Goal: Task Accomplishment & Management: Manage account settings

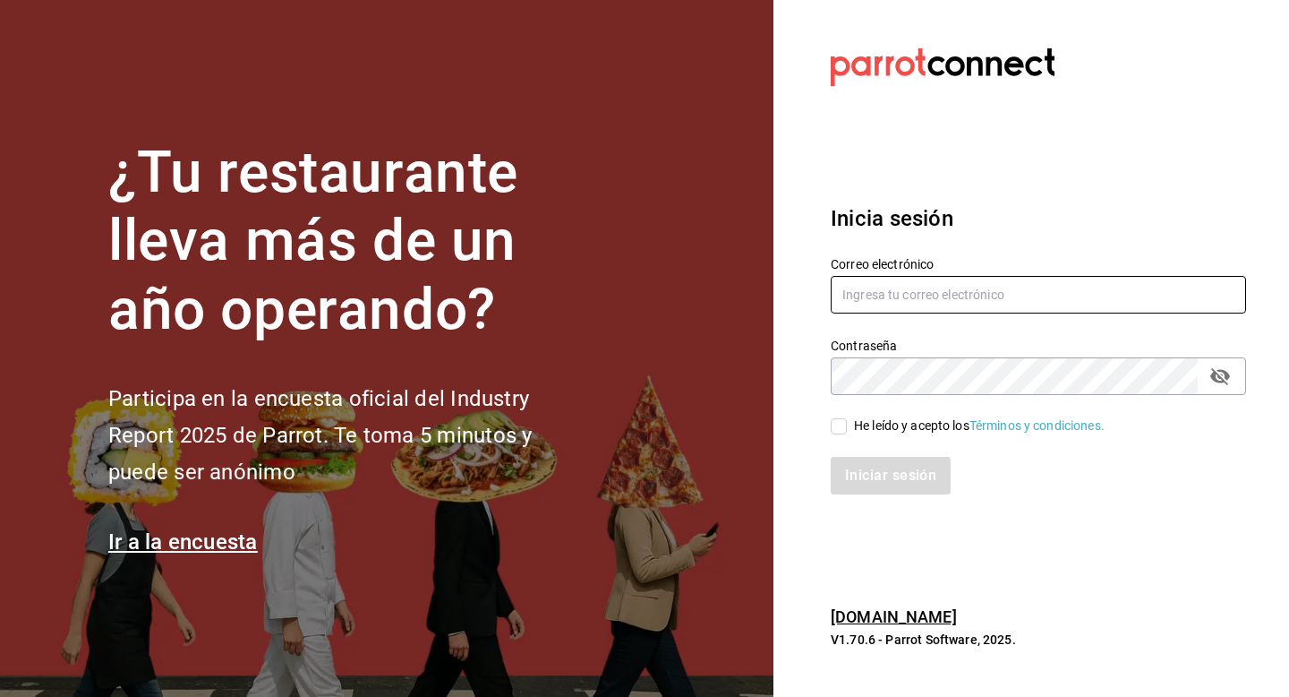
click at [893, 288] on input "text" at bounding box center [1038, 295] width 415 height 38
type input "kaguilar@humanitree.edu.mx"
click at [837, 427] on input "He leído y acepto los Términos y condiciones." at bounding box center [839, 426] width 16 height 16
checkbox input "true"
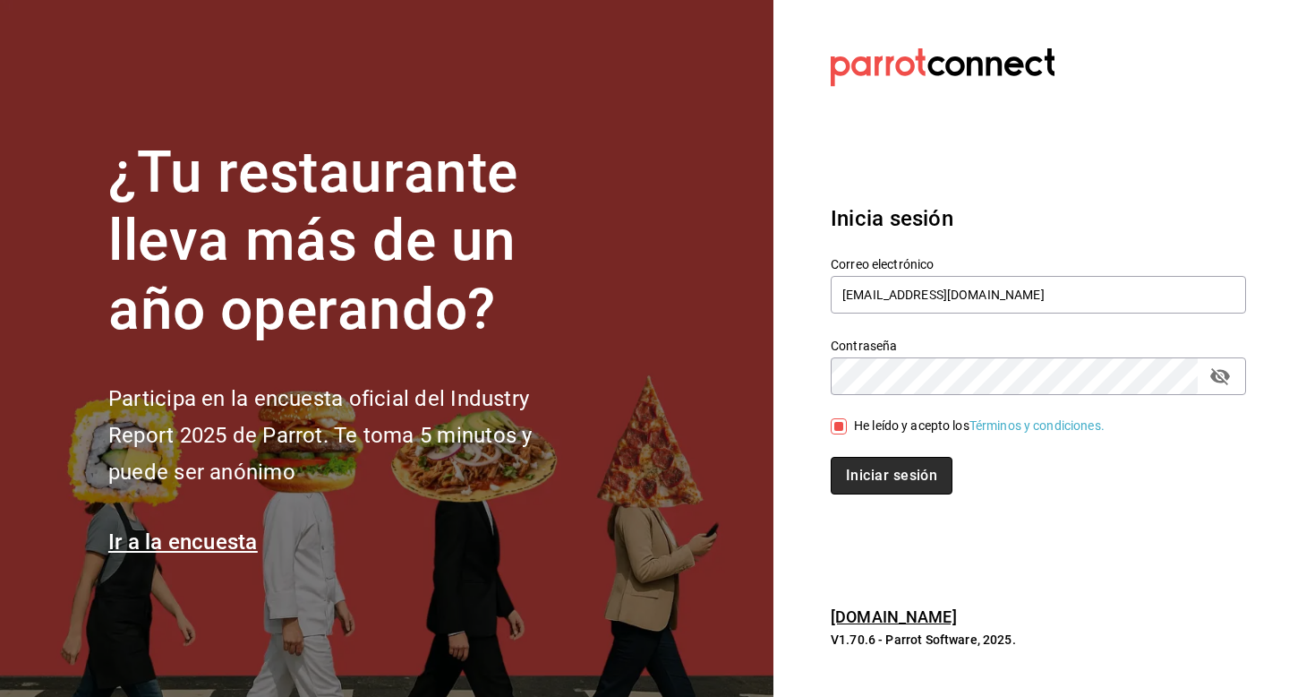
click at [900, 478] on button "Iniciar sesión" at bounding box center [892, 476] width 122 height 38
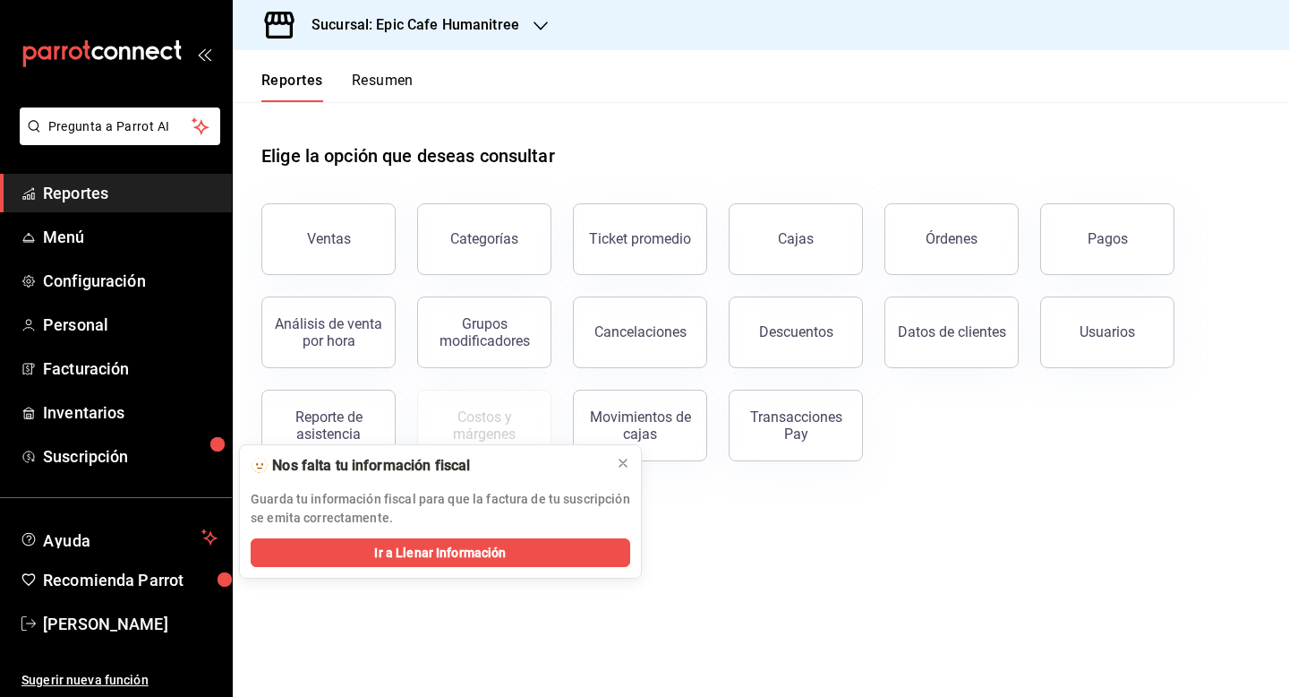
click at [578, 129] on div "Elige la opción que deseas consultar" at bounding box center [760, 142] width 999 height 80
click at [622, 465] on icon at bounding box center [623, 463] width 14 height 14
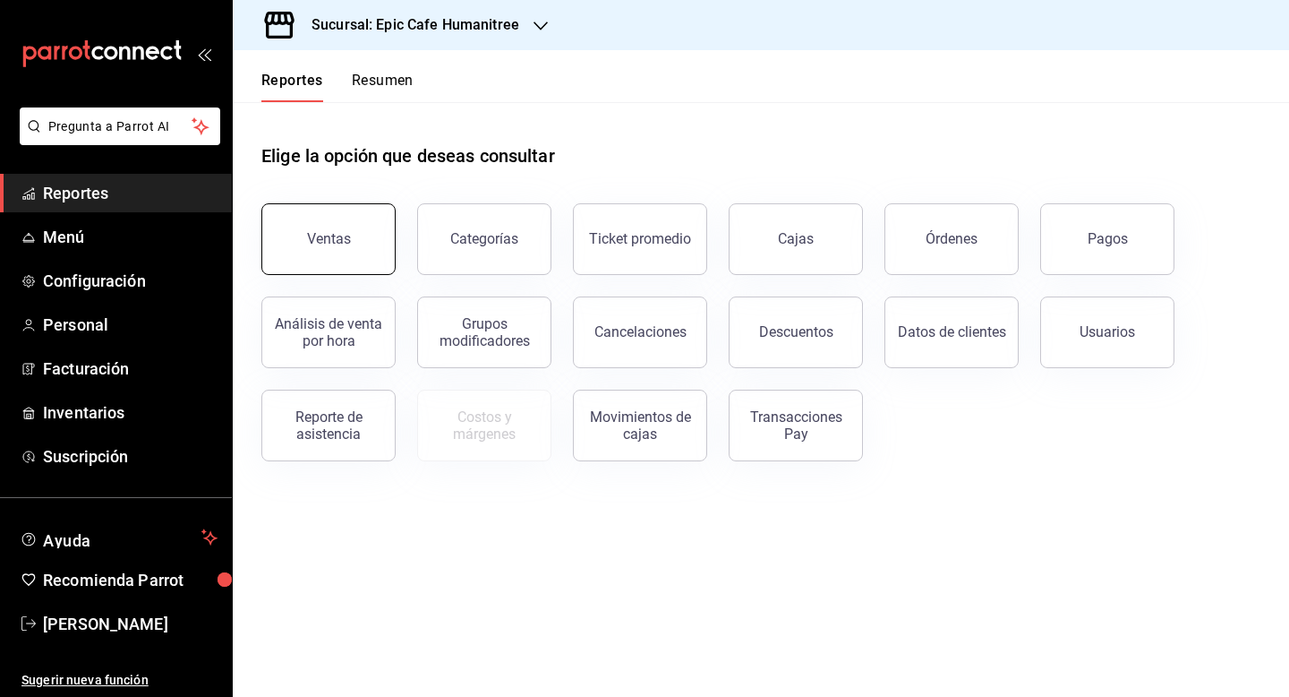
click at [339, 248] on button "Ventas" at bounding box center [328, 239] width 134 height 72
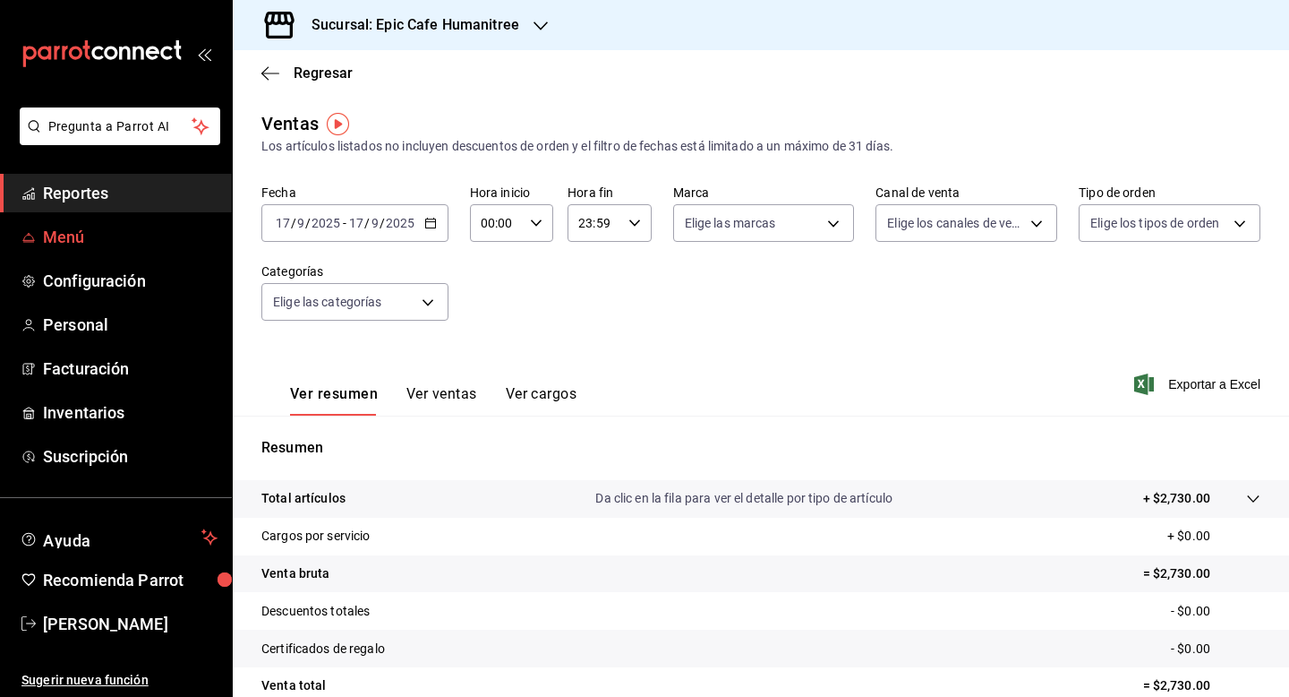
click at [73, 250] on link "Menú" at bounding box center [116, 237] width 232 height 39
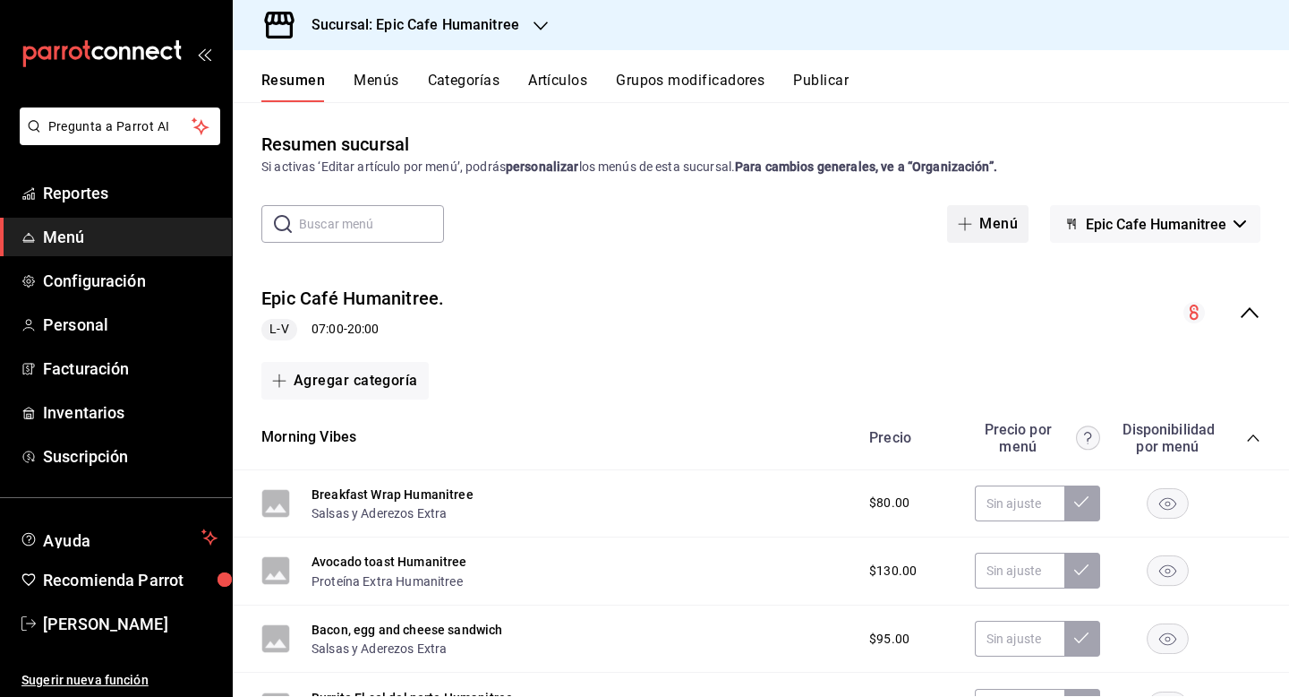
click at [990, 231] on button "Menú" at bounding box center [987, 224] width 81 height 38
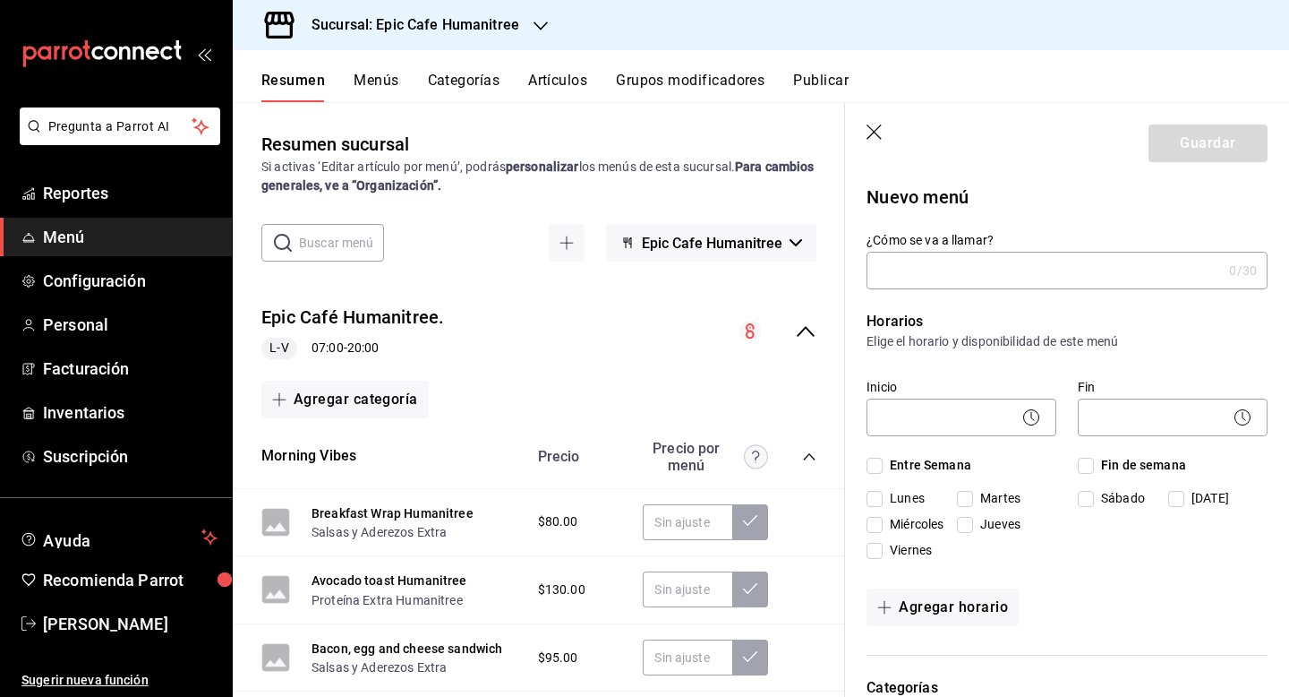
click at [950, 269] on input "¿Cómo se va a llamar?" at bounding box center [1044, 270] width 355 height 36
click at [1009, 269] on input "¿Cómo se va a llamar?" at bounding box center [1044, 270] width 355 height 36
click at [556, 84] on button "Artículos" at bounding box center [557, 87] width 59 height 30
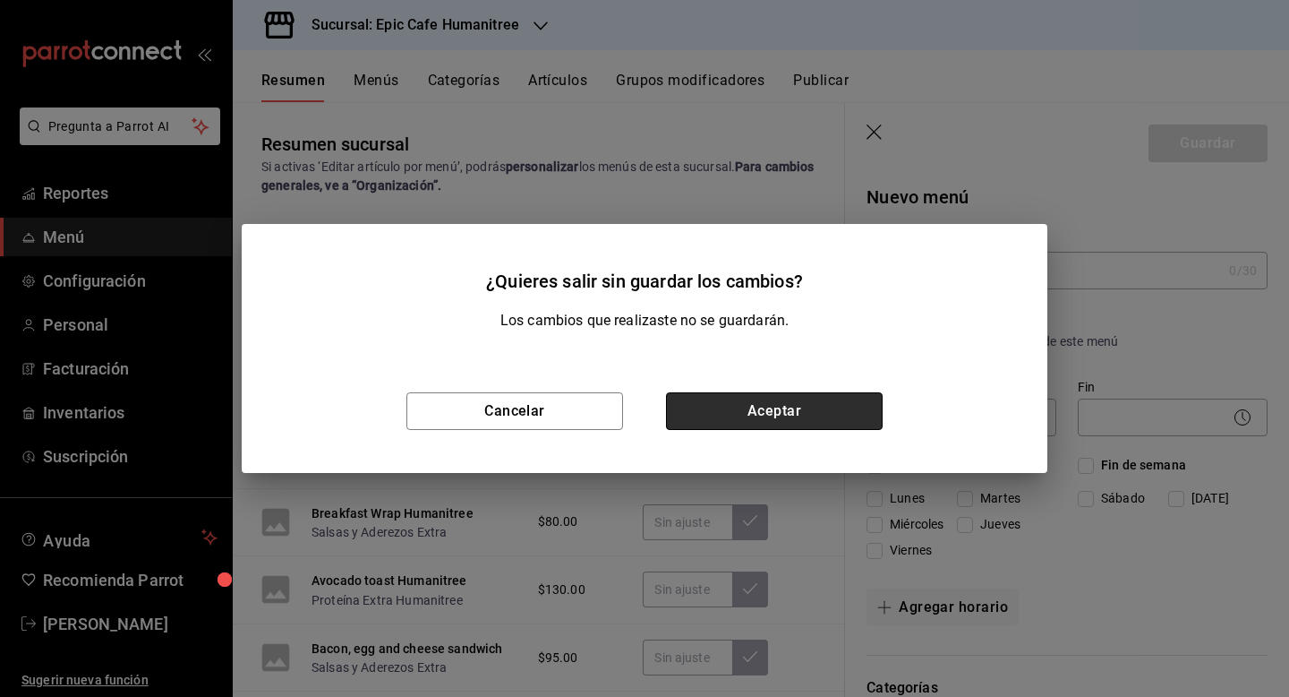
click at [723, 415] on button "Aceptar" at bounding box center [774, 411] width 217 height 38
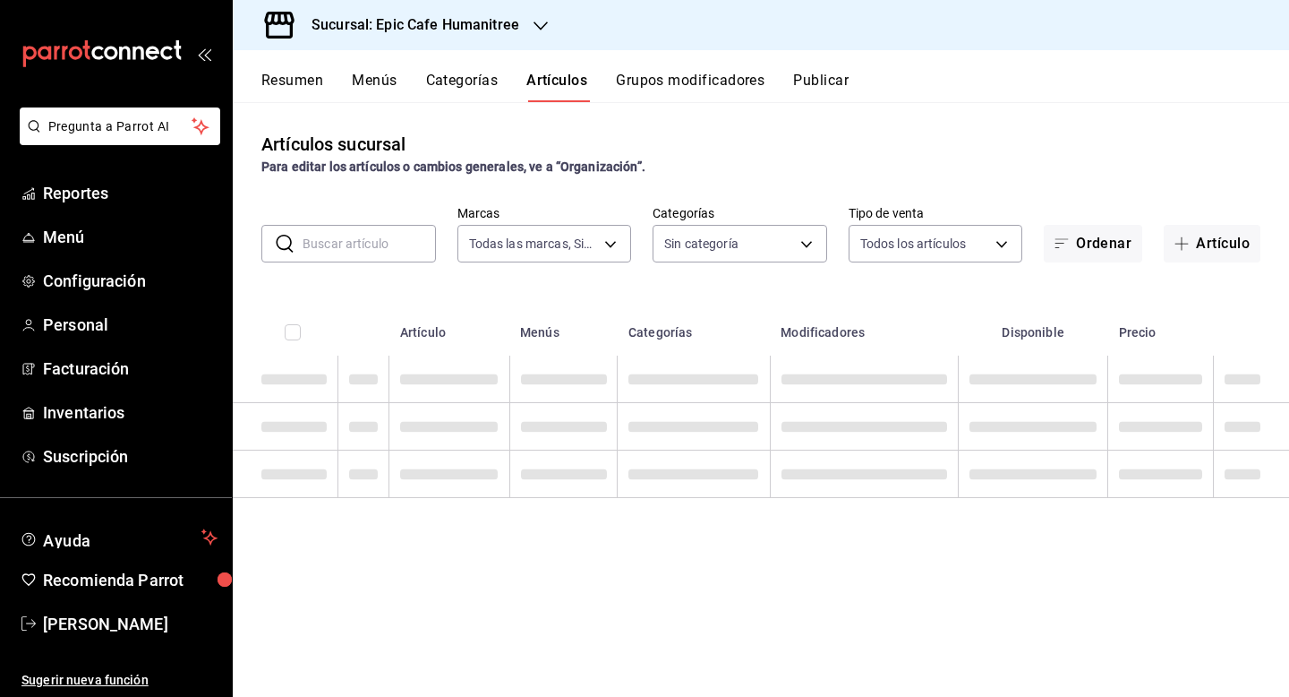
type input "e2a6dcd0-c09b-4f39-b209-5f97019748a2,3f18ad05-55ab-44ea-8b53-c1c2b2db6cb9"
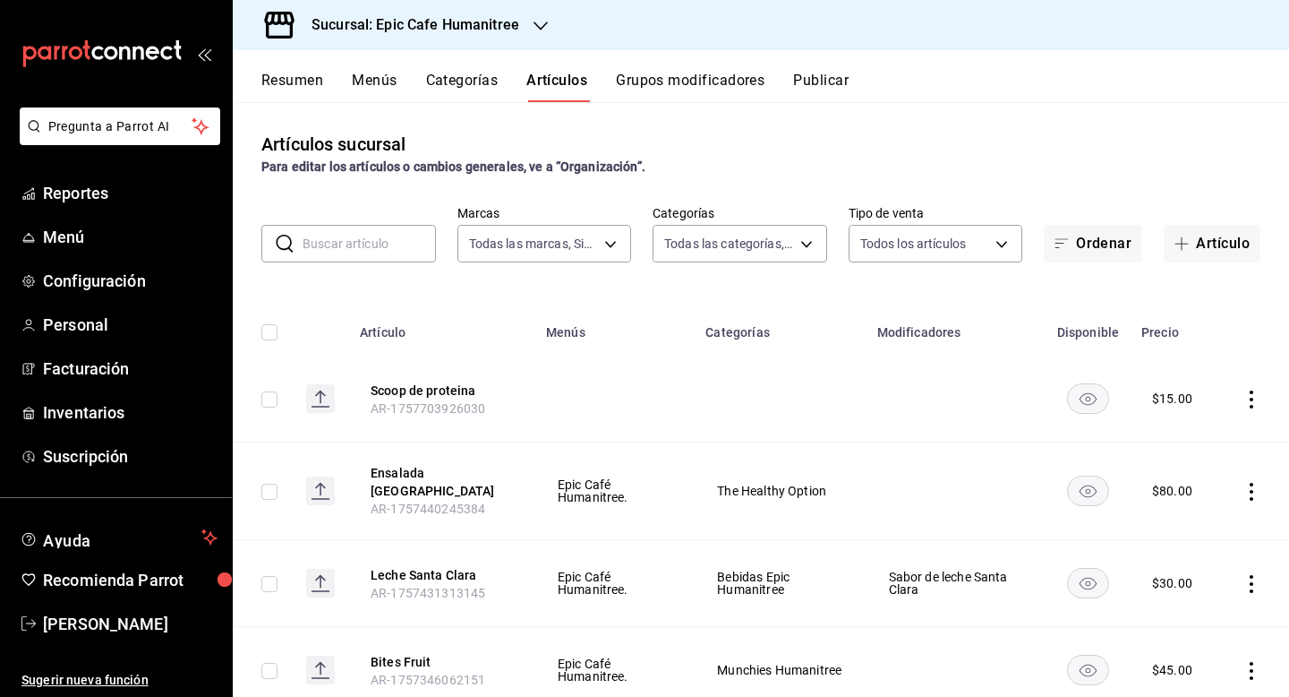
type input "a3bee725-c525-44a7-ac58-aa3170eb3fb4,9fab54cc-32ee-4335-a8af-fa557cca6bda,8f498…"
click at [393, 242] on input "text" at bounding box center [369, 244] width 133 height 36
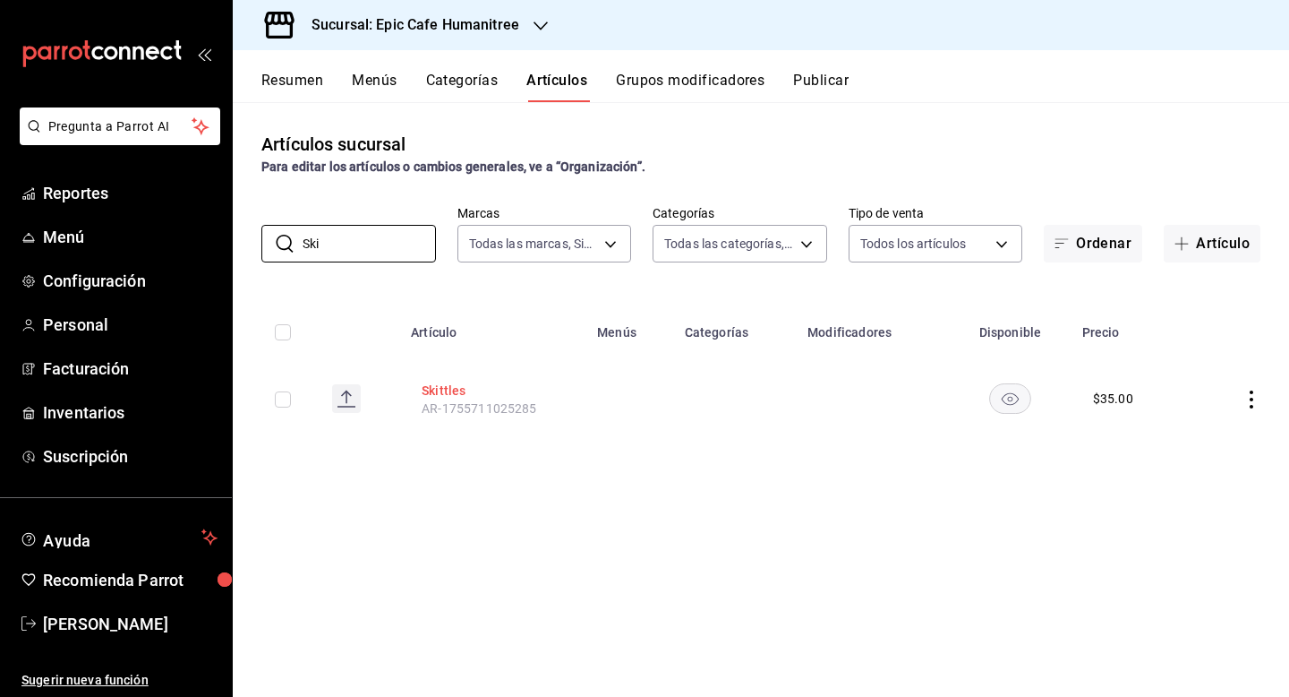
type input "Ski"
click at [445, 391] on button "Skittles" at bounding box center [493, 390] width 143 height 18
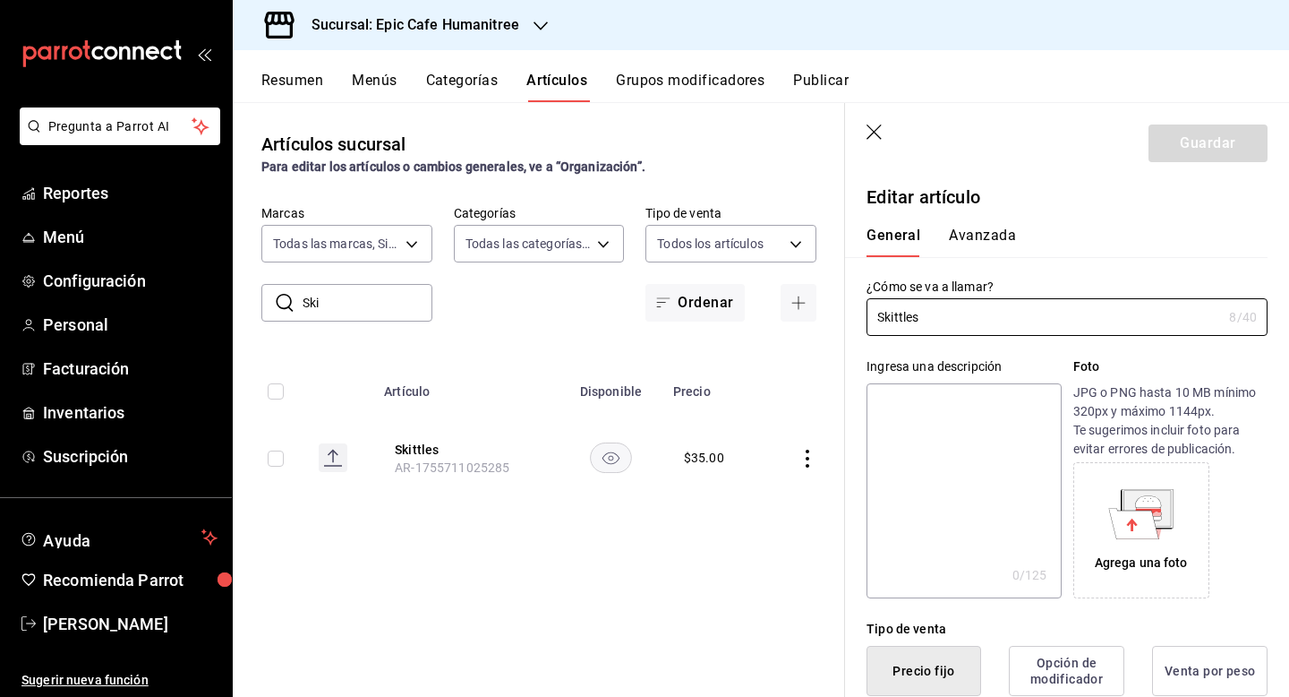
type input "$35.00"
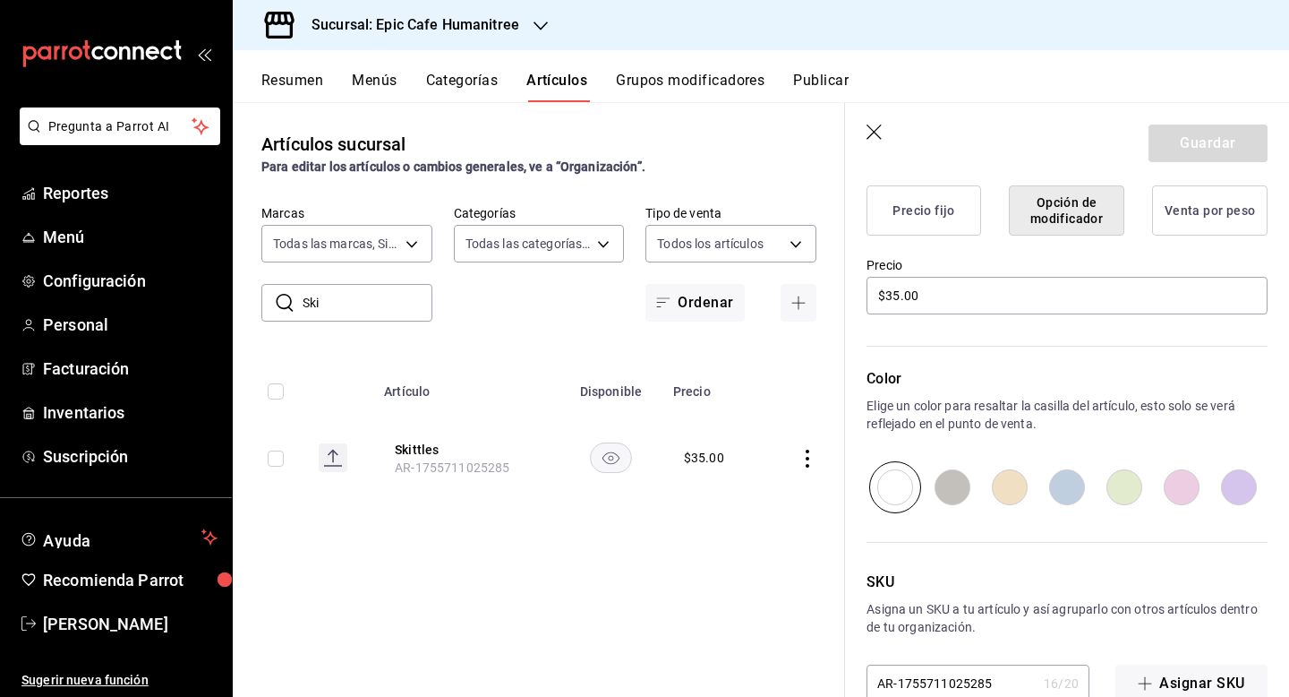
scroll to position [501, 0]
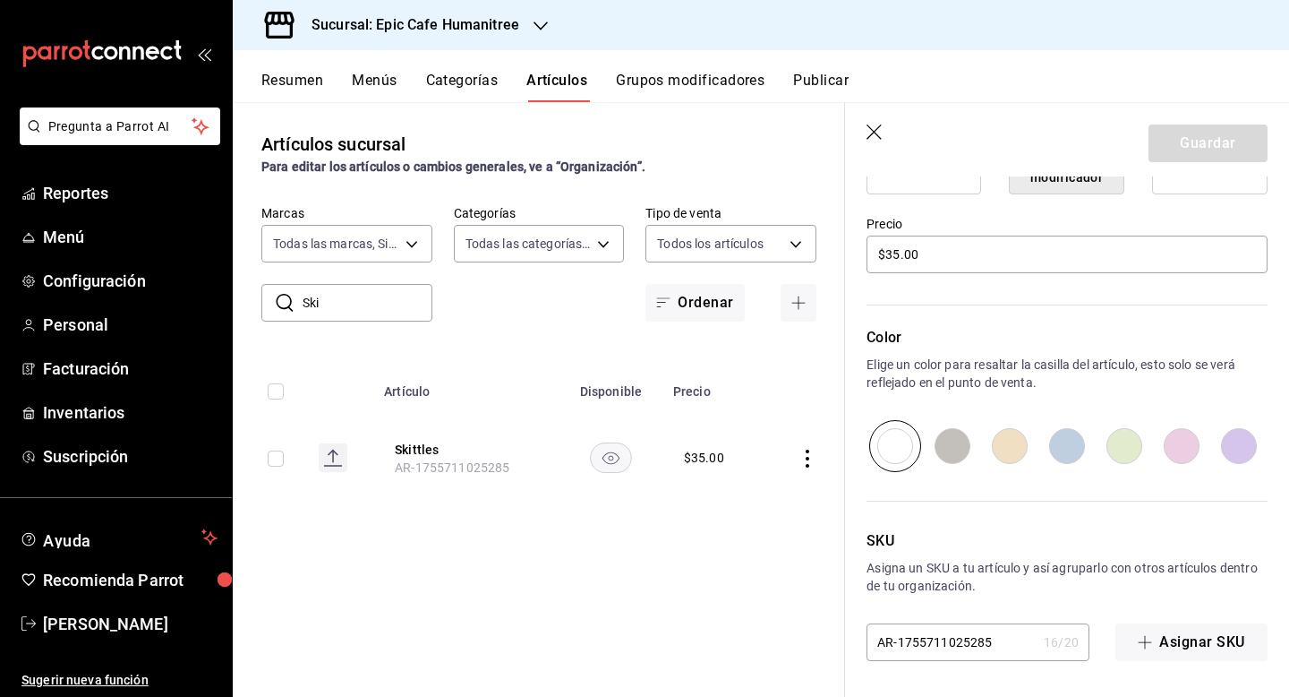
click at [873, 127] on icon "button" at bounding box center [876, 133] width 18 height 18
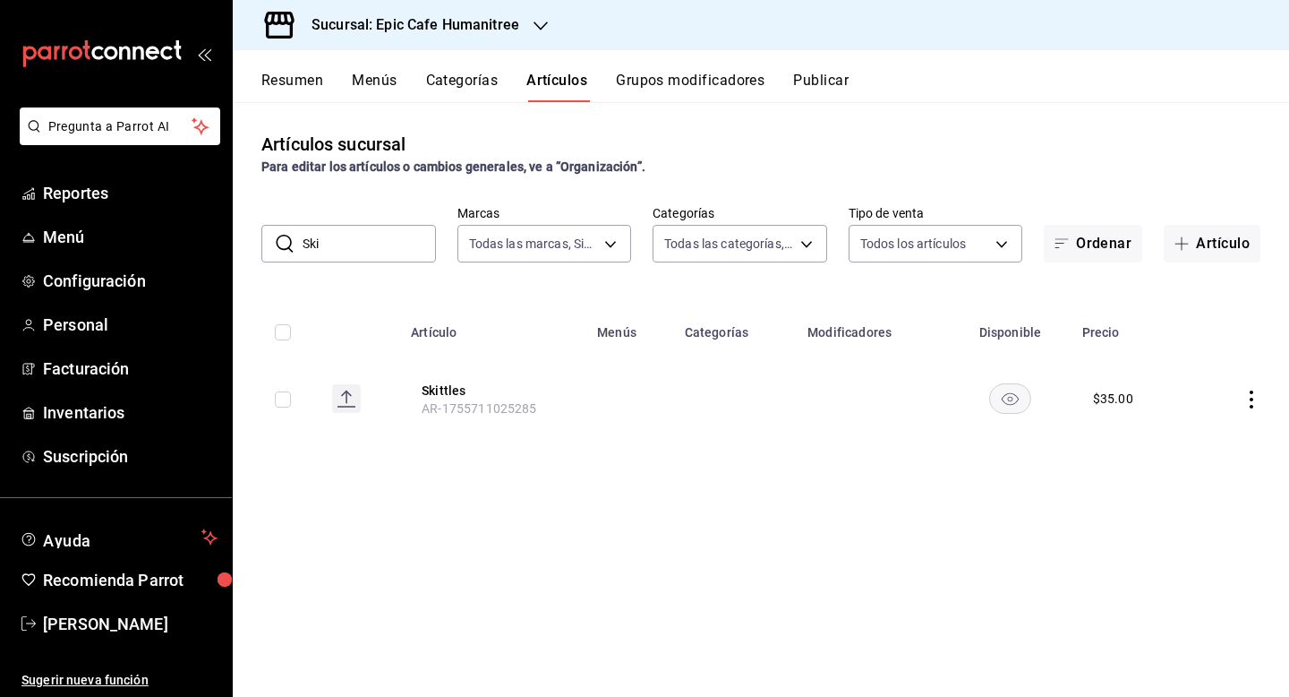
click at [389, 79] on button "Menús" at bounding box center [374, 87] width 45 height 30
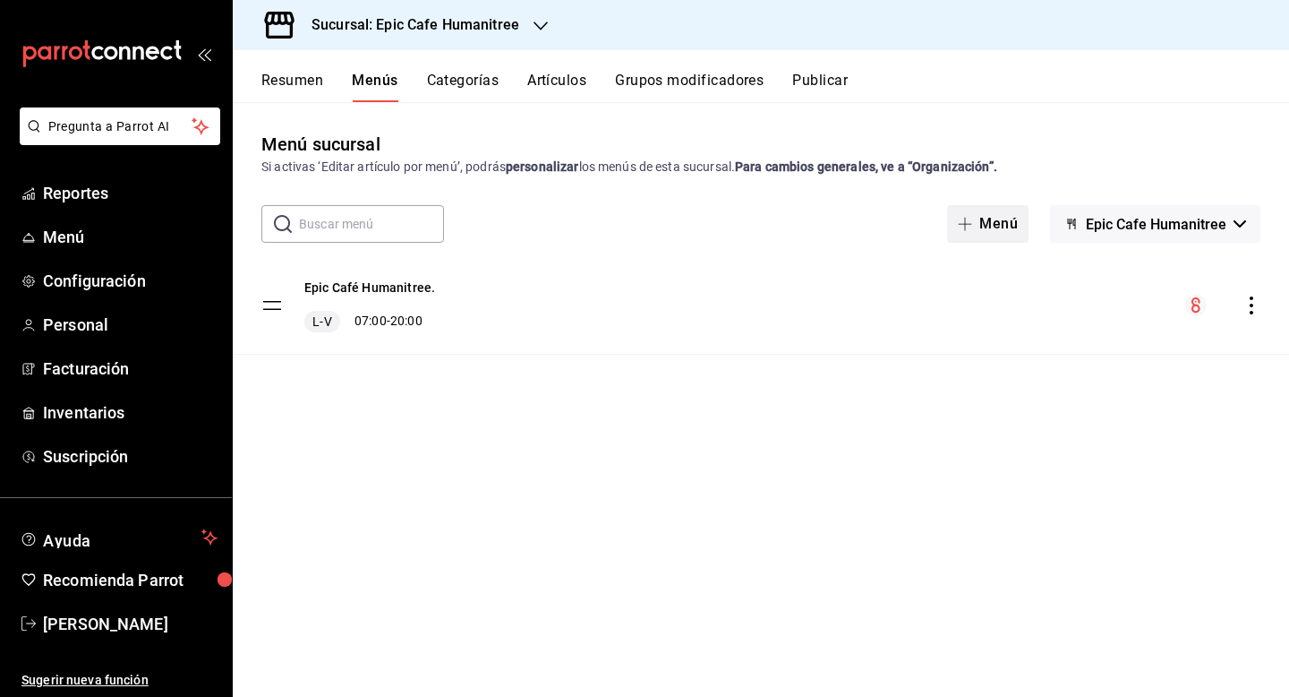
click at [989, 230] on button "Menú" at bounding box center [987, 224] width 81 height 38
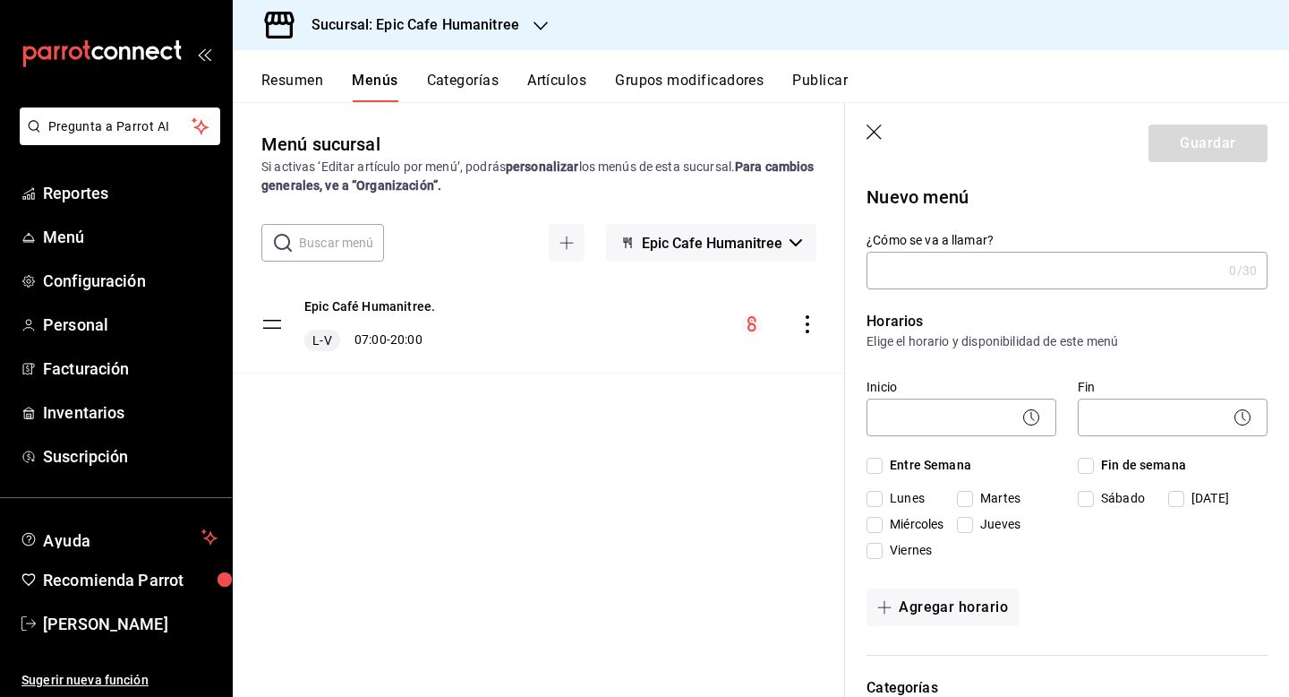
click at [894, 277] on input "¿Cómo se va a llamar?" at bounding box center [1044, 270] width 355 height 36
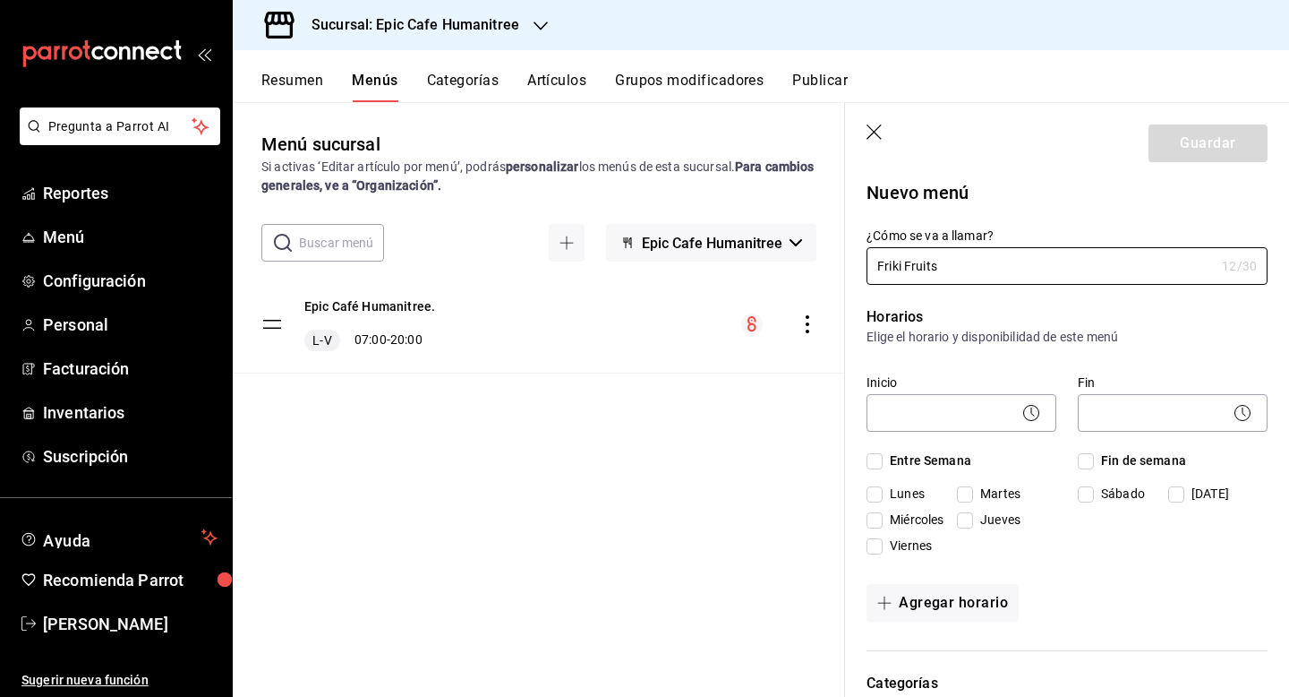
scroll to position [5, 0]
type input "Friki Fruits"
click at [877, 134] on icon "button" at bounding box center [874, 131] width 15 height 15
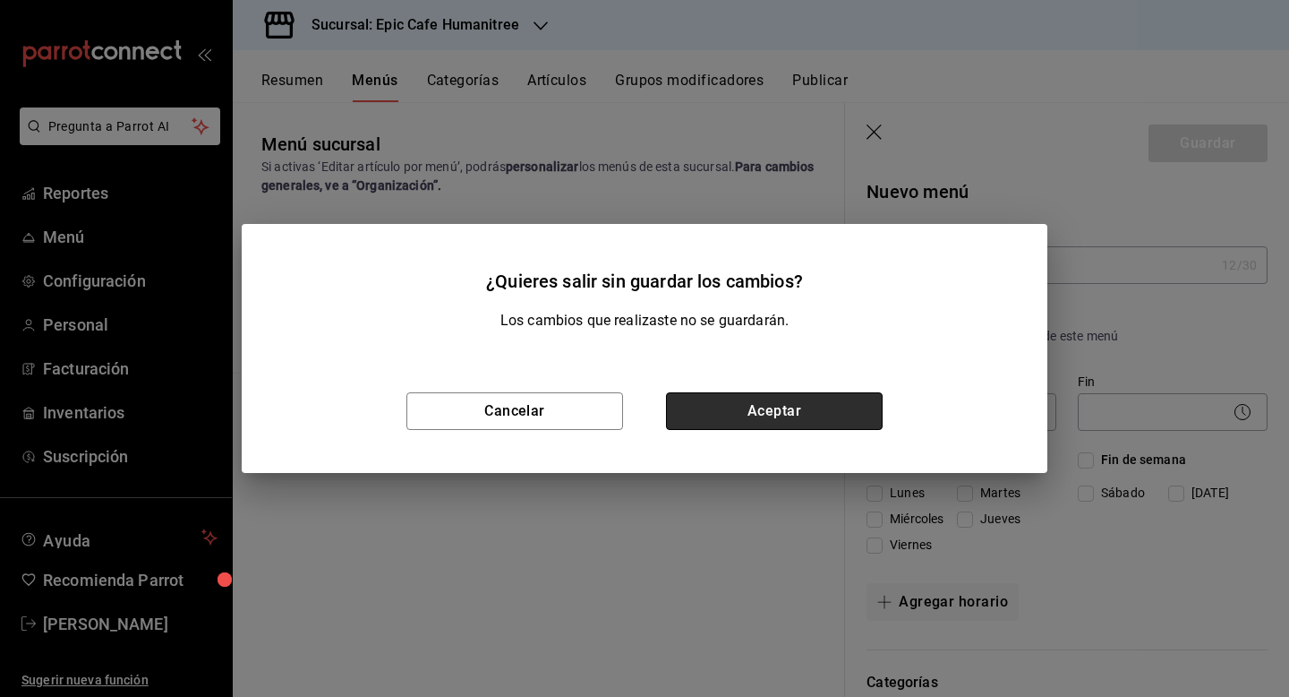
click at [743, 412] on button "Aceptar" at bounding box center [774, 411] width 217 height 38
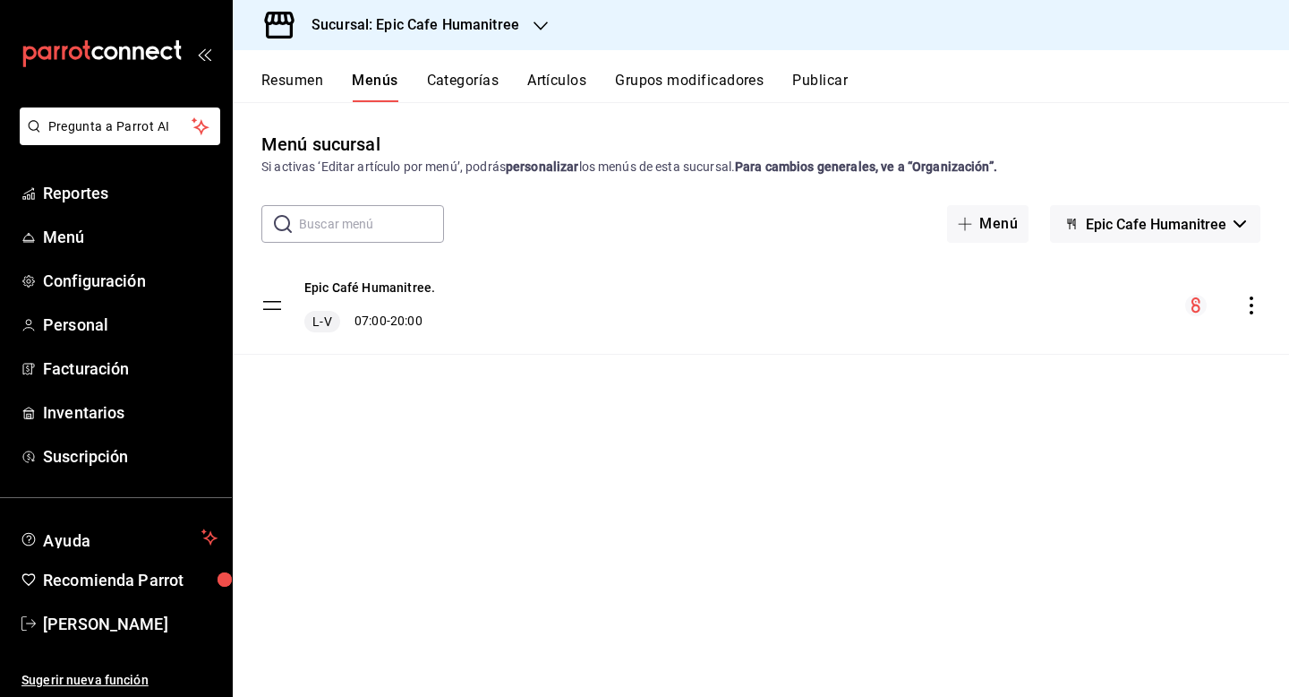
click at [557, 86] on button "Artículos" at bounding box center [556, 87] width 59 height 30
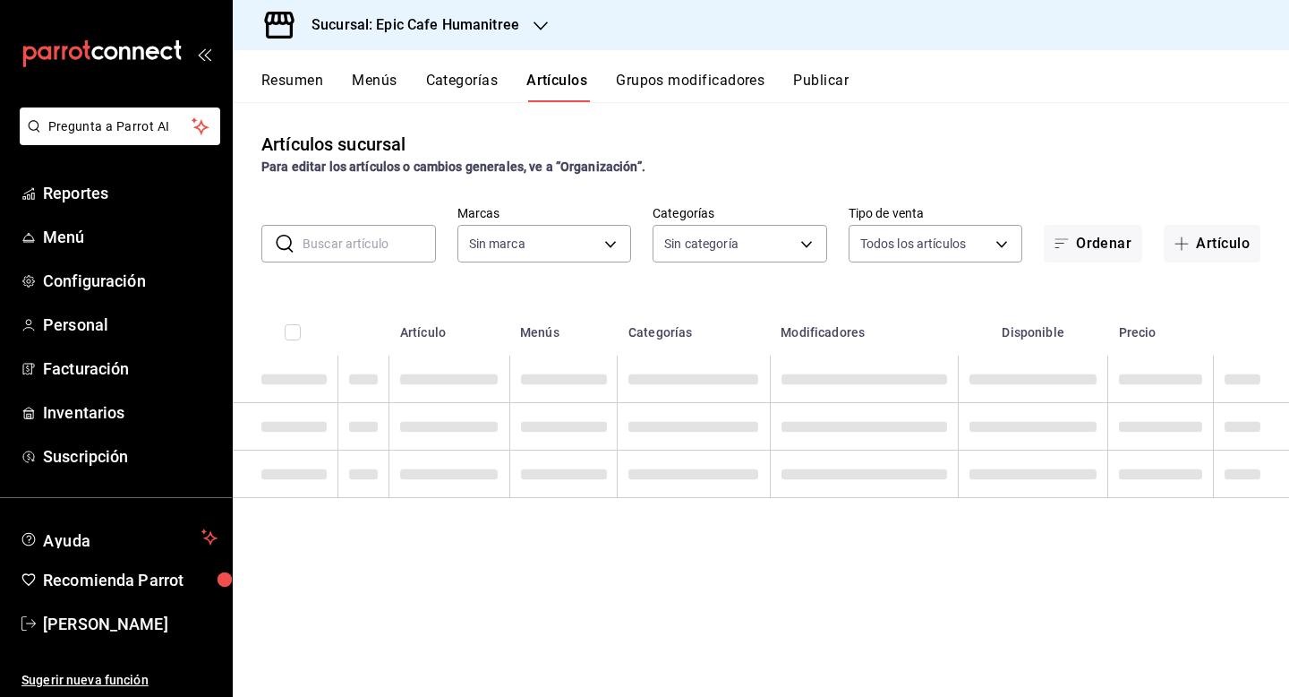
type input "e2a6dcd0-c09b-4f39-b209-5f97019748a2,3f18ad05-55ab-44ea-8b53-c1c2b2db6cb9"
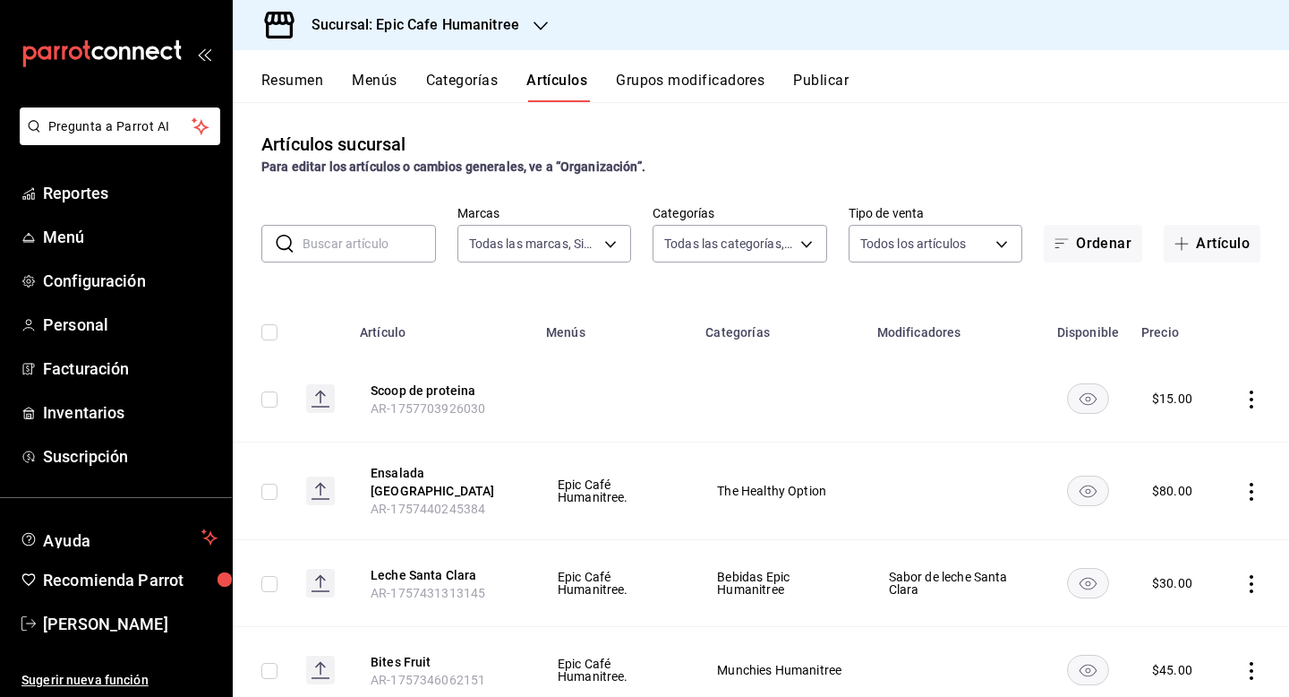
type input "a3bee725-c525-44a7-ac58-aa3170eb3fb4,9fab54cc-32ee-4335-a8af-fa557cca6bda,8f498…"
click at [1205, 244] on button "Artículo" at bounding box center [1212, 244] width 97 height 38
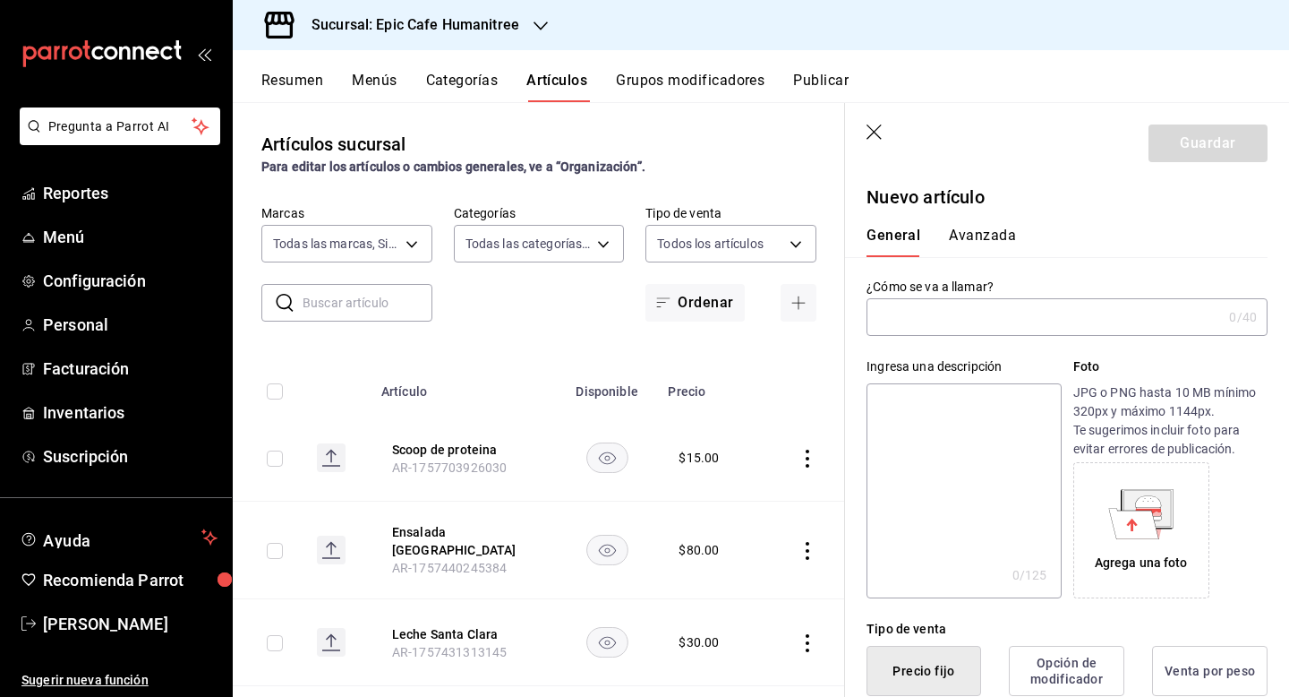
click at [983, 324] on input "text" at bounding box center [1044, 317] width 355 height 36
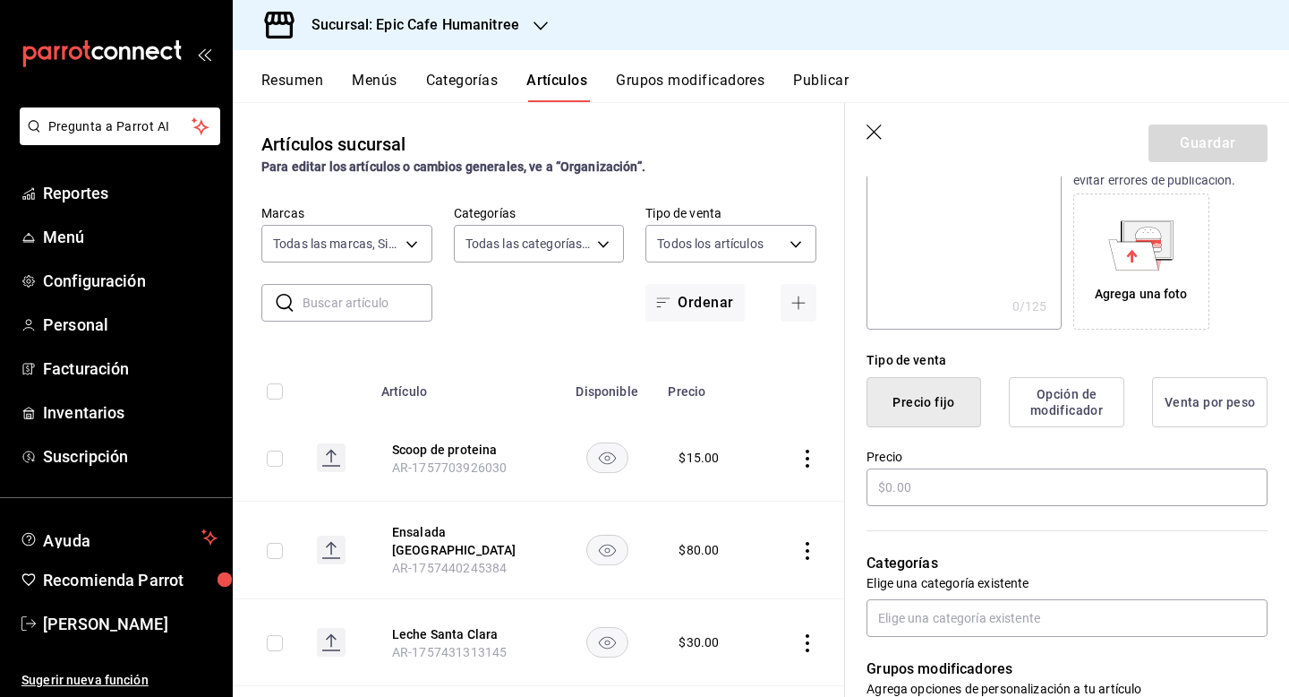
scroll to position [278, 0]
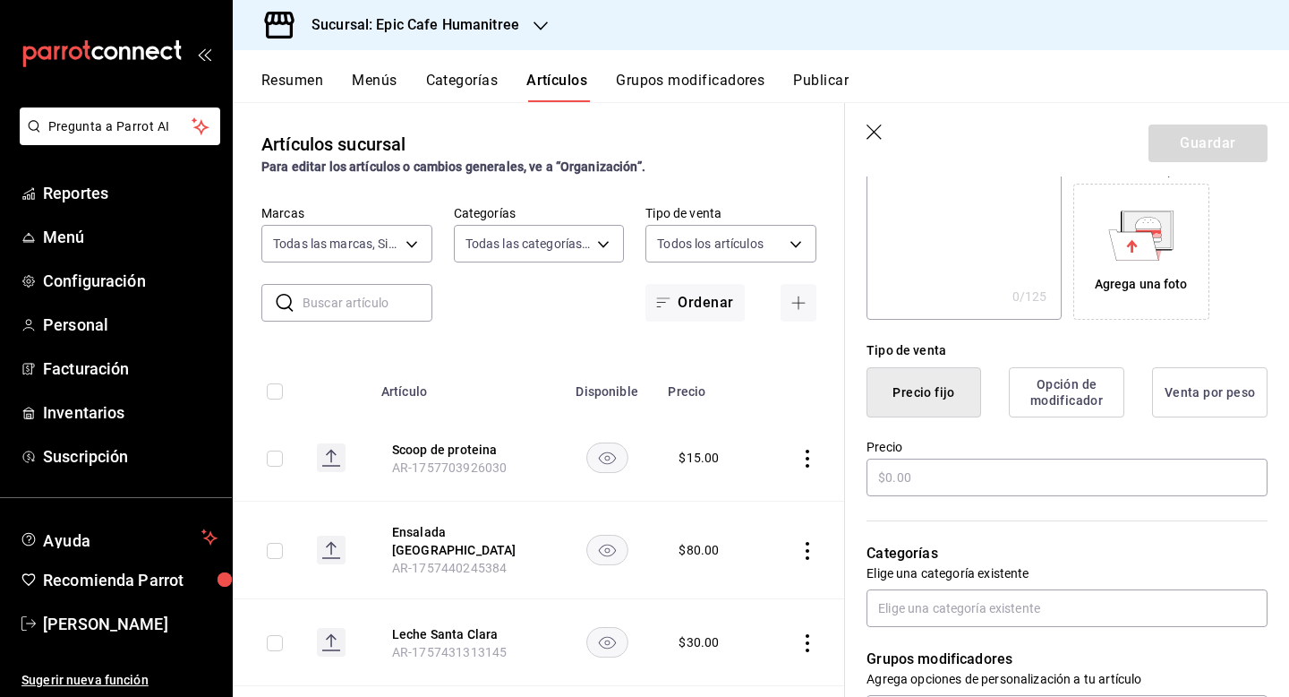
type input "Friki Fruits"
click at [1079, 399] on button "Opción de modificador" at bounding box center [1067, 392] width 116 height 50
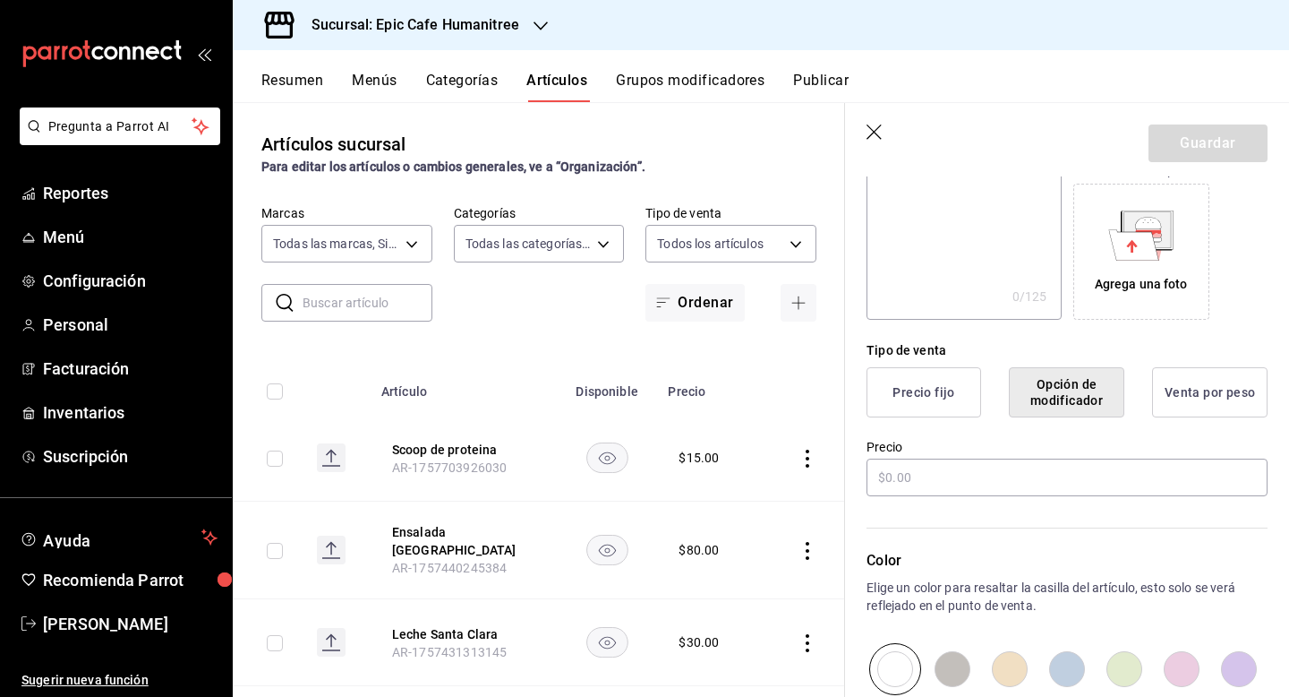
click at [948, 376] on button "Precio fijo" at bounding box center [924, 392] width 115 height 50
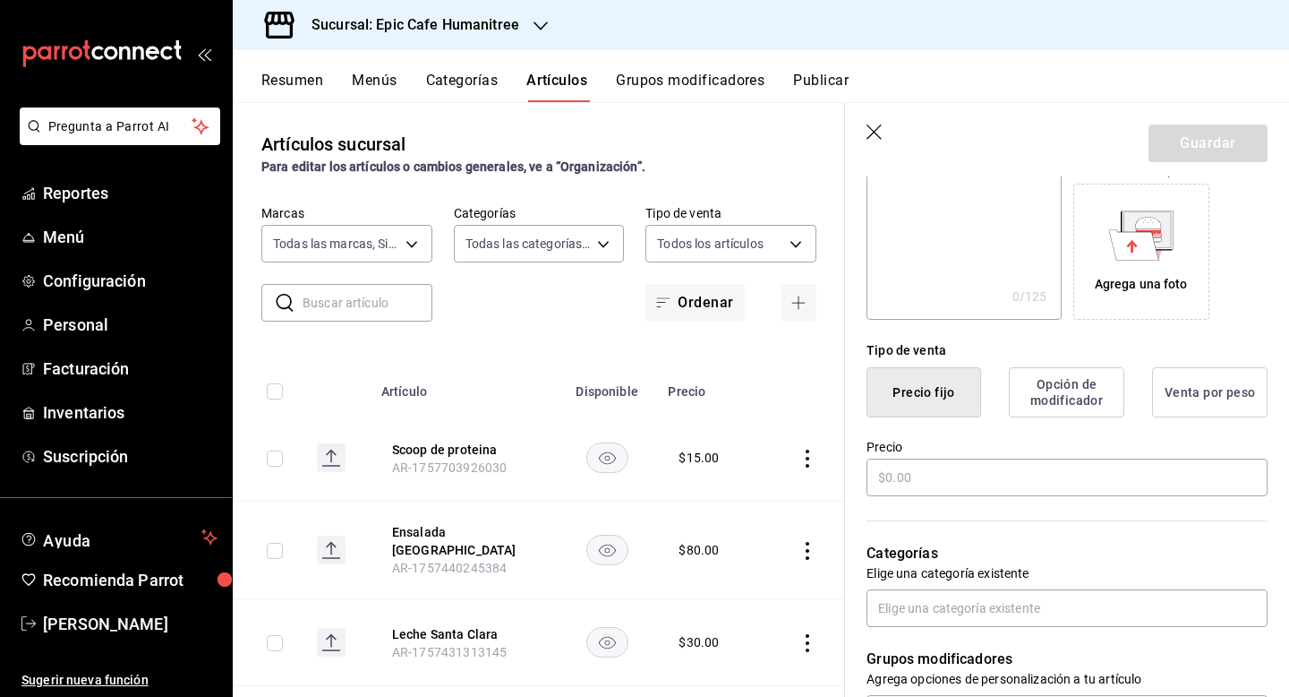
click at [1080, 385] on button "Opción de modificador" at bounding box center [1067, 392] width 116 height 50
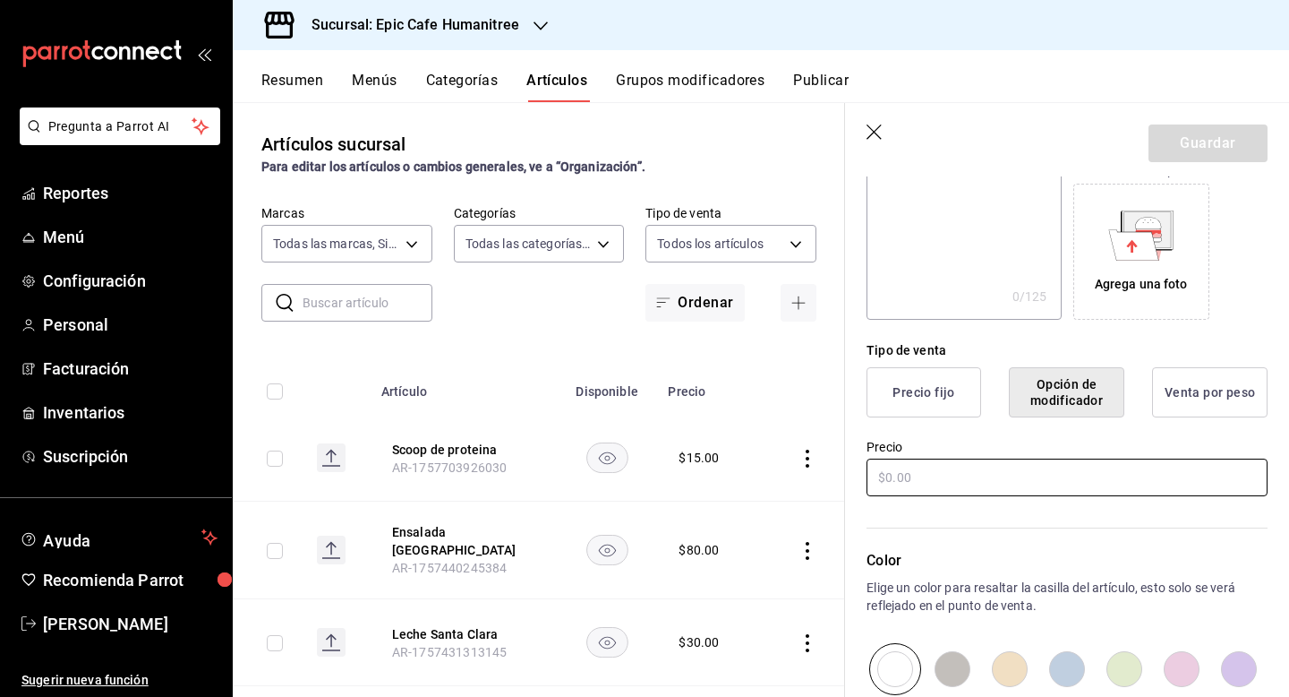
click at [988, 472] on input "text" at bounding box center [1067, 477] width 401 height 38
click at [923, 482] on input "text" at bounding box center [1067, 477] width 401 height 38
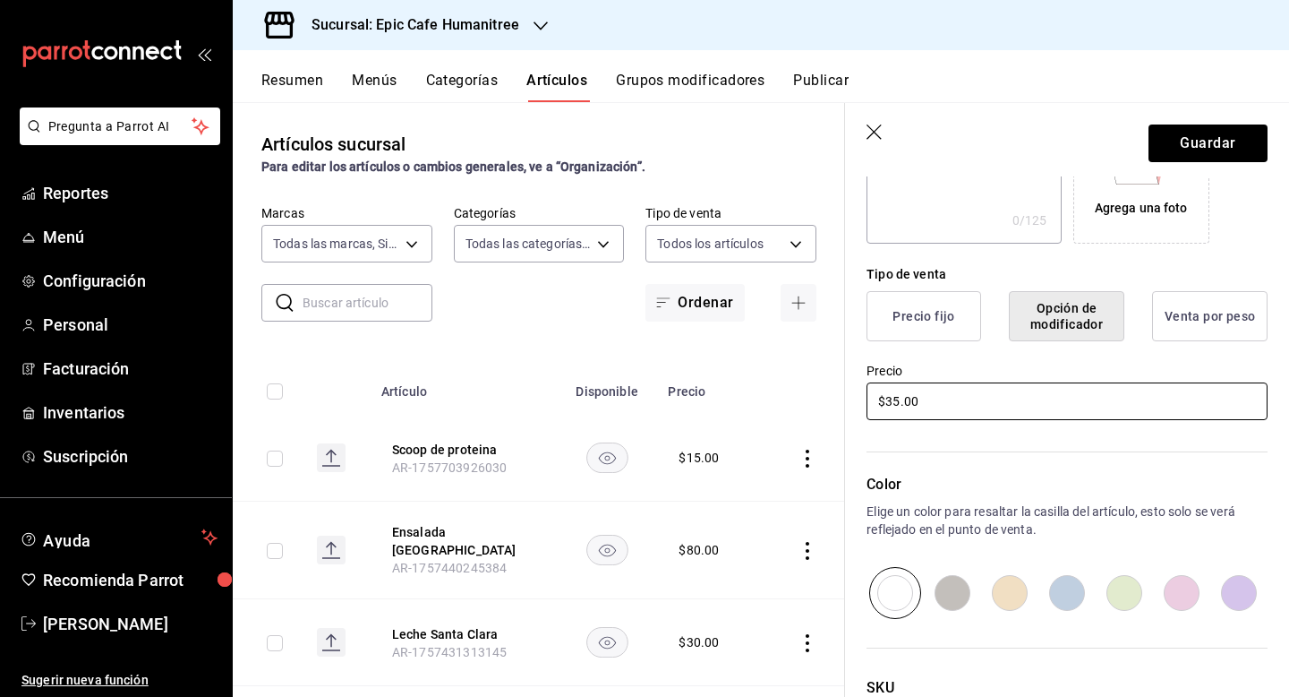
scroll to position [0, 0]
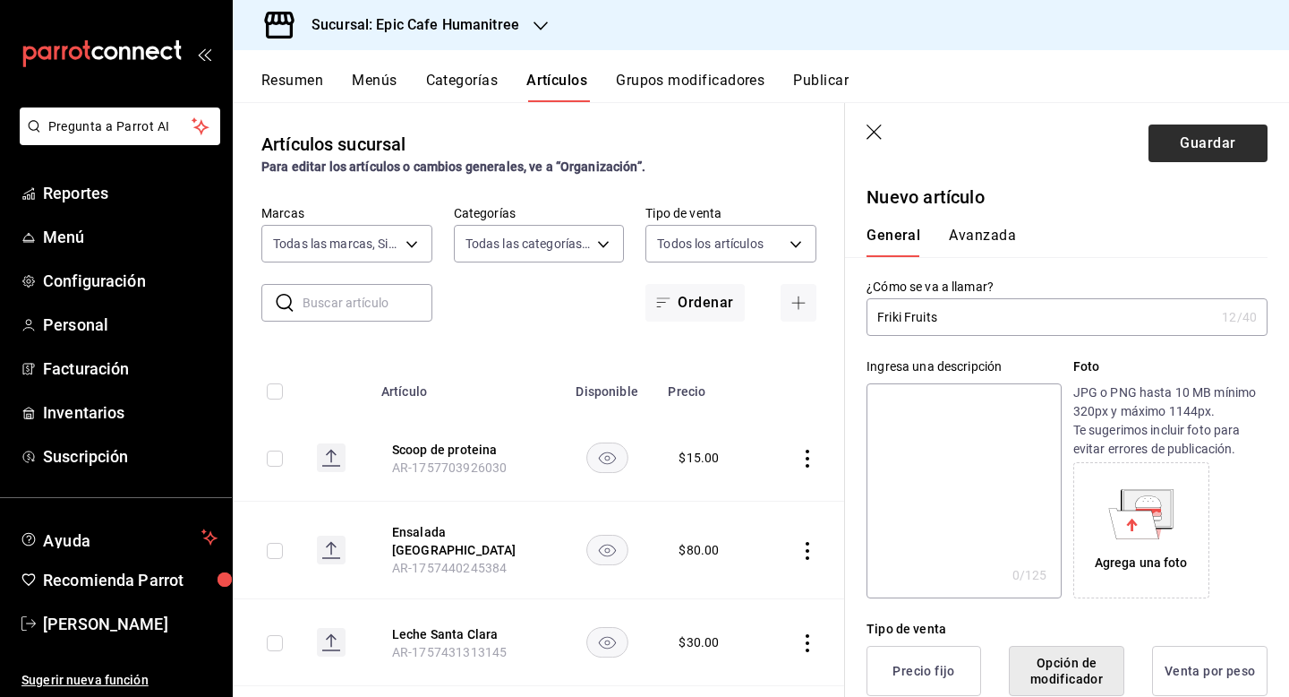
type input "$35.00"
click at [1202, 148] on button "Guardar" at bounding box center [1208, 143] width 119 height 38
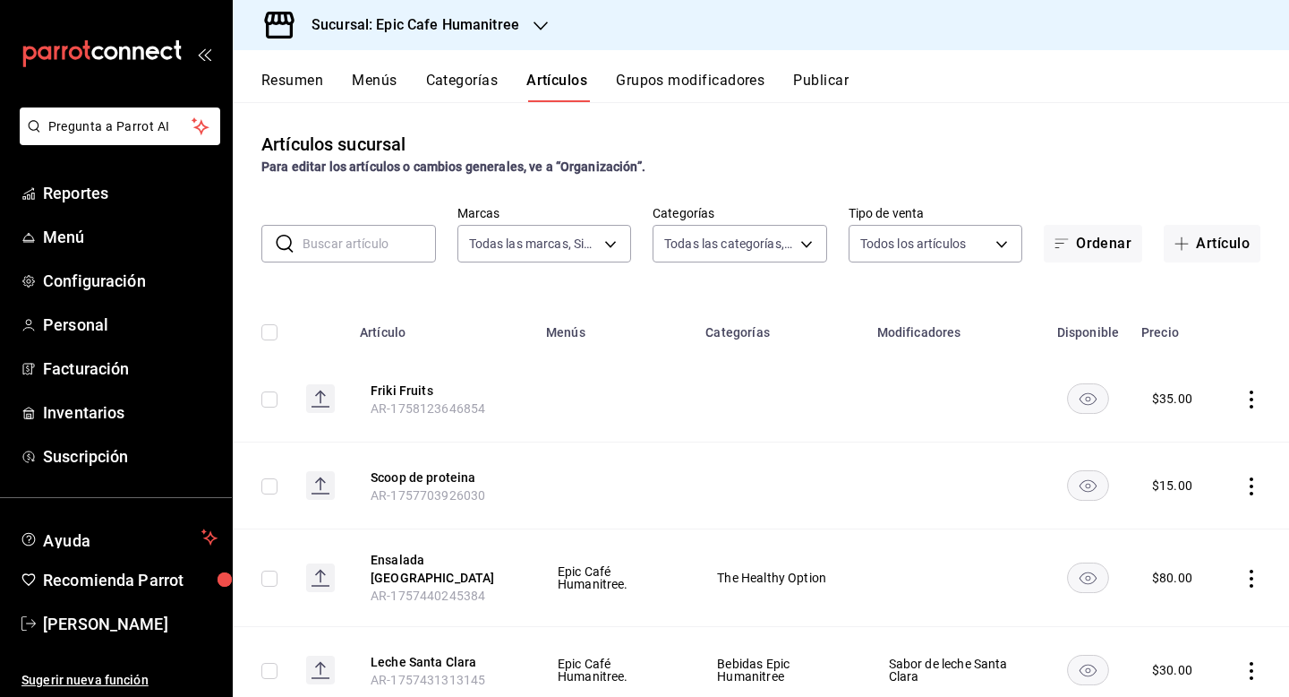
click at [366, 241] on input "text" at bounding box center [369, 244] width 133 height 36
type input "Skitt"
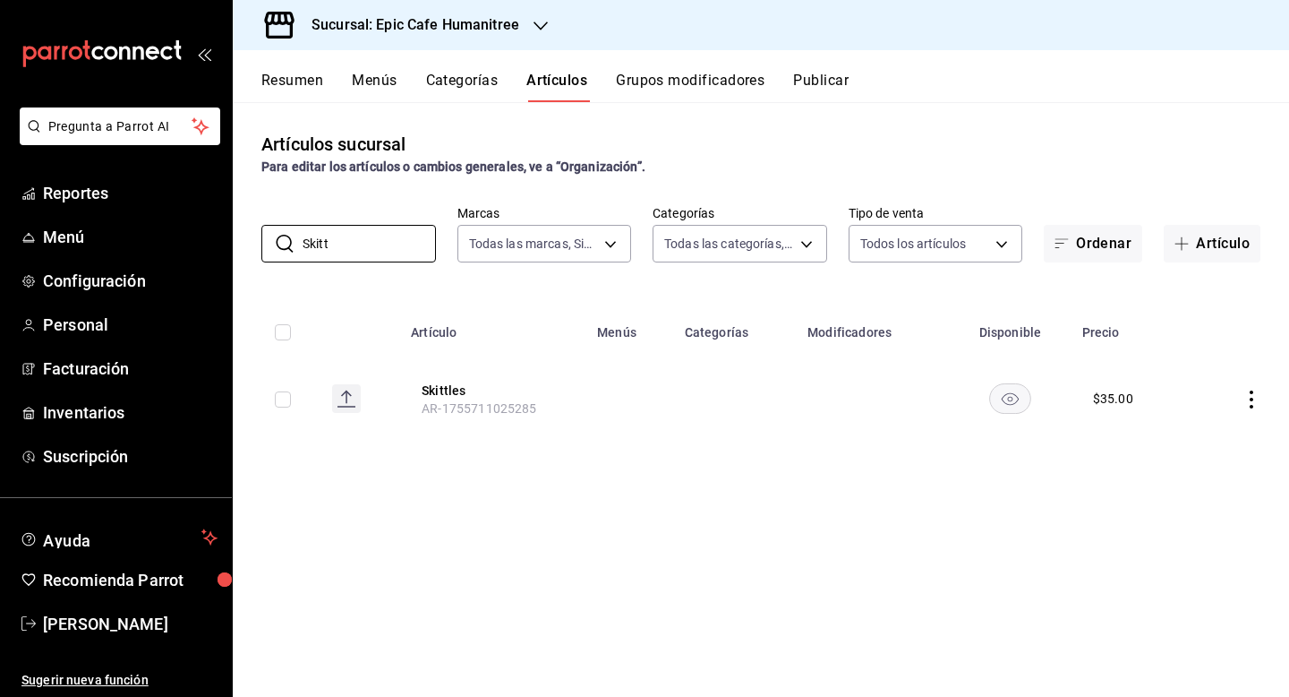
drag, startPoint x: 348, startPoint y: 247, endPoint x: 243, endPoint y: 244, distance: 105.7
click at [244, 244] on div "​ Skitt ​ Marcas Todas las marcas, Sin marca e2a6dcd0-c09b-4f39-b209-5f97019748…" at bounding box center [761, 233] width 1057 height 57
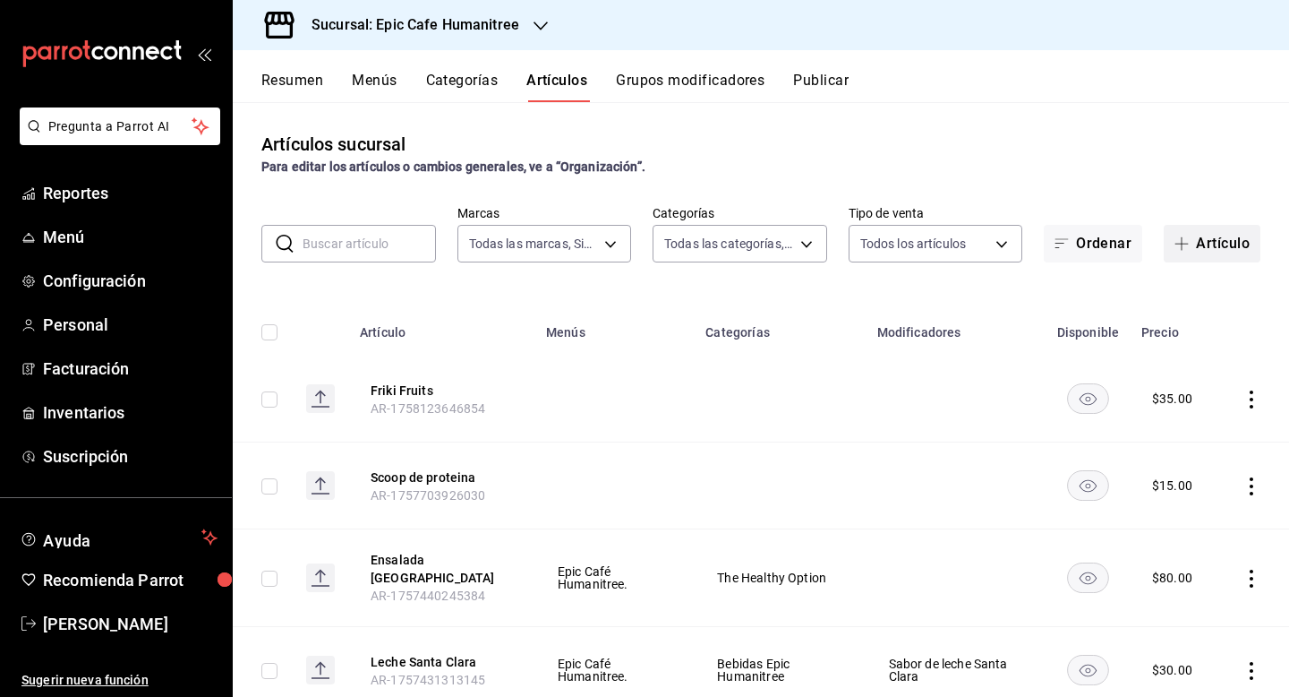
click at [1210, 249] on button "Artículo" at bounding box center [1212, 244] width 97 height 38
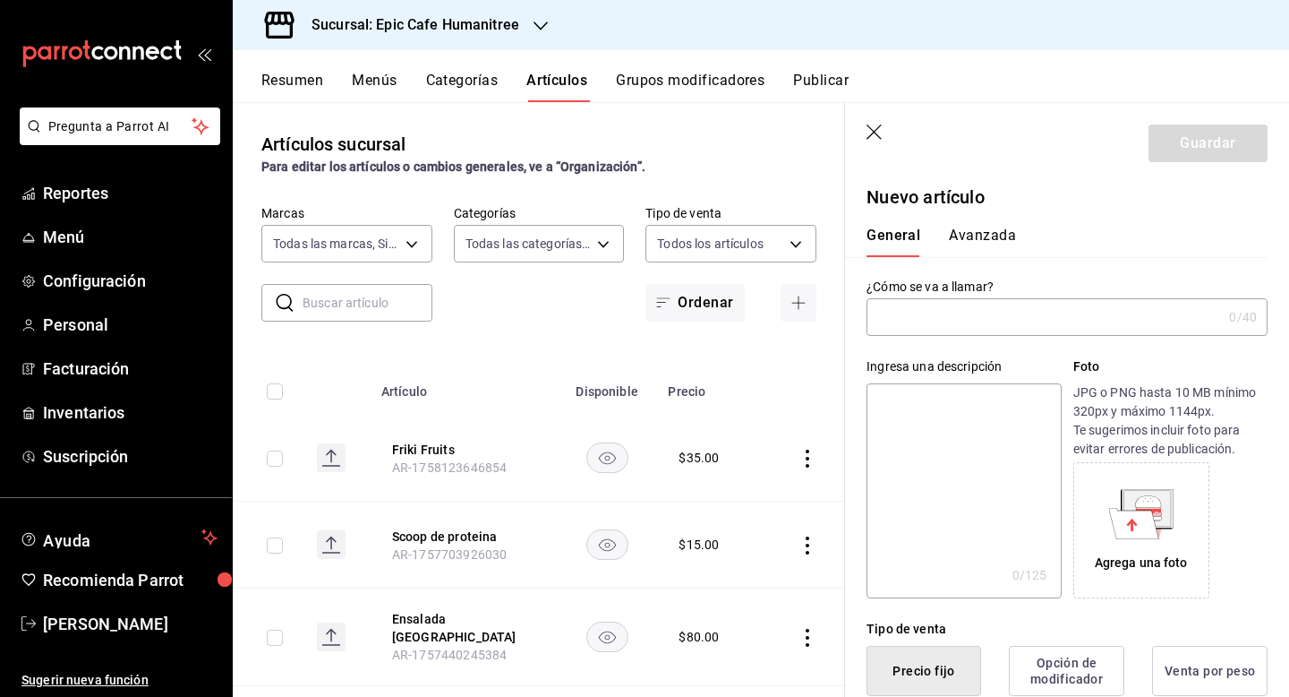
click at [946, 324] on input "text" at bounding box center [1044, 317] width 355 height 36
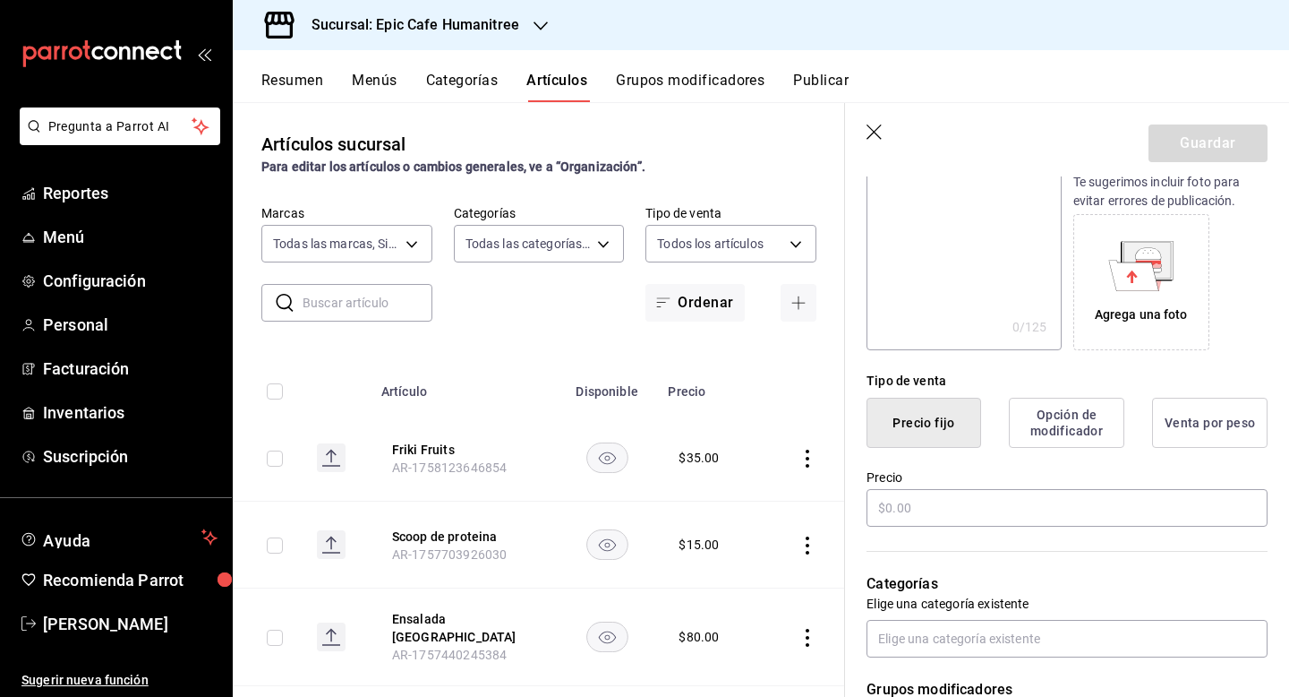
scroll to position [269, 0]
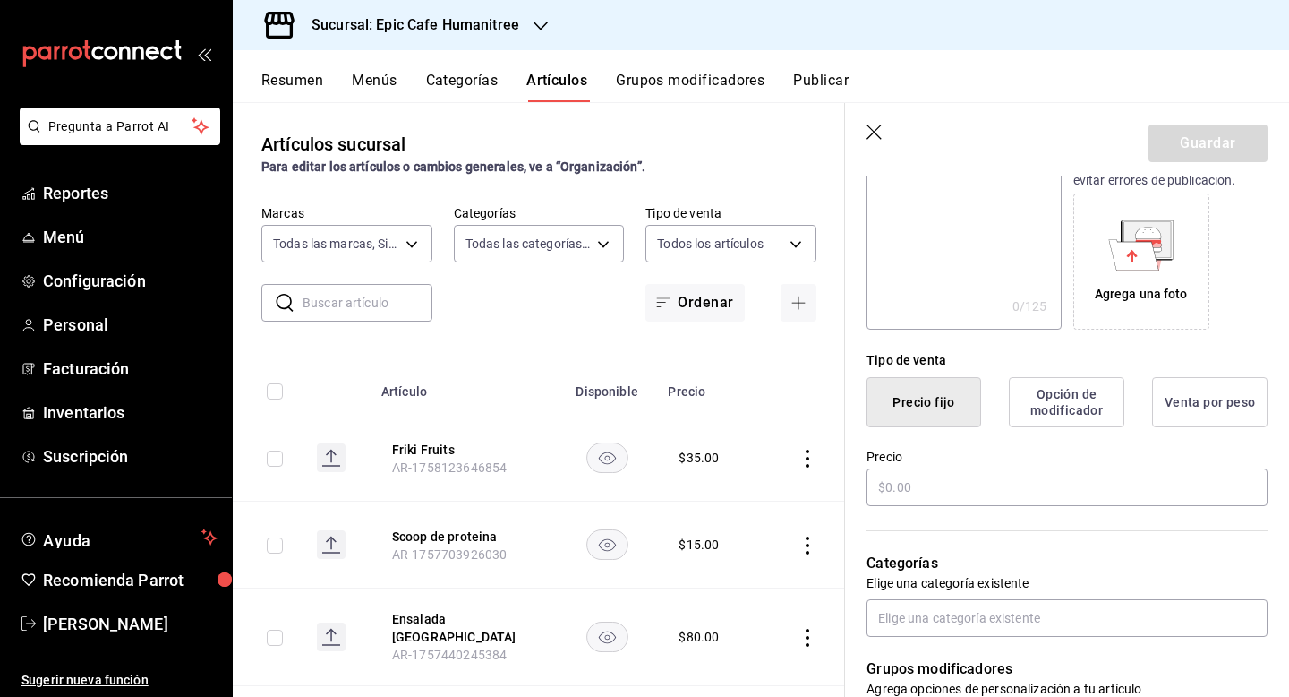
type input "Sandias Enchiladas"
click at [1070, 404] on button "Opción de modificador" at bounding box center [1067, 402] width 116 height 50
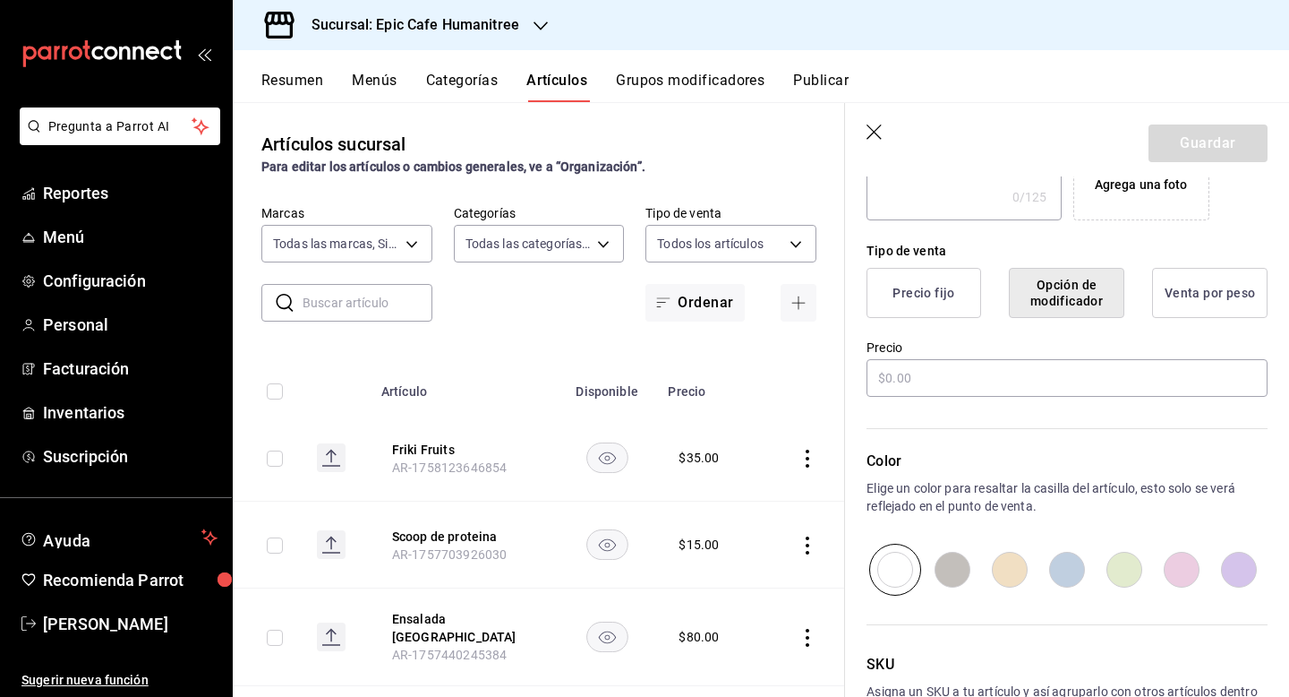
scroll to position [416, 0]
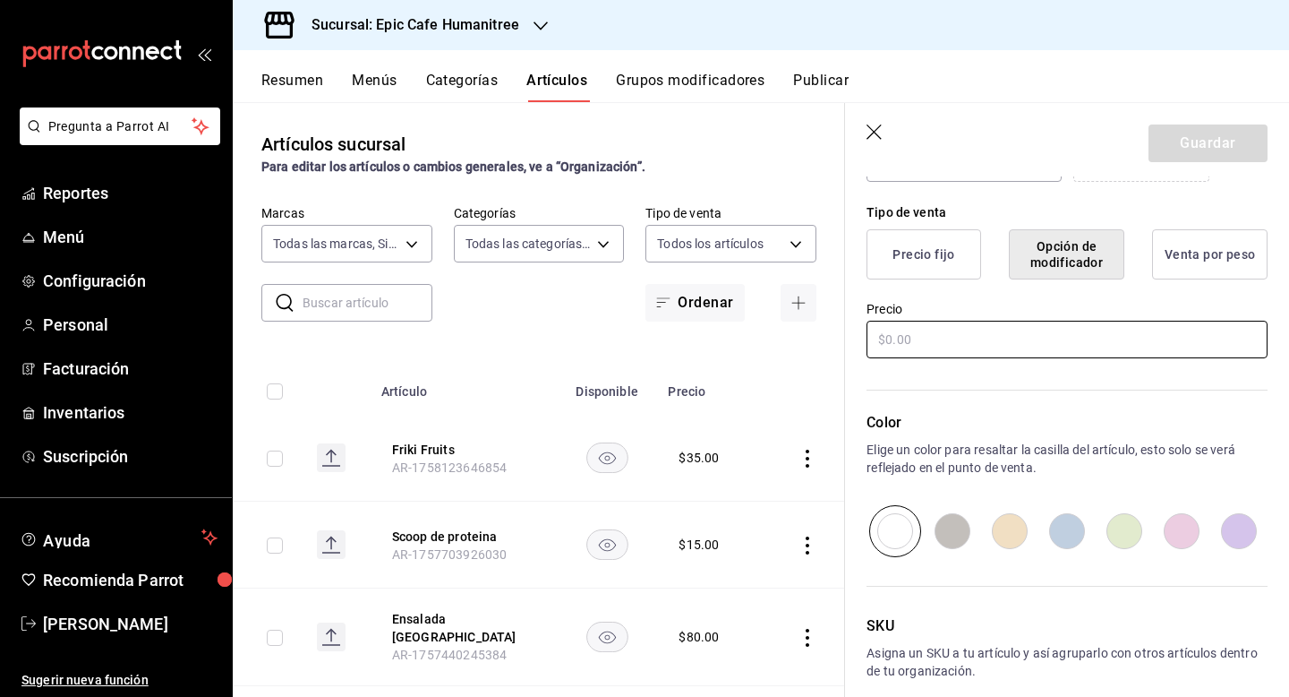
click at [960, 347] on input "text" at bounding box center [1067, 340] width 401 height 38
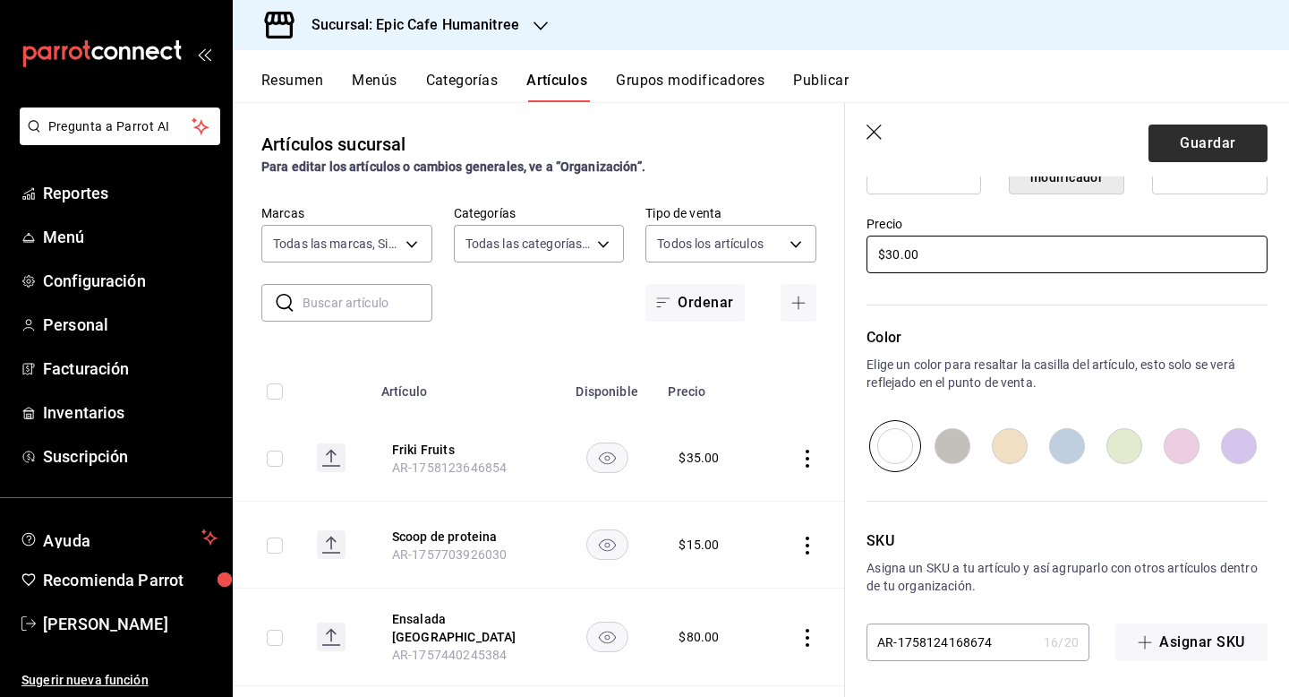
type input "$30.00"
click at [1231, 141] on button "Guardar" at bounding box center [1208, 143] width 119 height 38
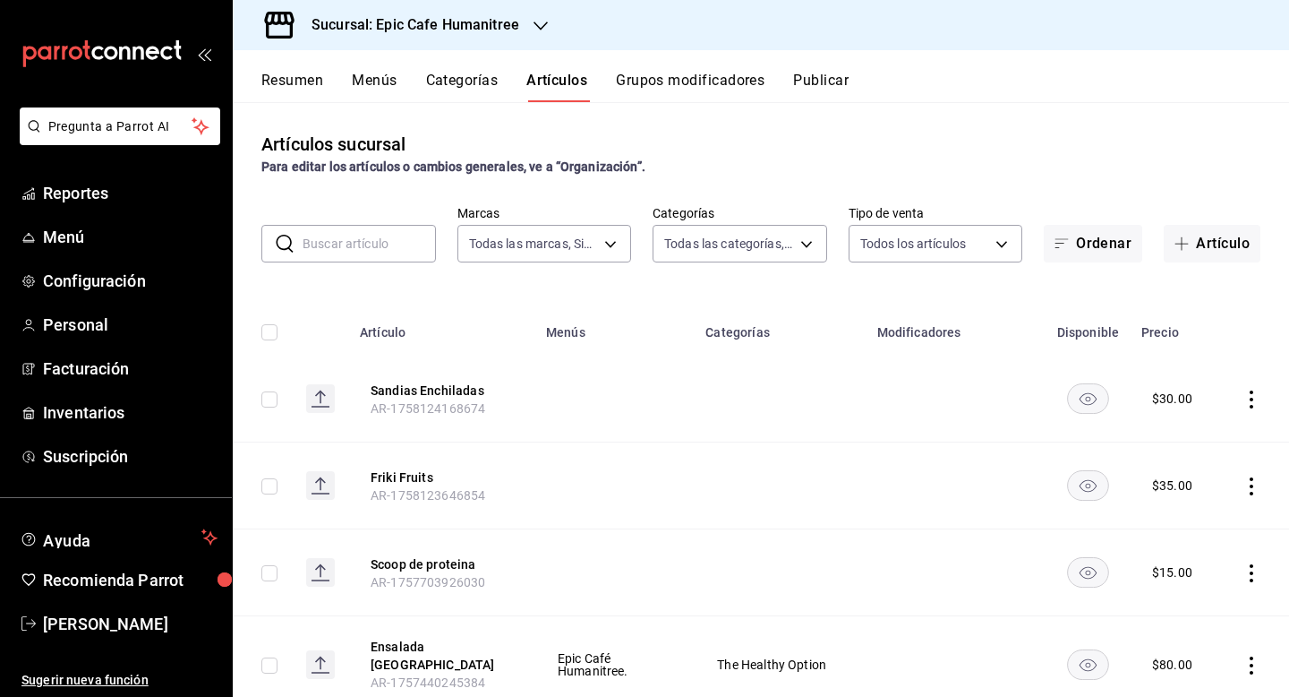
click at [534, 31] on icon "button" at bounding box center [541, 26] width 14 height 14
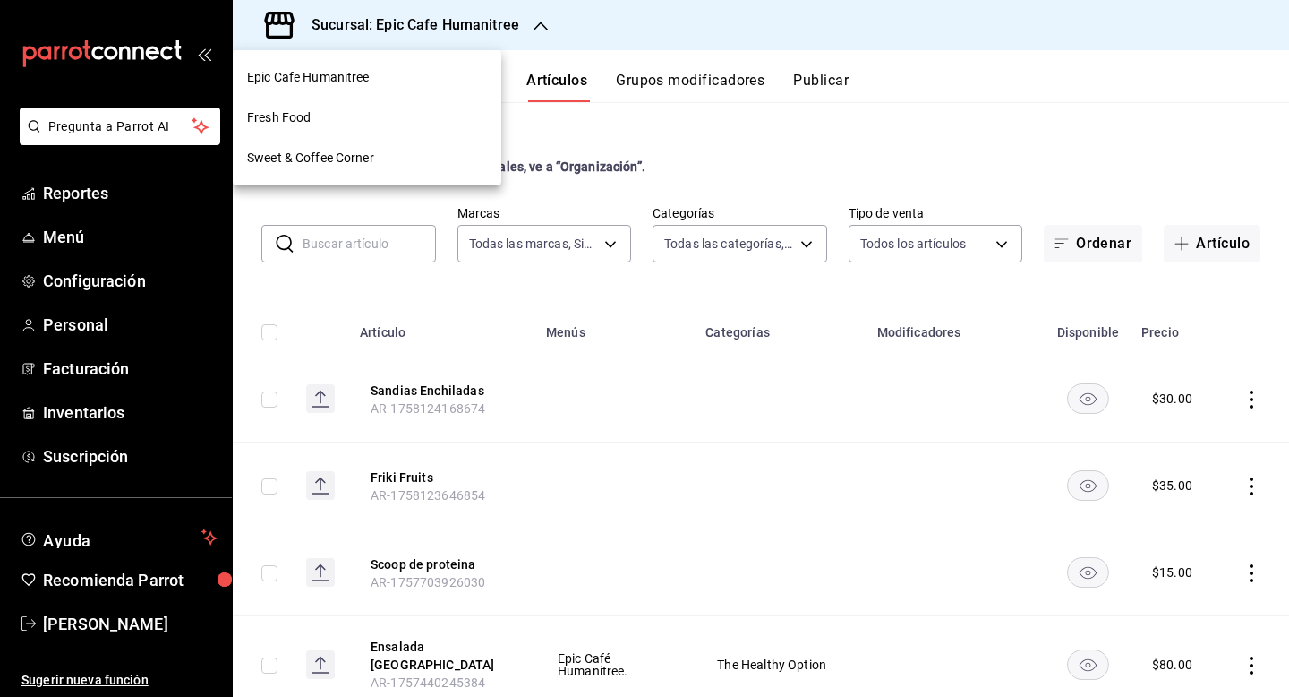
click at [432, 123] on div "Fresh Food" at bounding box center [367, 117] width 240 height 19
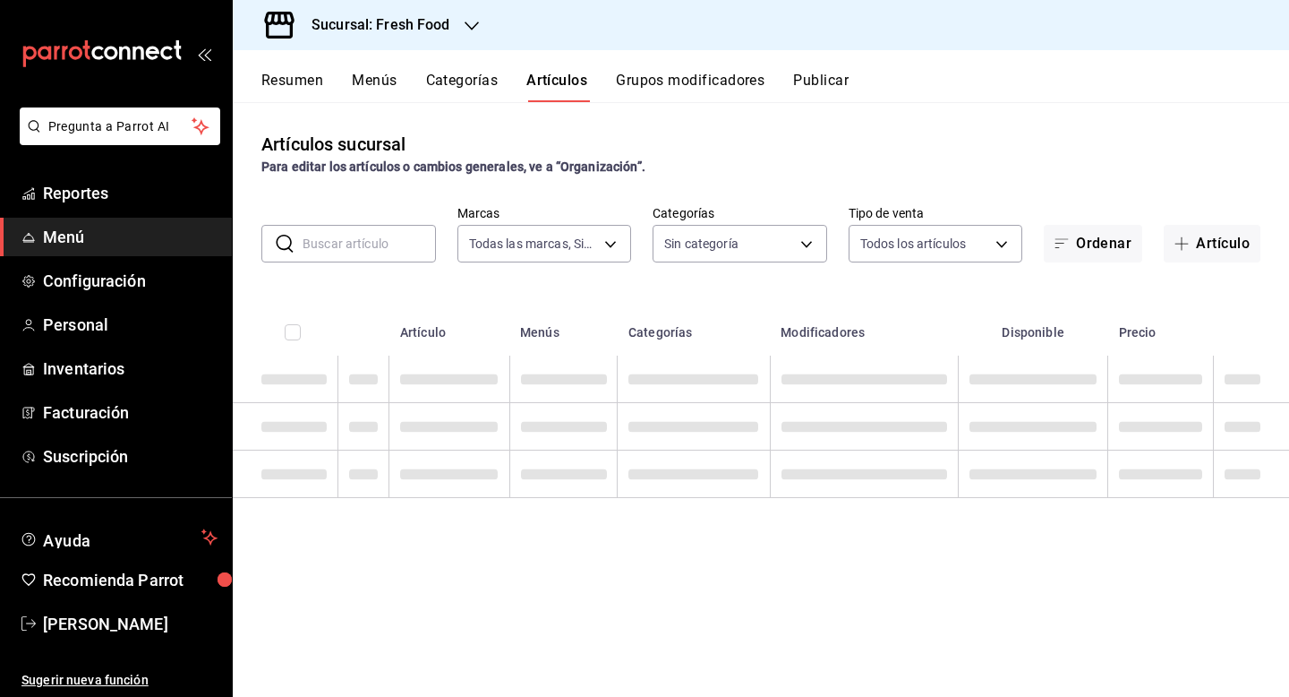
type input "8ab046c6-0e56-43ef-b272-b6267400ac64,c832d7f2-bfd0-461e-be2e-c17eaf69f67d"
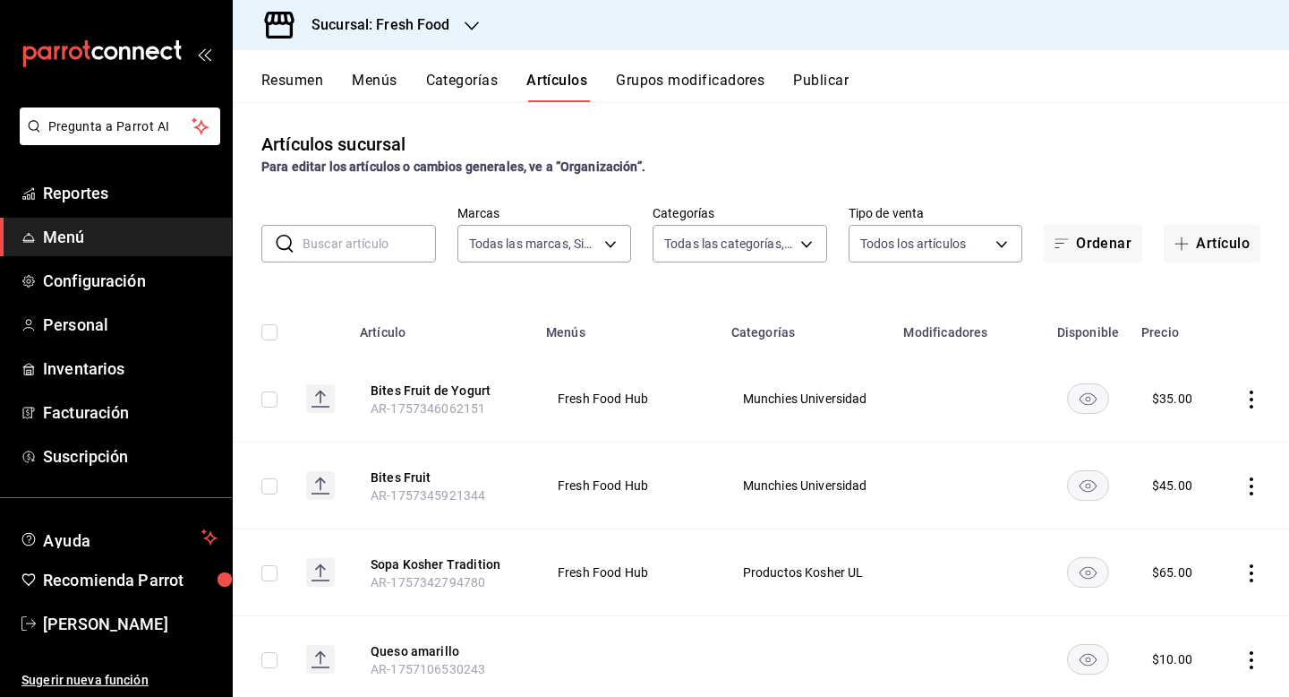
type input "607205d8-3a2d-4c2e-9df3-51caed97f767,0b460728-6364-42ef-89dc-bd26cc72a634,74d82…"
click at [1221, 243] on button "Artículo" at bounding box center [1212, 244] width 97 height 38
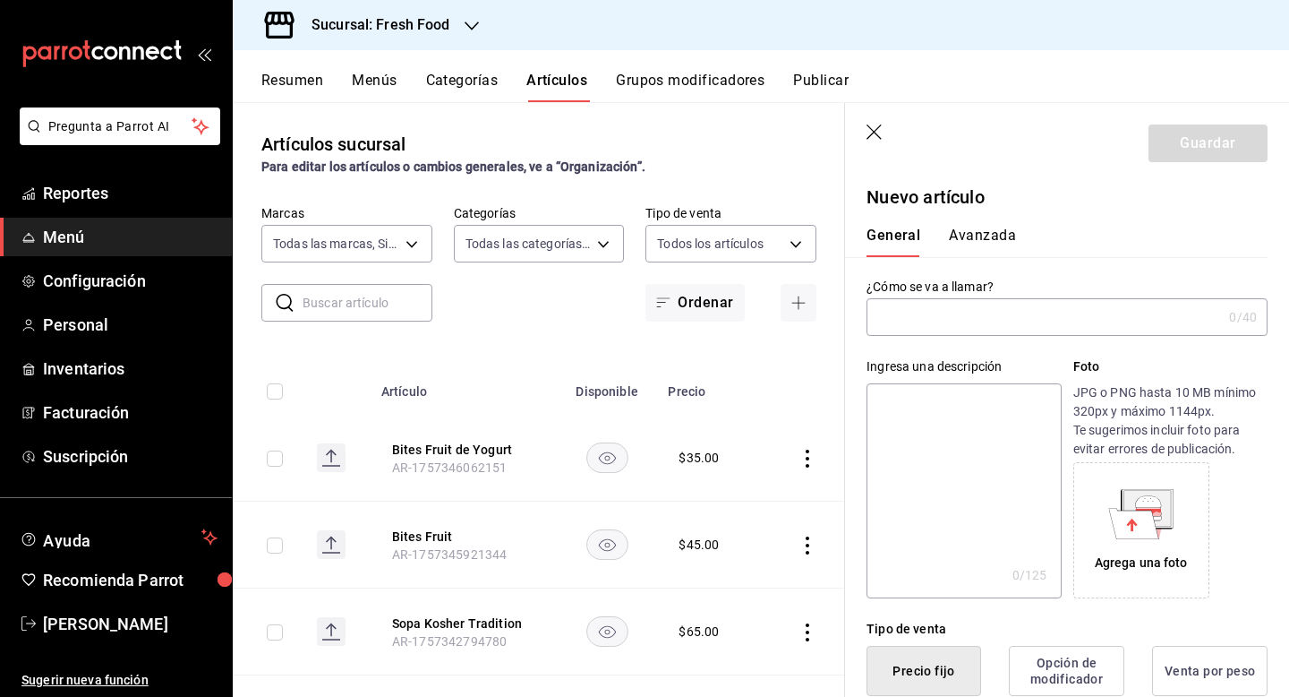
click at [907, 316] on input "text" at bounding box center [1044, 317] width 355 height 36
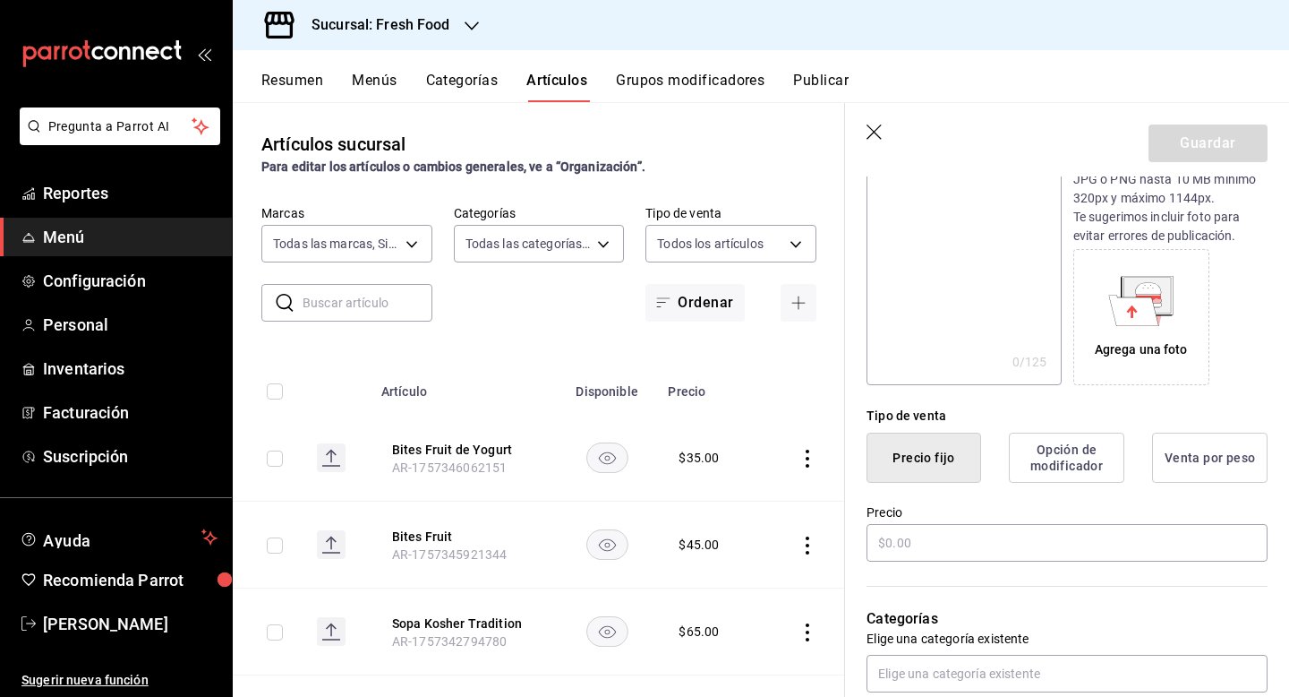
scroll to position [220, 0]
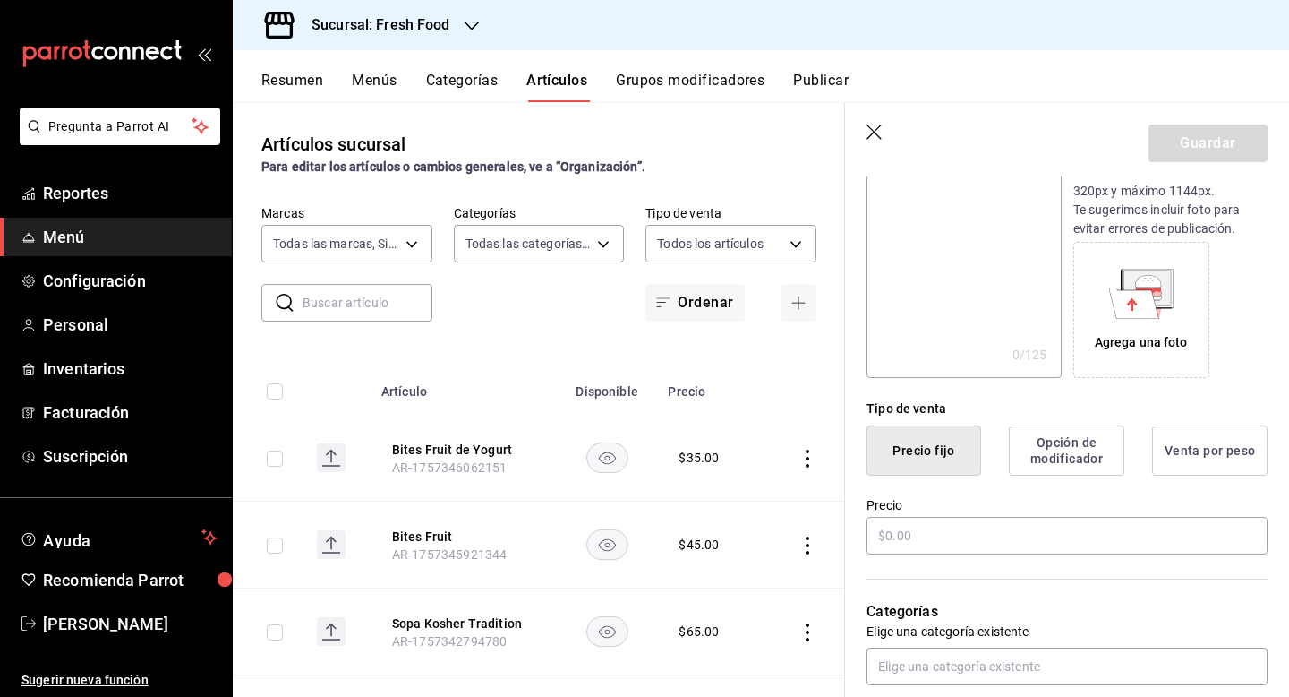
type input "Friki Fruits"
click at [1065, 457] on button "Opción de modificador" at bounding box center [1067, 450] width 116 height 50
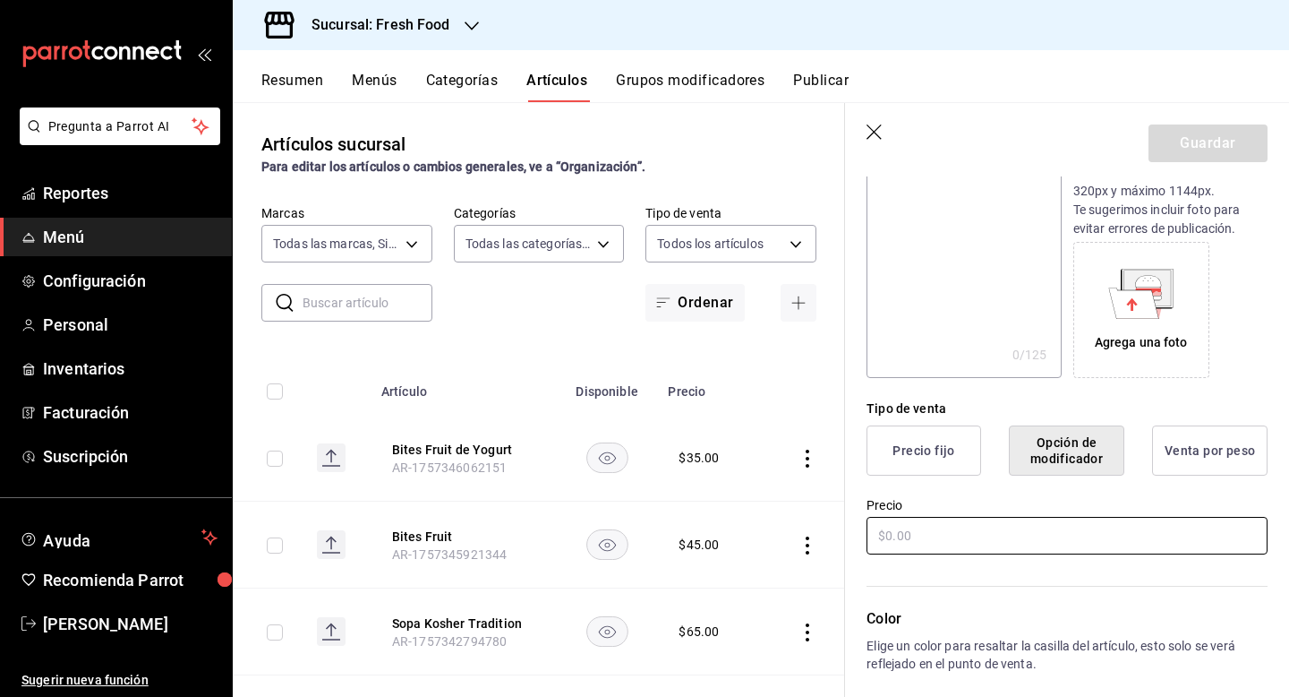
click at [950, 527] on input "text" at bounding box center [1067, 536] width 401 height 38
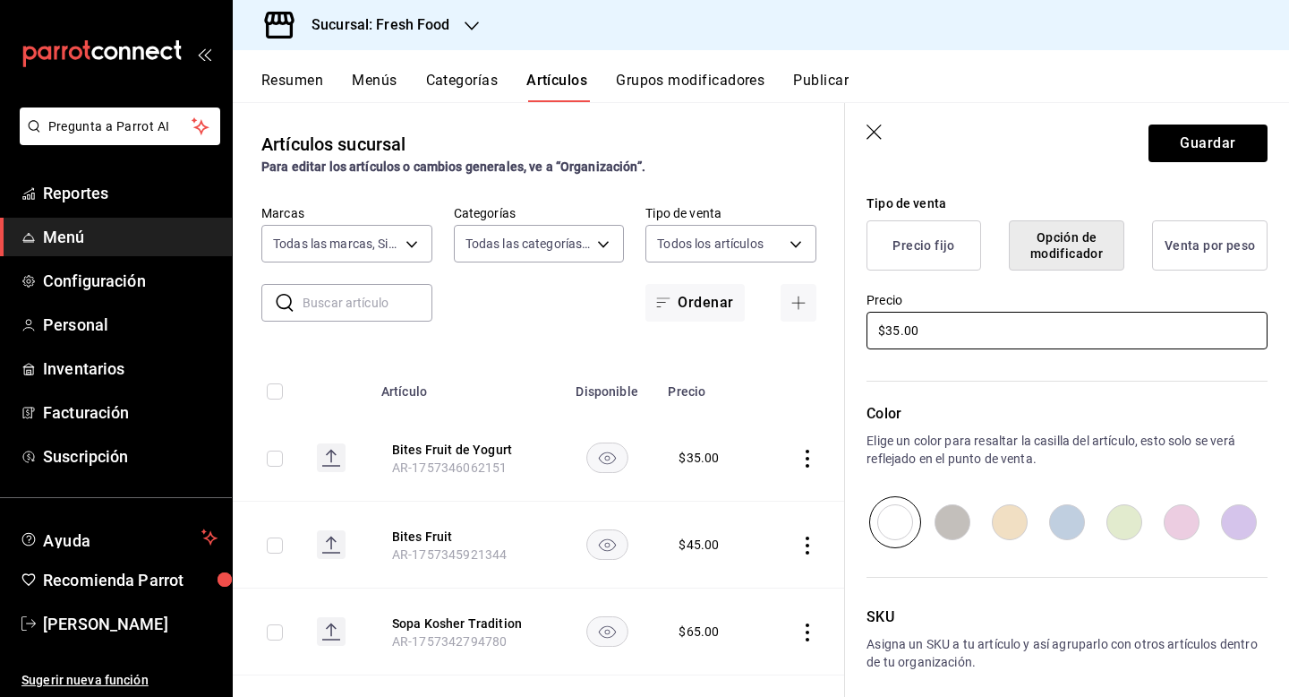
scroll to position [501, 0]
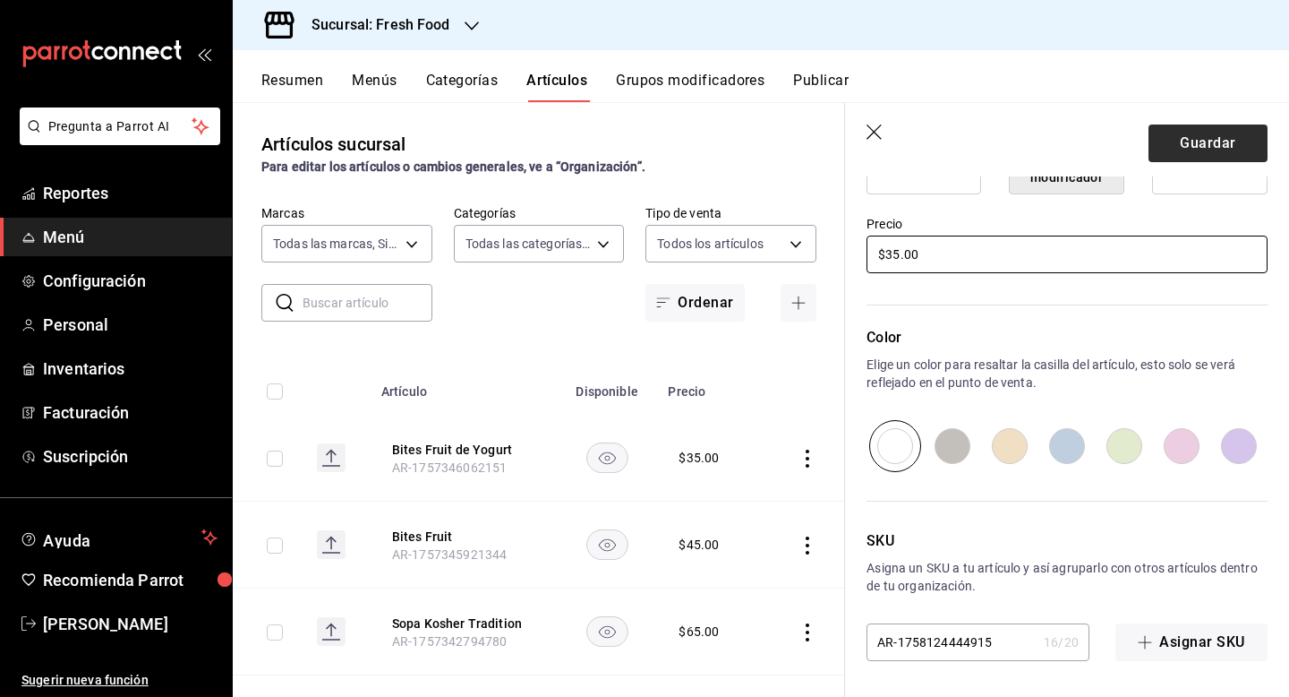
type input "$35.00"
click at [1206, 136] on button "Guardar" at bounding box center [1208, 143] width 119 height 38
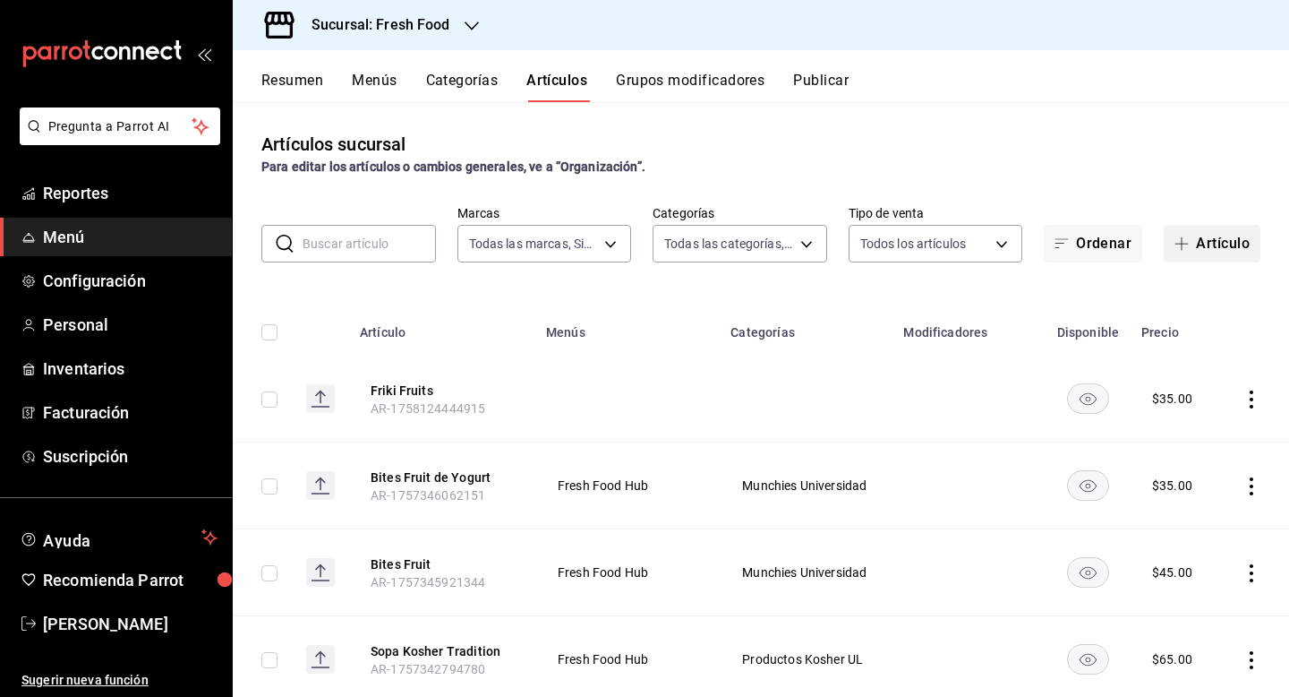
click at [1195, 246] on button "Artículo" at bounding box center [1212, 244] width 97 height 38
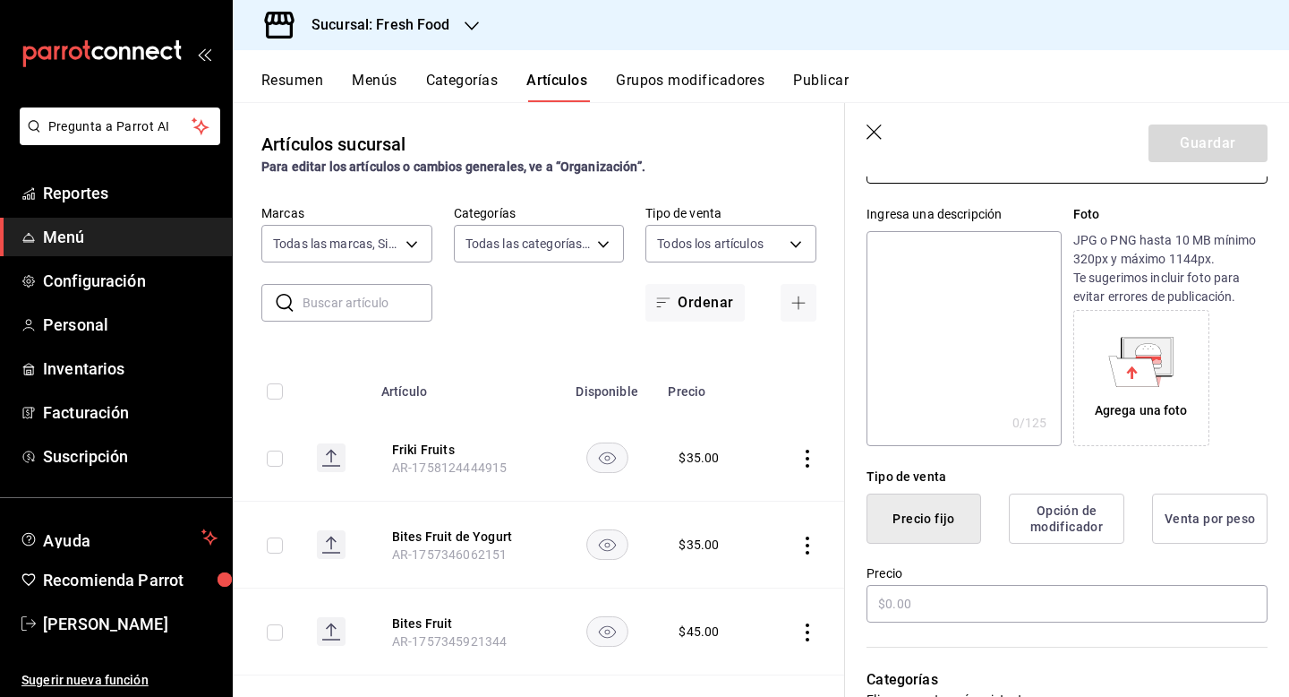
scroll to position [220, 0]
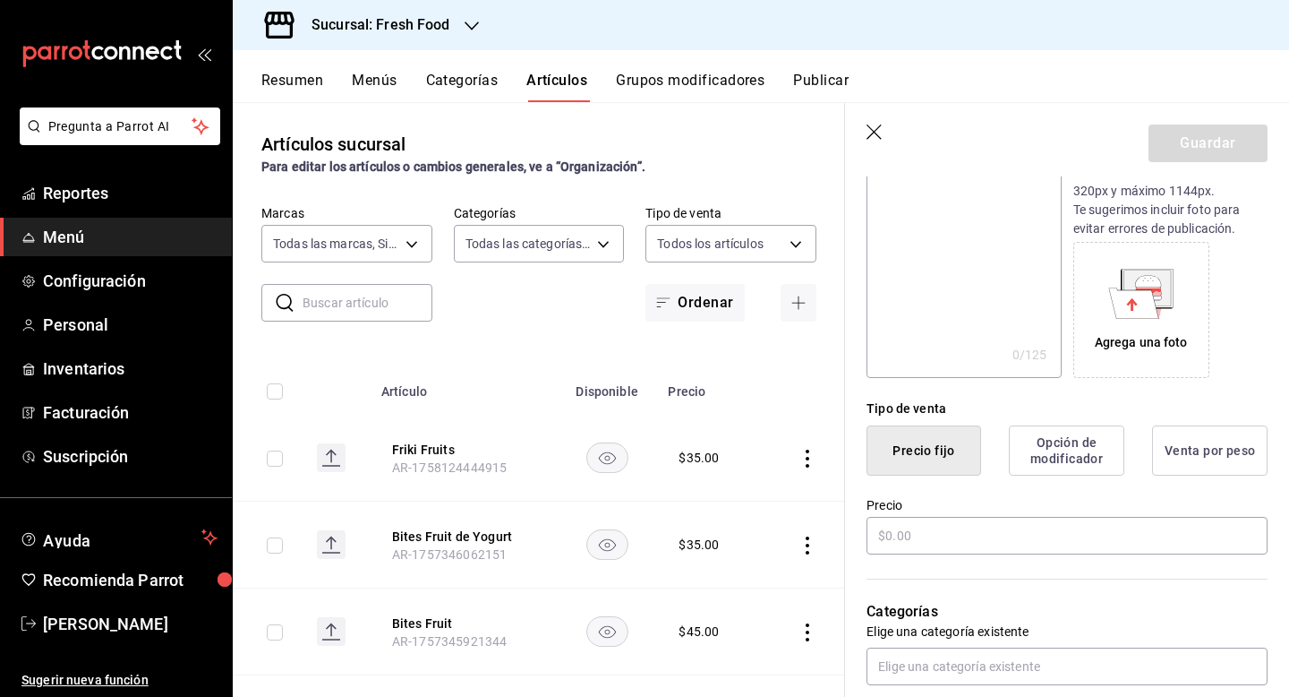
type input "Sandías Enchiladas"
click at [1073, 449] on button "Opción de modificador" at bounding box center [1067, 450] width 116 height 50
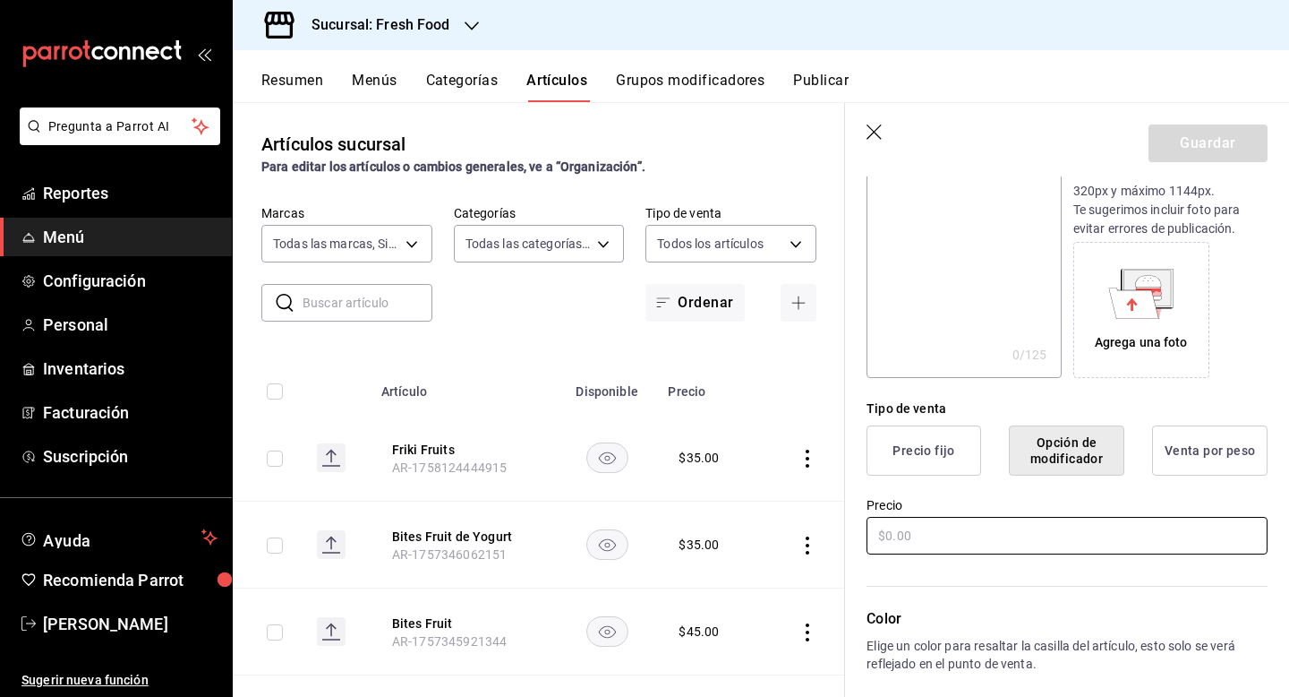
click at [995, 535] on input "text" at bounding box center [1067, 536] width 401 height 38
type input "$30.00"
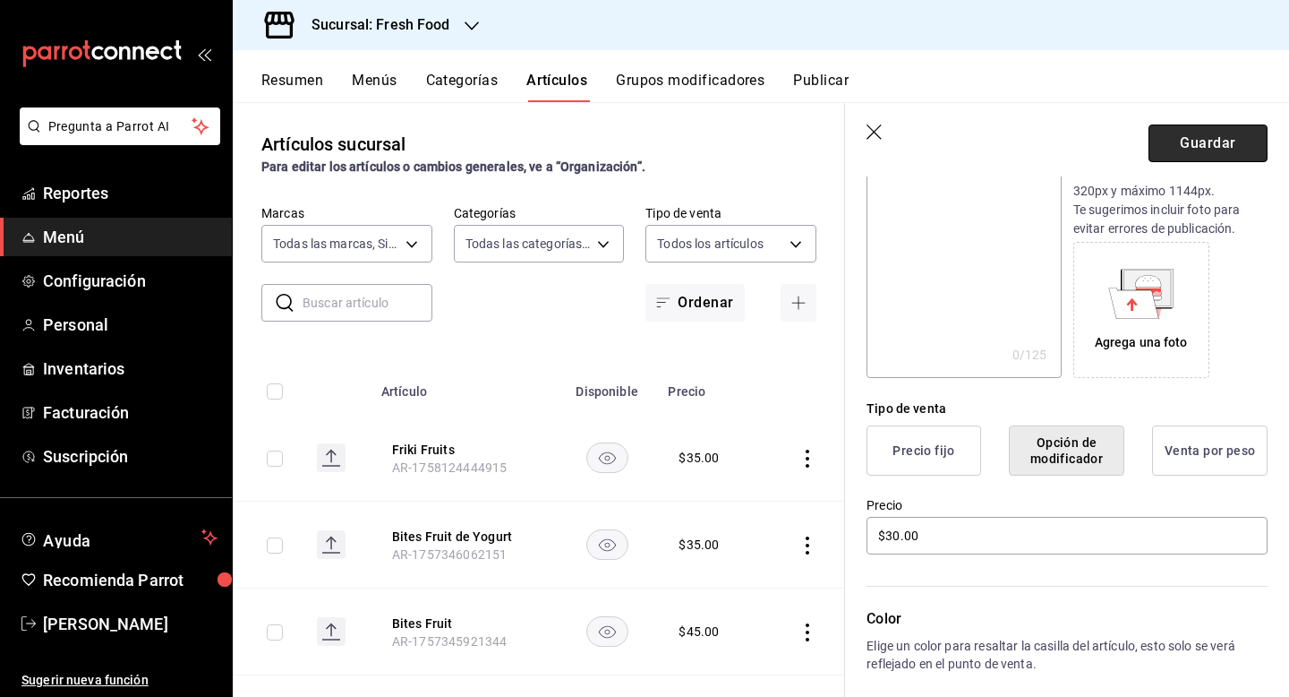
click at [1218, 145] on button "Guardar" at bounding box center [1208, 143] width 119 height 38
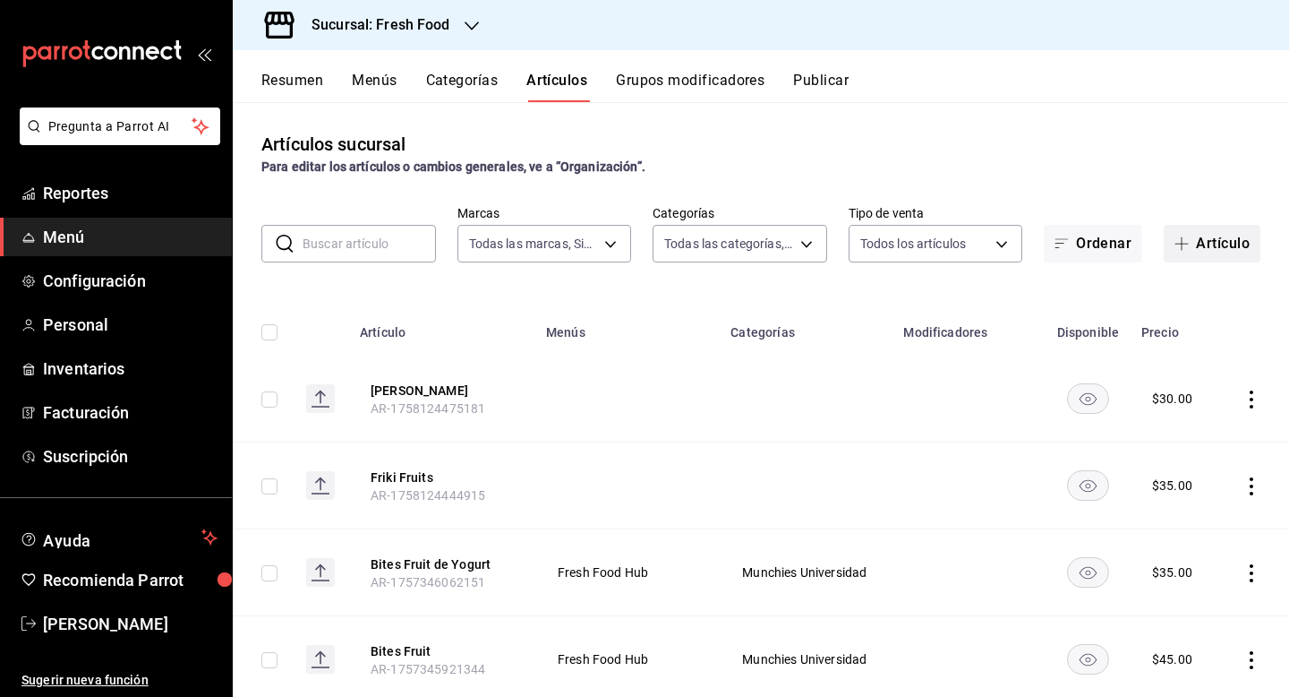
click at [1214, 243] on button "Artículo" at bounding box center [1212, 244] width 97 height 38
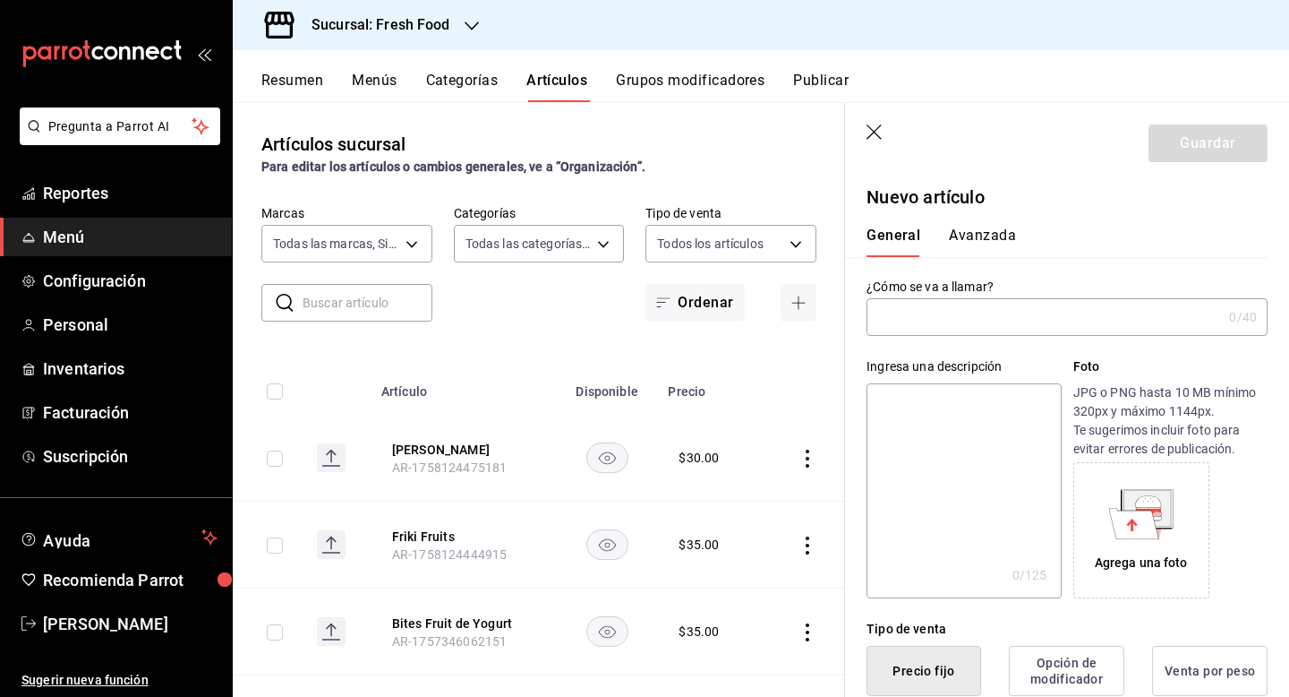
click at [929, 321] on input "text" at bounding box center [1044, 317] width 355 height 36
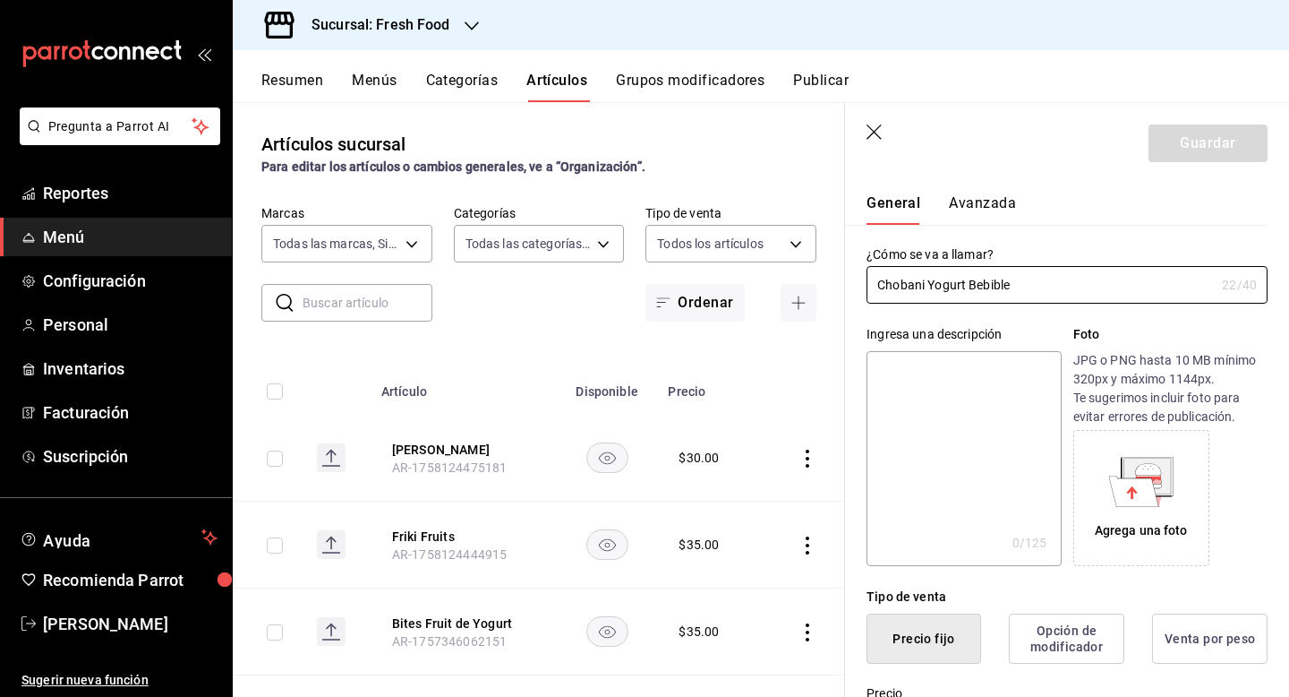
click at [989, 217] on button "Avanzada" at bounding box center [982, 209] width 67 height 30
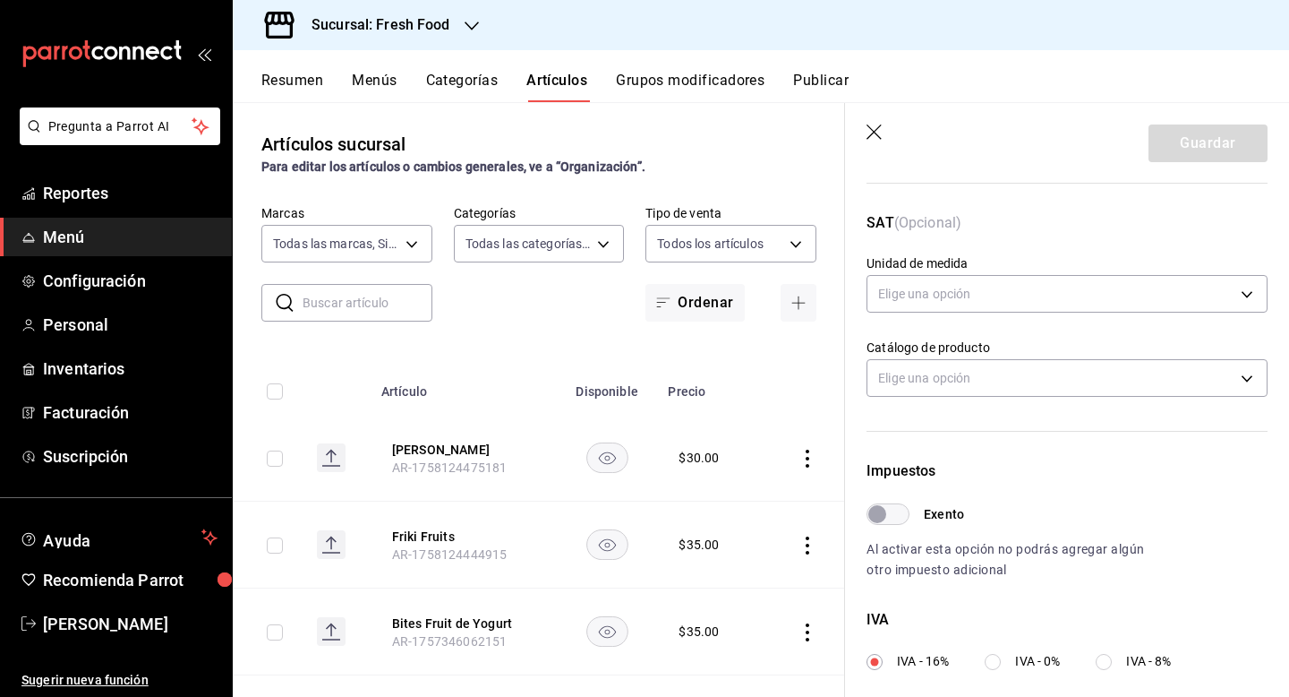
scroll to position [0, 0]
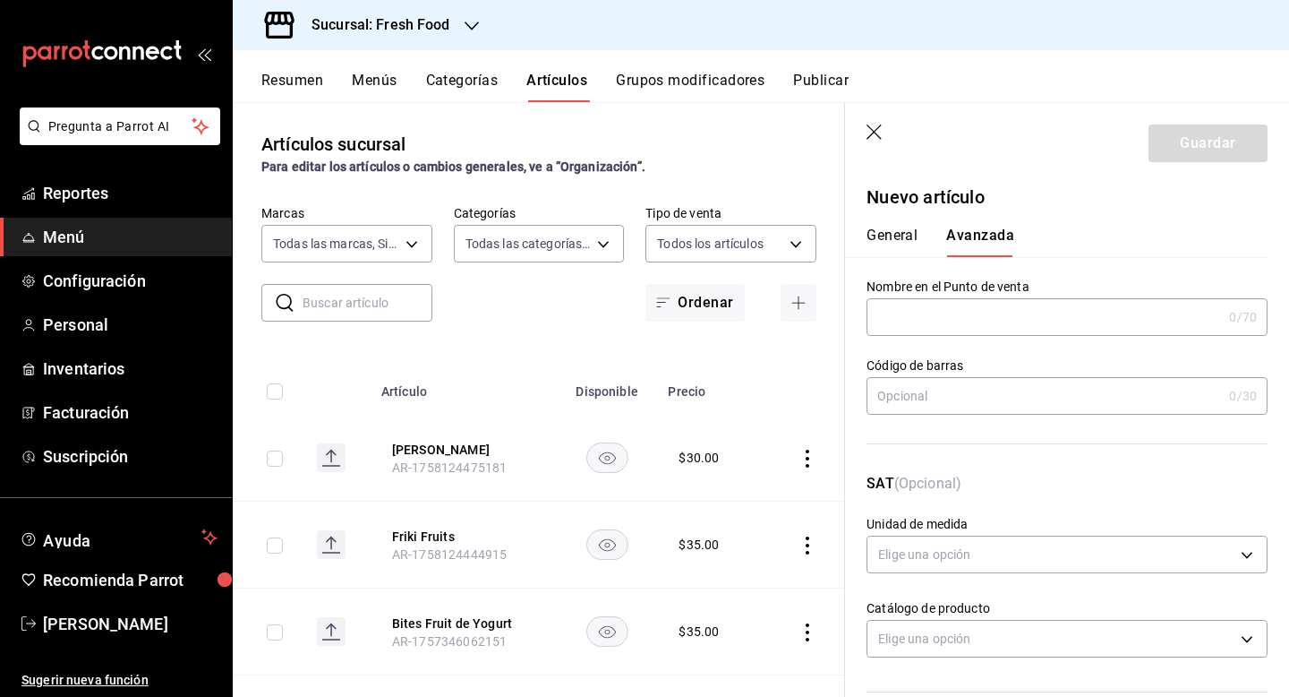
click at [877, 236] on button "General" at bounding box center [892, 242] width 51 height 30
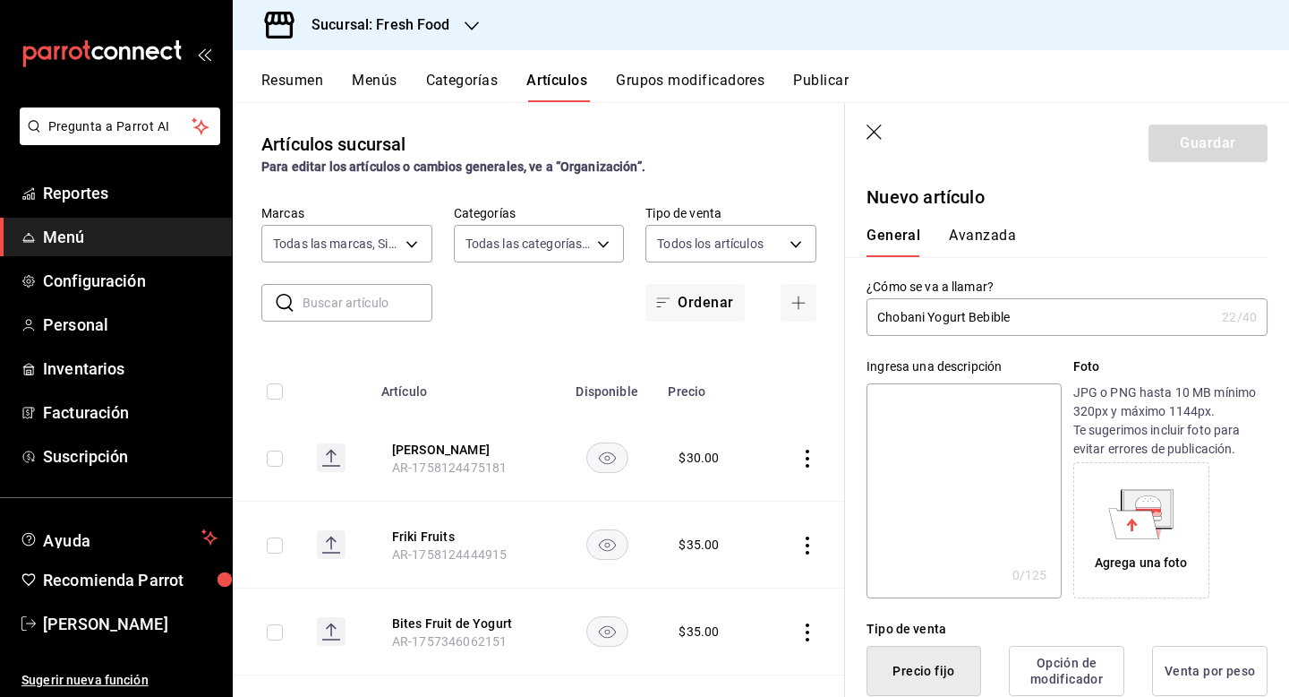
click at [1057, 321] on input "Chobani Yogurt Bebible" at bounding box center [1041, 317] width 348 height 36
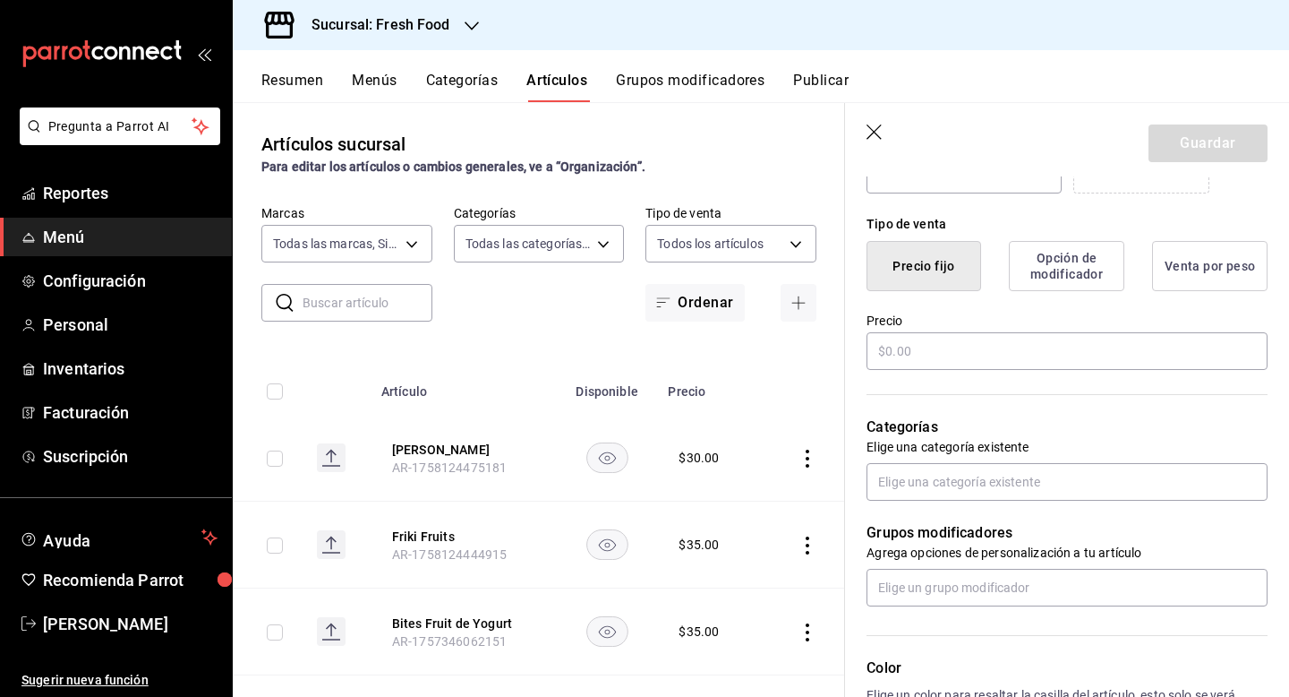
scroll to position [403, 0]
type input "Chobani Yogurt Bebible (Durazno)"
click at [1069, 276] on button "Opción de modificador" at bounding box center [1067, 268] width 116 height 50
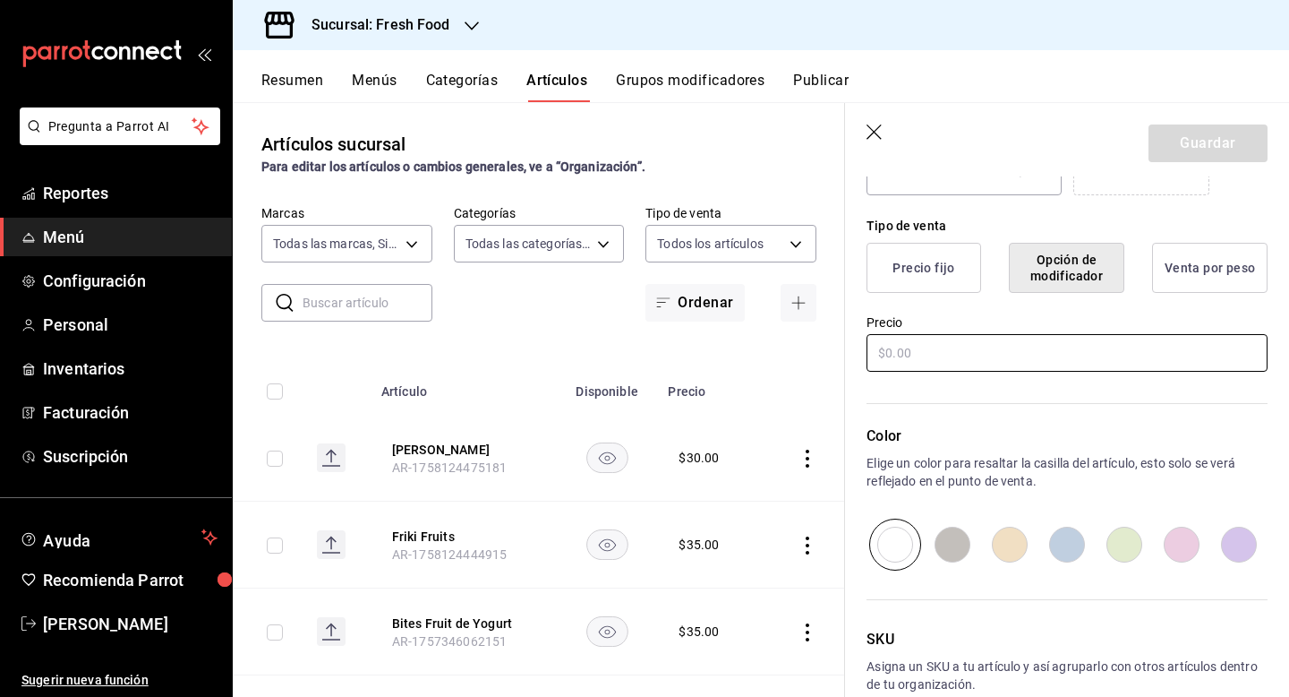
click at [954, 356] on input "text" at bounding box center [1067, 353] width 401 height 38
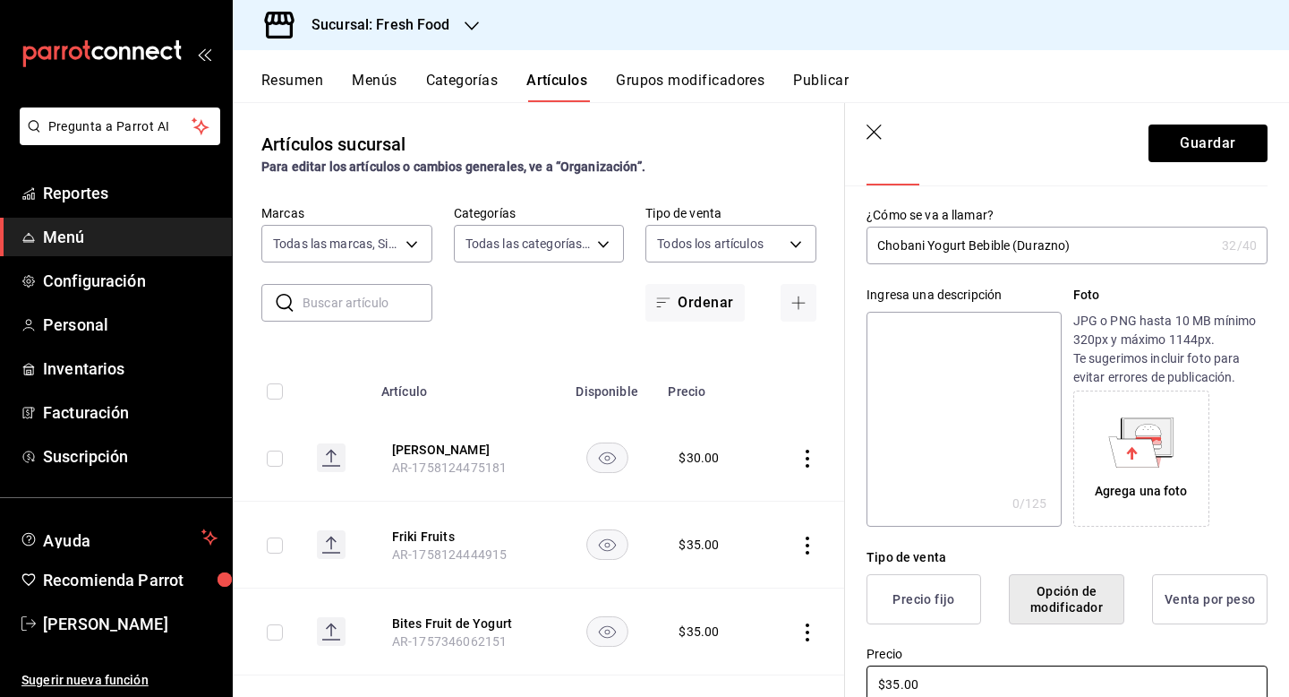
scroll to position [67, 0]
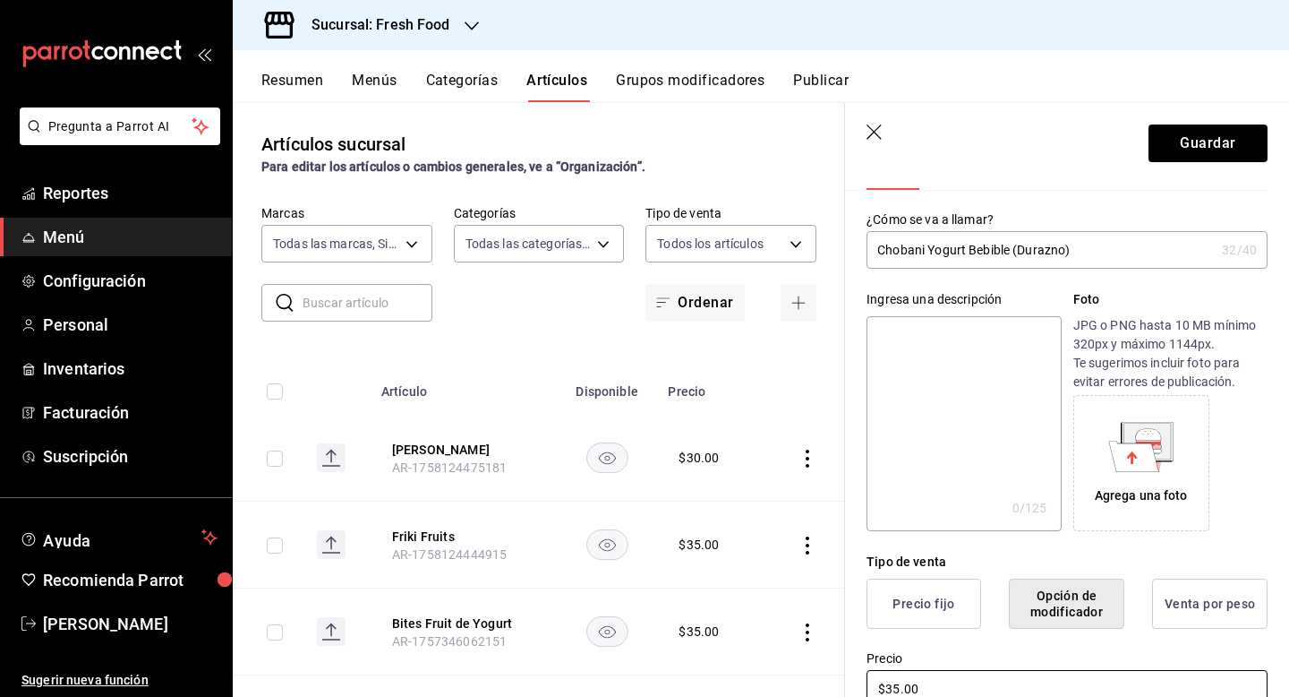
type input "$35.00"
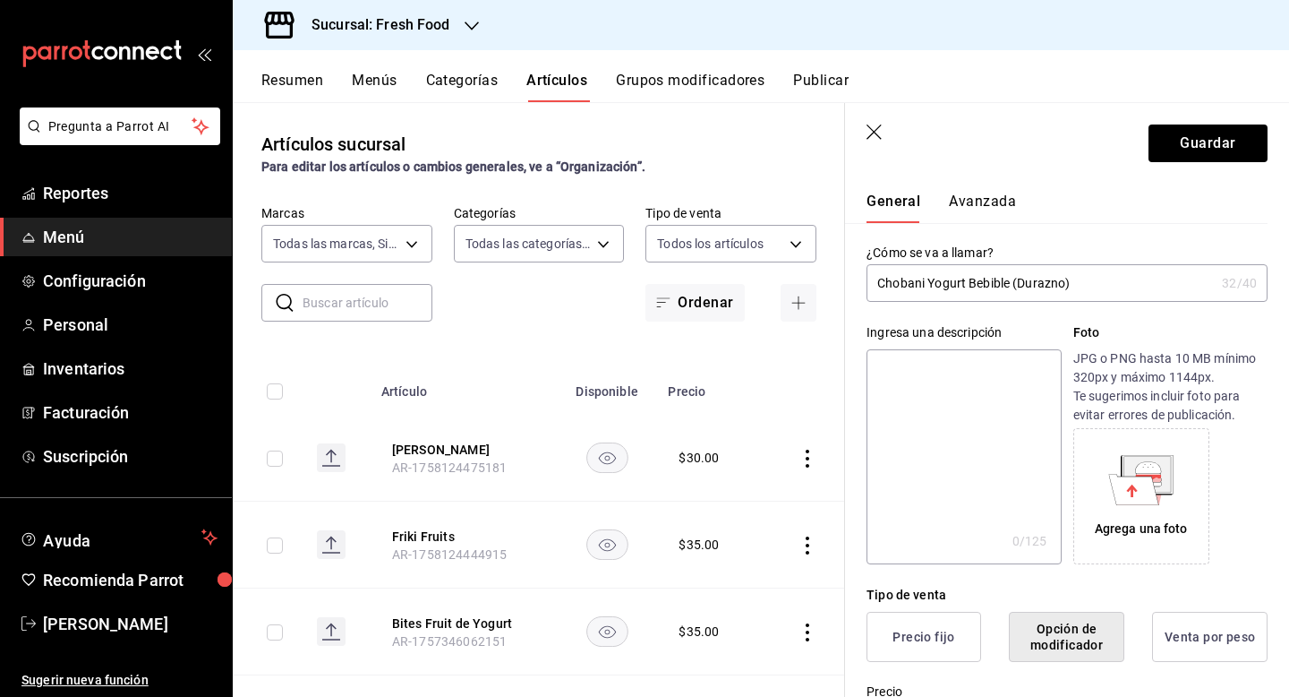
scroll to position [0, 0]
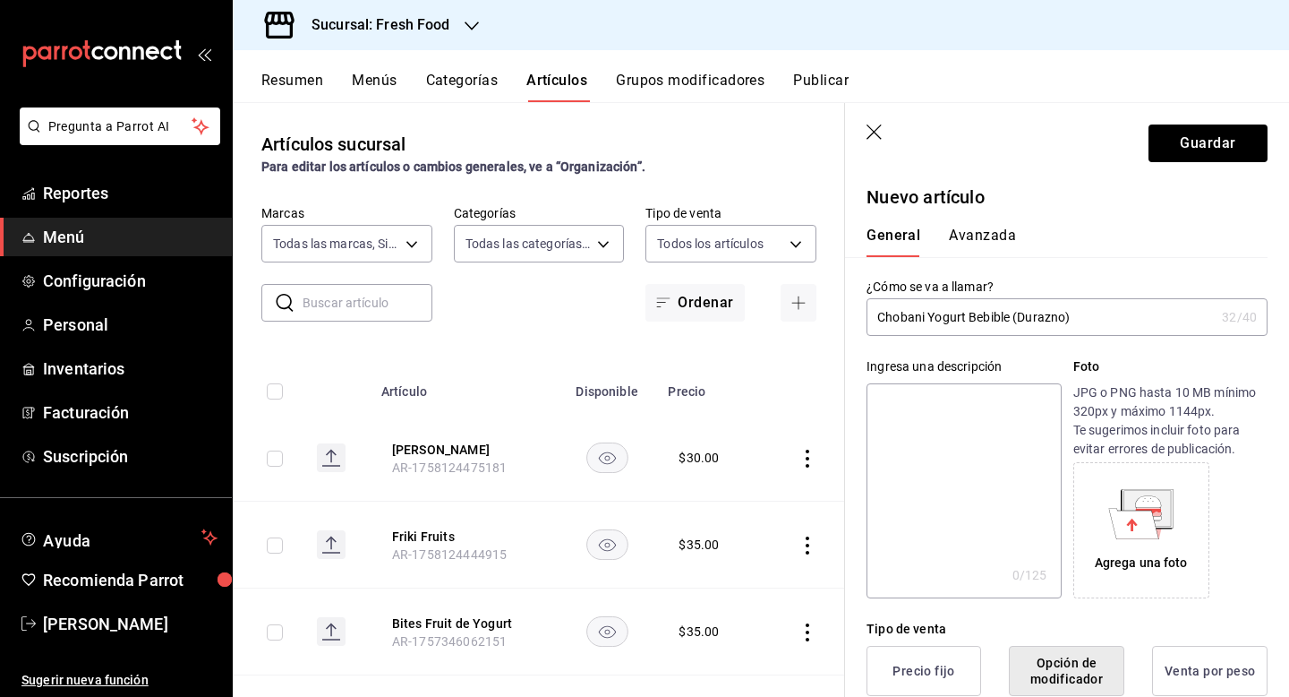
click at [1089, 320] on input "Chobani Yogurt Bebible (Durazno)" at bounding box center [1041, 317] width 348 height 36
drag, startPoint x: 1089, startPoint y: 320, endPoint x: 854, endPoint y: 320, distance: 234.6
click at [854, 320] on div "¿Cómo se va a llamar? Chobani Yogurt Bebible (Durazno) 32 /40 ¿Cómo se va a lla…" at bounding box center [1056, 296] width 423 height 79
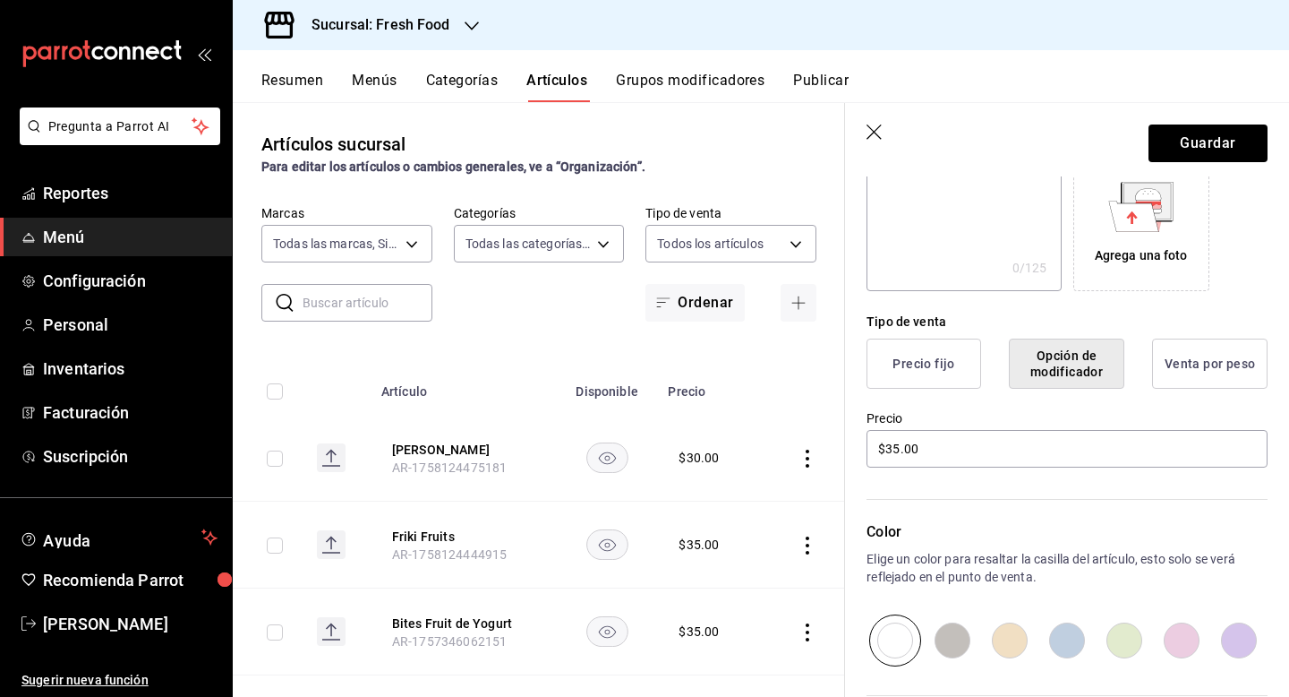
scroll to position [501, 0]
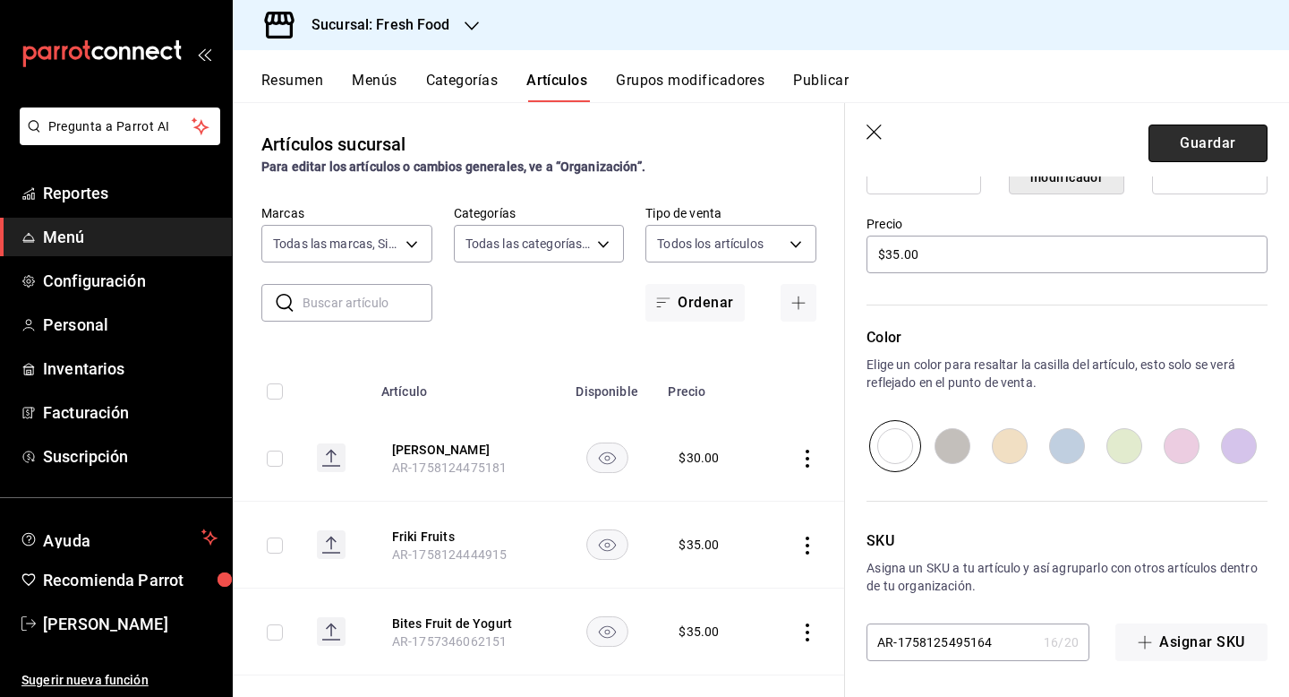
click at [1215, 144] on button "Guardar" at bounding box center [1208, 143] width 119 height 38
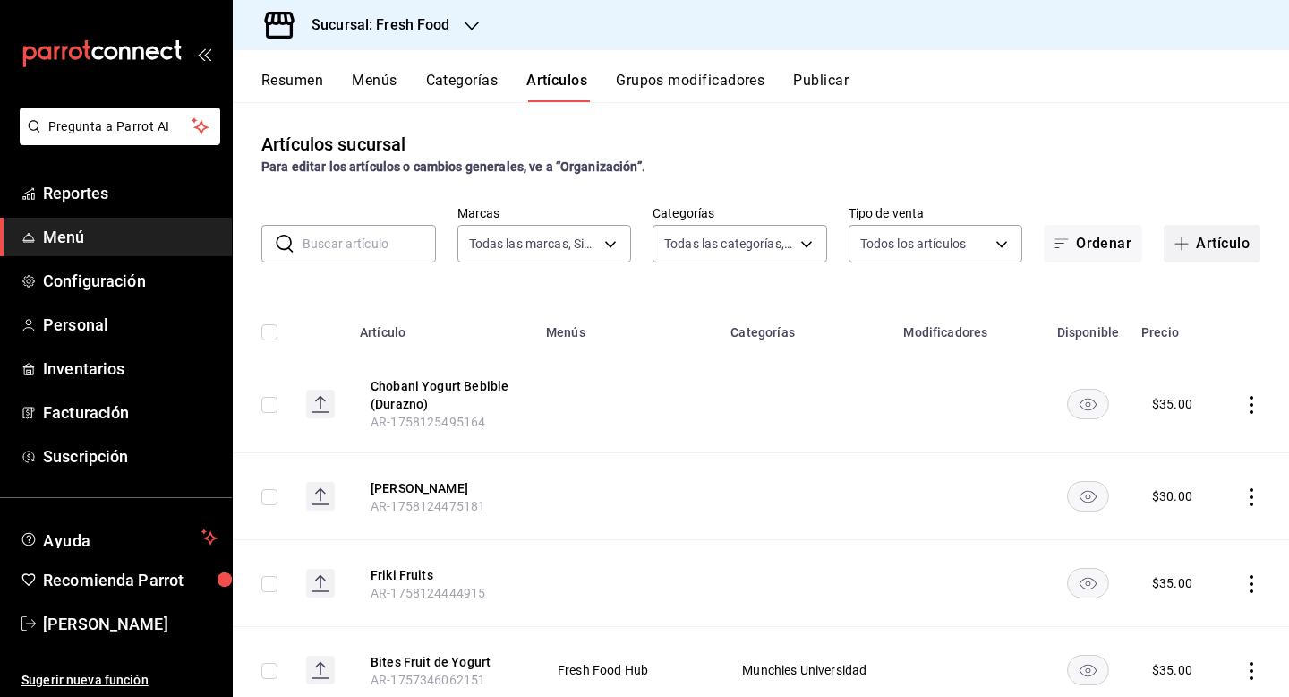
click at [1198, 243] on button "Artículo" at bounding box center [1212, 244] width 97 height 38
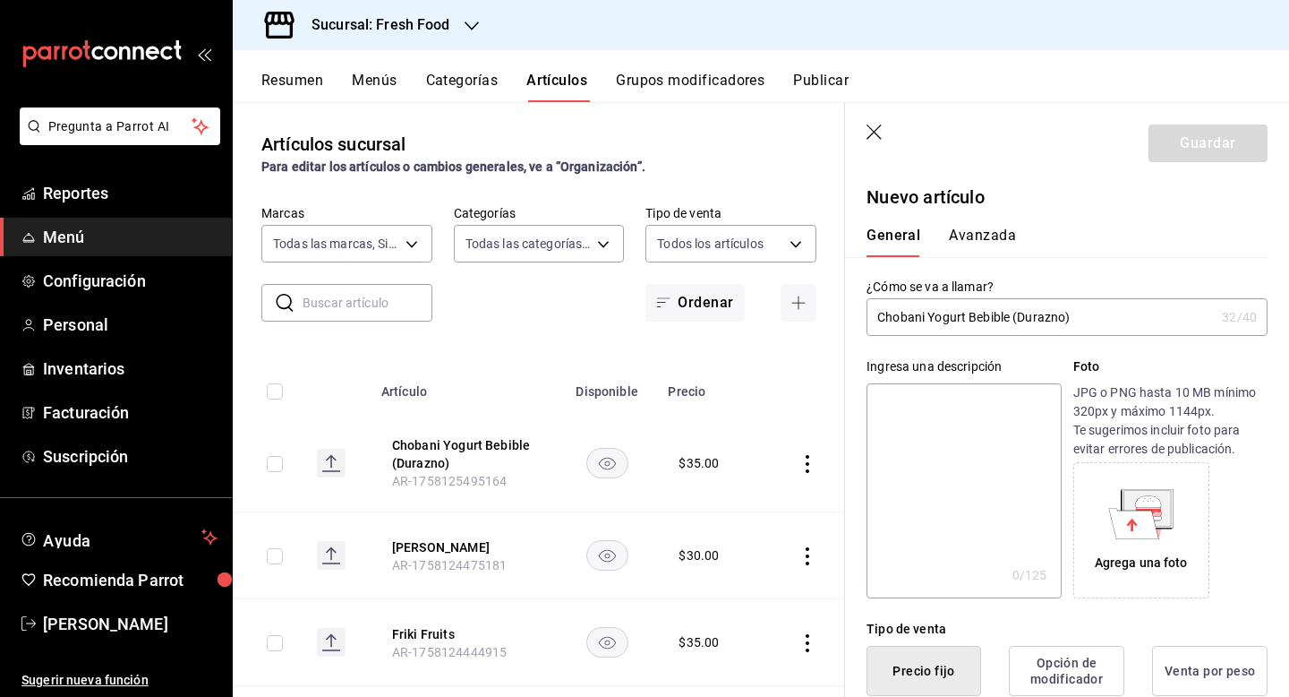
click at [1063, 317] on input "Chobani Yogurt Bebible (Durazno)" at bounding box center [1041, 317] width 348 height 36
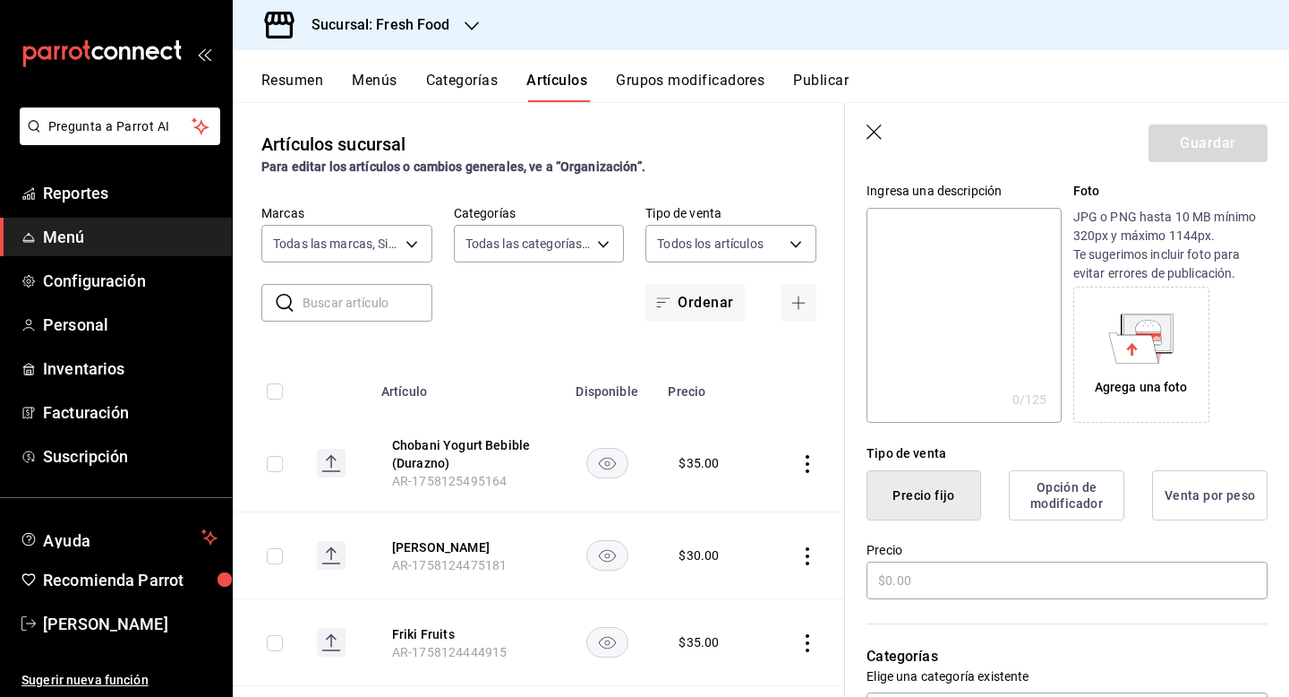
scroll to position [89, 0]
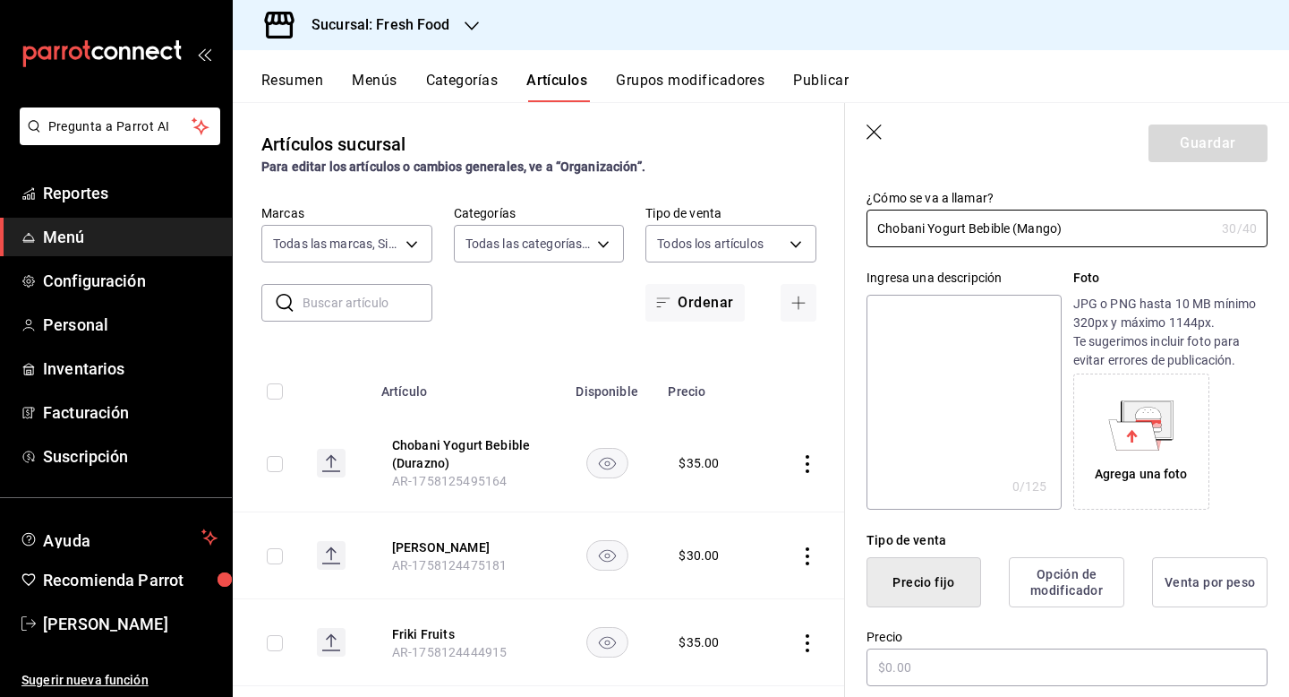
type input "Chobani Yogurt Bebible (Mango)"
click at [1078, 565] on button "Opción de modificador" at bounding box center [1067, 582] width 116 height 50
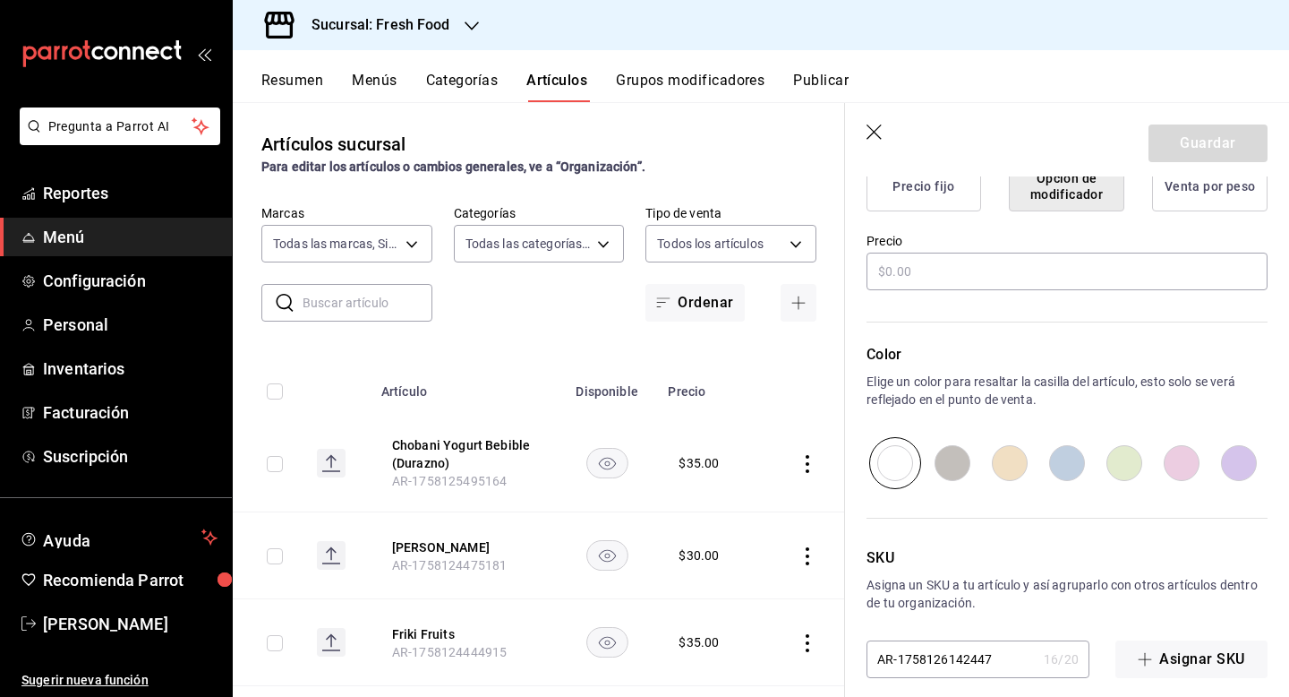
scroll to position [501, 0]
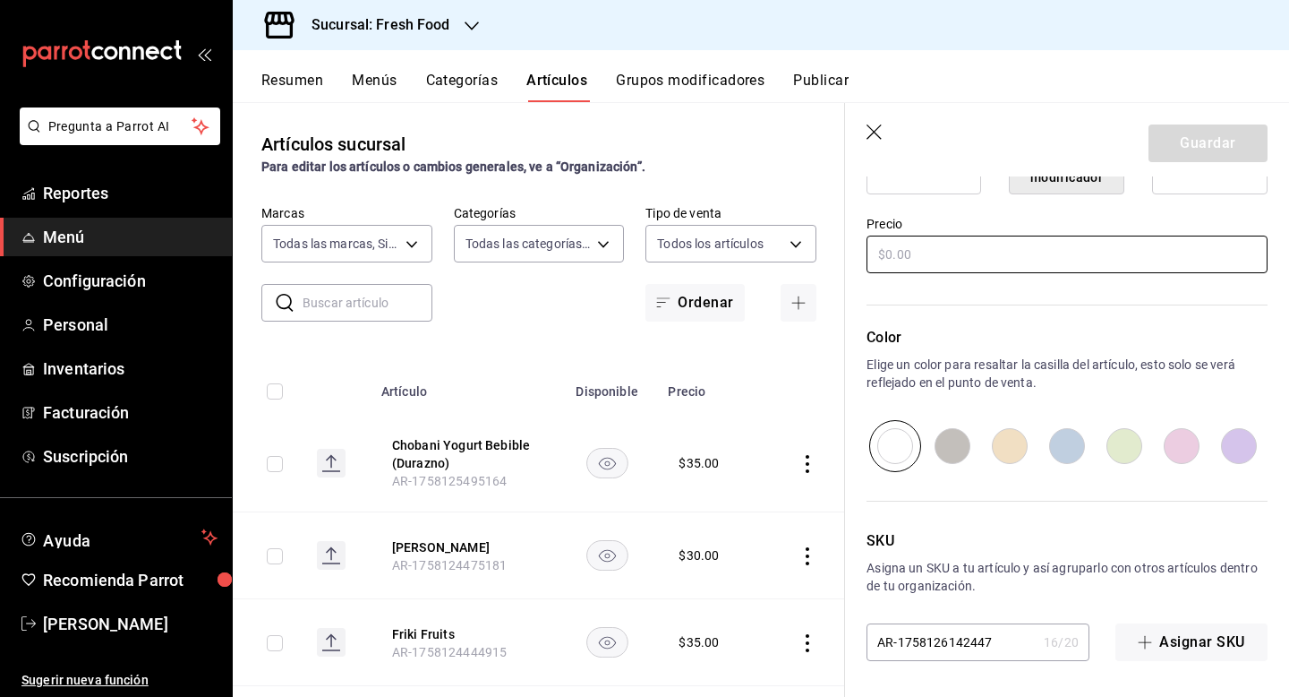
click at [952, 257] on input "text" at bounding box center [1067, 254] width 401 height 38
type input "$35.00"
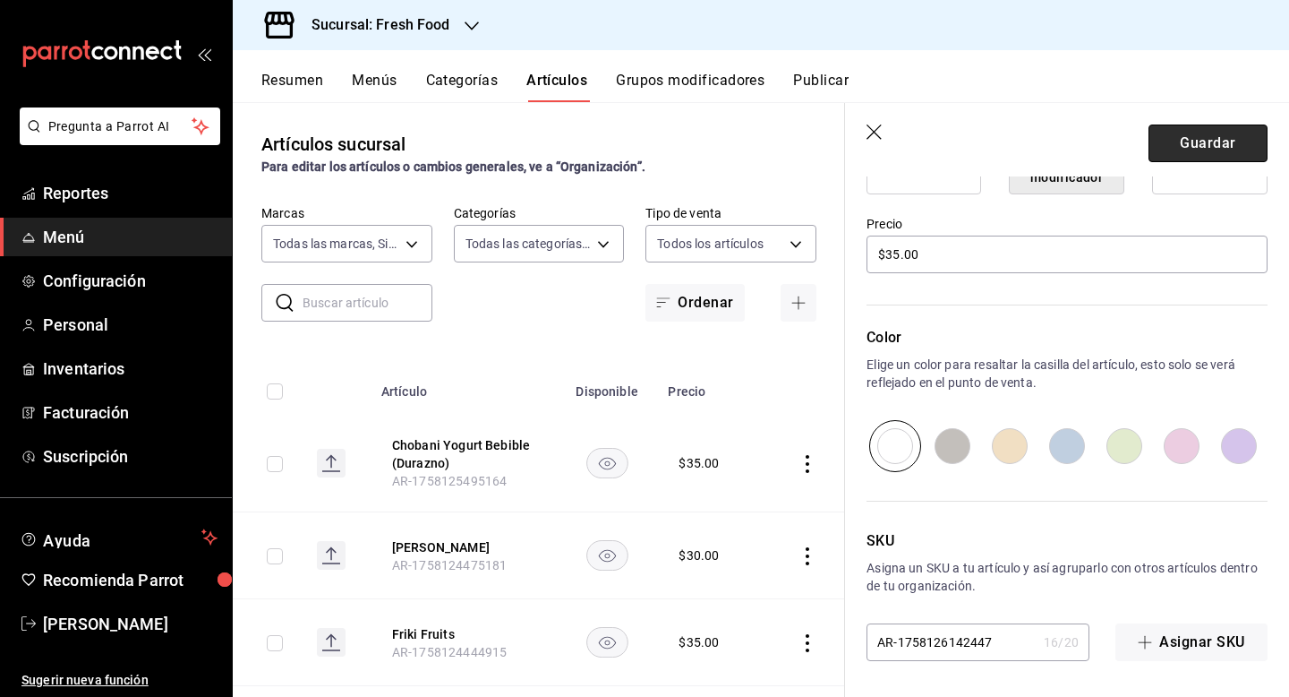
click at [1221, 150] on button "Guardar" at bounding box center [1208, 143] width 119 height 38
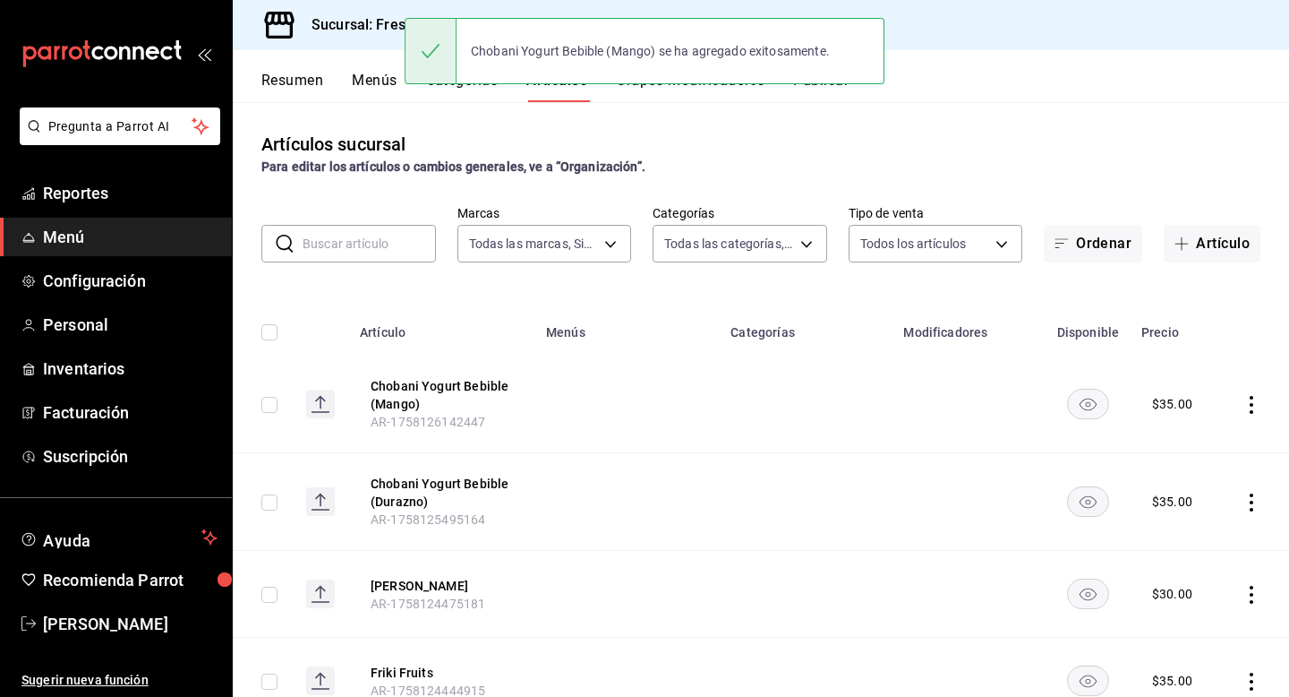
scroll to position [29, 0]
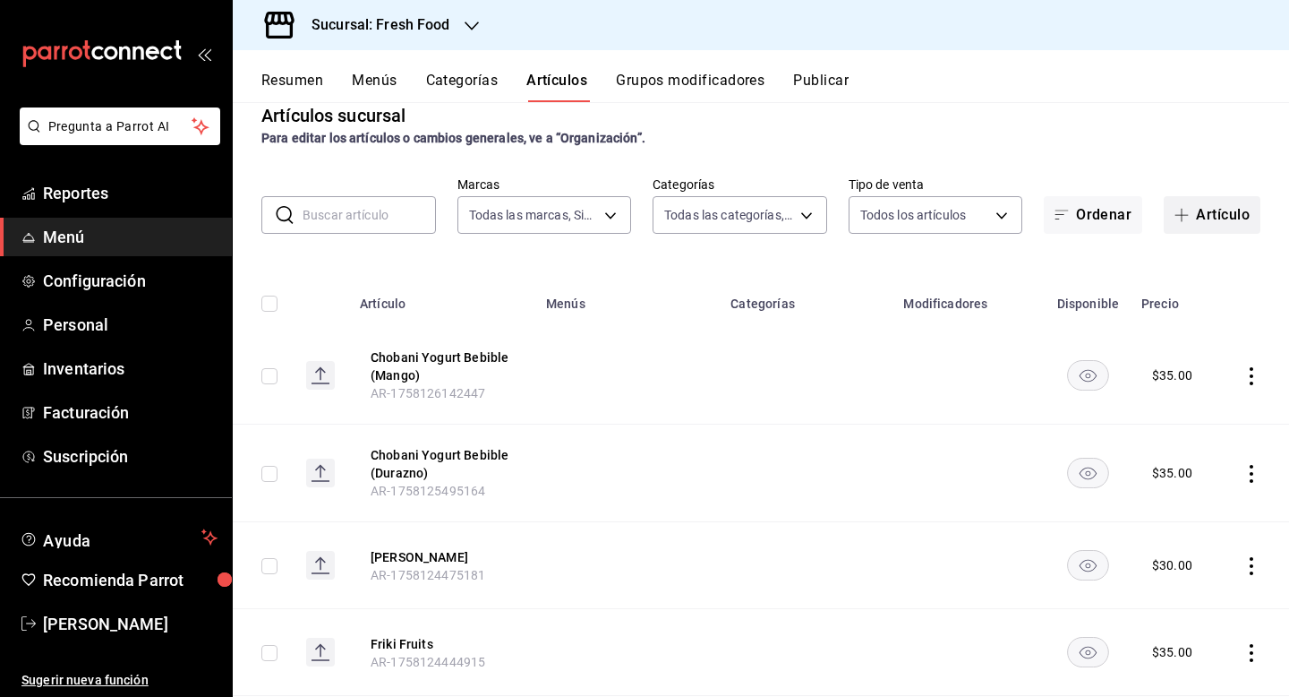
click at [1227, 218] on button "Artículo" at bounding box center [1212, 215] width 97 height 38
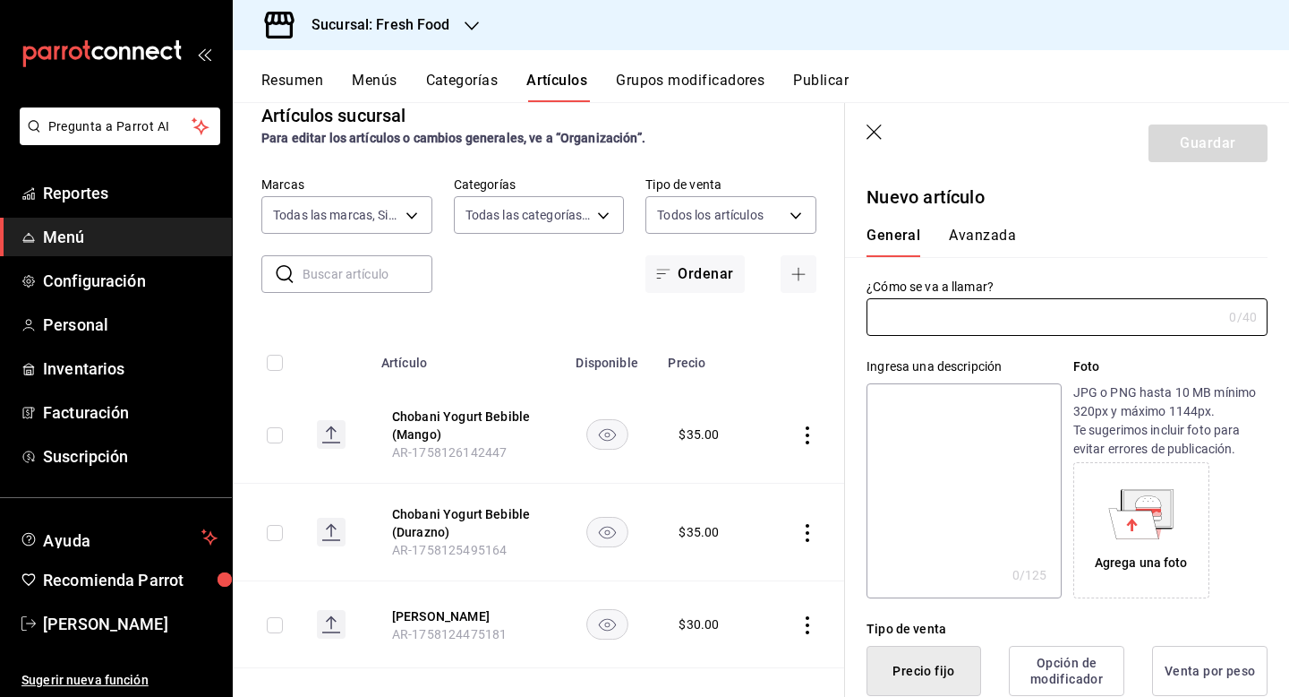
type input "AR-1758126392311"
click at [1066, 321] on input "Chobani Yogurt Bebible (Durazno)" at bounding box center [1041, 317] width 348 height 36
type input "Chobani Yogurt Bebible (Frutos Rojos)"
click at [978, 452] on textarea at bounding box center [964, 490] width 194 height 215
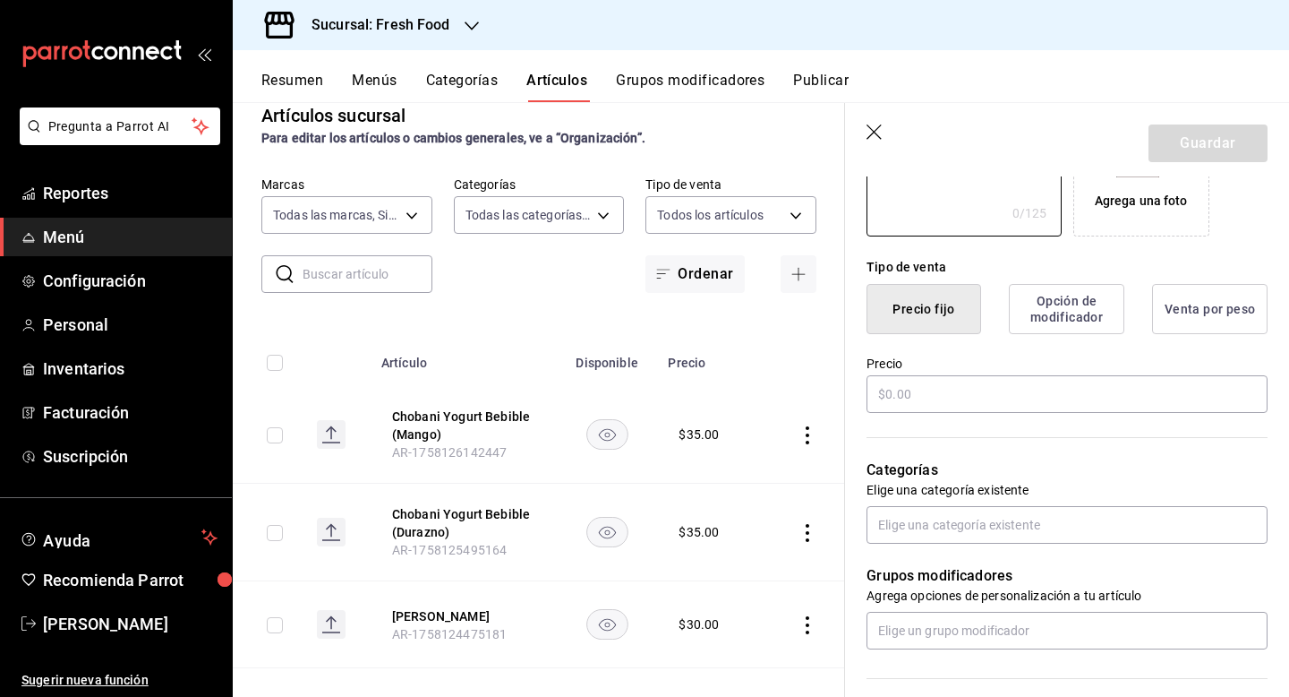
scroll to position [473, 0]
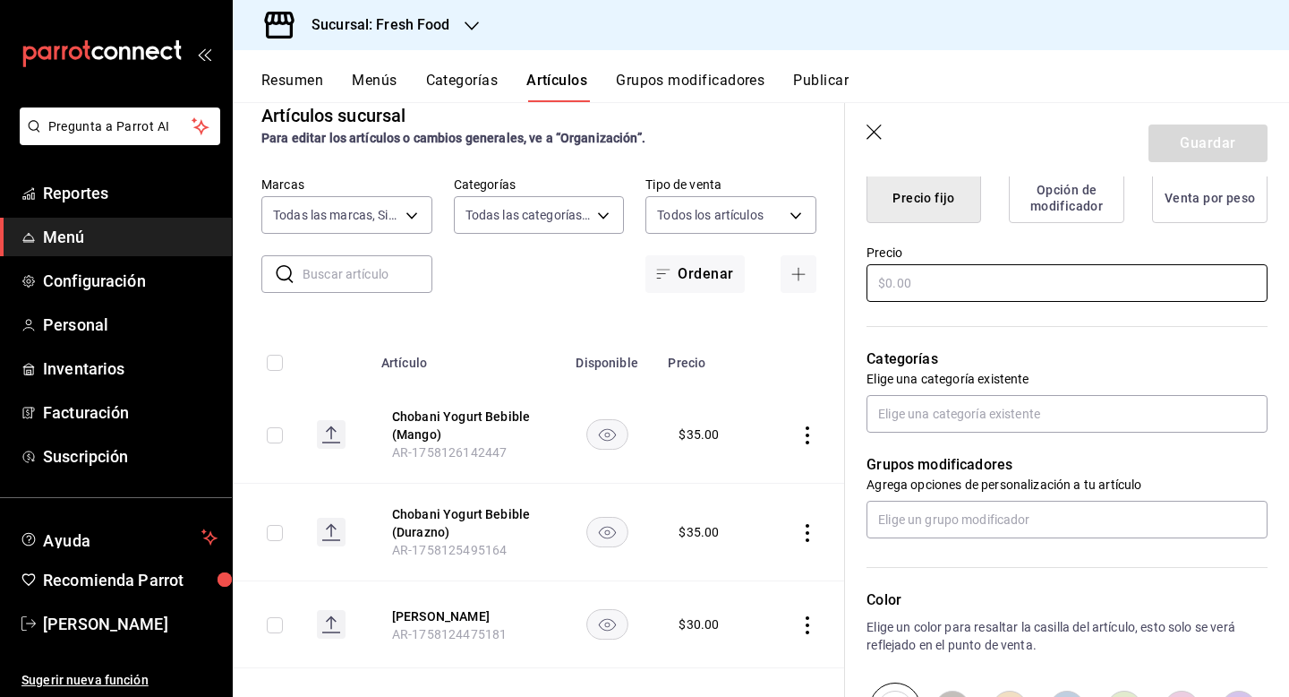
click at [920, 292] on input "text" at bounding box center [1067, 283] width 401 height 38
click at [1075, 195] on button "Opción de modificador" at bounding box center [1067, 198] width 116 height 50
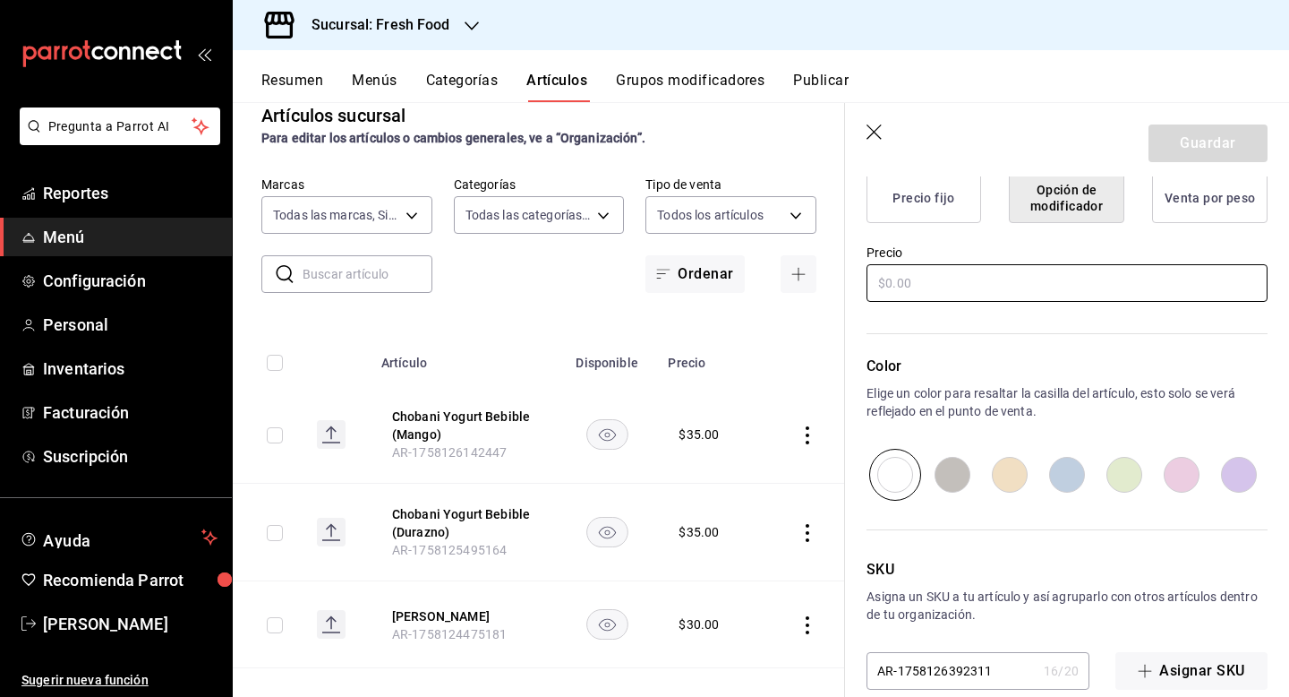
click at [954, 290] on input "text" at bounding box center [1067, 283] width 401 height 38
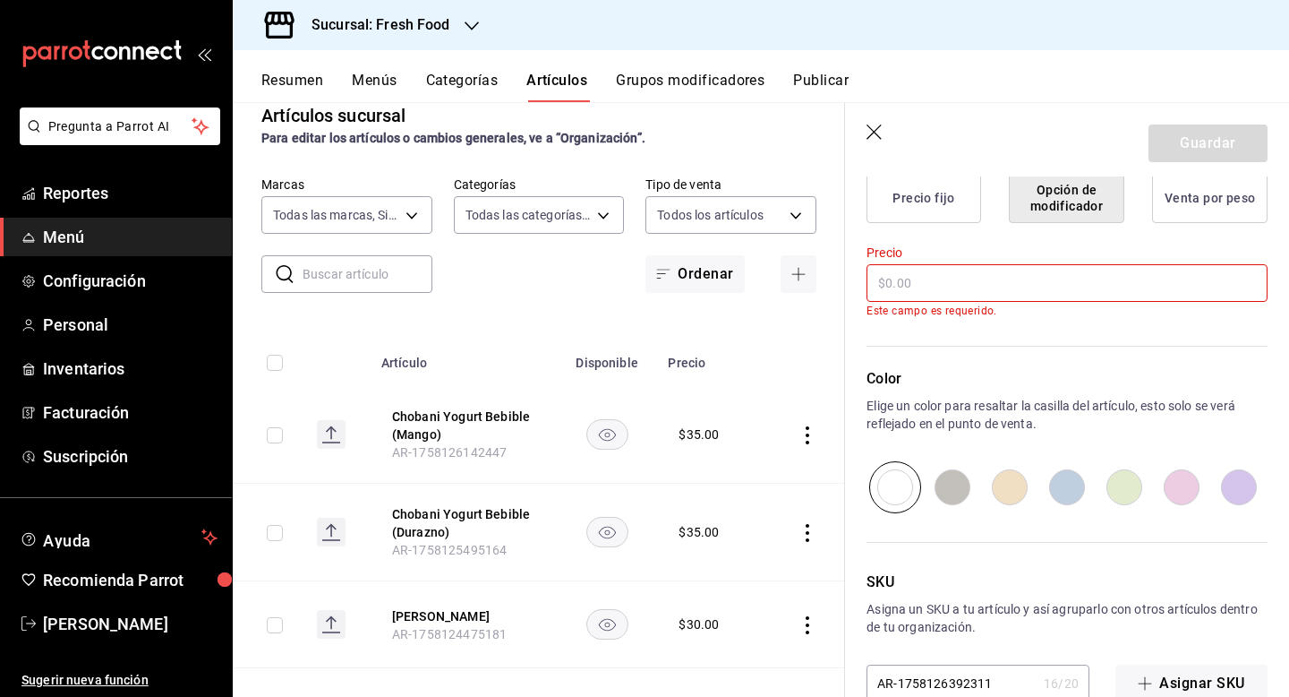
type input "$2.00"
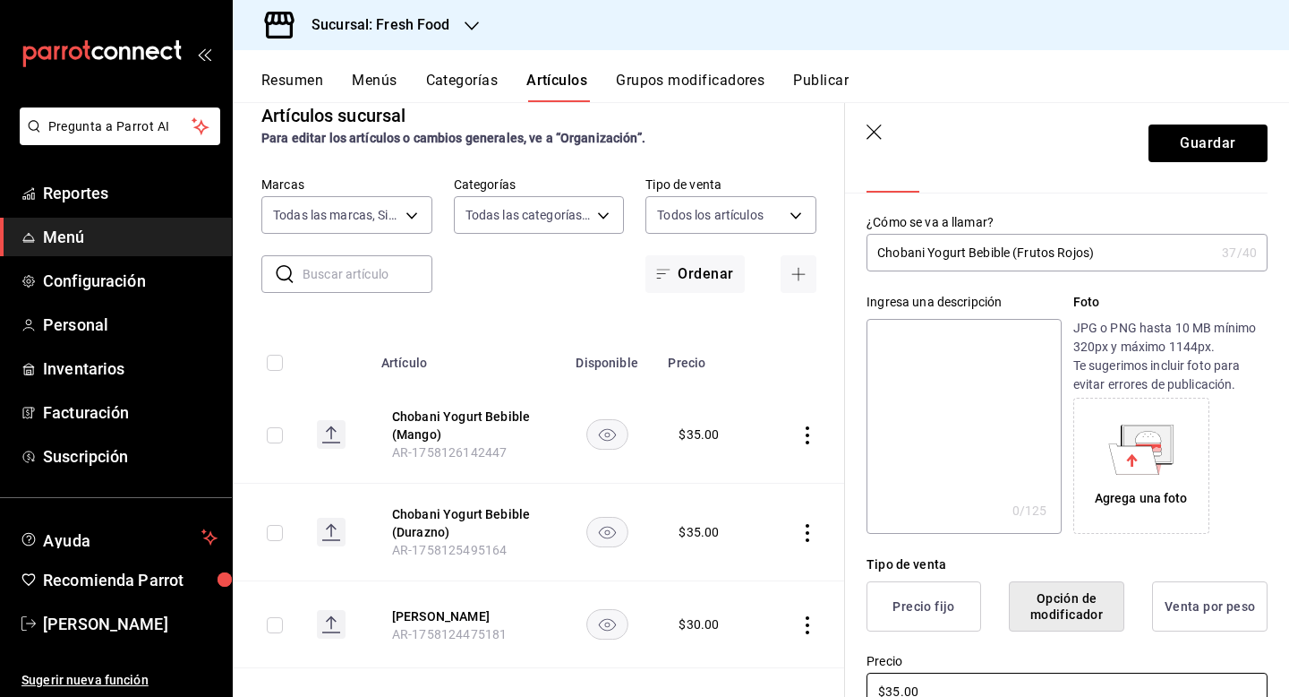
scroll to position [0, 0]
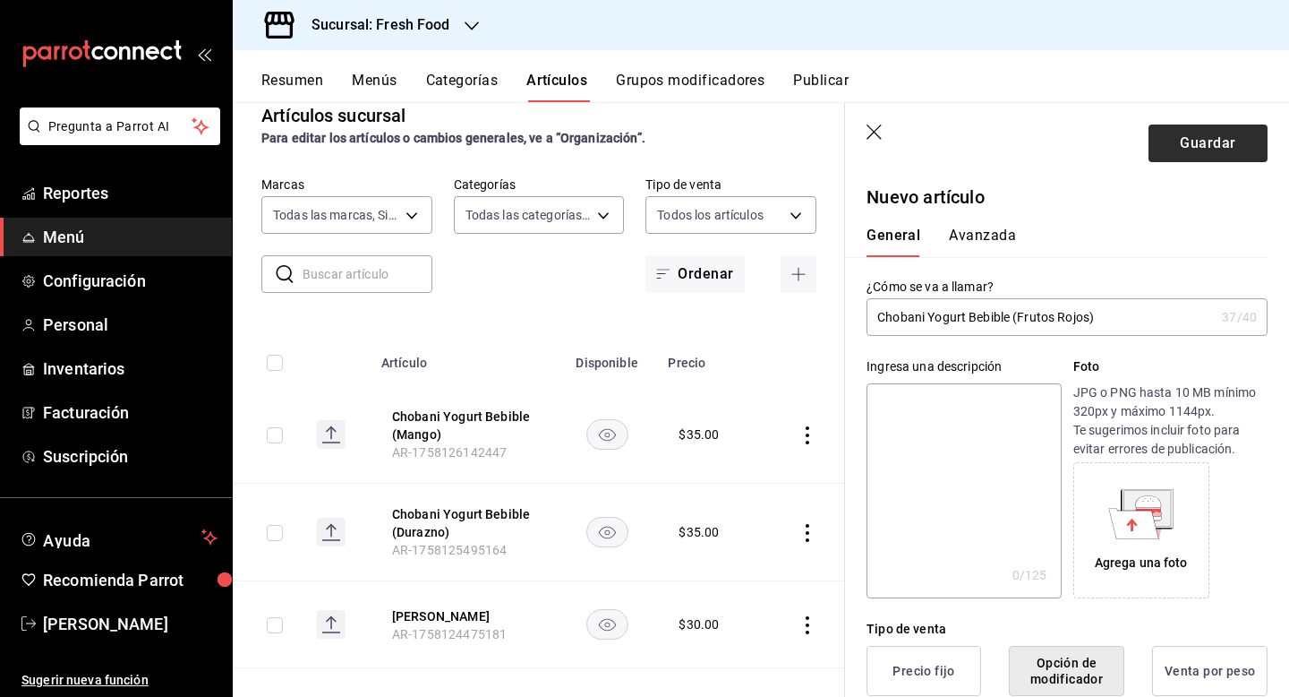
type input "$35.00"
click at [1223, 146] on button "Guardar" at bounding box center [1208, 143] width 119 height 38
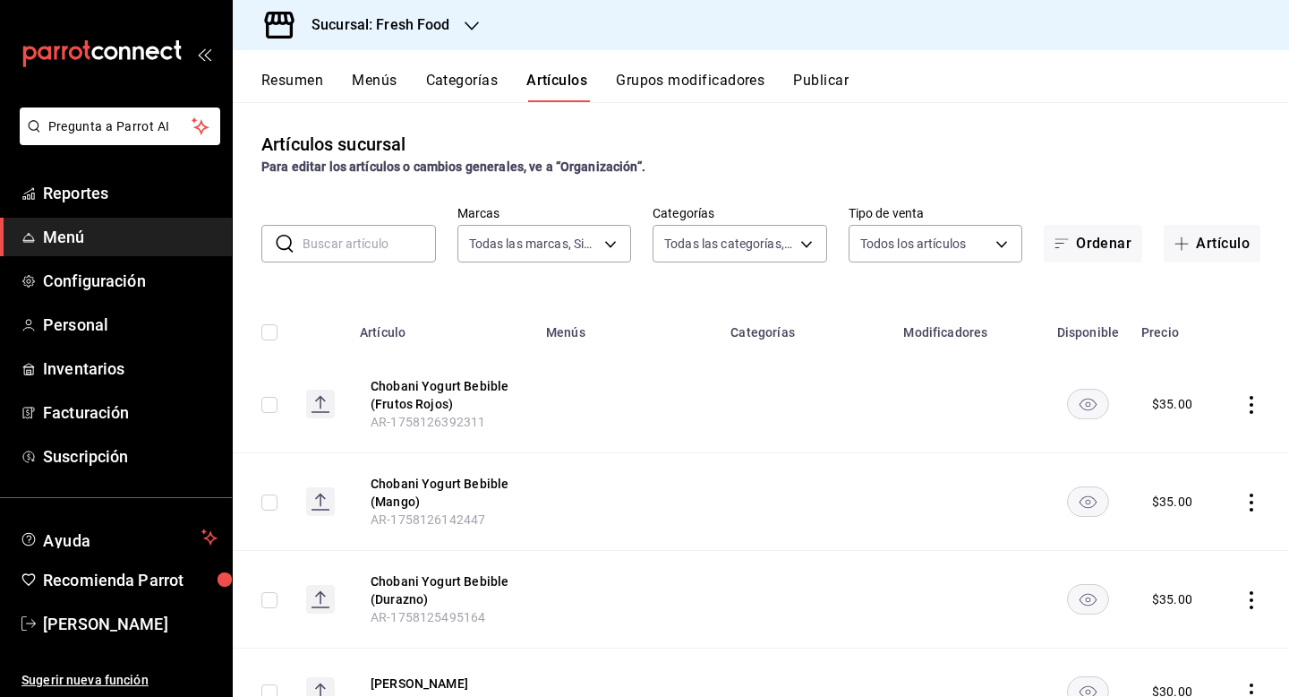
click at [1253, 403] on icon "actions" at bounding box center [1252, 405] width 18 height 18
click at [1201, 449] on span "Editar" at bounding box center [1198, 445] width 47 height 19
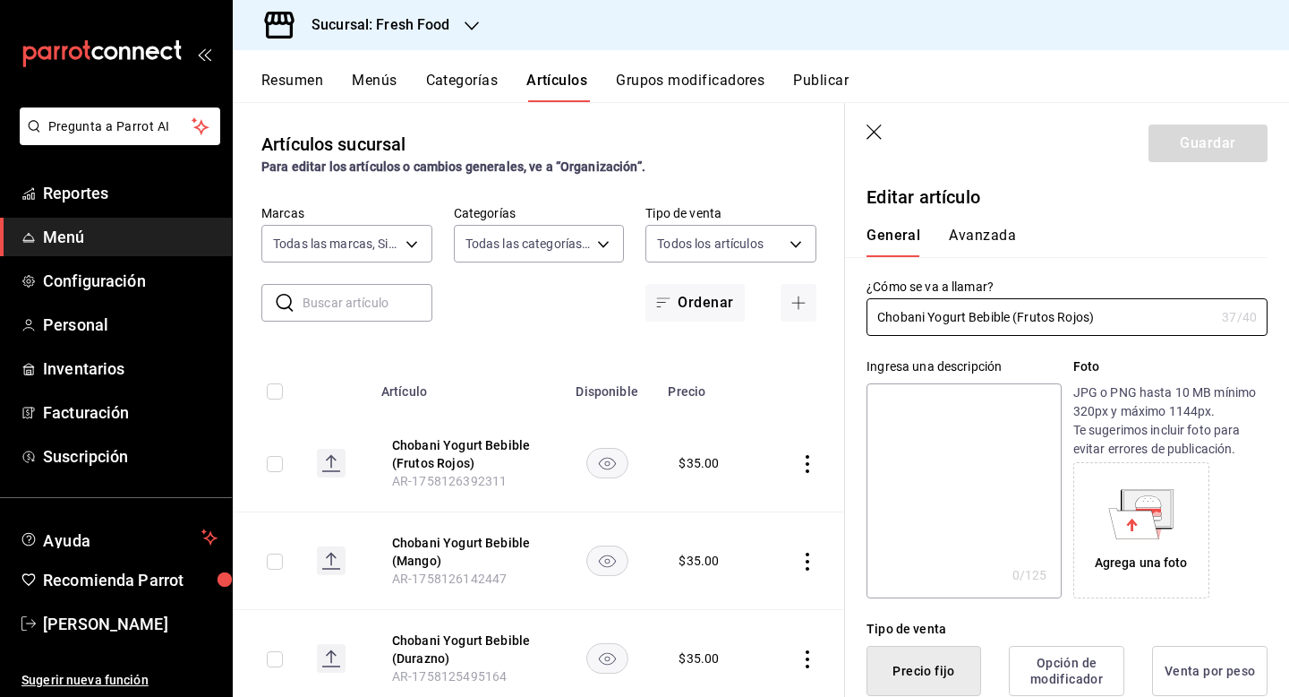
type input "$35.00"
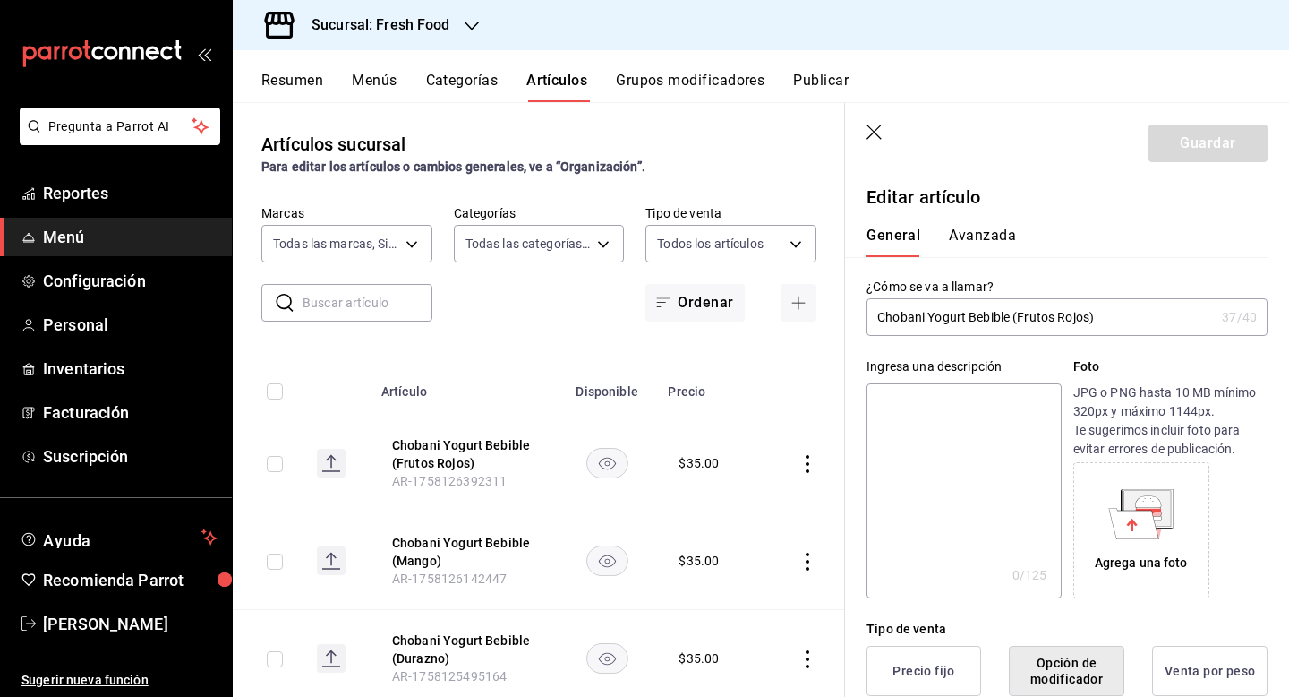
click at [1140, 234] on div "General Avanzada" at bounding box center [1057, 242] width 380 height 30
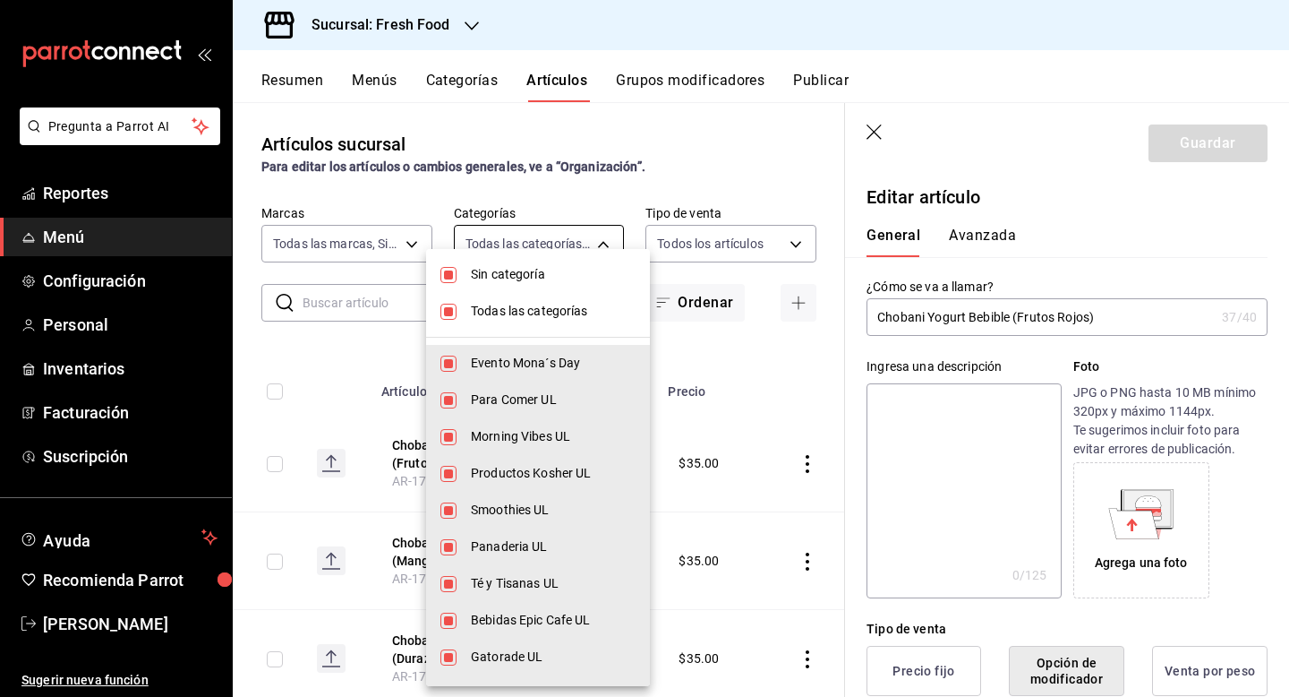
click at [604, 242] on body "Pregunta a Parrot AI Reportes Menú Configuración Personal Inventarios Facturaci…" at bounding box center [644, 348] width 1289 height 697
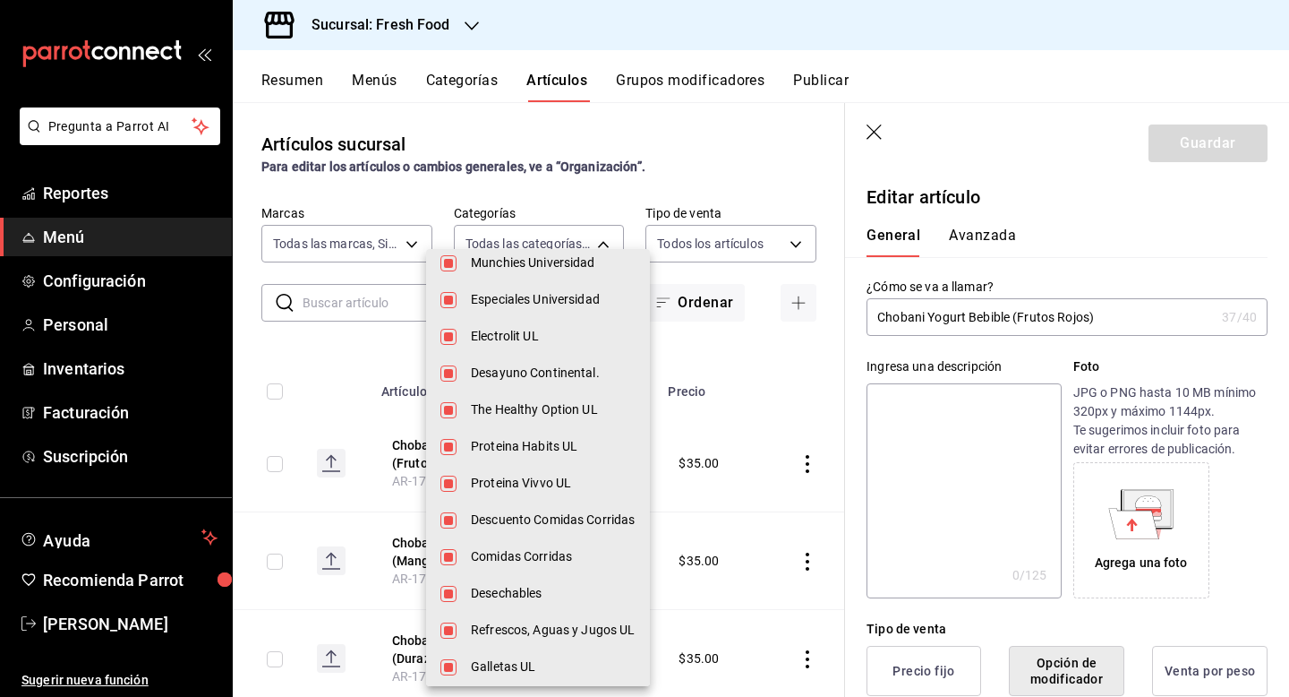
scroll to position [657, 0]
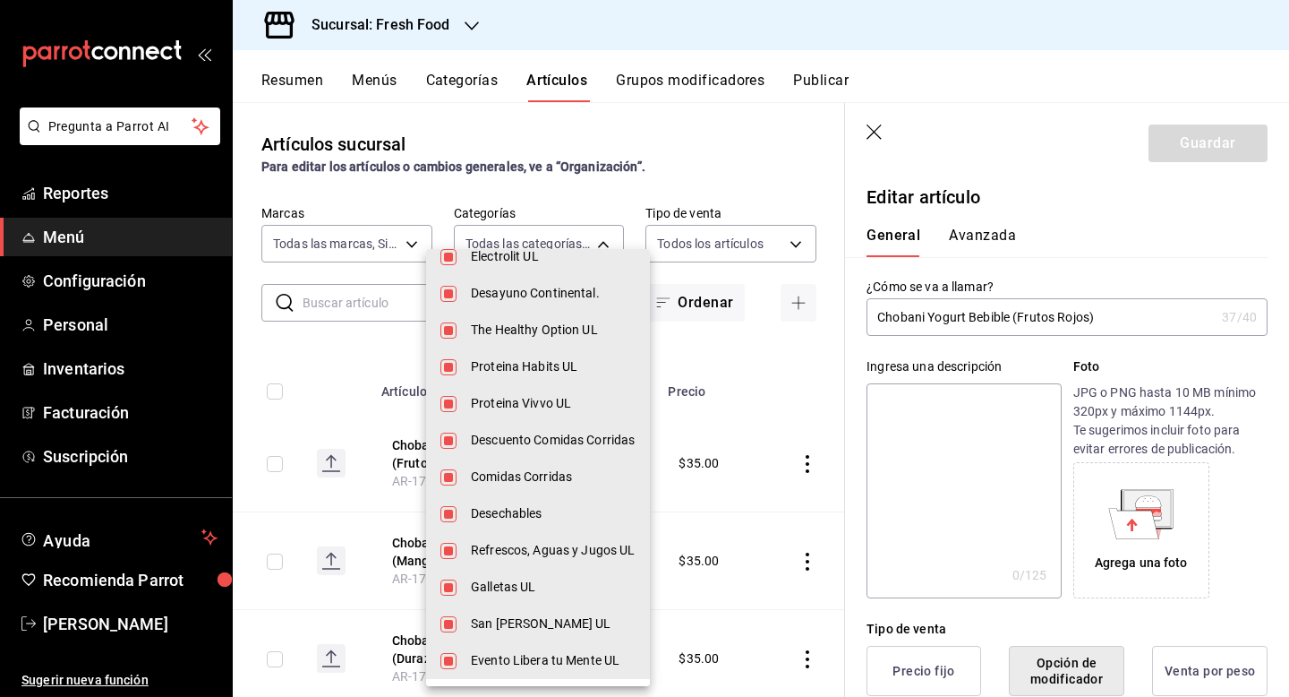
click at [797, 154] on div at bounding box center [644, 348] width 1289 height 697
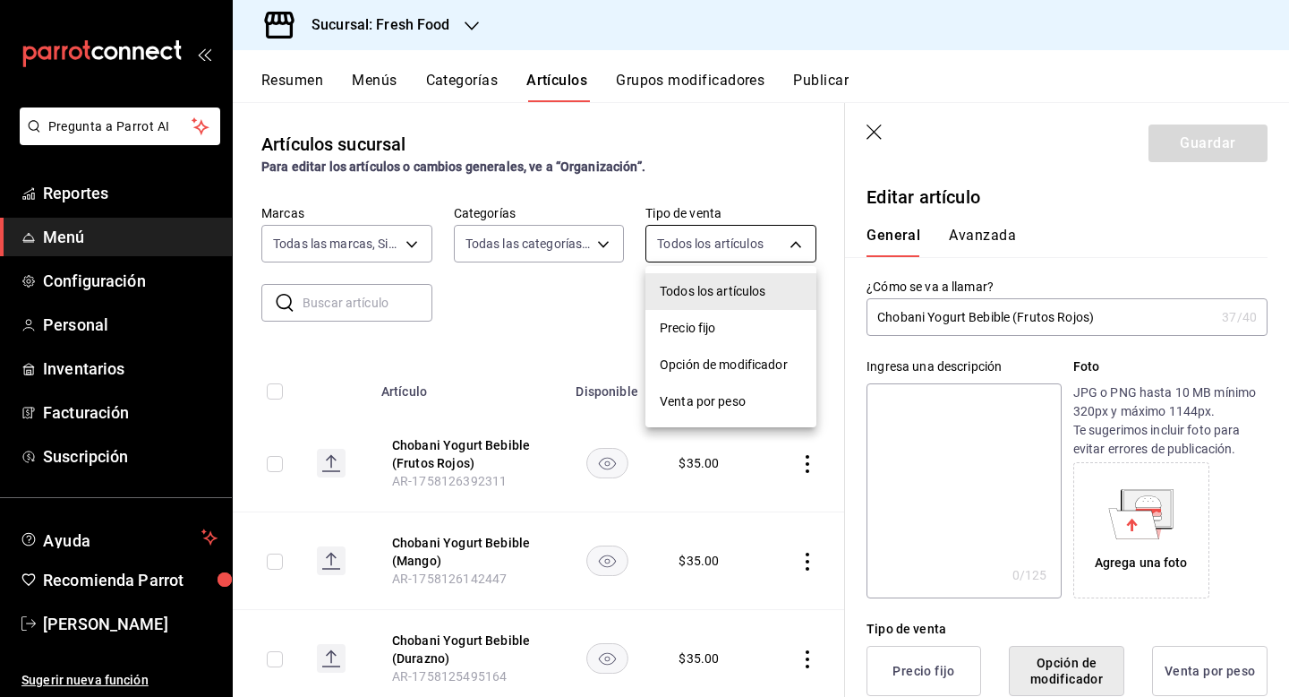
click at [797, 252] on body "Pregunta a Parrot AI Reportes Menú Configuración Personal Inventarios Facturaci…" at bounding box center [644, 348] width 1289 height 697
click at [795, 193] on div at bounding box center [644, 348] width 1289 height 697
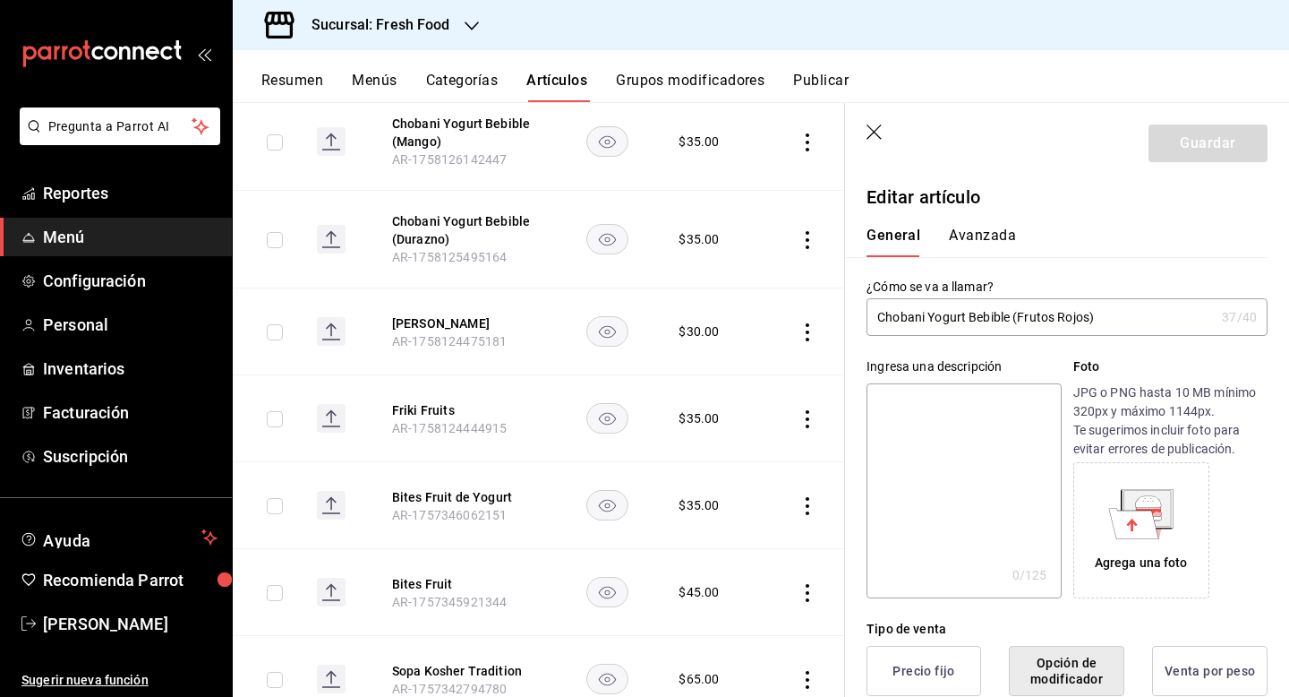
scroll to position [424, 0]
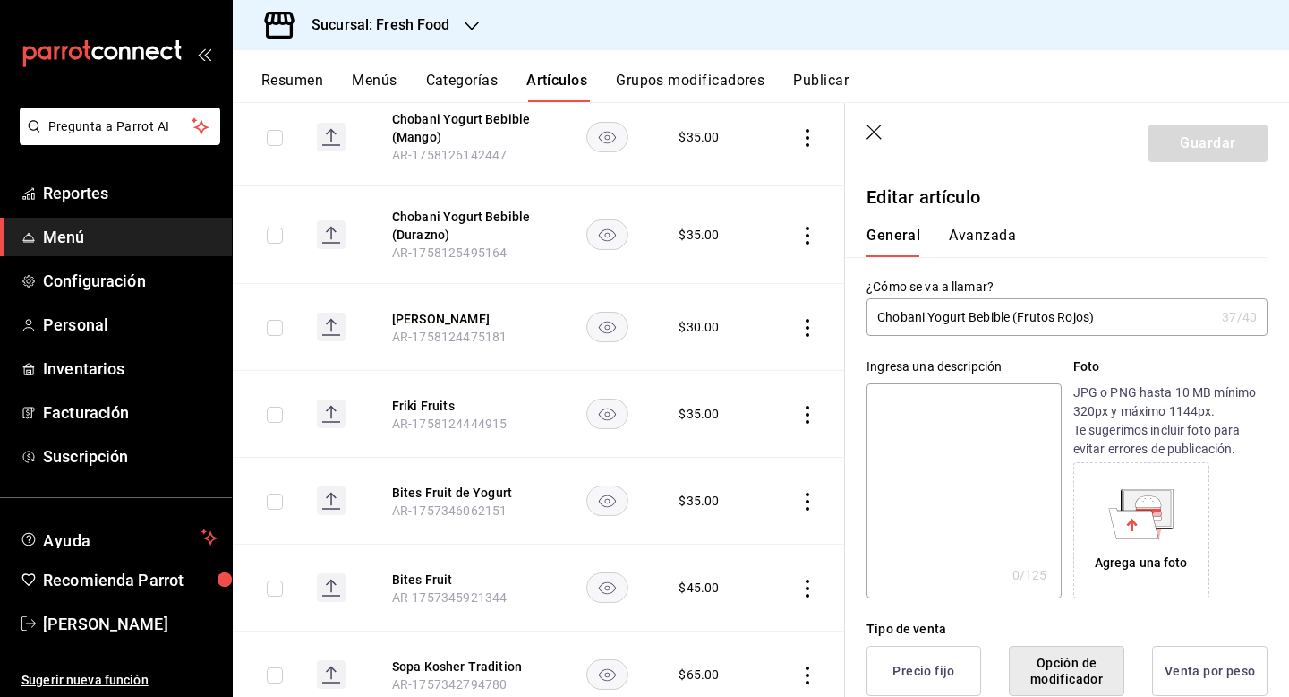
click at [605, 502] on icon "availability-product" at bounding box center [606, 501] width 17 height 13
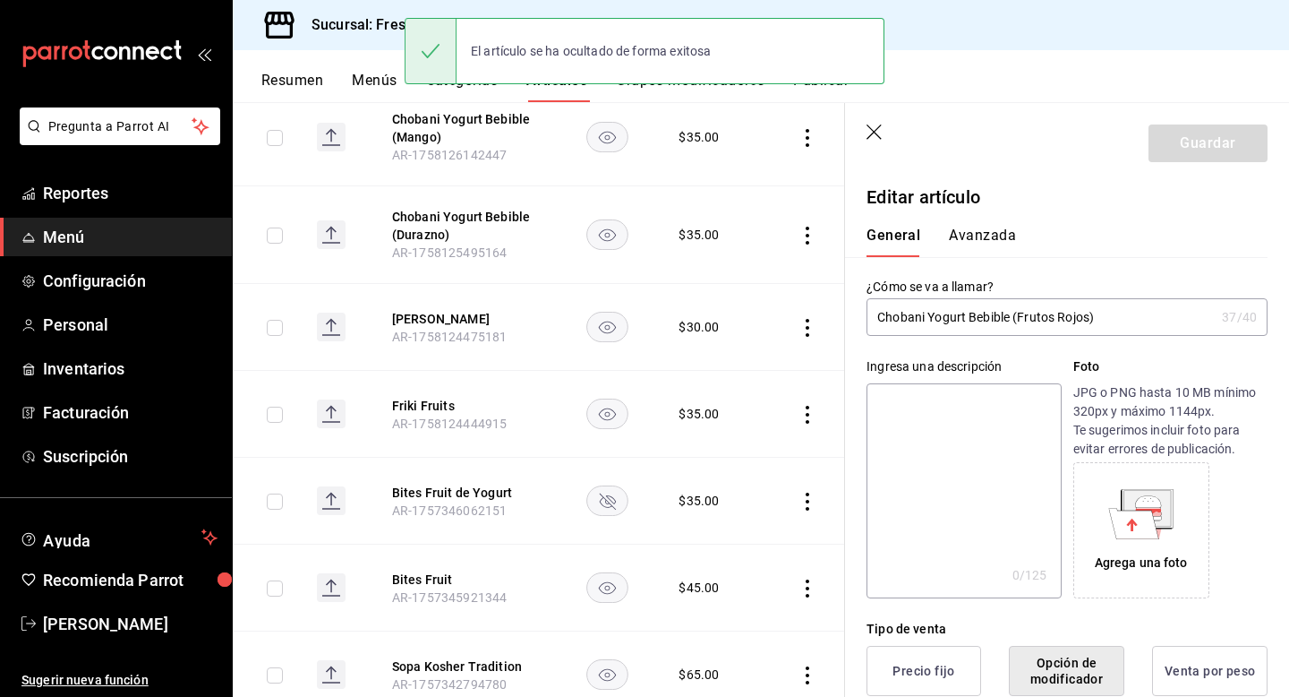
click at [609, 503] on icon "availability-product" at bounding box center [607, 501] width 16 height 16
click at [805, 501] on icon "actions" at bounding box center [808, 501] width 18 height 18
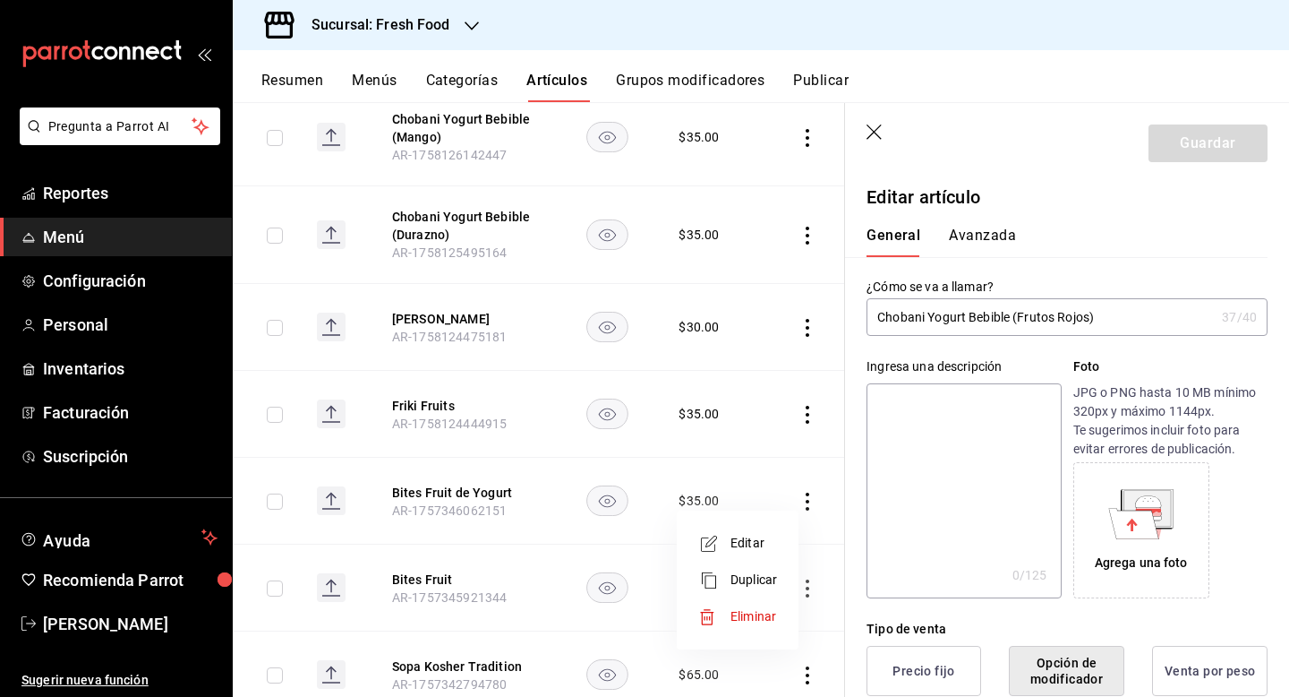
click at [989, 83] on div at bounding box center [644, 348] width 1289 height 697
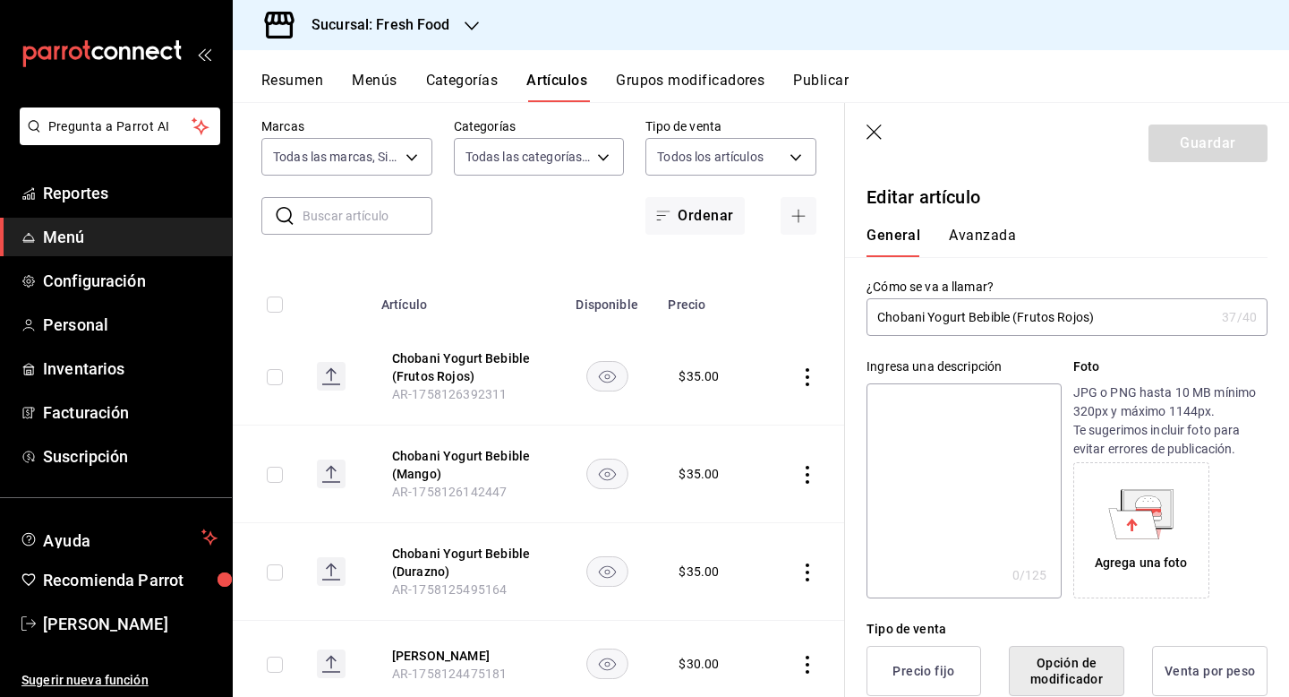
scroll to position [0, 0]
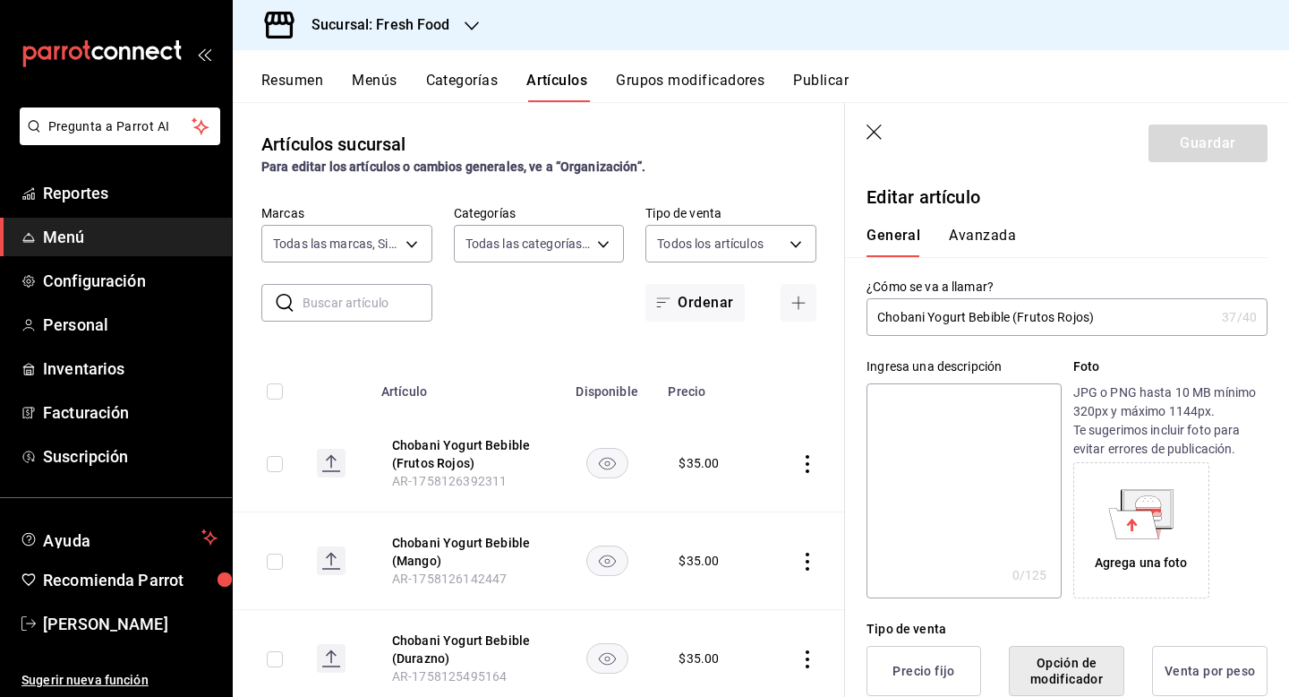
click at [808, 465] on icon "actions" at bounding box center [808, 464] width 18 height 18
click at [997, 101] on div at bounding box center [644, 348] width 1289 height 697
click at [1141, 318] on input "Chobani Yogurt Bebible (Frutos Rojos)" at bounding box center [1041, 317] width 348 height 36
click at [876, 124] on header "Guardar" at bounding box center [1067, 139] width 444 height 73
click at [873, 131] on icon "button" at bounding box center [874, 131] width 15 height 15
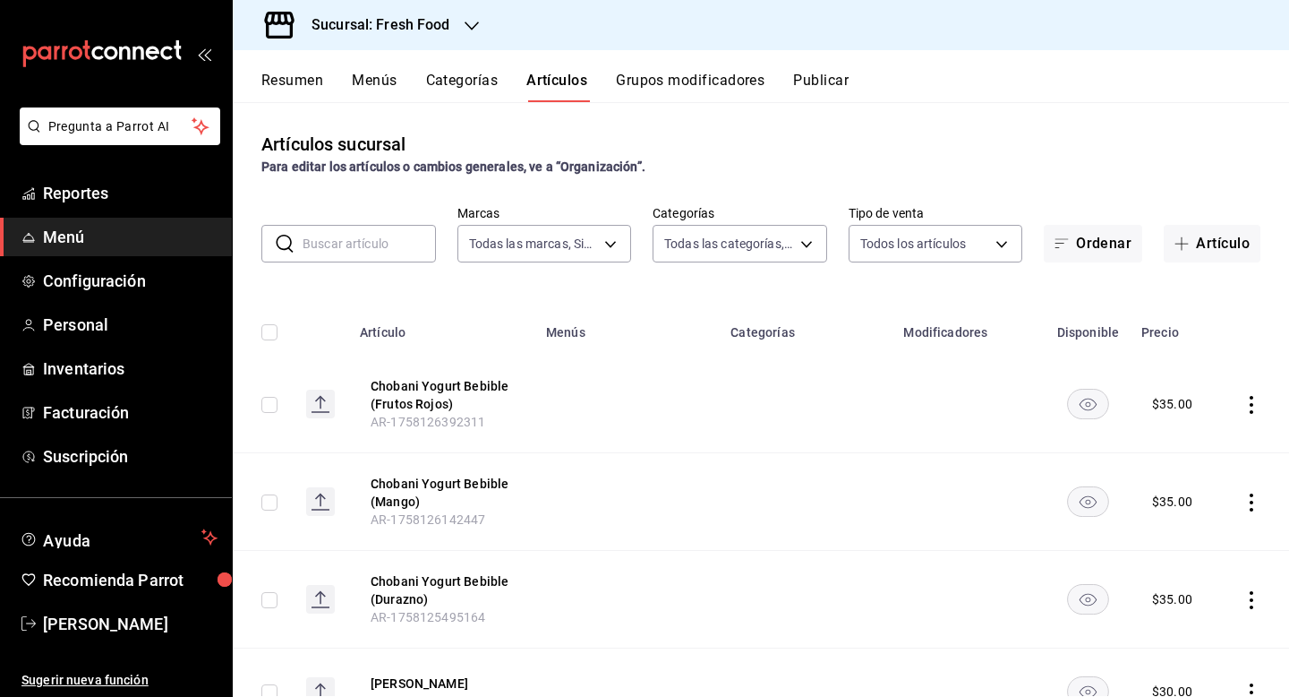
click at [1253, 402] on icon "actions" at bounding box center [1252, 405] width 18 height 18
click at [1202, 449] on span "Editar" at bounding box center [1198, 445] width 47 height 19
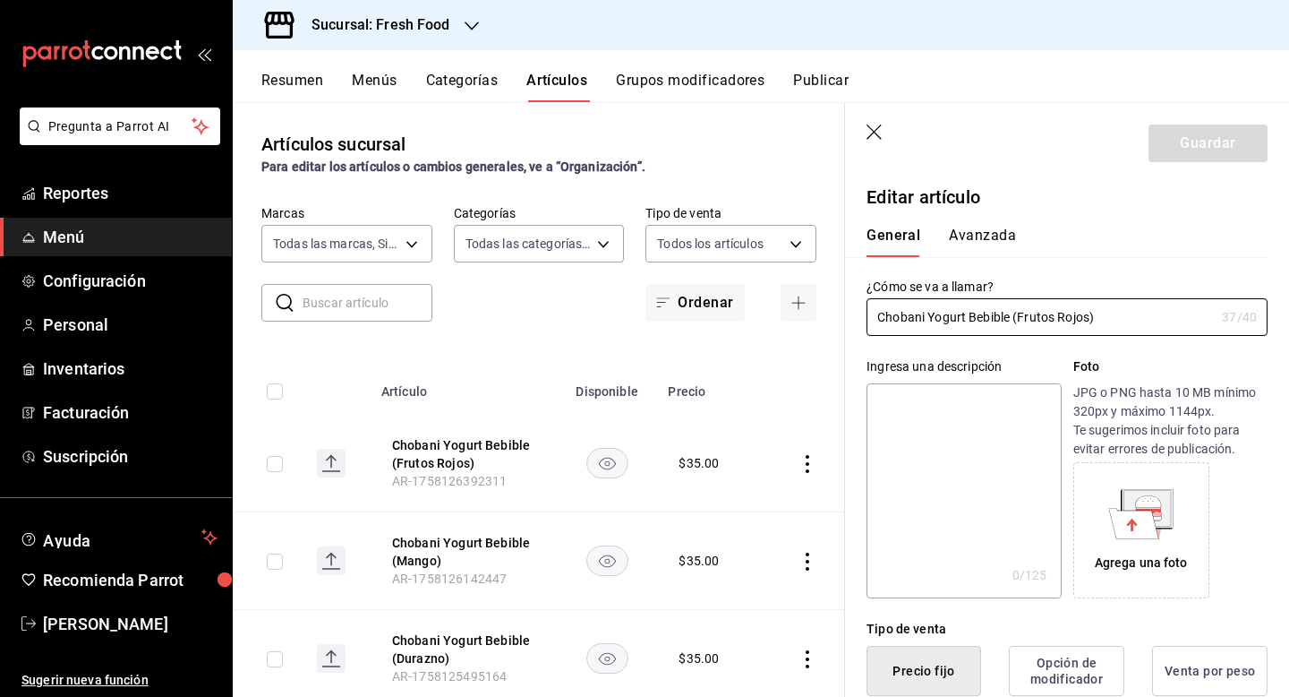
type input "$35.00"
click at [875, 130] on icon "button" at bounding box center [874, 131] width 15 height 15
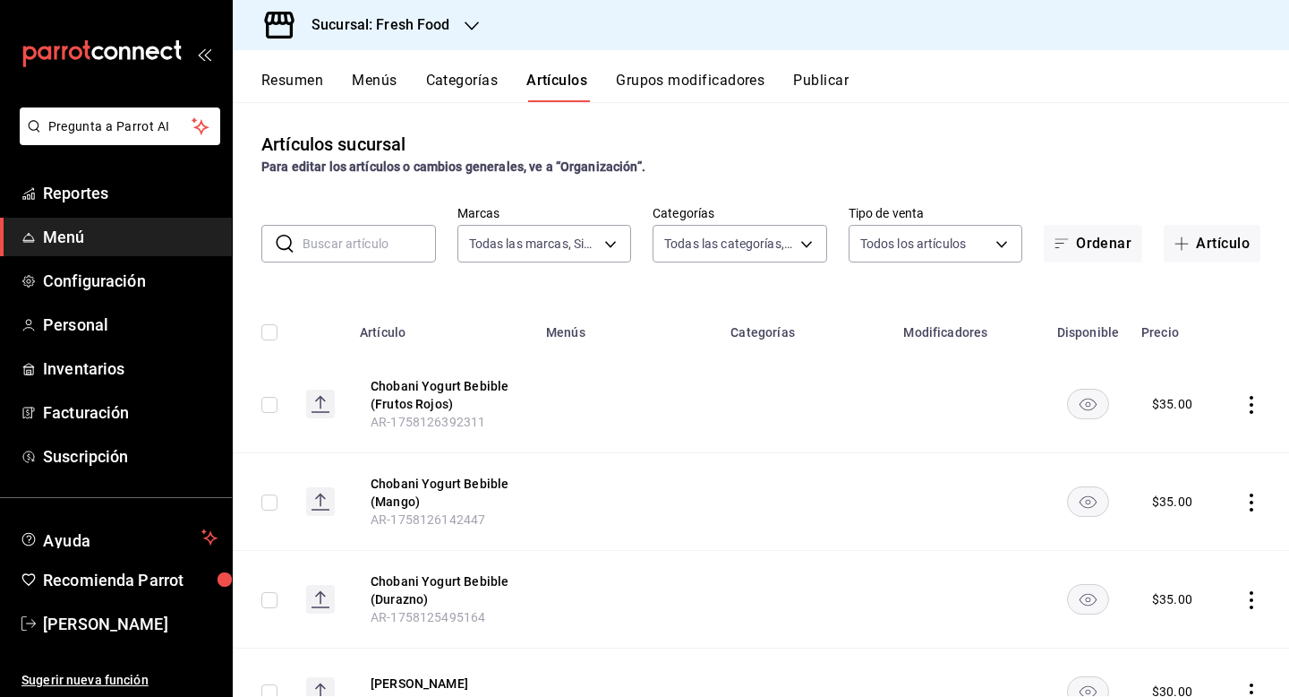
click at [769, 324] on th "Categorías" at bounding box center [806, 326] width 173 height 57
click at [1252, 404] on icon "actions" at bounding box center [1252, 405] width 4 height 18
click at [1210, 445] on span "Editar" at bounding box center [1198, 445] width 47 height 19
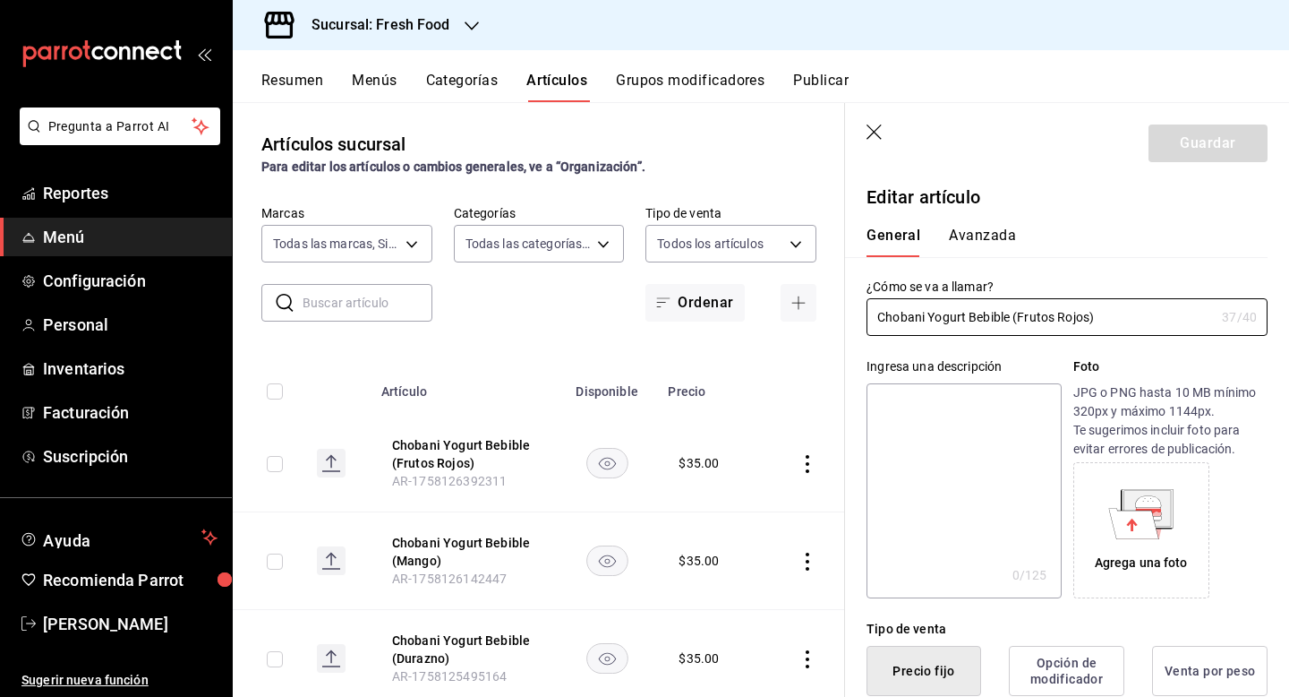
type input "$35.00"
click at [872, 132] on icon "button" at bounding box center [876, 133] width 18 height 18
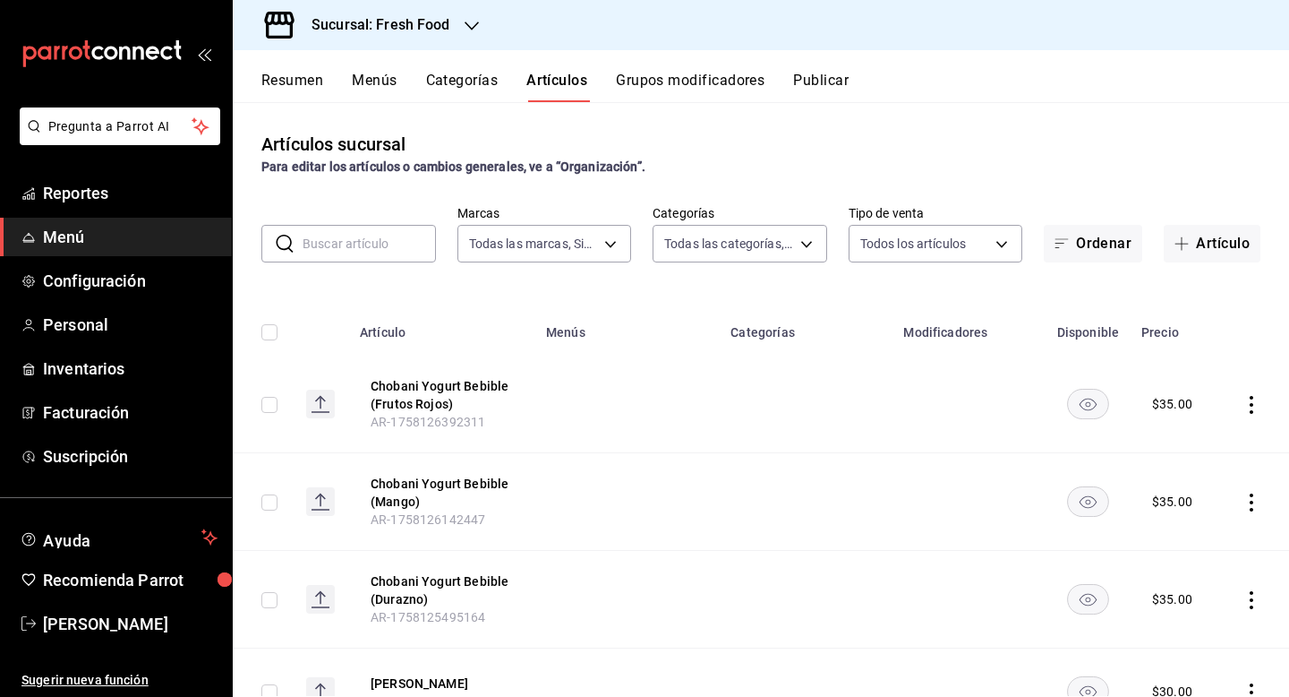
click at [568, 334] on th "Menús" at bounding box center [627, 326] width 184 height 57
click at [1251, 398] on icon "actions" at bounding box center [1252, 405] width 18 height 18
click at [1207, 438] on span "Editar" at bounding box center [1198, 445] width 47 height 19
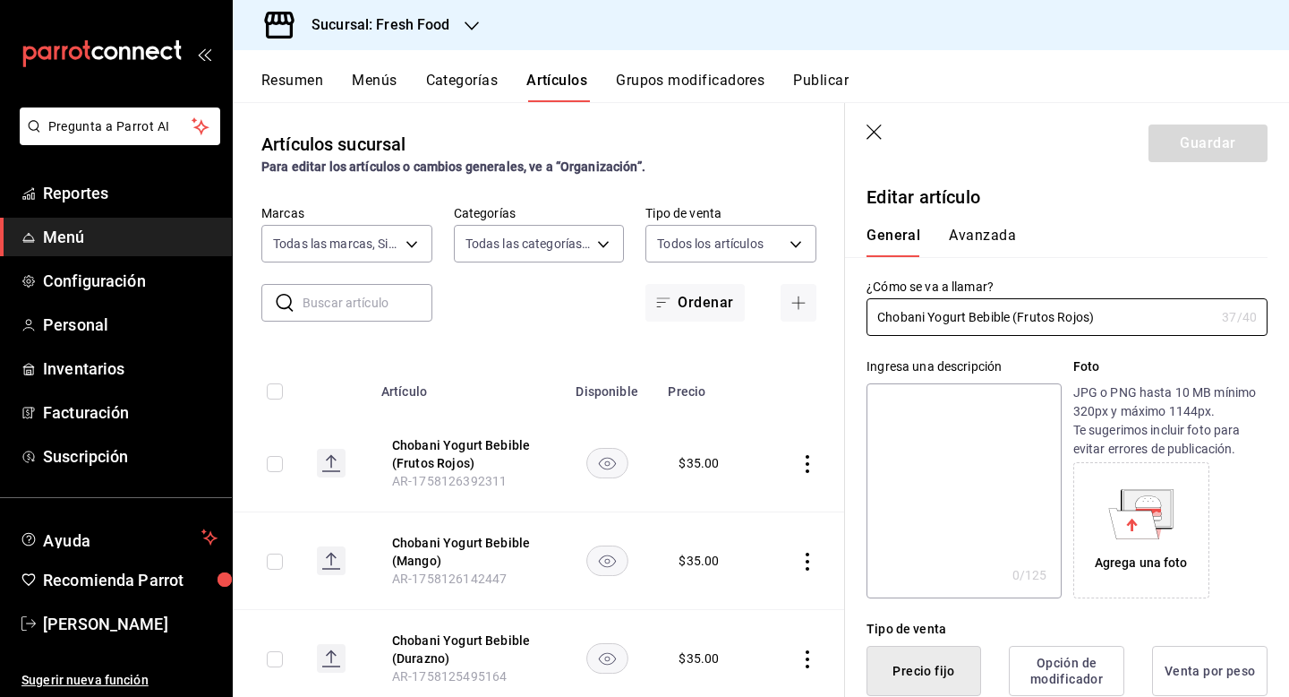
type input "$35.00"
type input "E48"
type input "90101500"
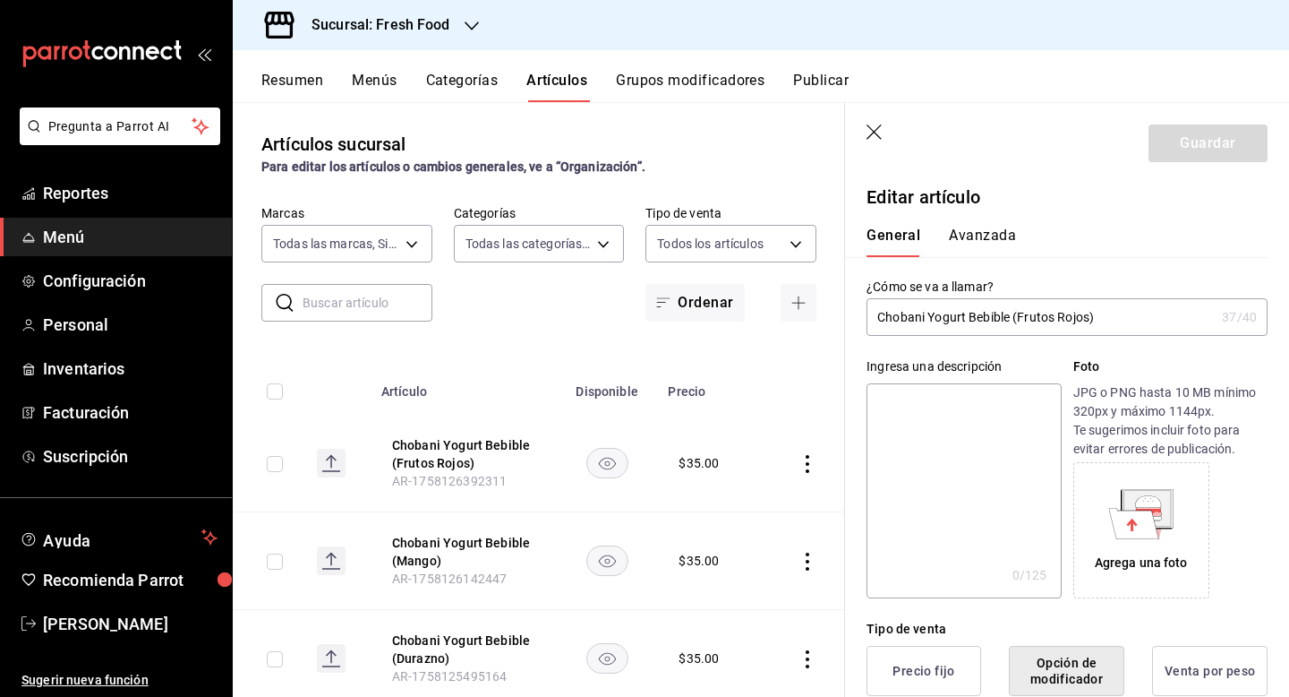
click at [980, 237] on button "Avanzada" at bounding box center [982, 242] width 67 height 30
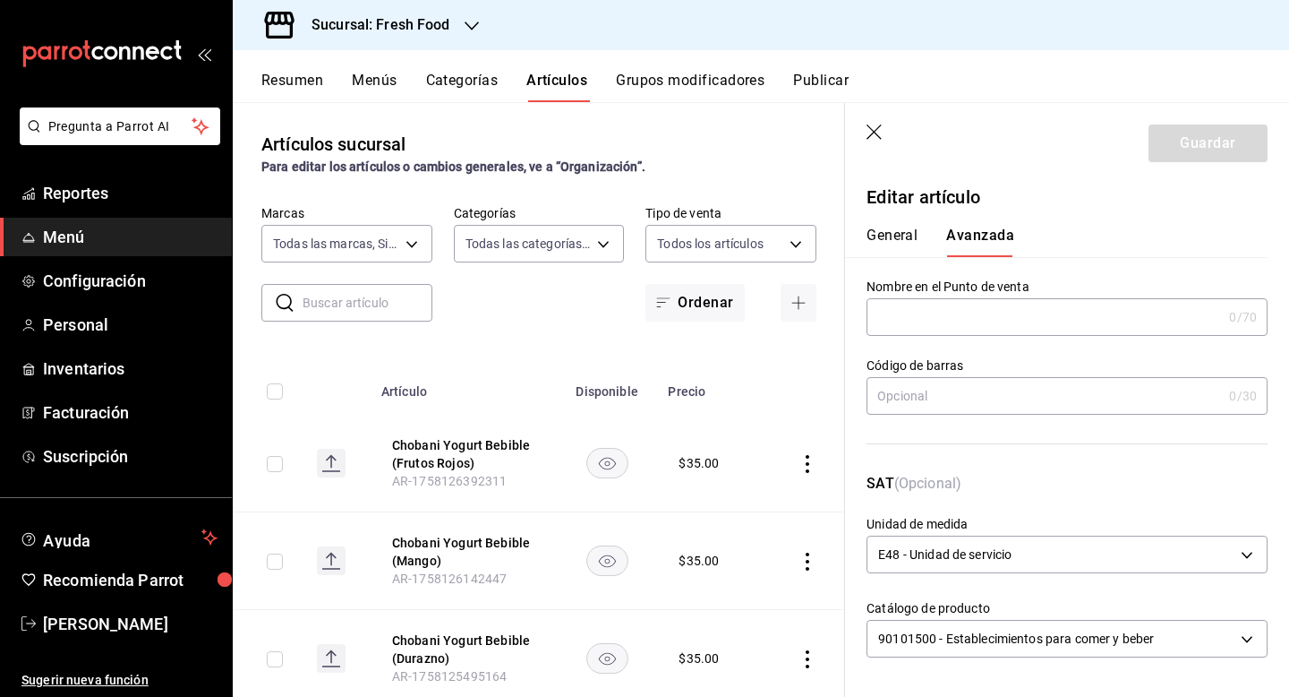
scroll to position [2, 0]
click at [1073, 325] on input "text" at bounding box center [1044, 315] width 355 height 36
click at [1074, 328] on input "text" at bounding box center [1044, 315] width 355 height 36
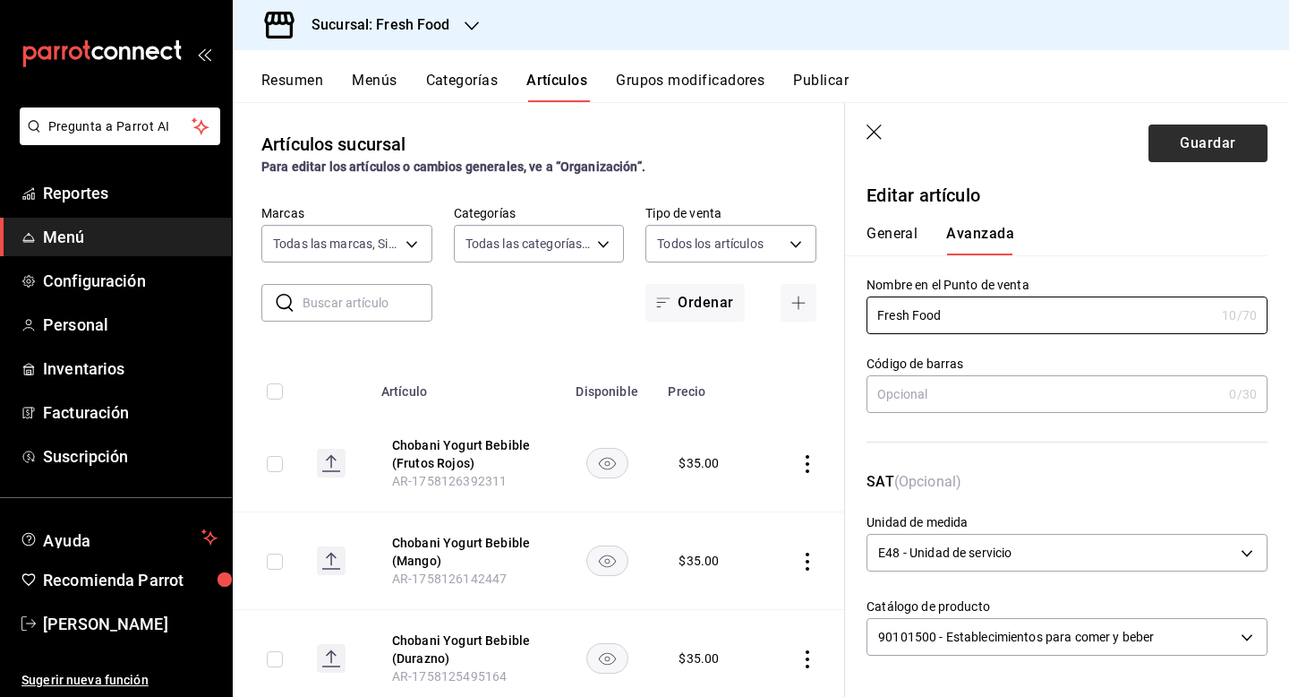
type input "Fresh Food"
click at [1218, 142] on button "Guardar" at bounding box center [1208, 143] width 119 height 38
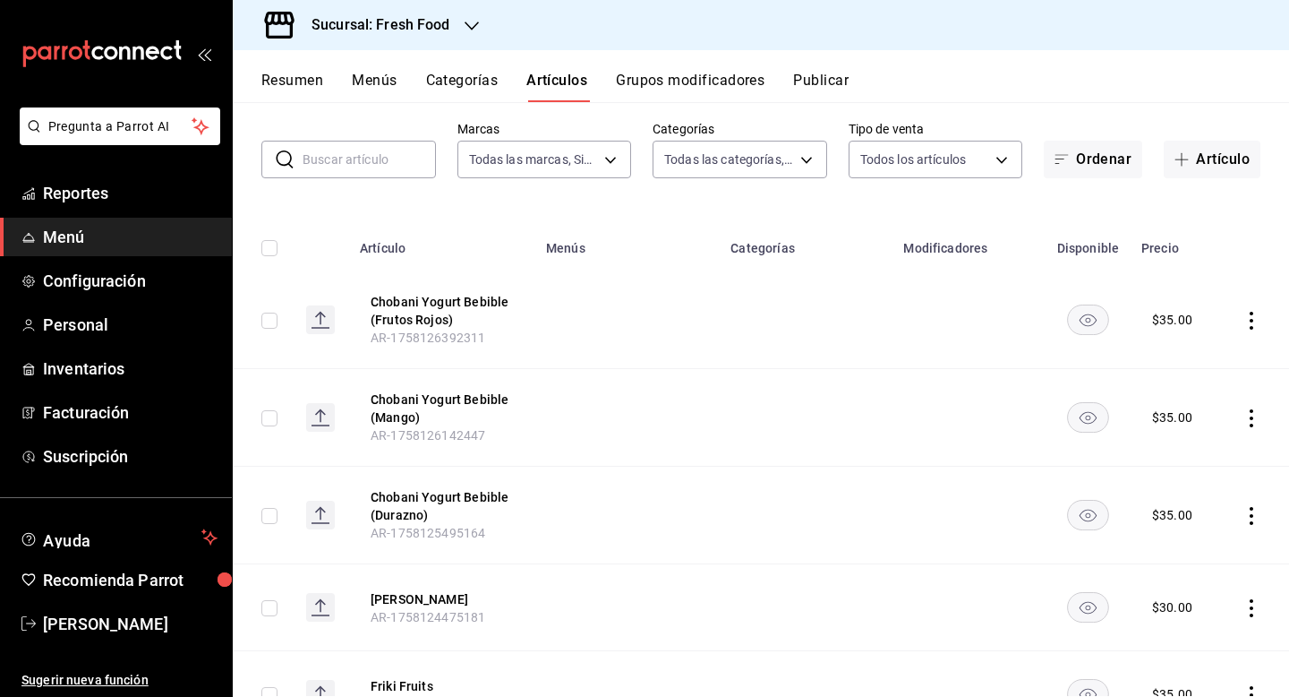
scroll to position [64, 0]
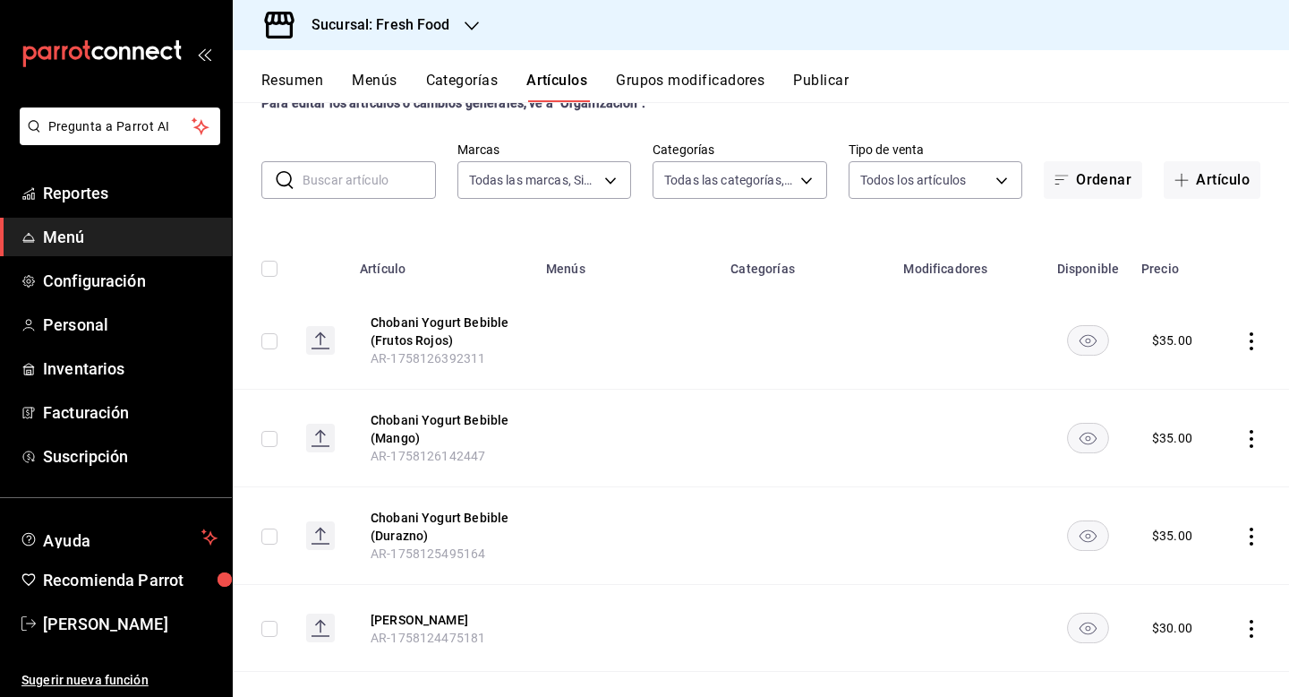
click at [1254, 344] on icon "actions" at bounding box center [1252, 341] width 18 height 18
click at [1198, 381] on span "Editar" at bounding box center [1198, 381] width 47 height 19
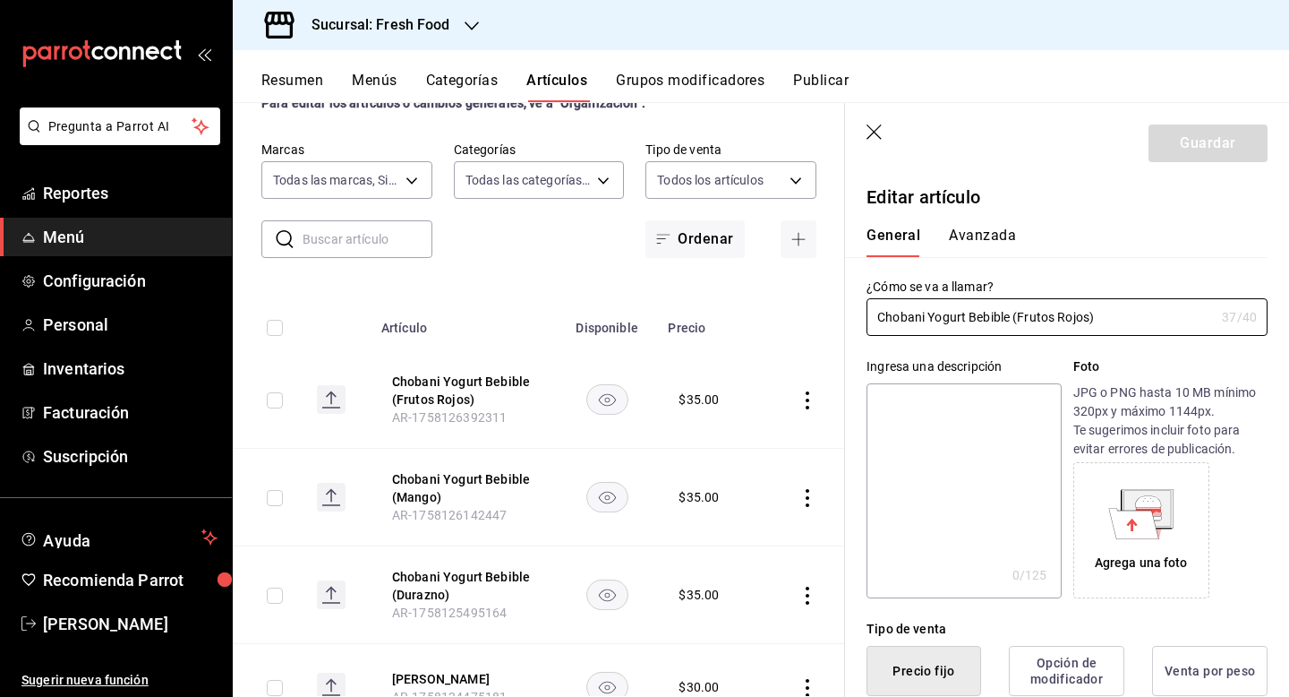
type input "$35.00"
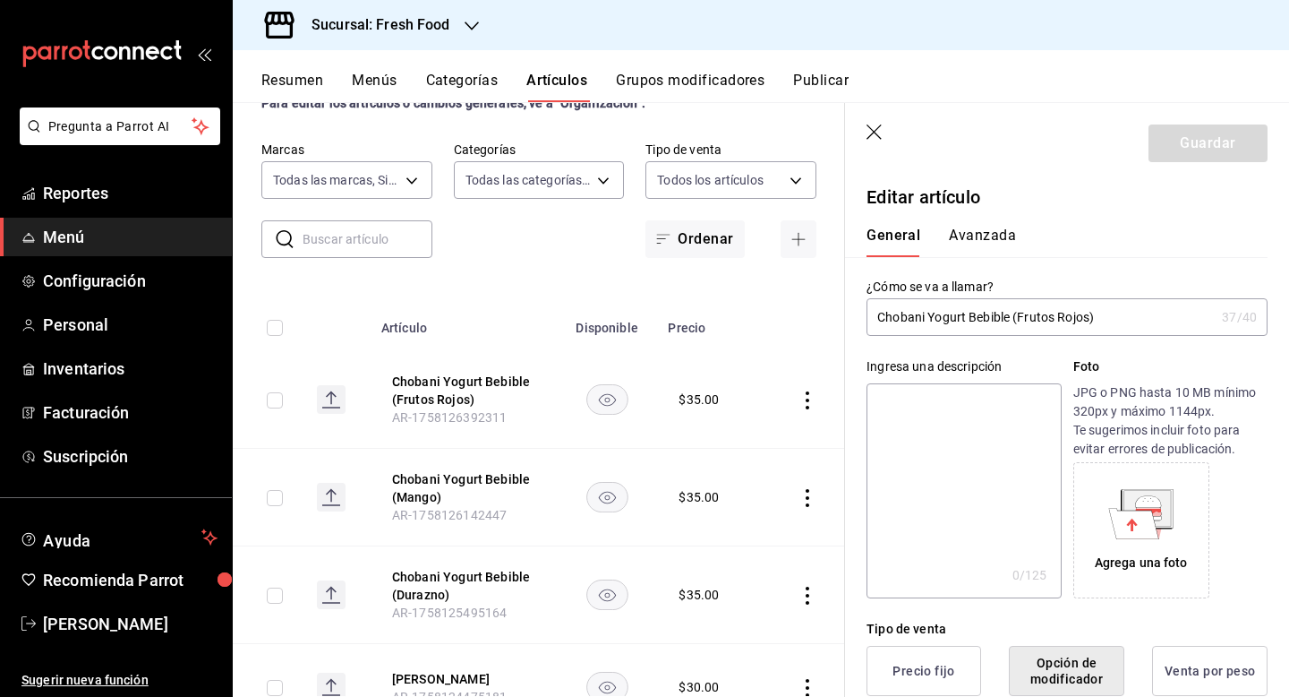
click at [875, 127] on icon "button" at bounding box center [876, 133] width 18 height 18
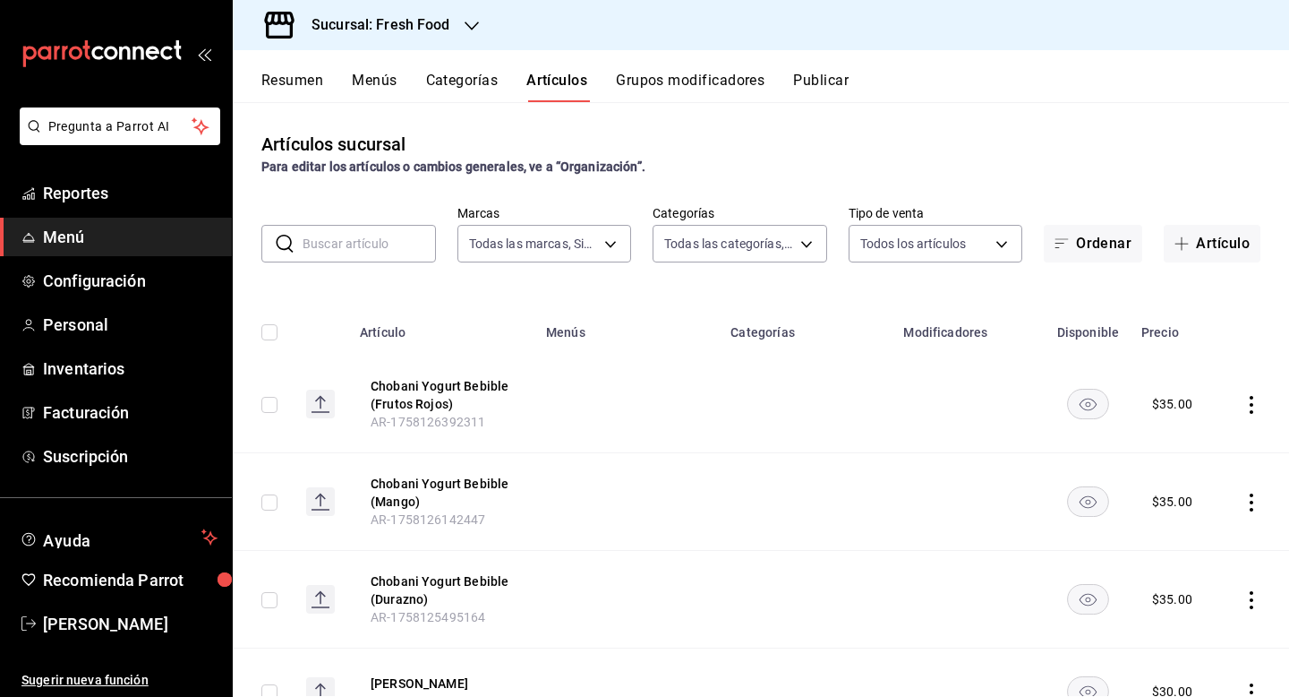
click at [380, 80] on button "Menús" at bounding box center [374, 87] width 45 height 30
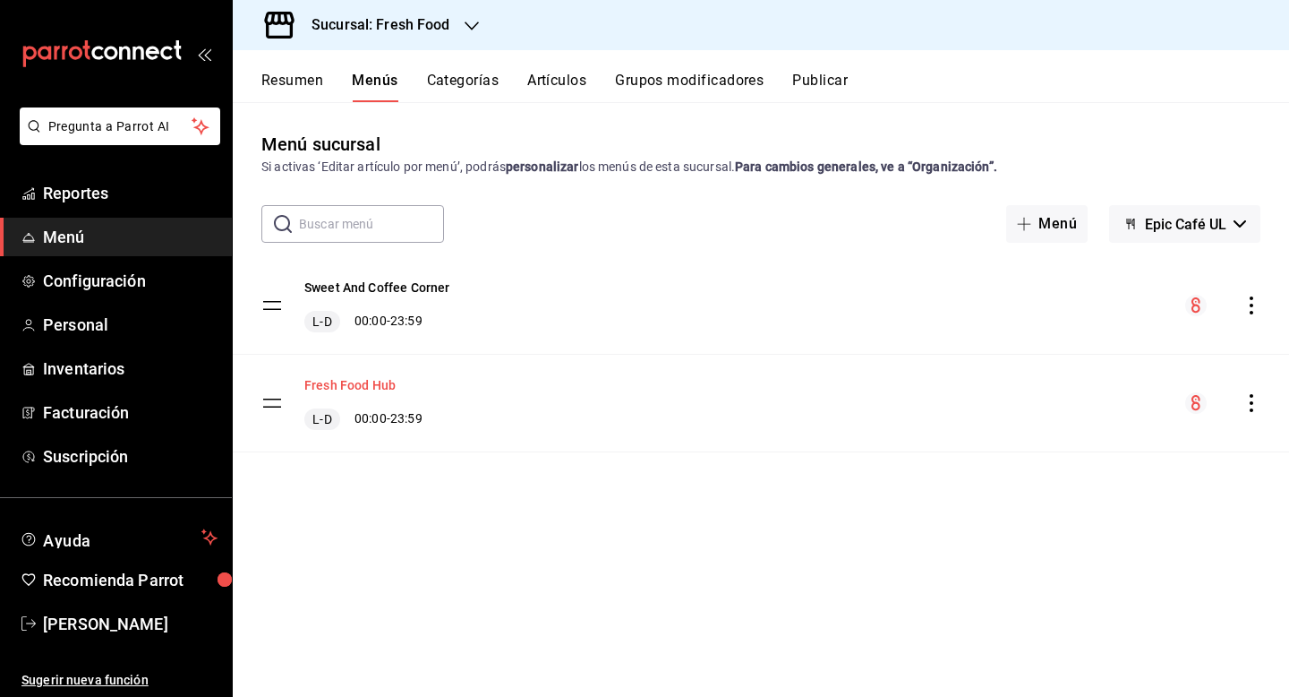
click at [375, 382] on button "Fresh Food Hub" at bounding box center [349, 385] width 91 height 18
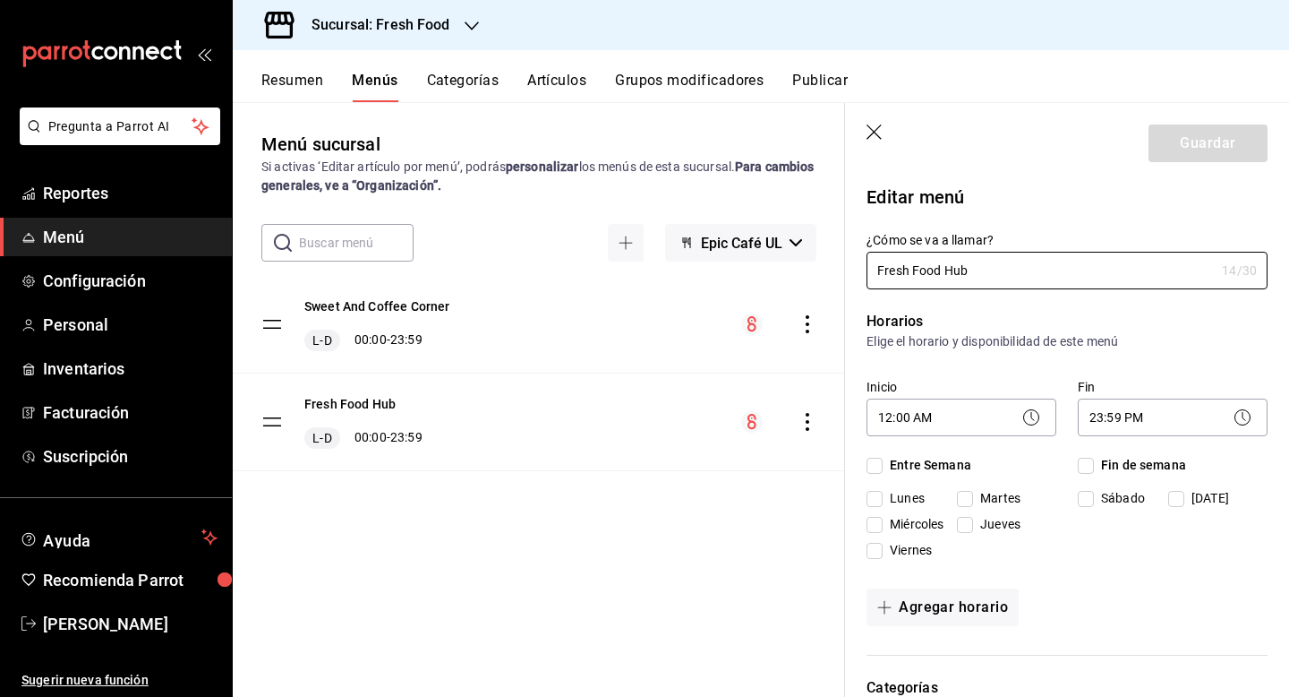
checkbox input "true"
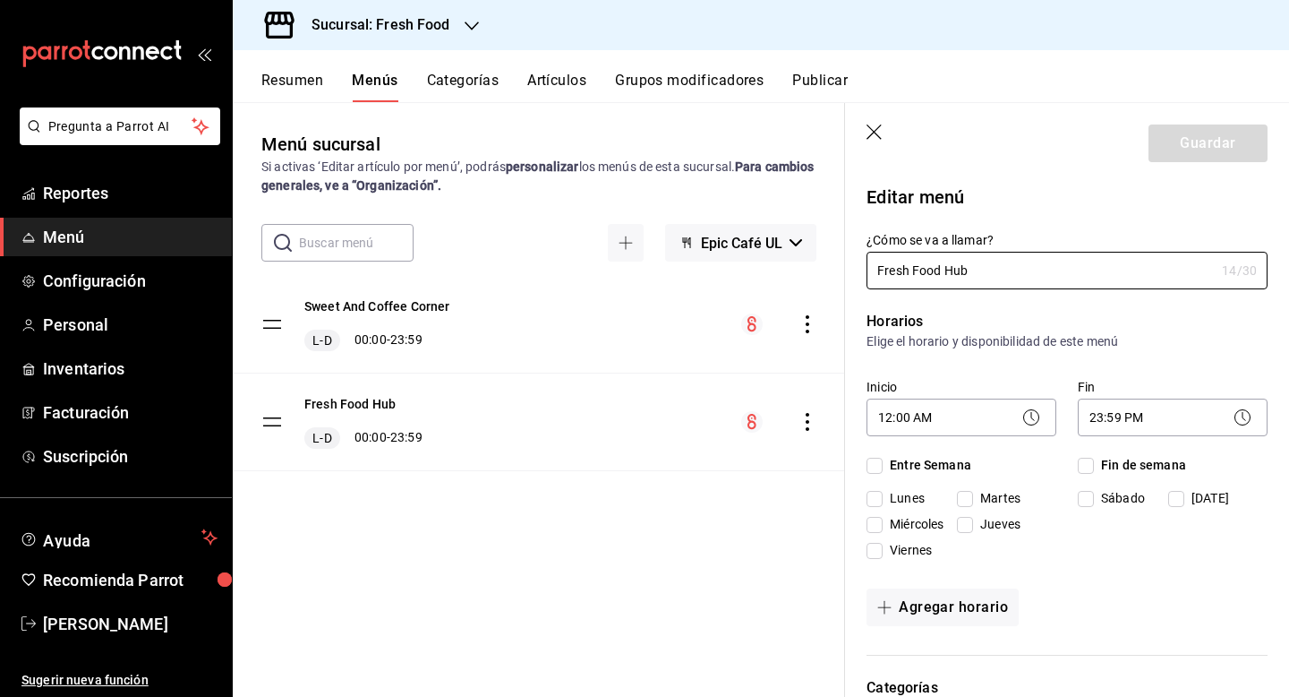
checkbox input "true"
click at [854, 124] on header "Guardar" at bounding box center [1067, 139] width 444 height 73
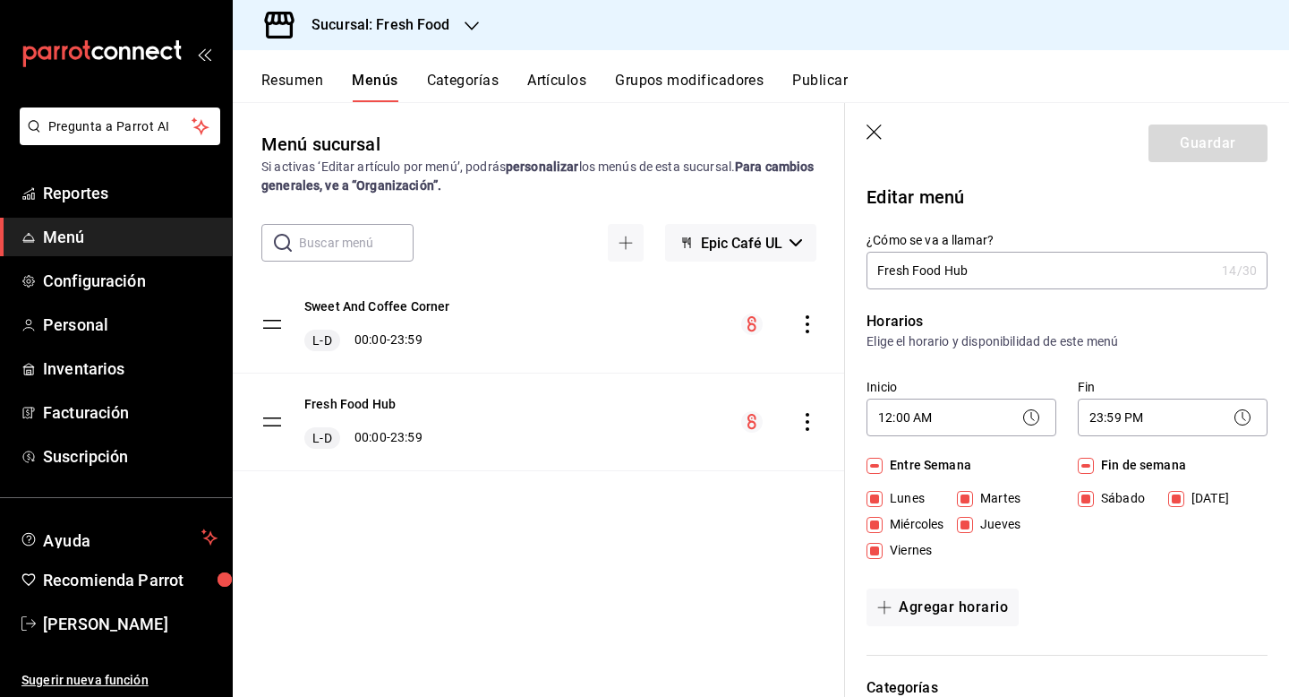
click at [871, 131] on icon "button" at bounding box center [876, 133] width 18 height 18
checkbox input "false"
type input "1758126933958"
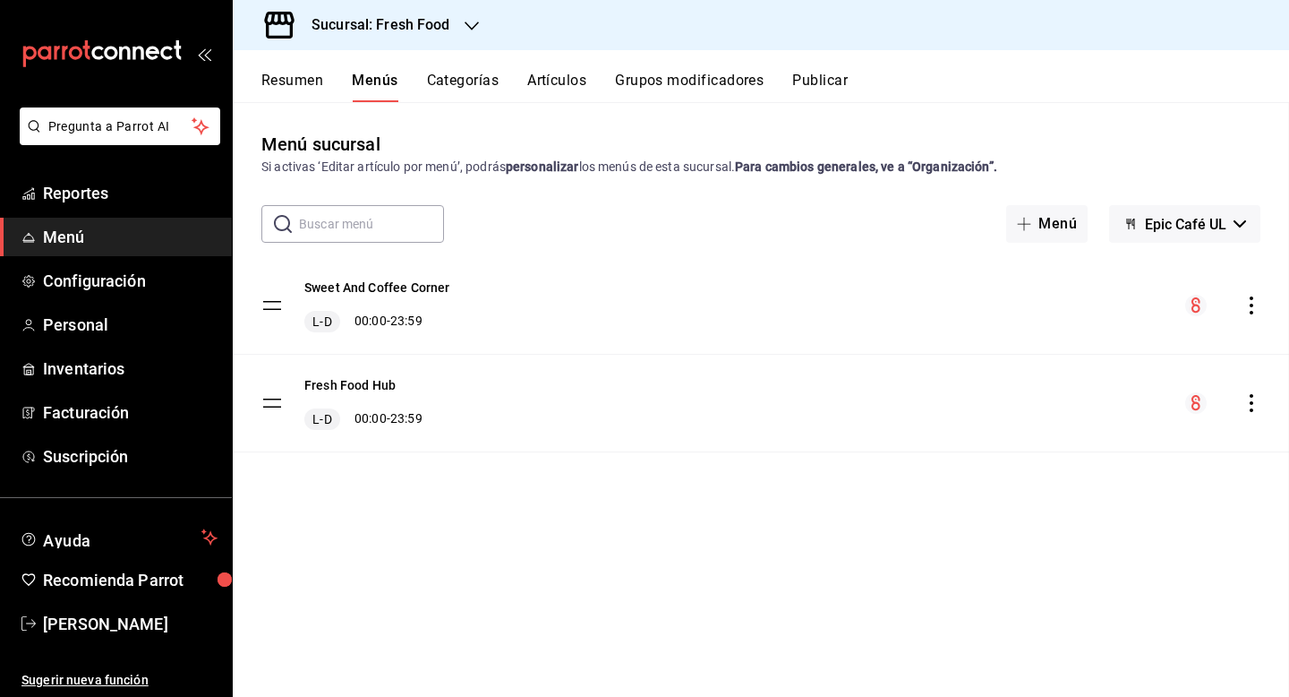
checkbox input "false"
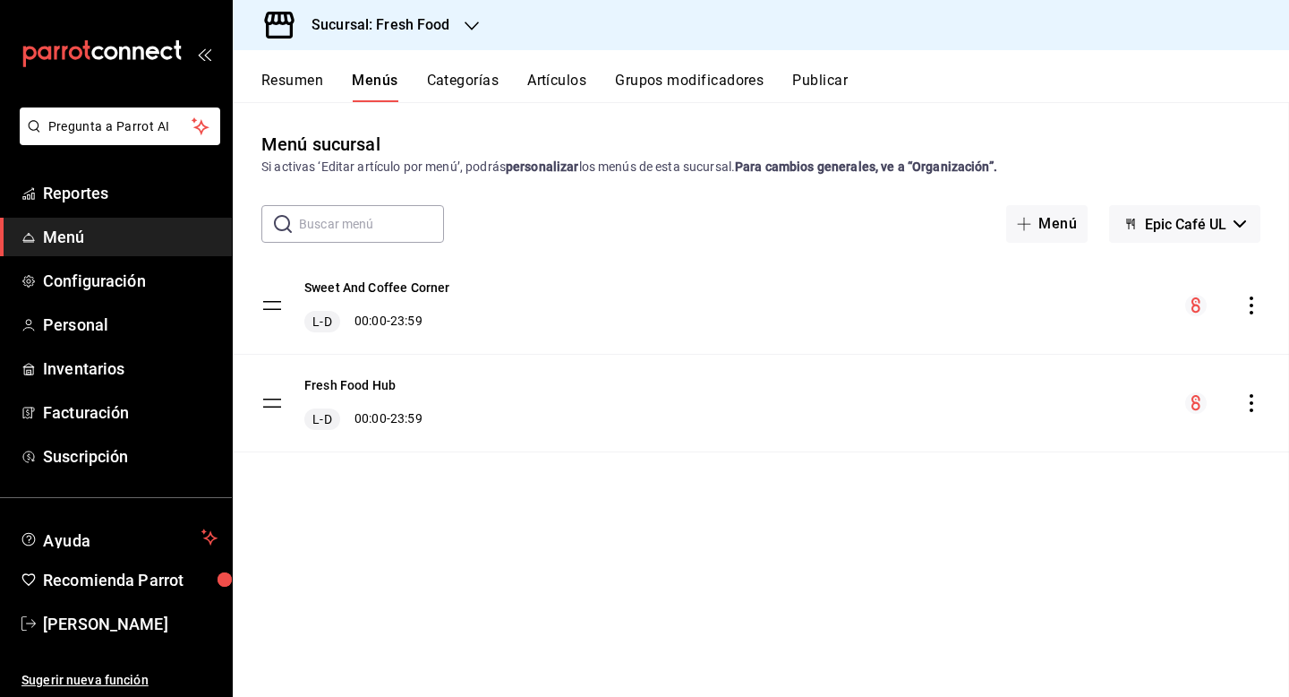
checkbox input "false"
click at [476, 77] on button "Categorías" at bounding box center [463, 87] width 73 height 30
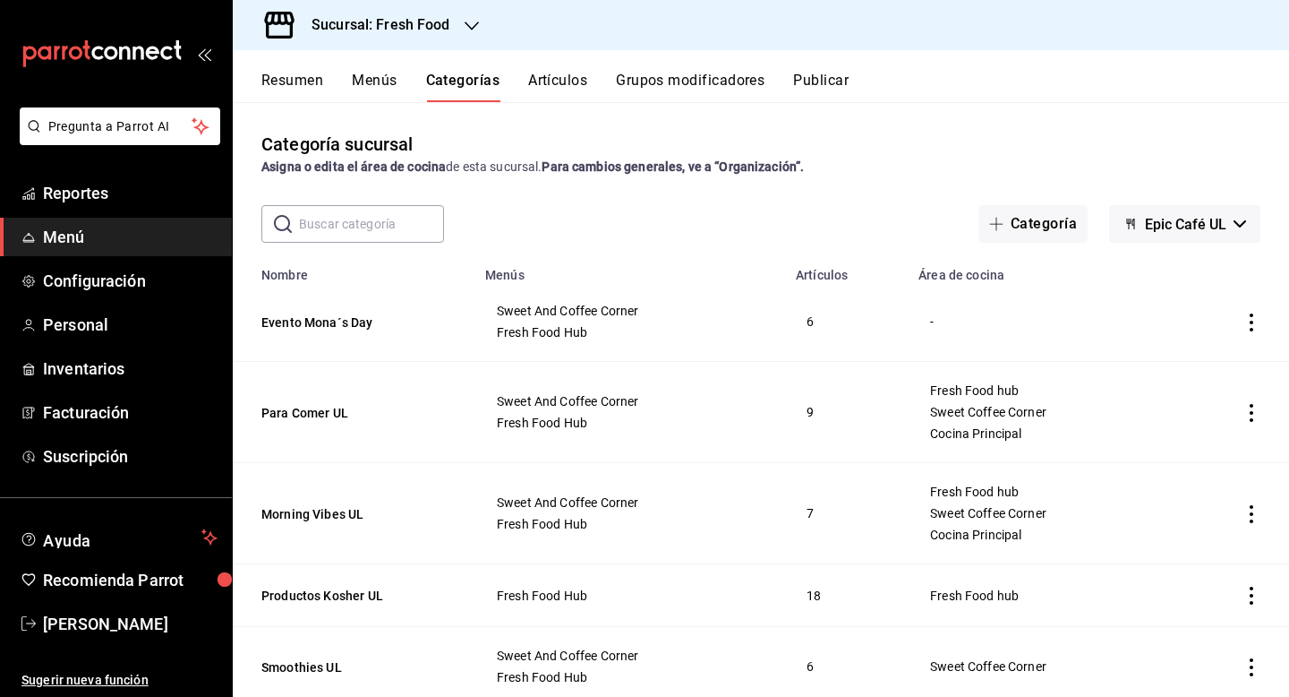
click at [1248, 320] on icon "actions" at bounding box center [1252, 322] width 18 height 18
click at [1203, 441] on span "Eliminar" at bounding box center [1198, 437] width 46 height 14
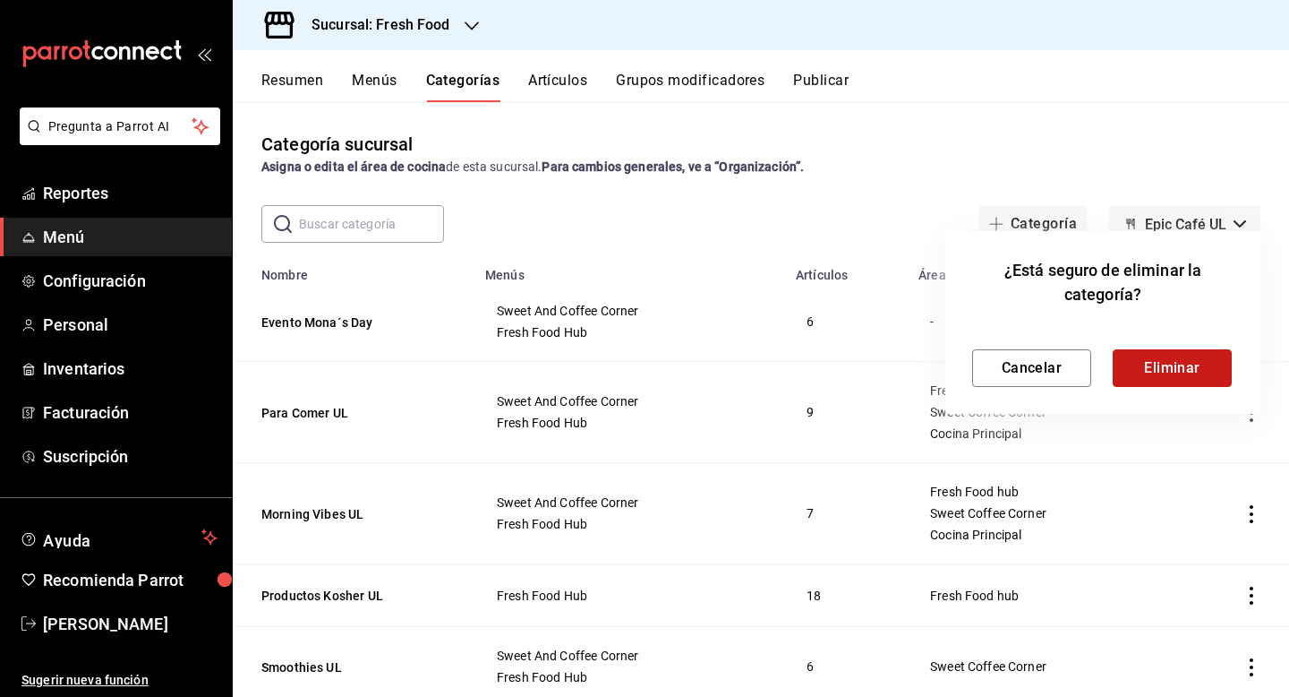
click at [1171, 374] on button "Eliminar" at bounding box center [1172, 368] width 119 height 38
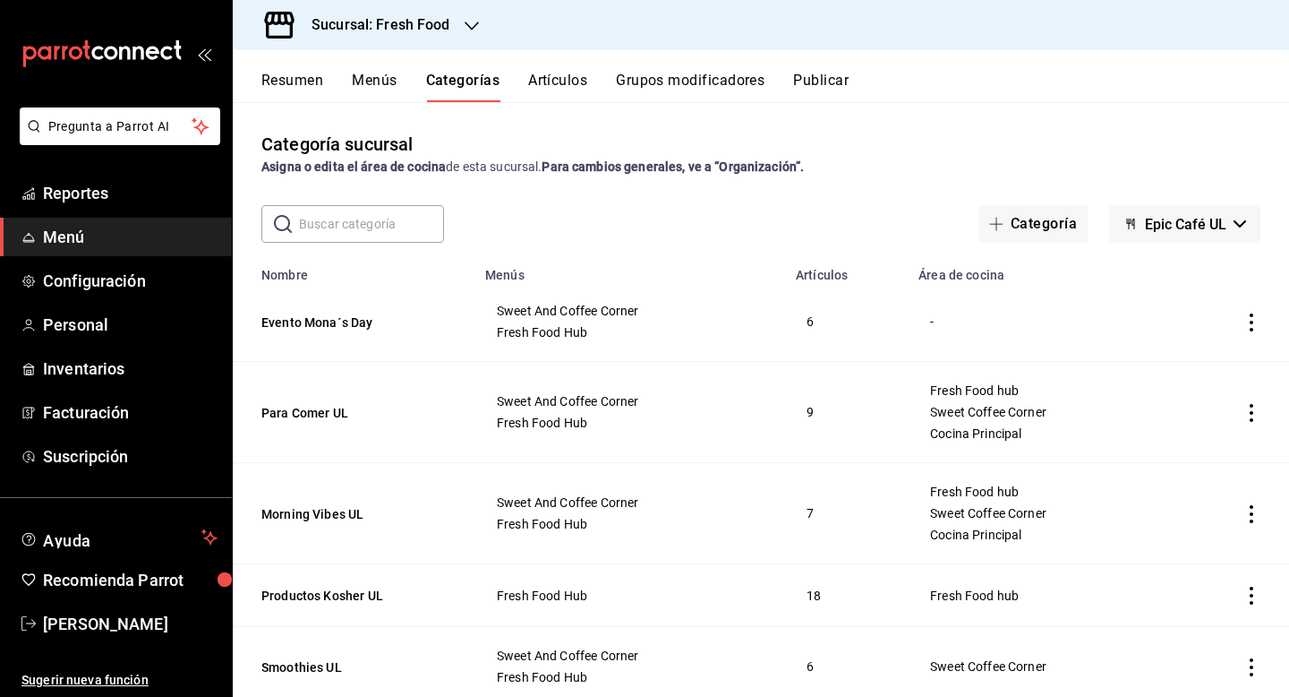
click at [1248, 322] on icon "actions" at bounding box center [1252, 322] width 18 height 18
click at [1173, 432] on div at bounding box center [1159, 438] width 32 height 18
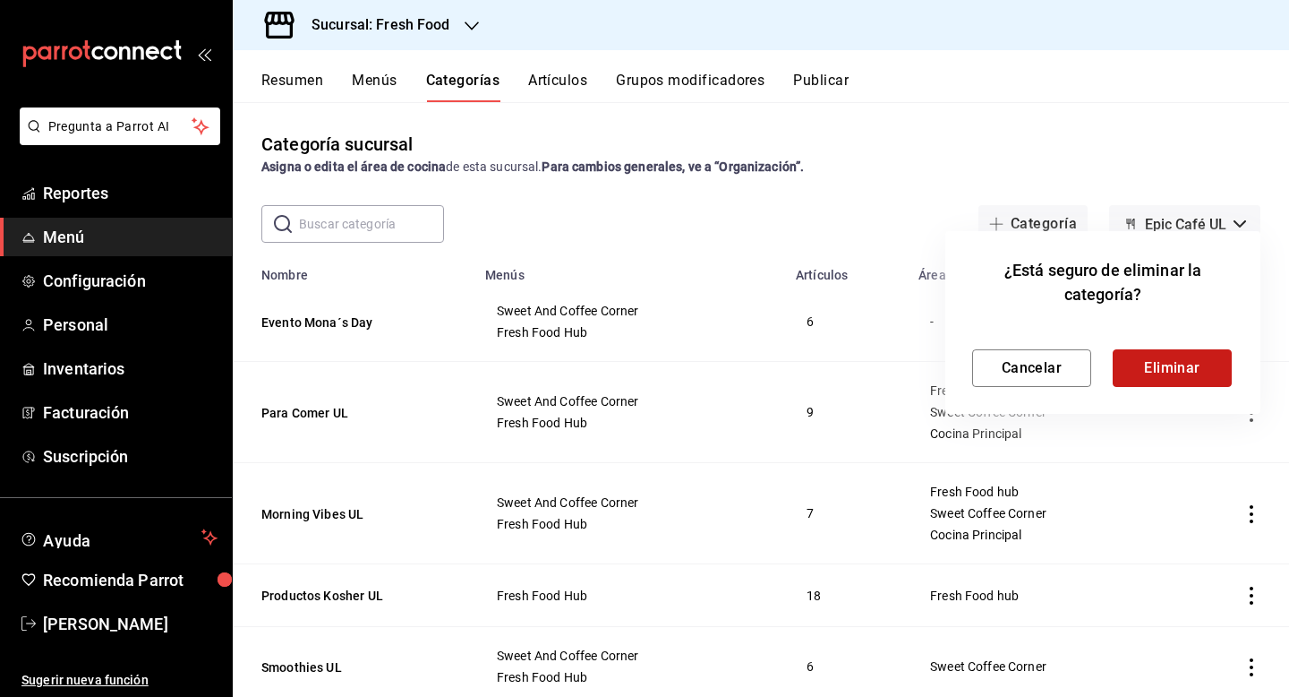
click at [1182, 381] on button "Eliminar" at bounding box center [1172, 368] width 119 height 38
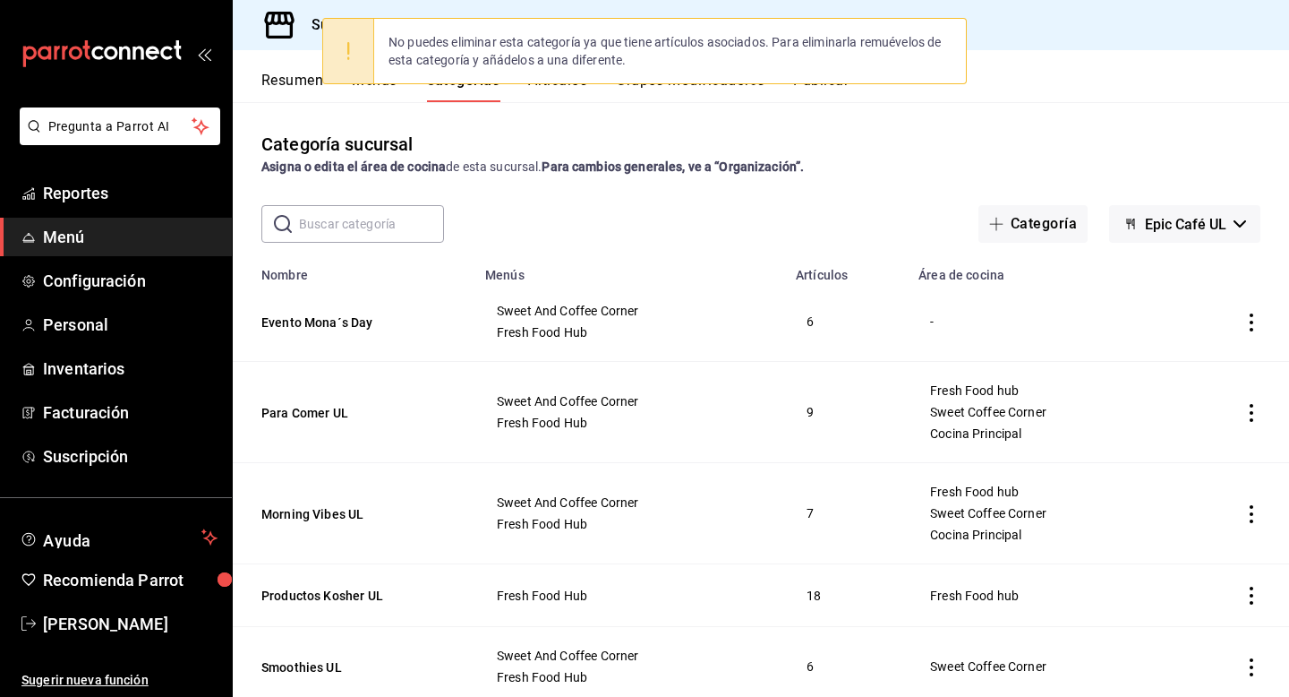
click at [1108, 147] on div "Categoría sucursal Asigna o edita el área de cocina de esta sucursal. Para camb…" at bounding box center [761, 154] width 1057 height 46
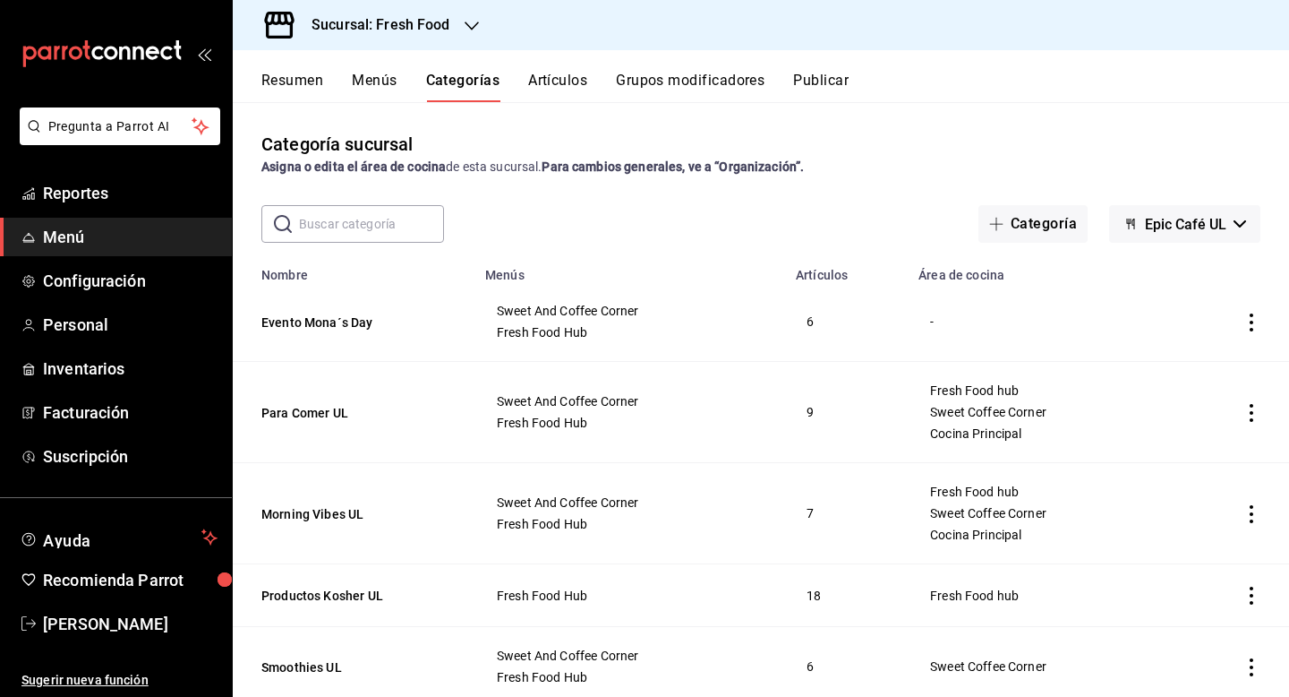
click at [810, 321] on td "6" at bounding box center [846, 322] width 123 height 80
click at [379, 81] on button "Menús" at bounding box center [374, 87] width 45 height 30
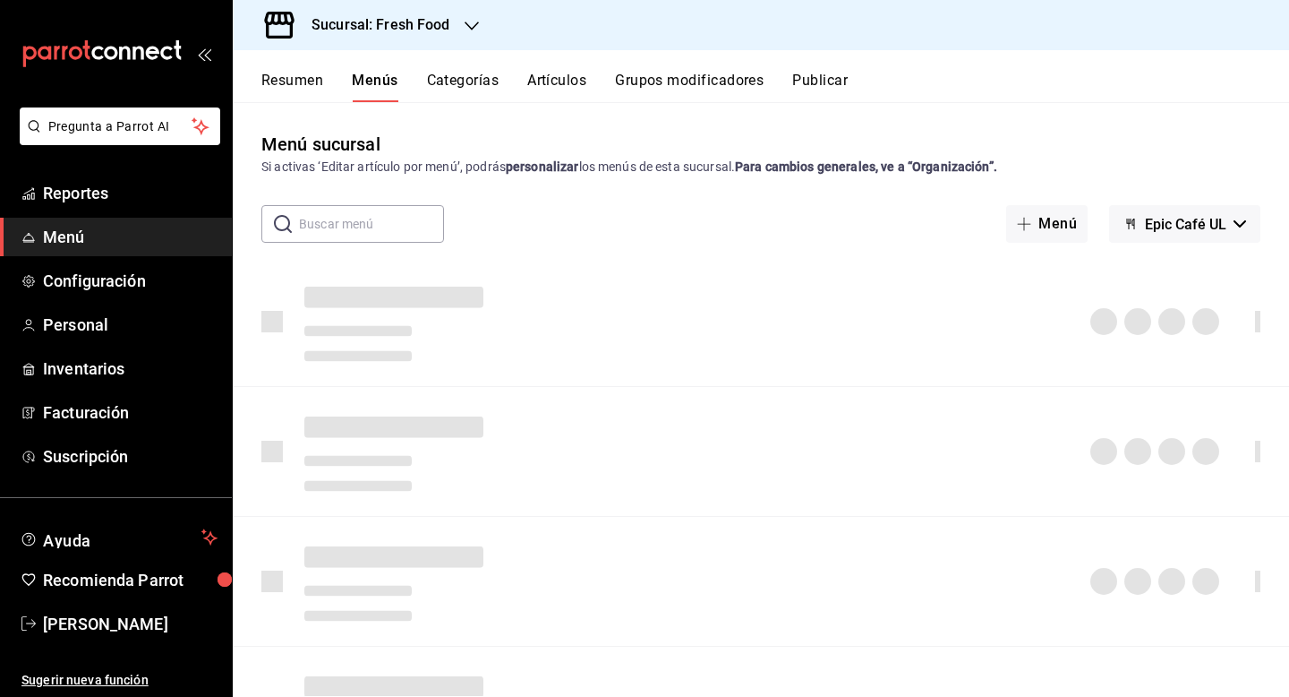
click at [550, 81] on button "Artículos" at bounding box center [556, 87] width 59 height 30
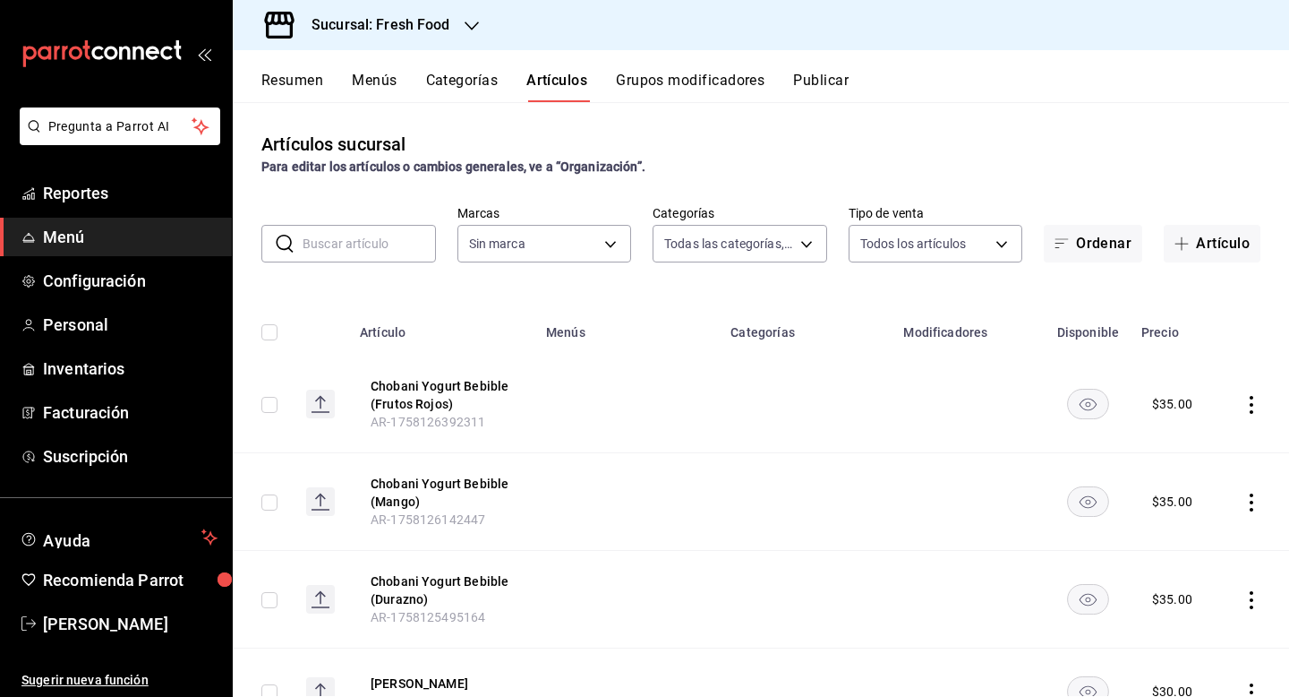
type input "607205d8-3a2d-4c2e-9df3-51caed97f767,0b460728-6364-42ef-89dc-bd26cc72a634,74d82…"
type input "8ab046c6-0e56-43ef-b272-b6267400ac64,c832d7f2-bfd0-461e-be2e-c17eaf69f67d"
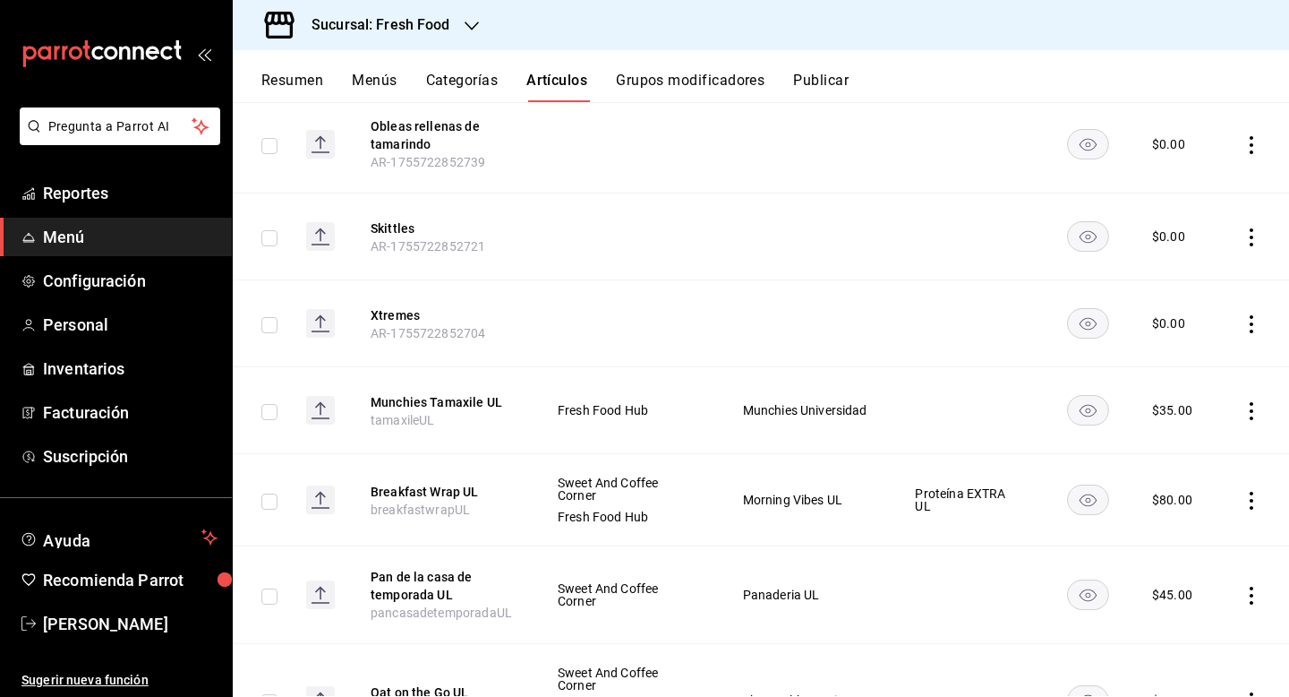
scroll to position [1876, 0]
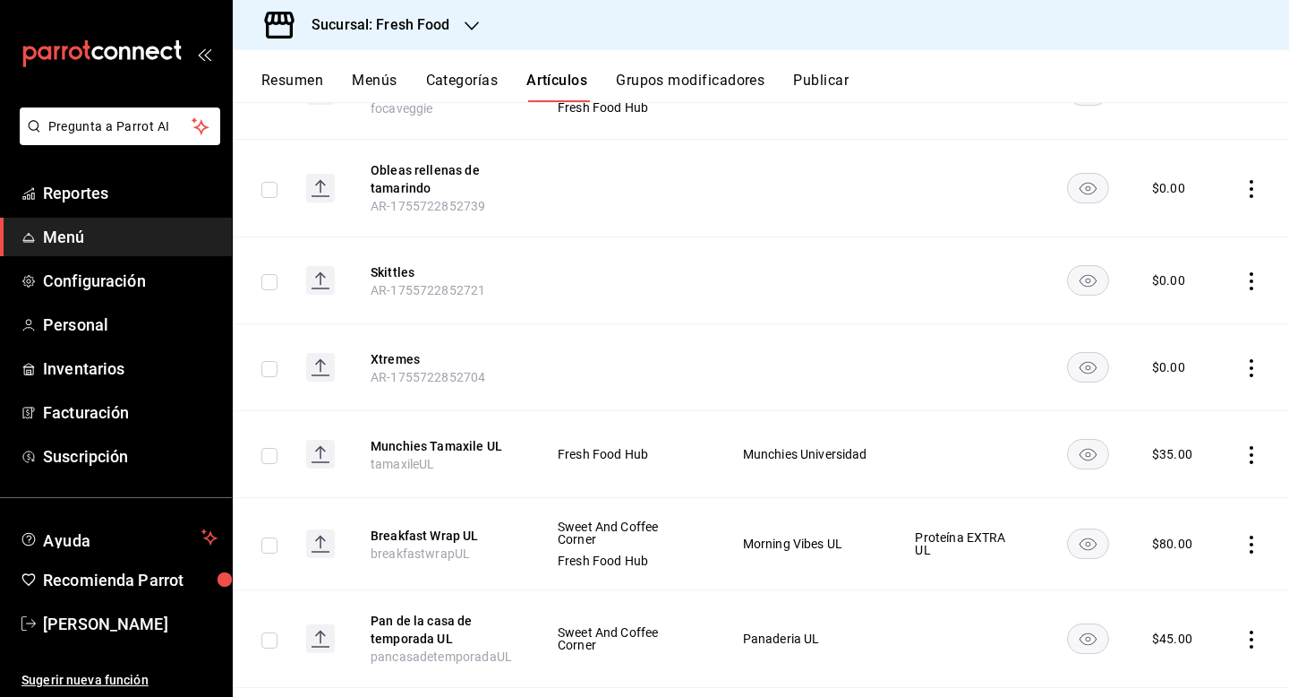
click at [1254, 187] on icon "actions" at bounding box center [1252, 189] width 18 height 18
click at [1200, 298] on span "Eliminar" at bounding box center [1198, 297] width 46 height 14
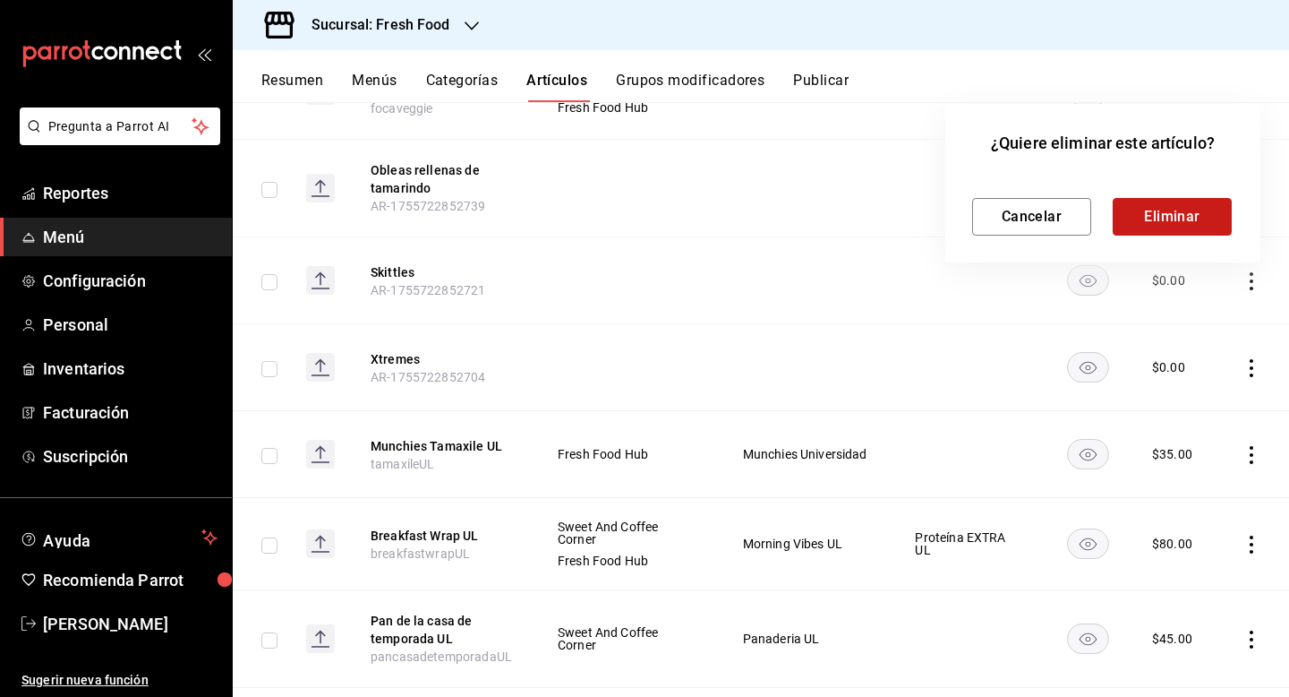
click at [1173, 228] on button "Eliminar" at bounding box center [1172, 217] width 119 height 38
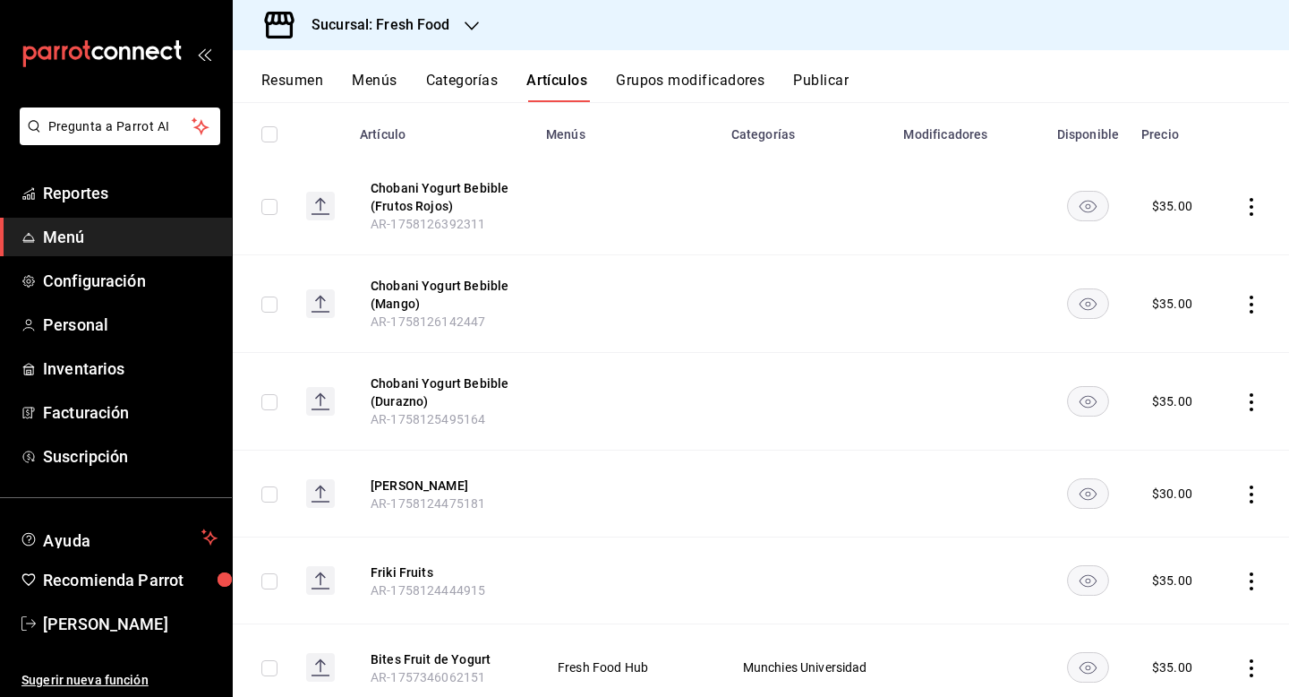
scroll to position [0, 0]
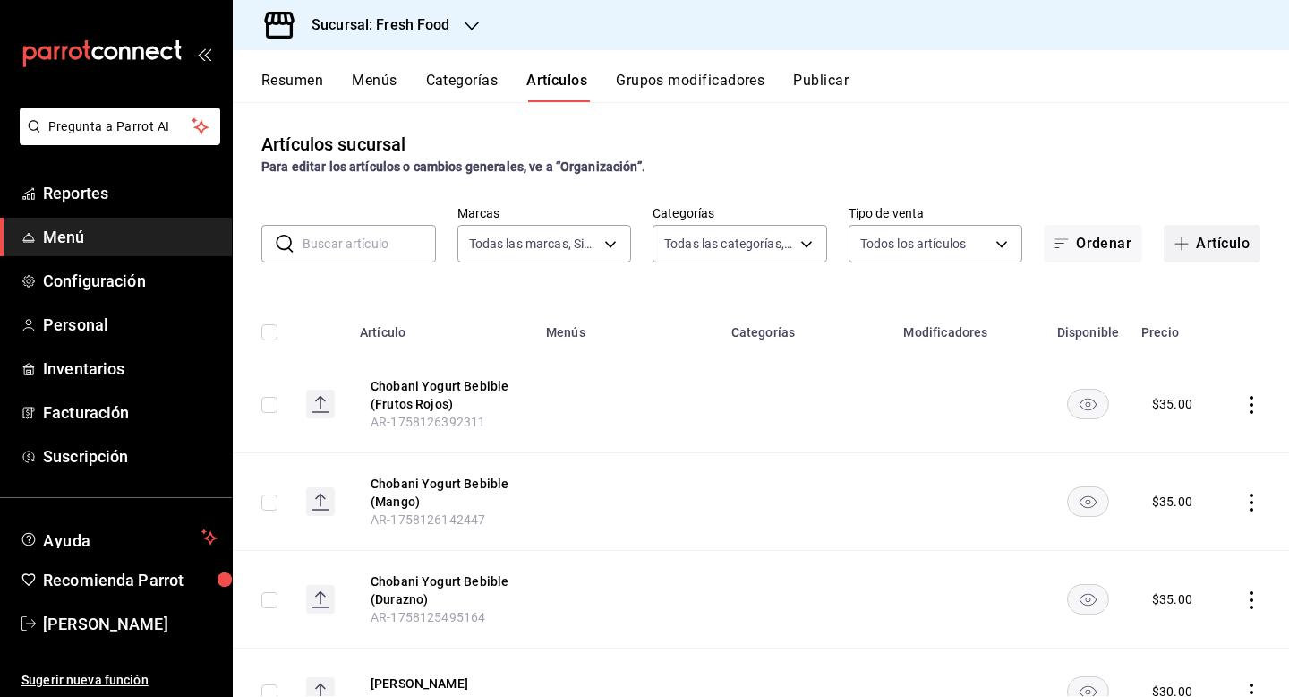
click at [1203, 249] on button "Artículo" at bounding box center [1212, 244] width 97 height 38
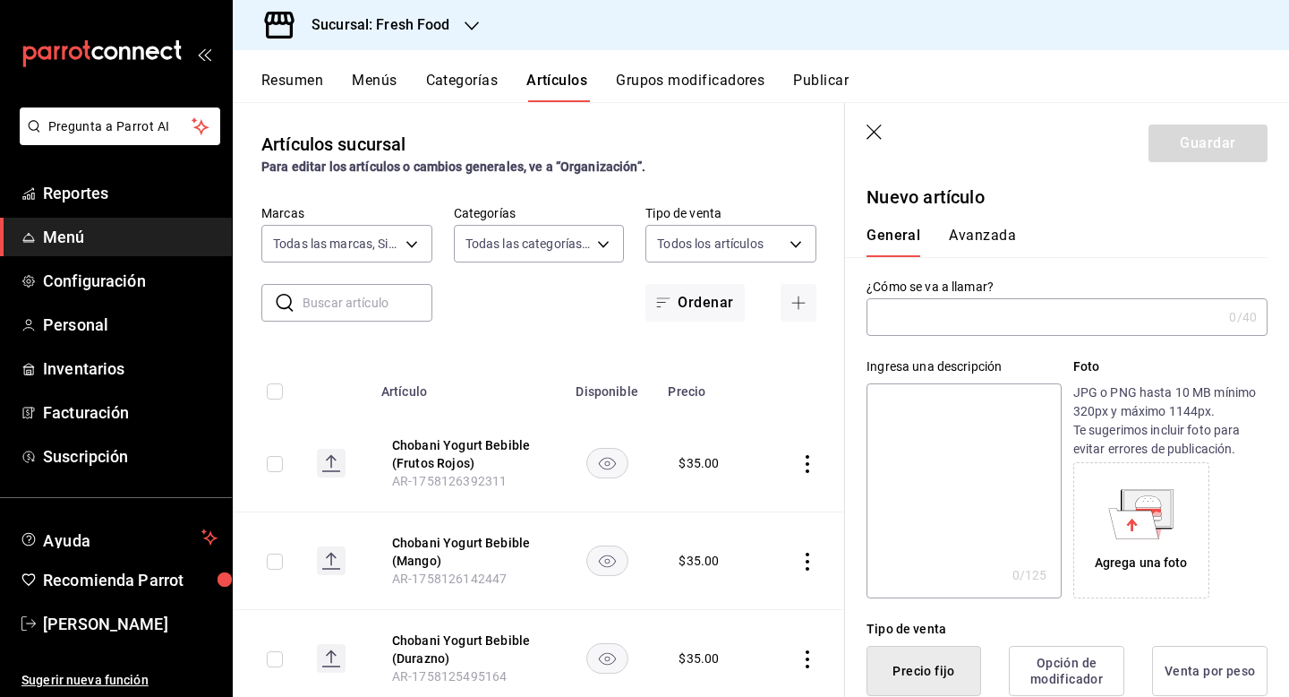
type input "AR-1758127205415"
click at [1006, 317] on input "Chobani Flip (Cookies Cream)" at bounding box center [1041, 317] width 348 height 36
click at [1006, 318] on input "Chobani Flip (Cookies Cream)" at bounding box center [1041, 317] width 348 height 36
click at [1004, 322] on input "Chobani Flip (Cookies Cream)" at bounding box center [1041, 317] width 348 height 36
click at [999, 319] on input "Chobani Flip (CookiesCream)" at bounding box center [1041, 317] width 348 height 36
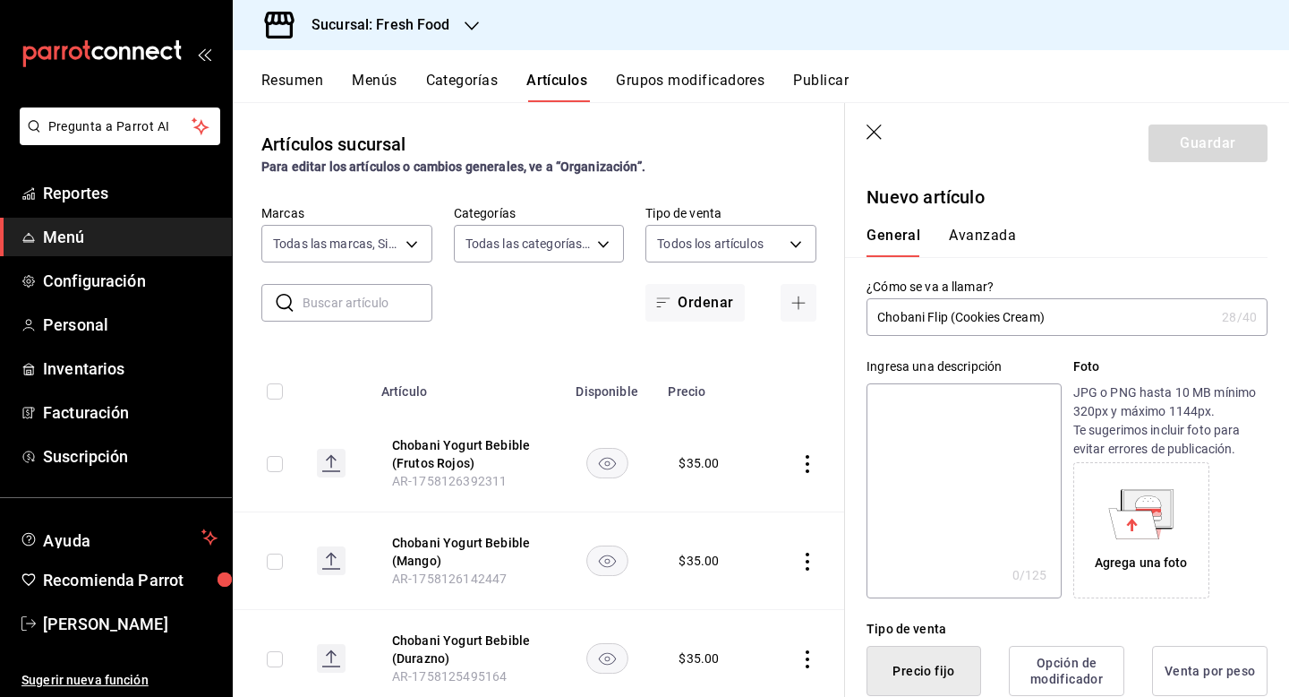
click at [1042, 316] on input "Chobani Flip (Cookies Cream)" at bounding box center [1041, 317] width 348 height 36
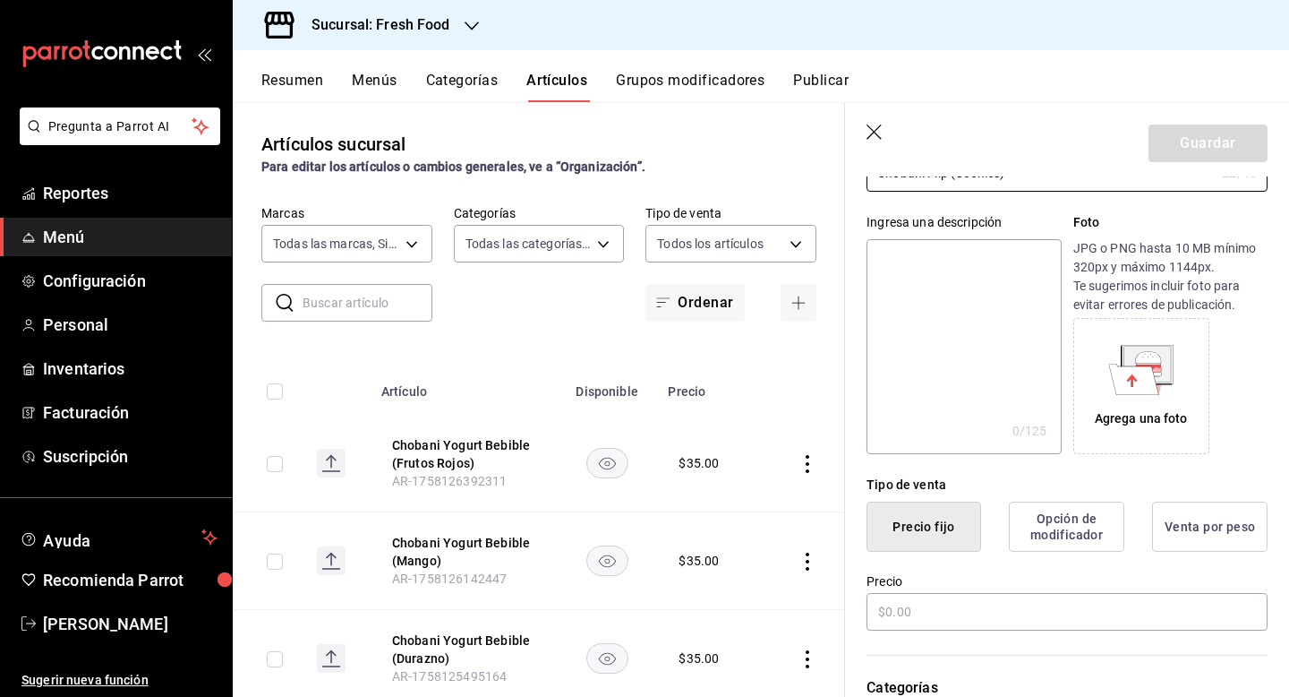
scroll to position [217, 0]
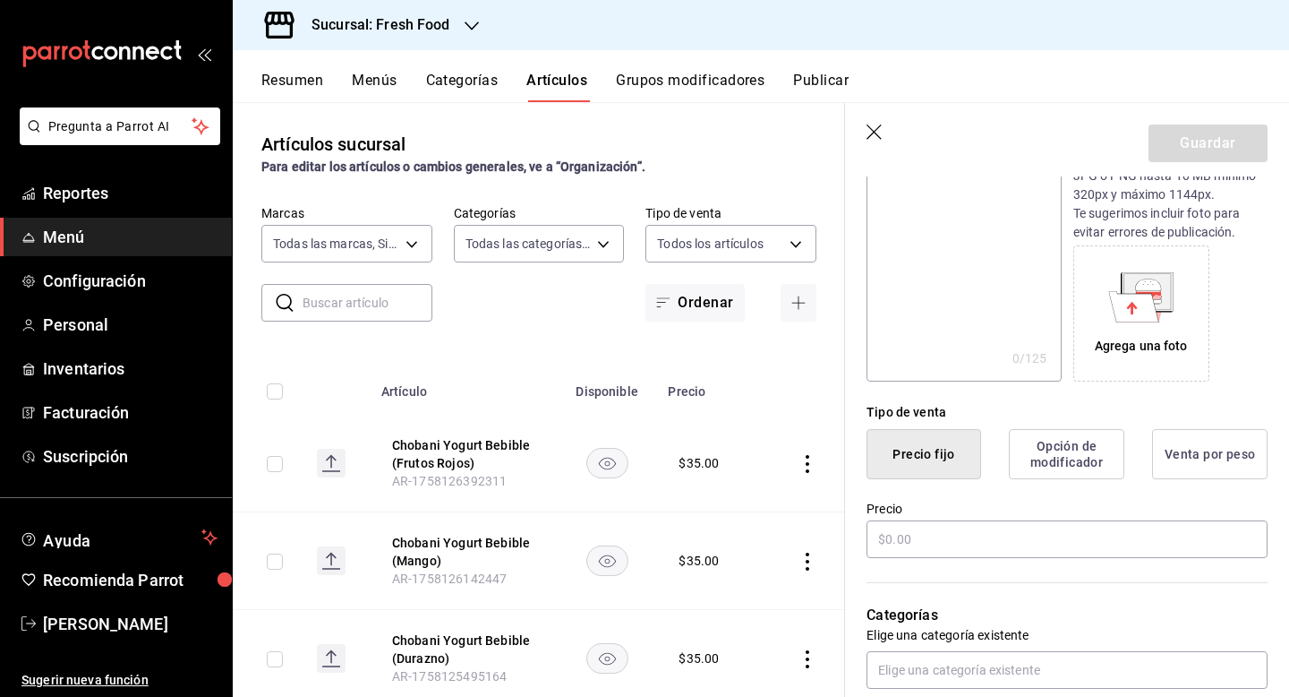
type input "Chobani Flip (Cookies)"
click at [1060, 461] on button "Opción de modificador" at bounding box center [1067, 454] width 116 height 50
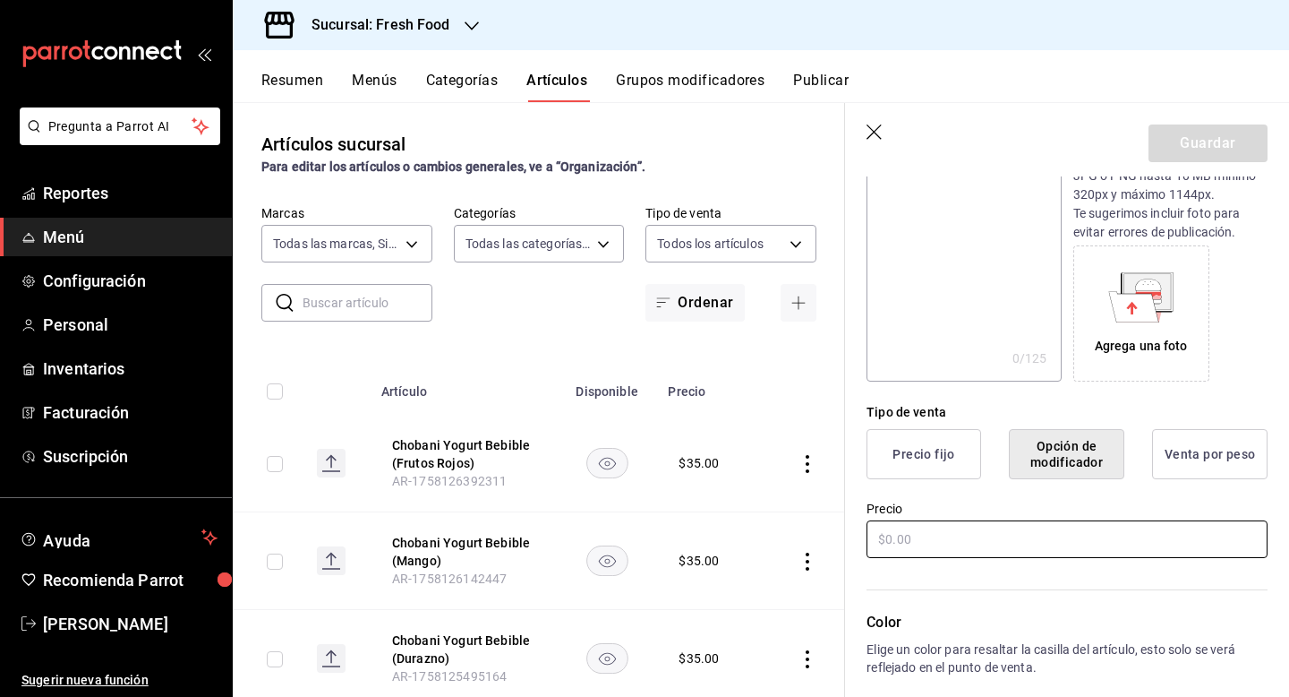
click at [949, 542] on input "text" at bounding box center [1067, 539] width 401 height 38
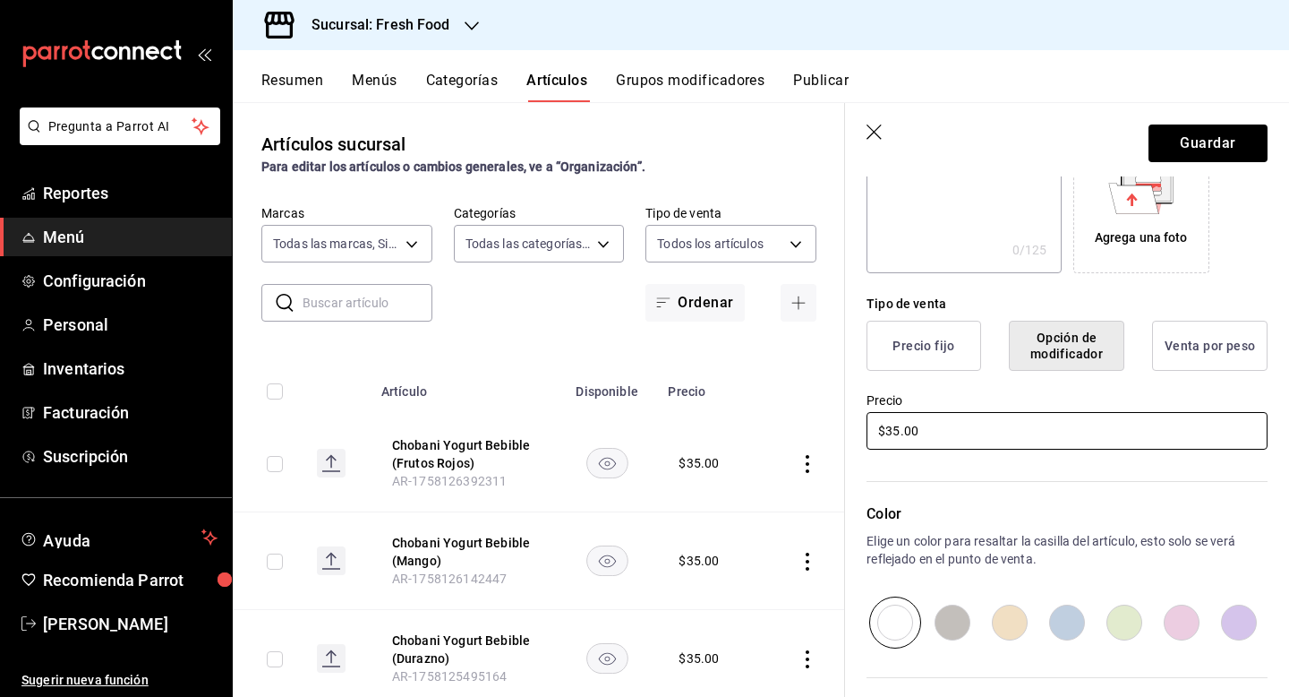
scroll to position [501, 0]
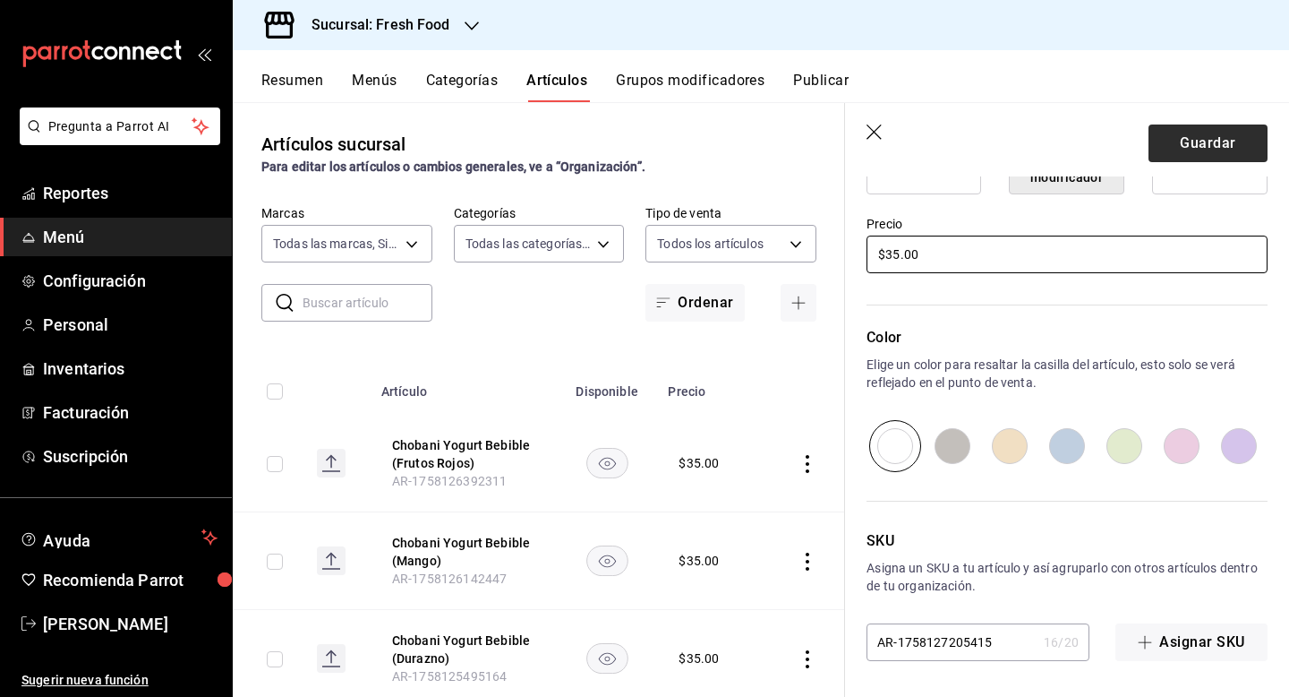
type input "$35.00"
click at [1224, 148] on button "Guardar" at bounding box center [1208, 143] width 119 height 38
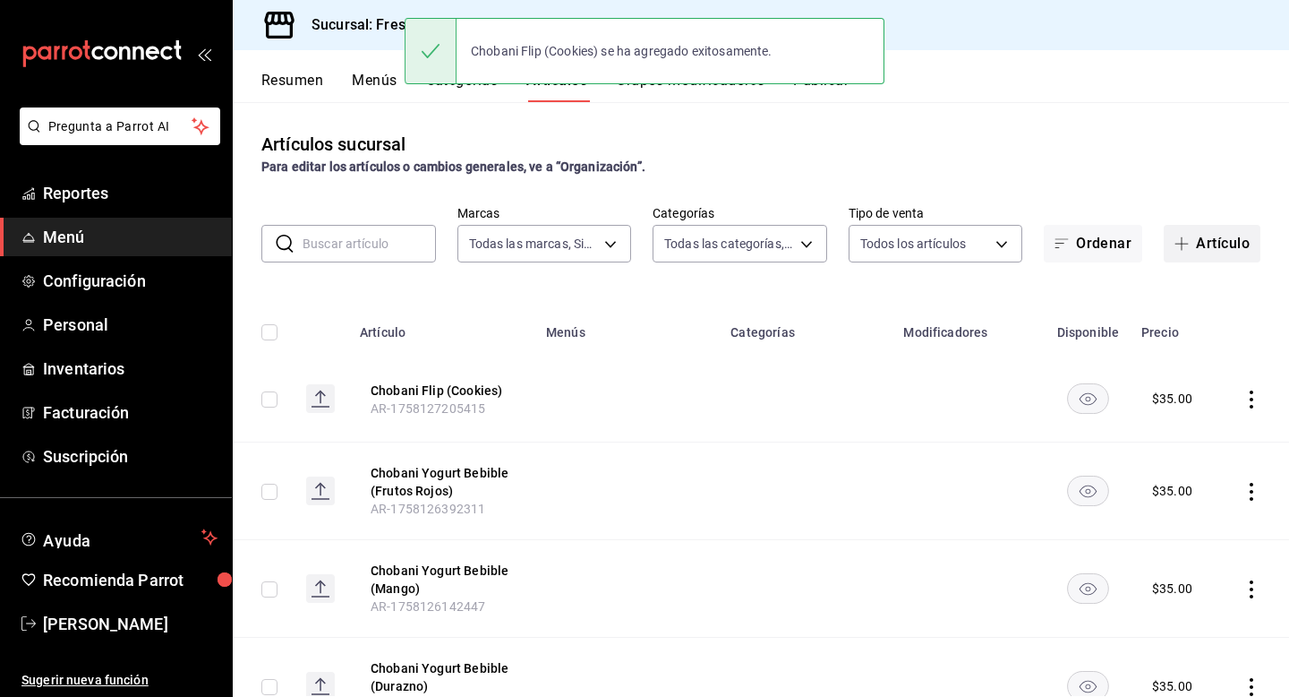
click at [1226, 239] on button "Artículo" at bounding box center [1212, 244] width 97 height 38
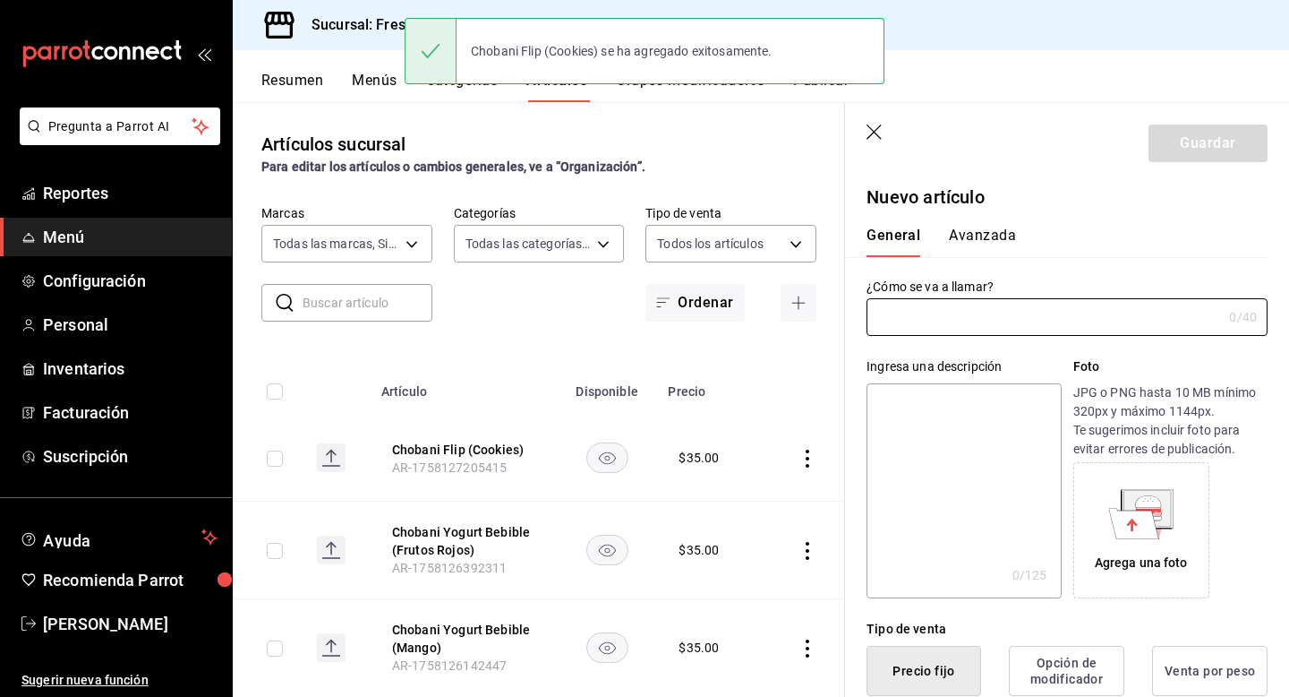
type input "AR-1758127273296"
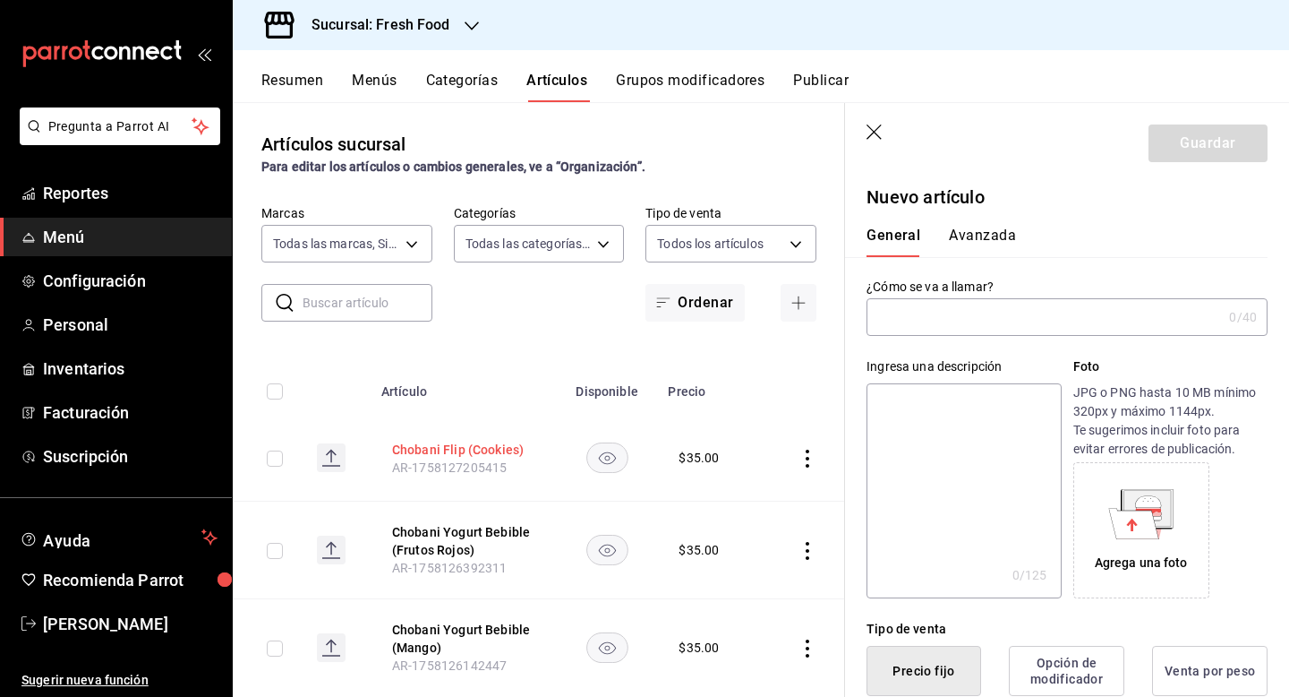
drag, startPoint x: 384, startPoint y: 441, endPoint x: 532, endPoint y: 448, distance: 147.9
click at [532, 448] on th "Chobani Flip (Cookies) AR-1758127205415" at bounding box center [464, 458] width 186 height 87
drag, startPoint x: 526, startPoint y: 449, endPoint x: 377, endPoint y: 440, distance: 149.9
click at [377, 440] on th "Chobani Flip (Cookies) AR-1758127205415" at bounding box center [464, 458] width 186 height 87
click at [921, 311] on input "text" at bounding box center [1044, 317] width 355 height 36
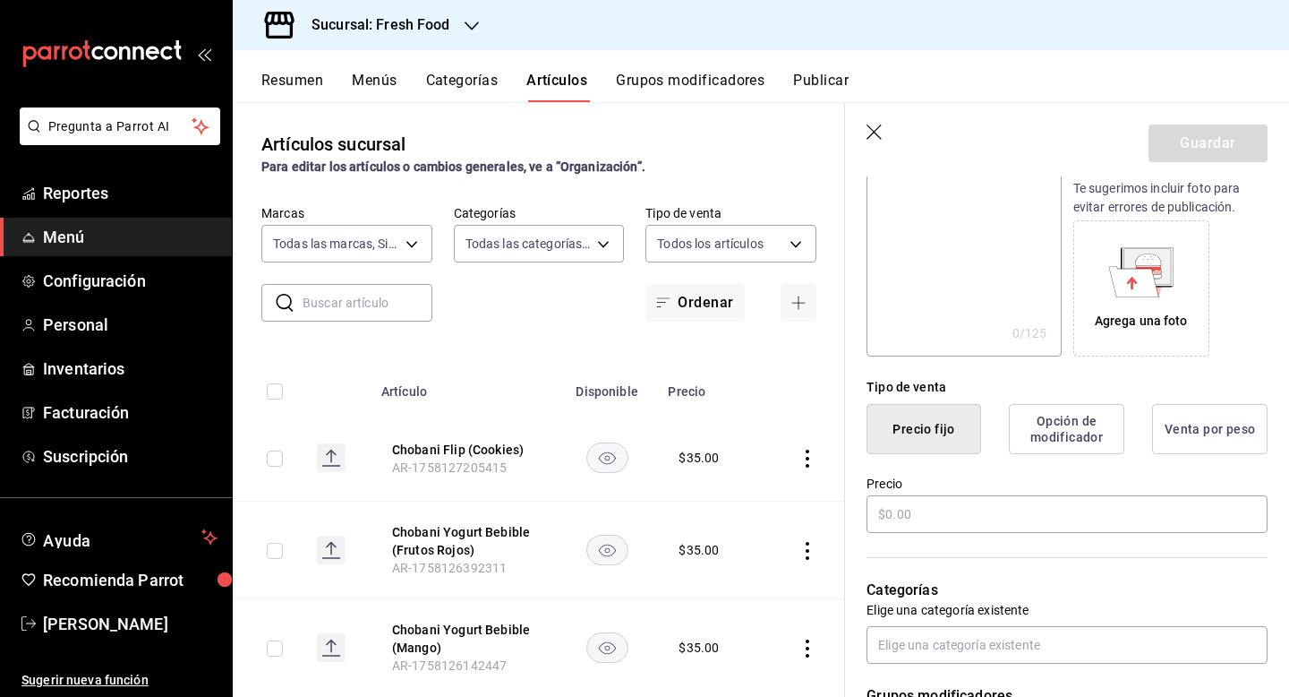
scroll to position [307, 0]
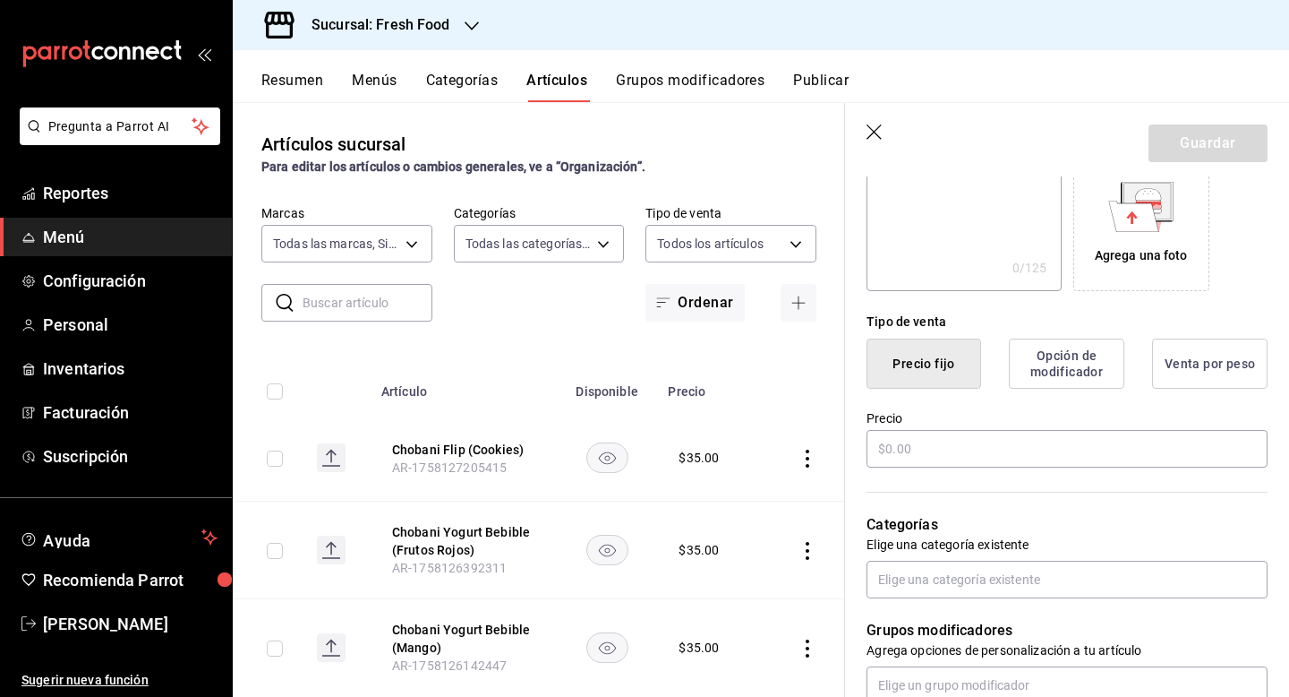
type input "Chobani Flip (Pay [PERSON_NAME])"
click at [1085, 368] on button "Opción de modificador" at bounding box center [1067, 363] width 116 height 50
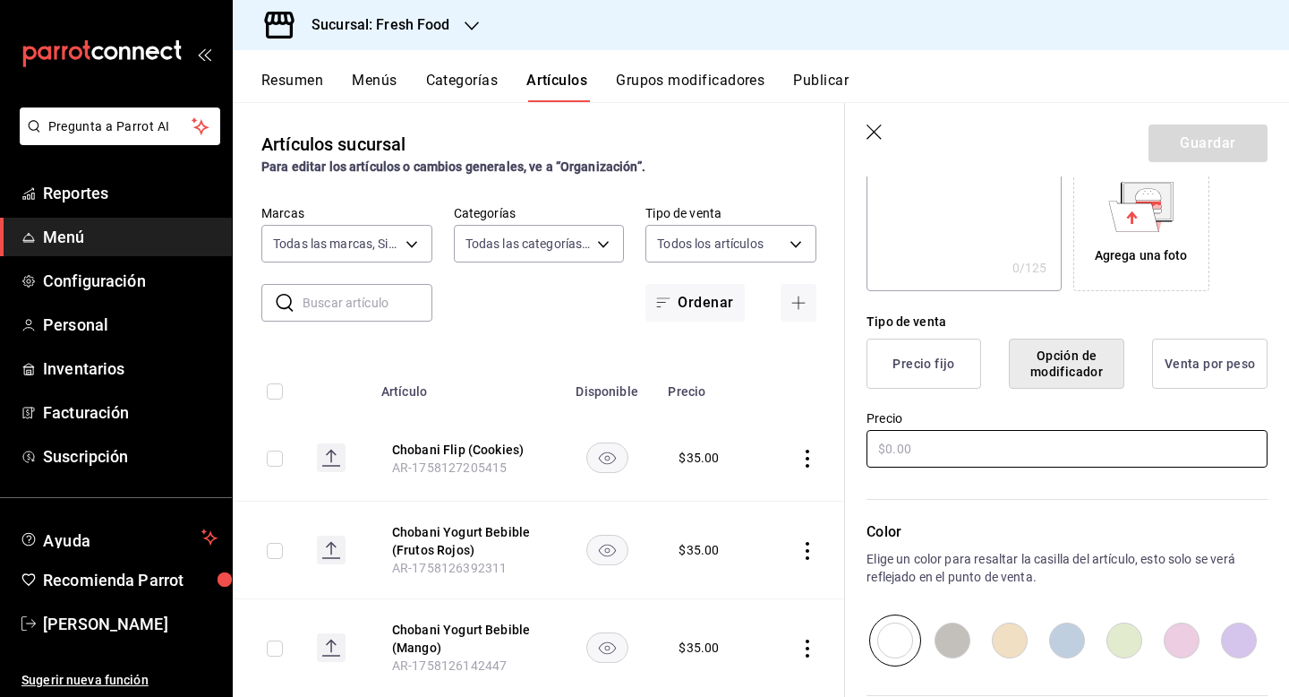
click at [975, 441] on input "text" at bounding box center [1067, 449] width 401 height 38
type input "$35.00"
click at [1198, 144] on button "Guardar" at bounding box center [1208, 143] width 119 height 38
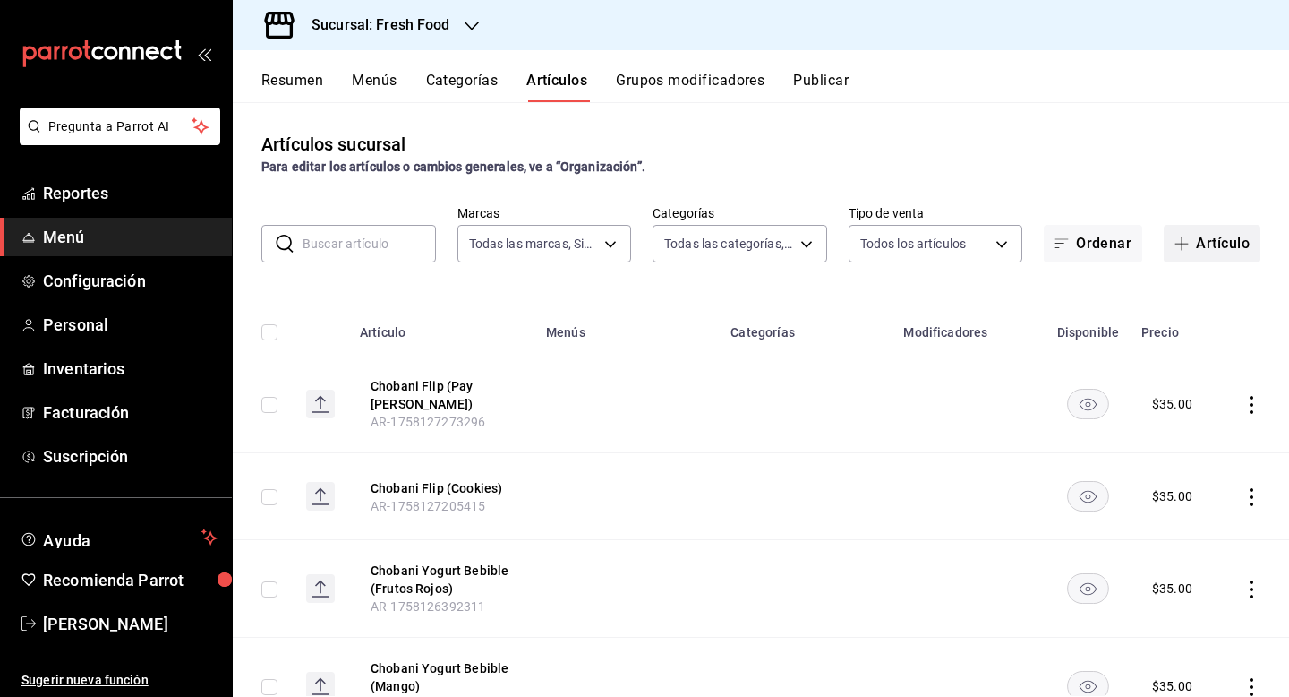
click at [1229, 246] on button "Artículo" at bounding box center [1212, 244] width 97 height 38
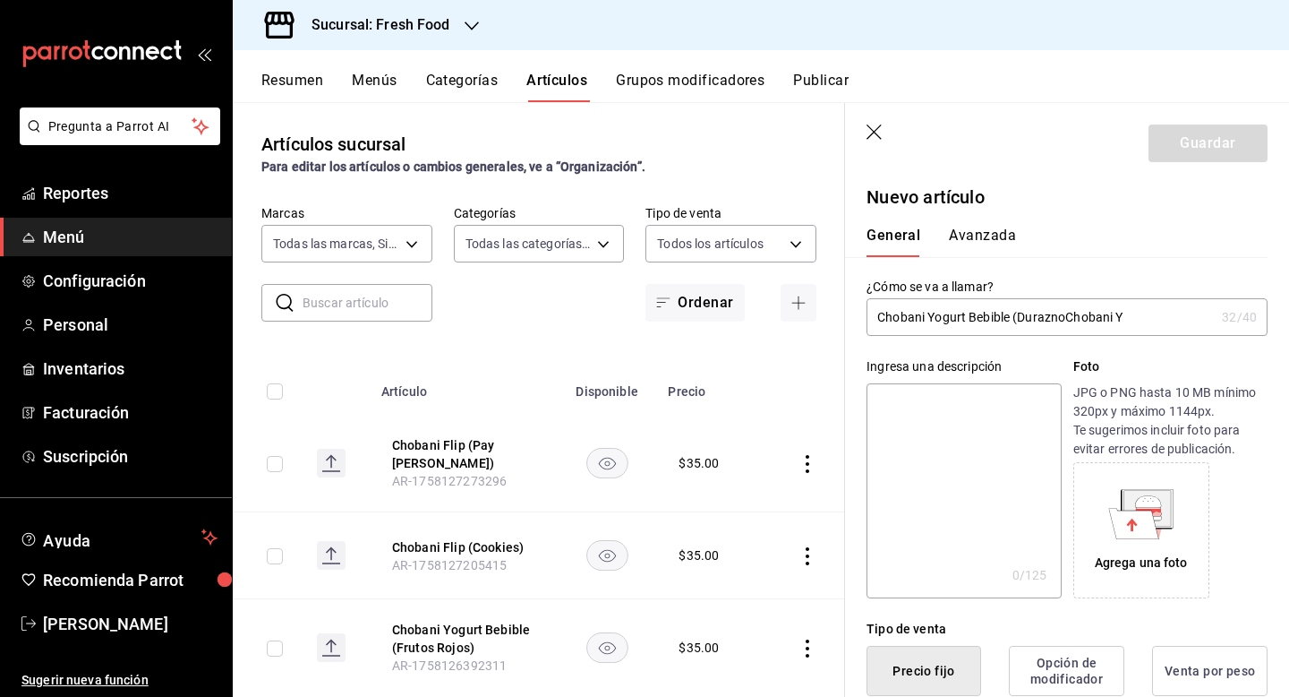
click at [1112, 321] on input "Chobani Yogurt Bebible (DuraznoChobani Y" at bounding box center [1041, 317] width 348 height 36
click at [1159, 321] on input "Chobani Yogurt Bebible (DuraznoChobani Y" at bounding box center [1041, 317] width 348 height 36
type input "Chobani Flip (Pay de Fresa)"
click at [1206, 257] on div "¿Cómo se va a llamar? Chobani Flip (Pay de Fresa) 27 /40 ¿Cómo se va a llamar?" at bounding box center [1056, 296] width 423 height 79
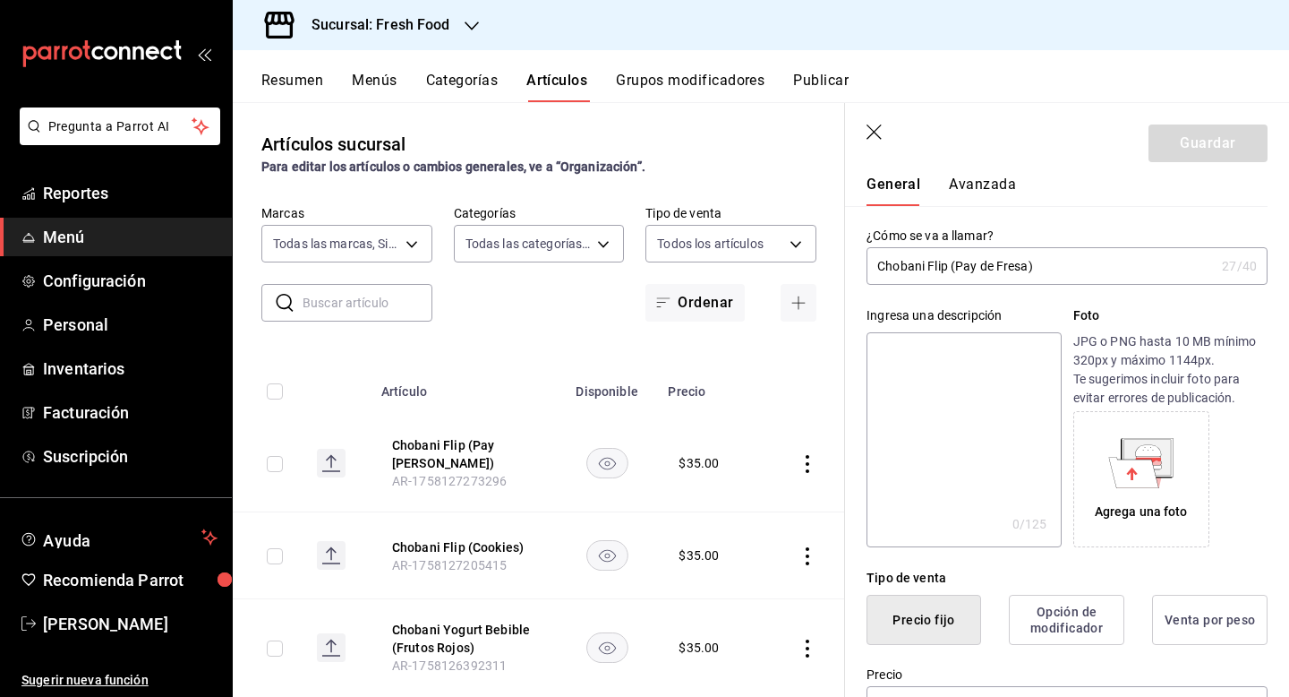
scroll to position [144, 0]
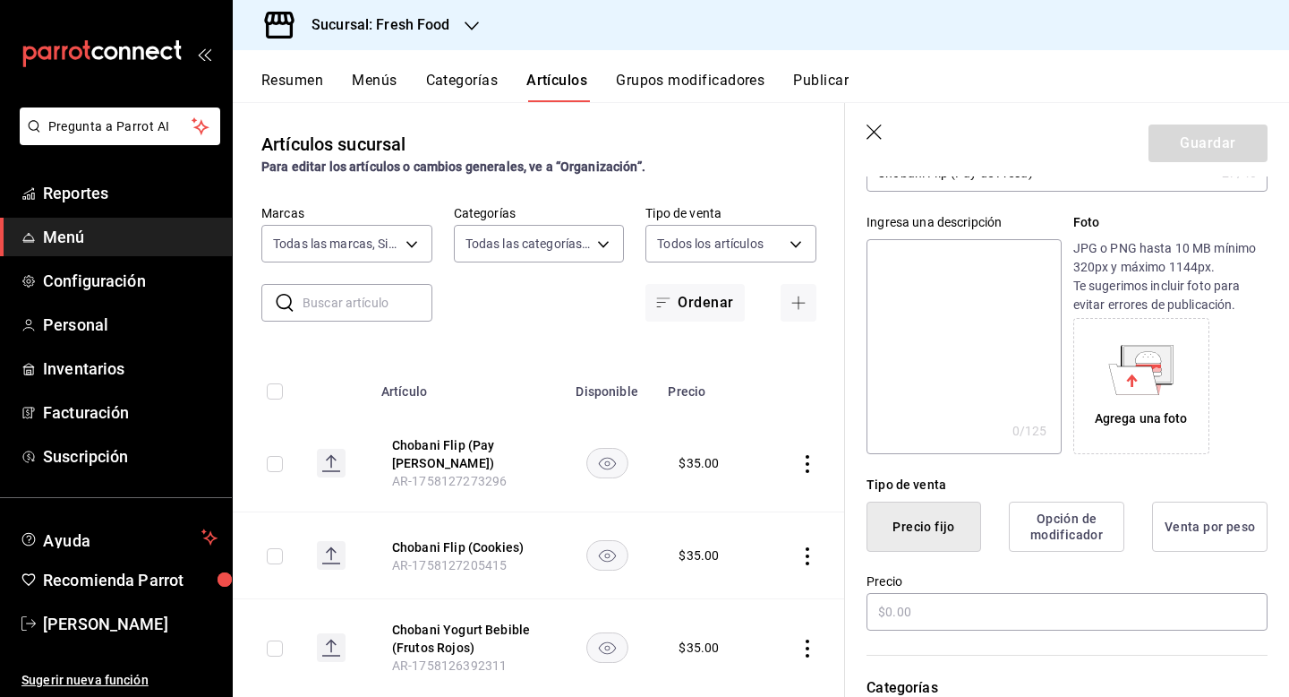
click at [1066, 510] on button "Opción de modificador" at bounding box center [1067, 526] width 116 height 50
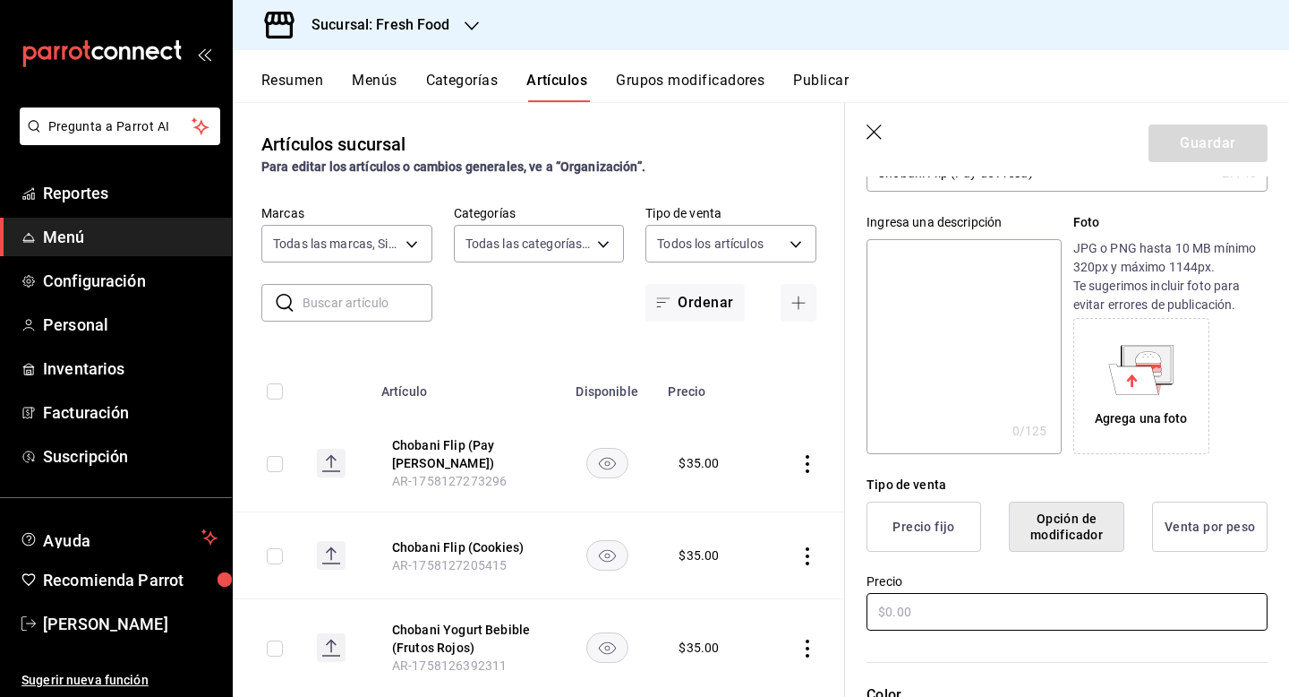
click at [955, 601] on input "text" at bounding box center [1067, 612] width 401 height 38
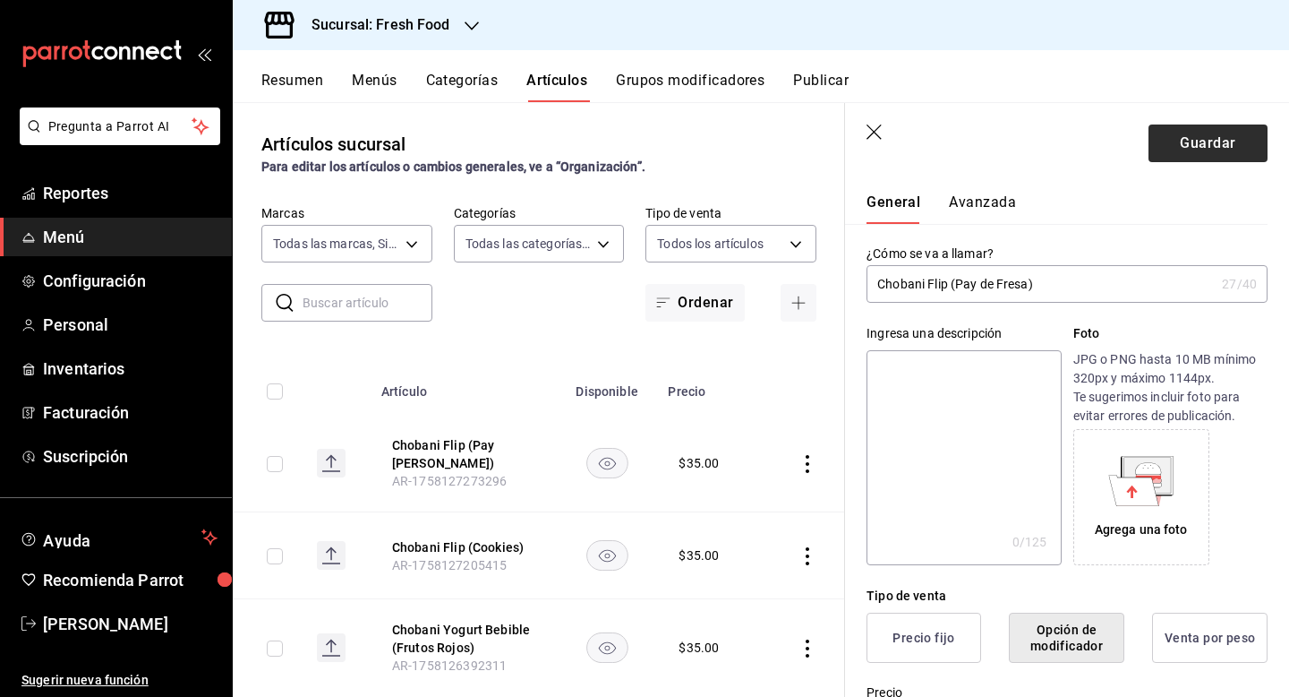
type input "$35.00"
click at [1188, 141] on button "Guardar" at bounding box center [1208, 143] width 119 height 38
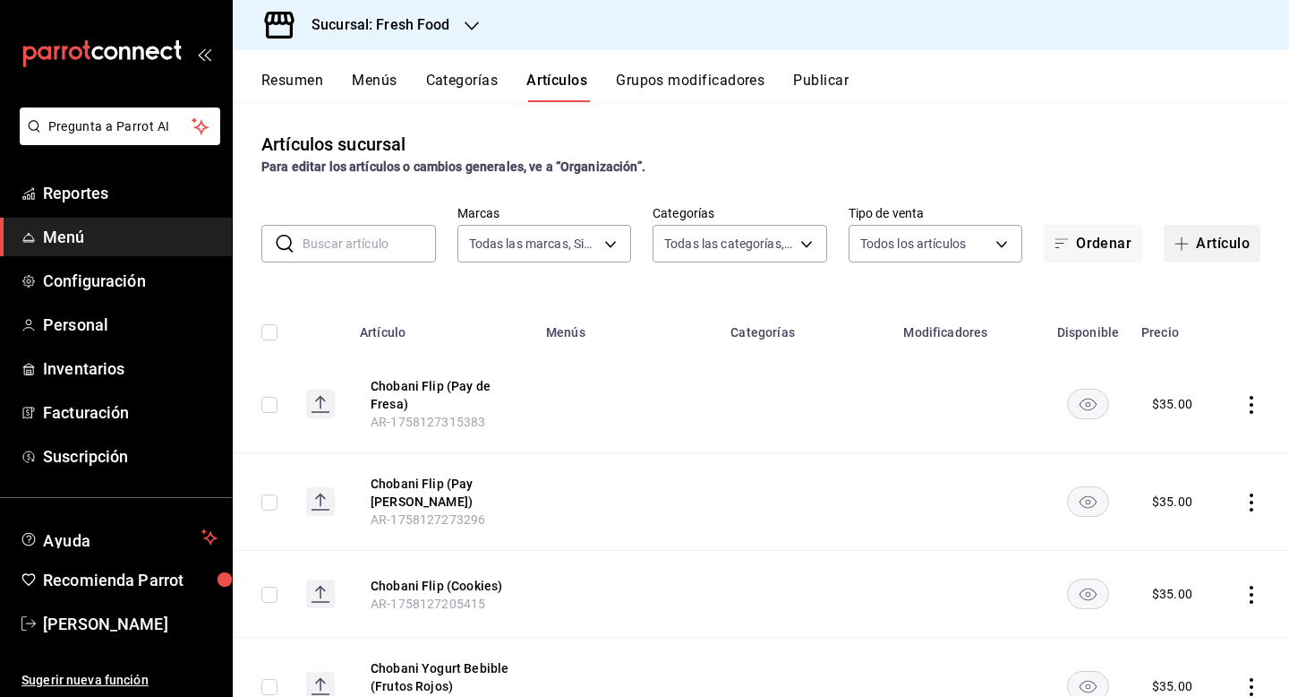
click at [1221, 244] on button "Artículo" at bounding box center [1212, 244] width 97 height 38
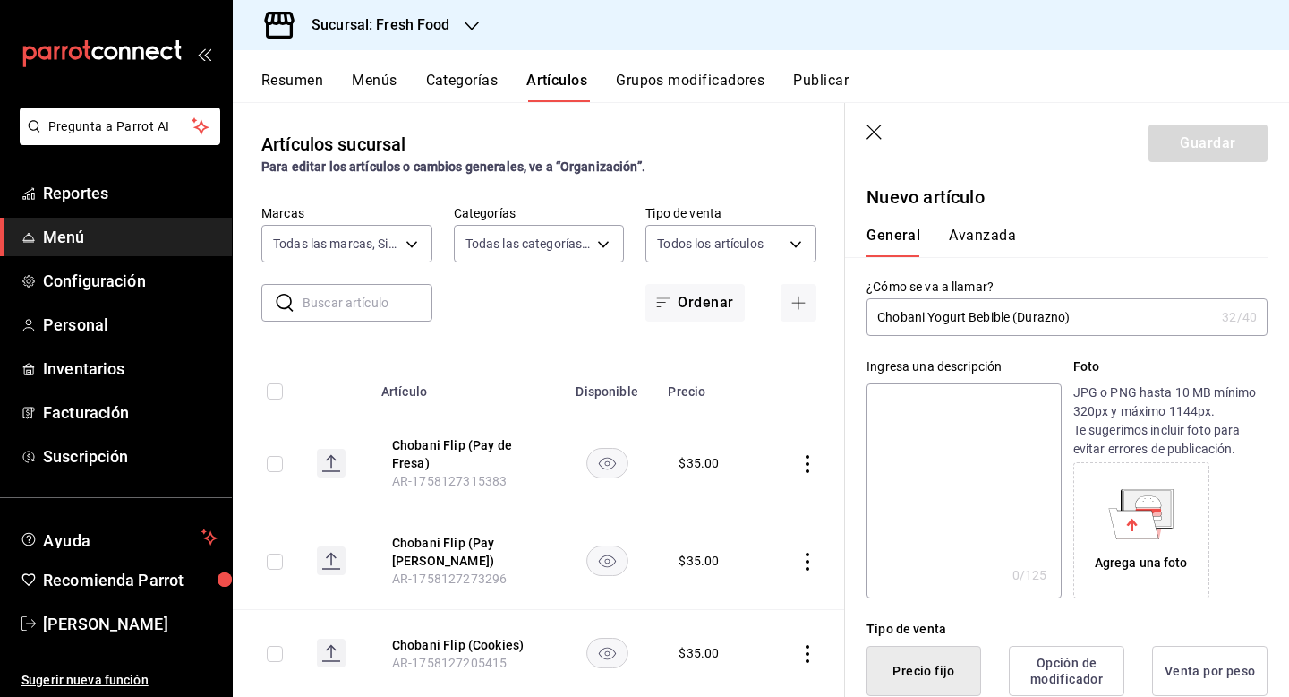
drag, startPoint x: 1087, startPoint y: 322, endPoint x: 1100, endPoint y: 331, distance: 16.1
click at [1100, 331] on input "Chobani Yogurt Bebible (Durazno)" at bounding box center [1041, 317] width 348 height 36
click at [1083, 310] on input "Chobani Yogurt Bebible (Durazno)" at bounding box center [1041, 317] width 348 height 36
click at [963, 321] on input "Chobani Flip (Smores)" at bounding box center [1041, 317] width 348 height 36
click at [1101, 319] on input "Chobani Flip (S'mores)" at bounding box center [1041, 317] width 348 height 36
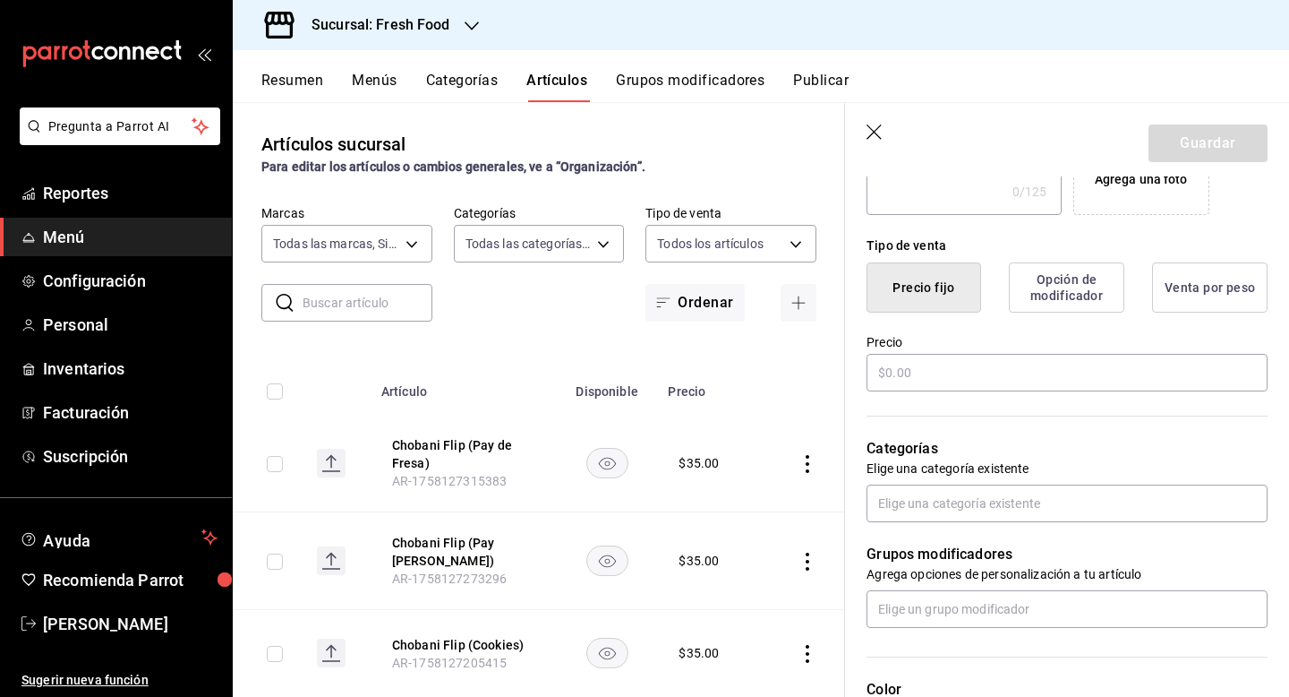
scroll to position [458, 0]
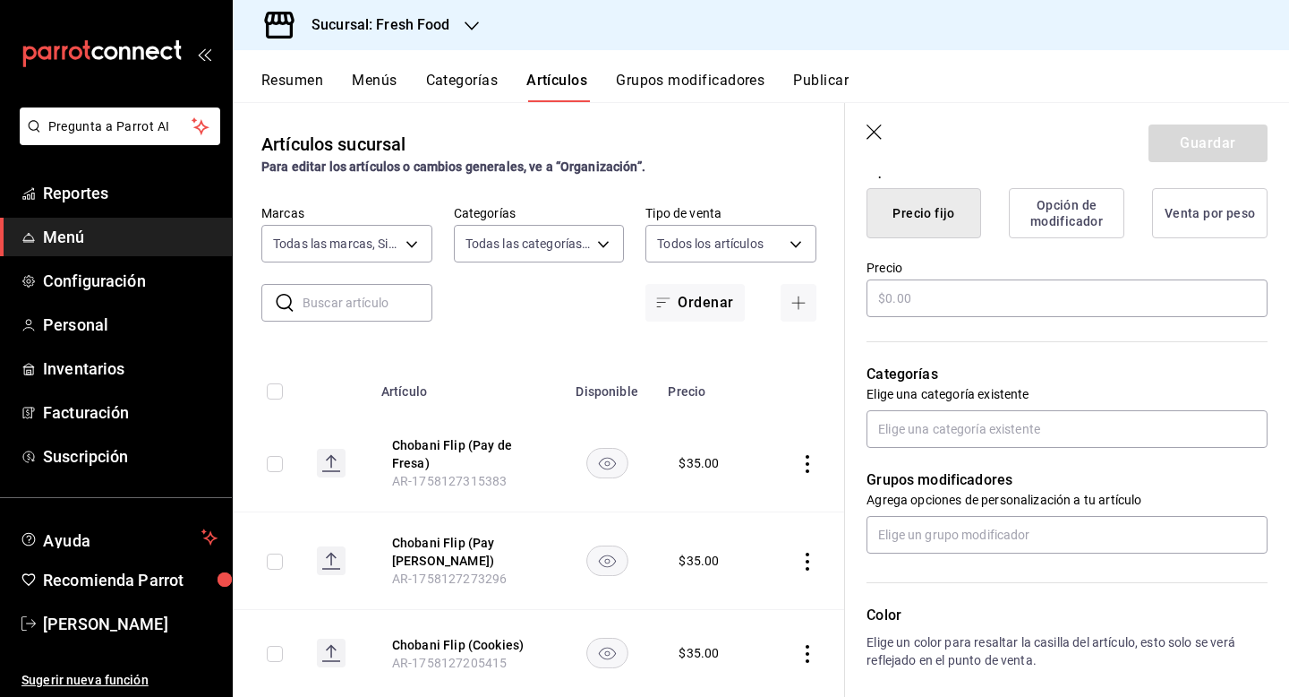
type input "Chobani Flip (S'mores)"
click at [1084, 223] on button "Opción de modificador" at bounding box center [1067, 213] width 116 height 50
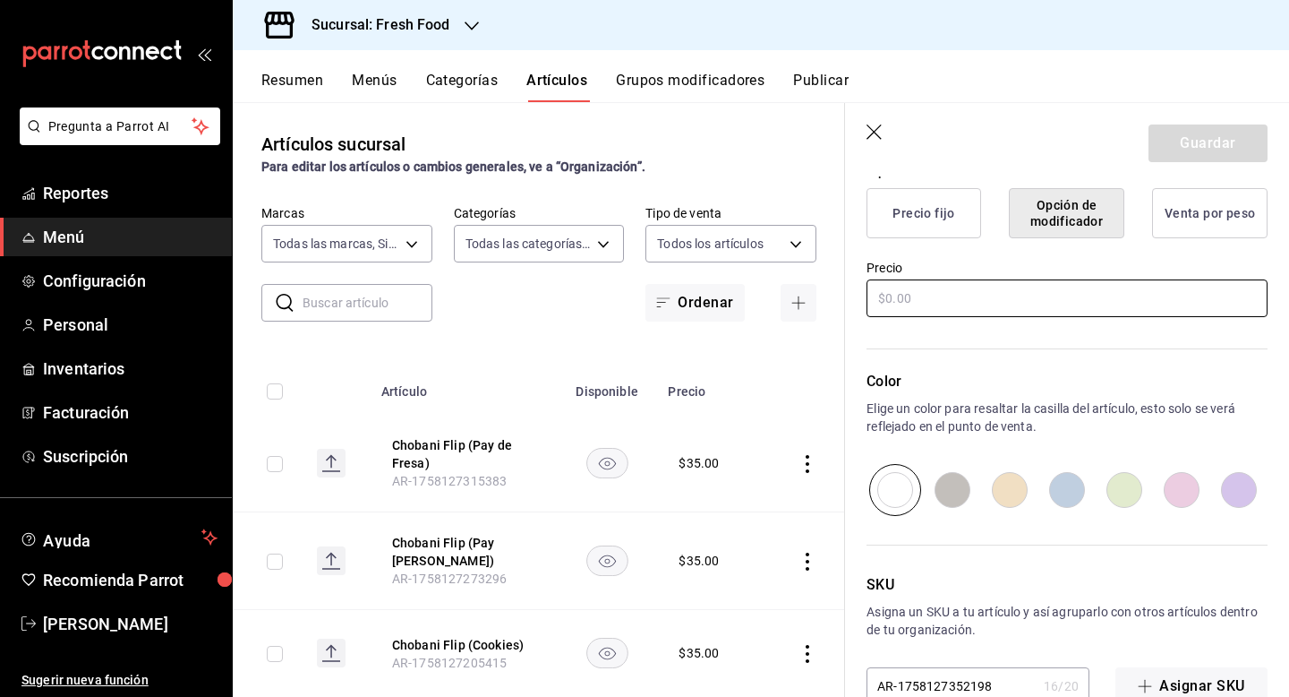
click at [954, 308] on input "text" at bounding box center [1067, 298] width 401 height 38
type input "$35.00"
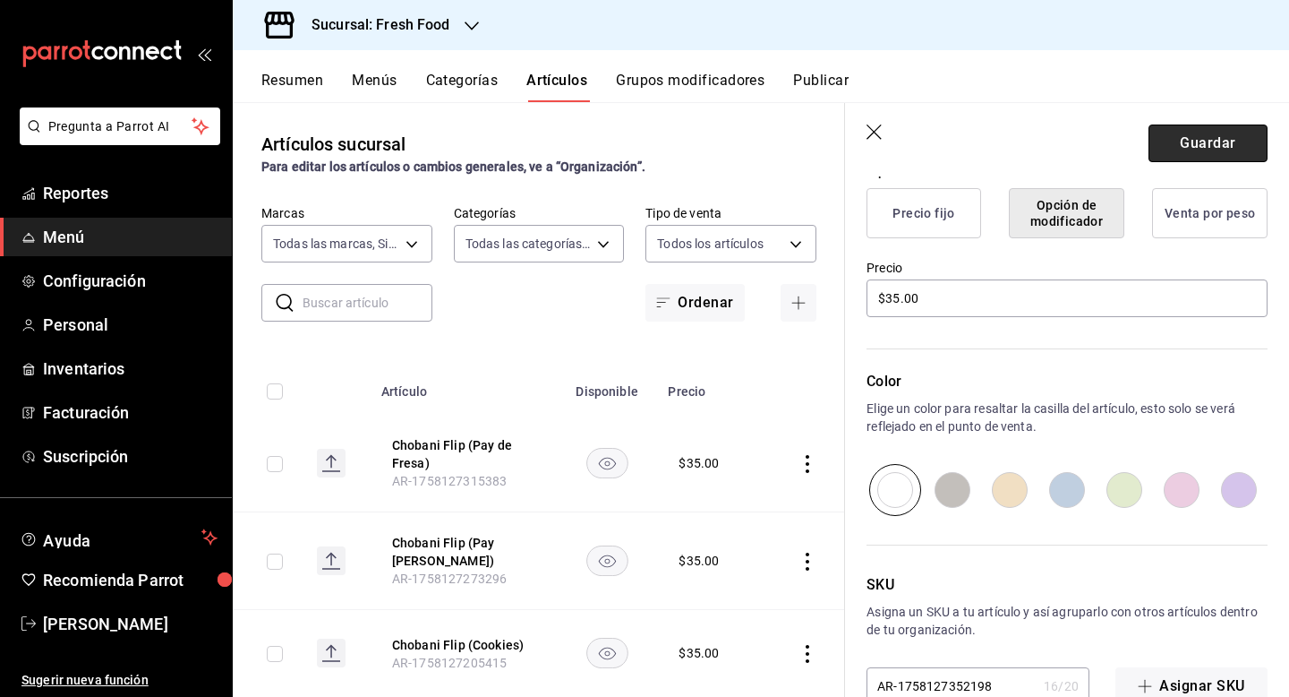
click at [1202, 144] on button "Guardar" at bounding box center [1208, 143] width 119 height 38
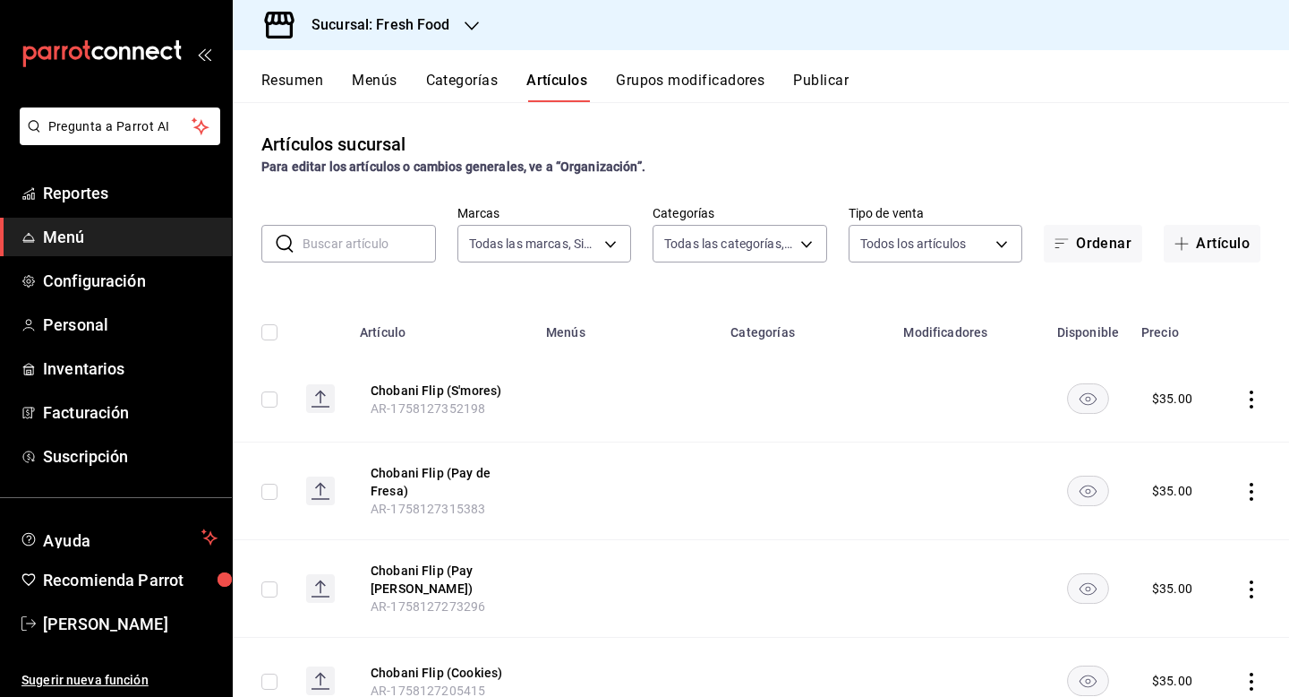
click at [1250, 398] on icon "actions" at bounding box center [1252, 399] width 4 height 18
click at [1211, 481] on span "Duplicar" at bounding box center [1198, 476] width 47 height 19
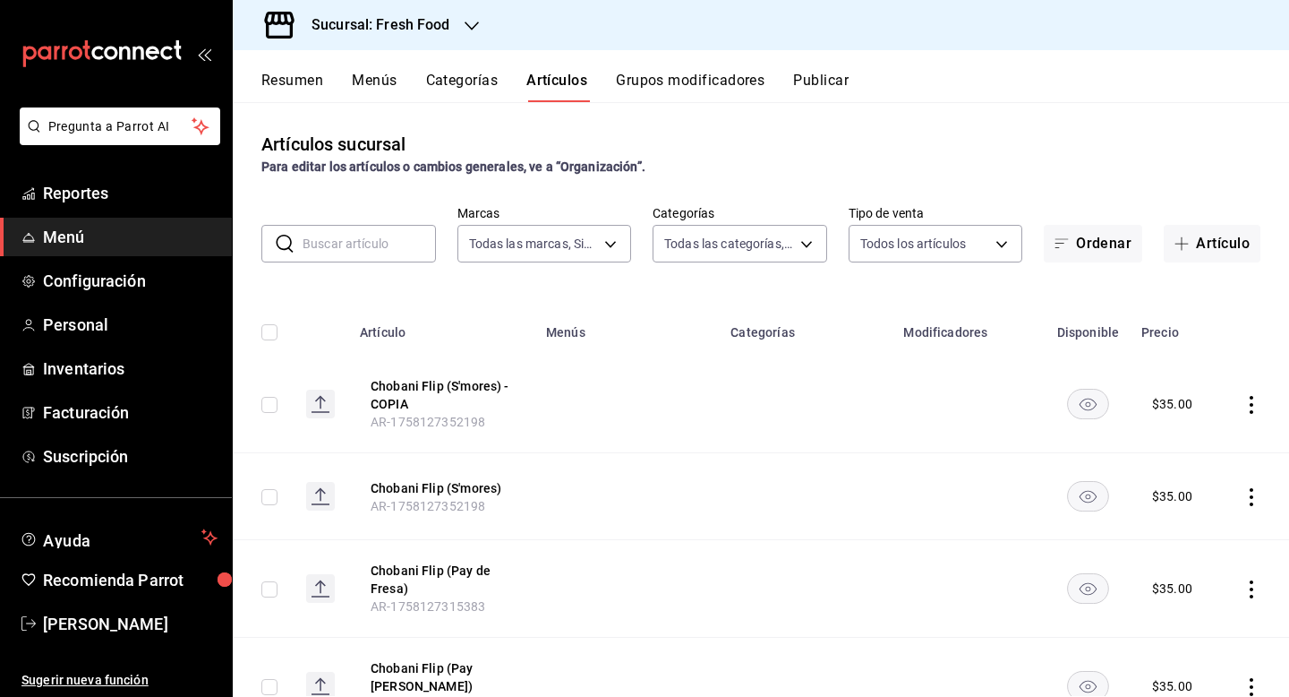
click at [1251, 398] on icon "actions" at bounding box center [1252, 405] width 4 height 18
click at [1201, 518] on span "Eliminar" at bounding box center [1198, 518] width 46 height 14
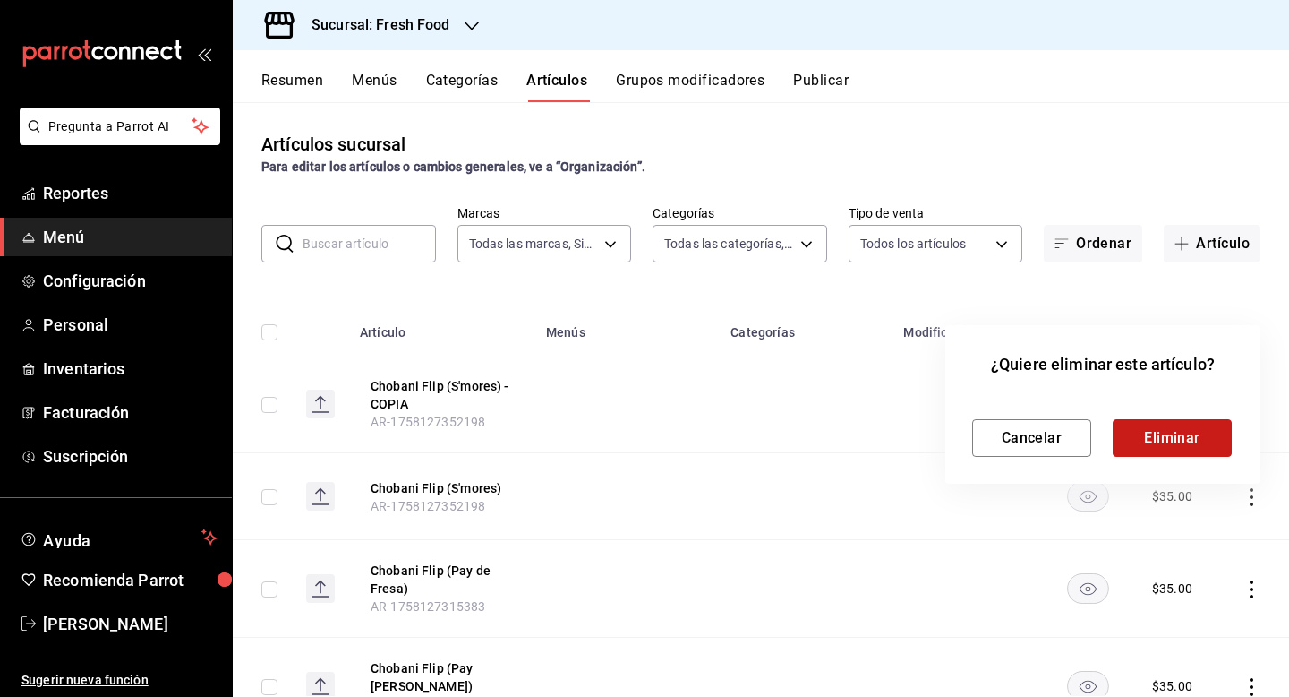
click at [1184, 441] on button "Eliminar" at bounding box center [1172, 438] width 119 height 38
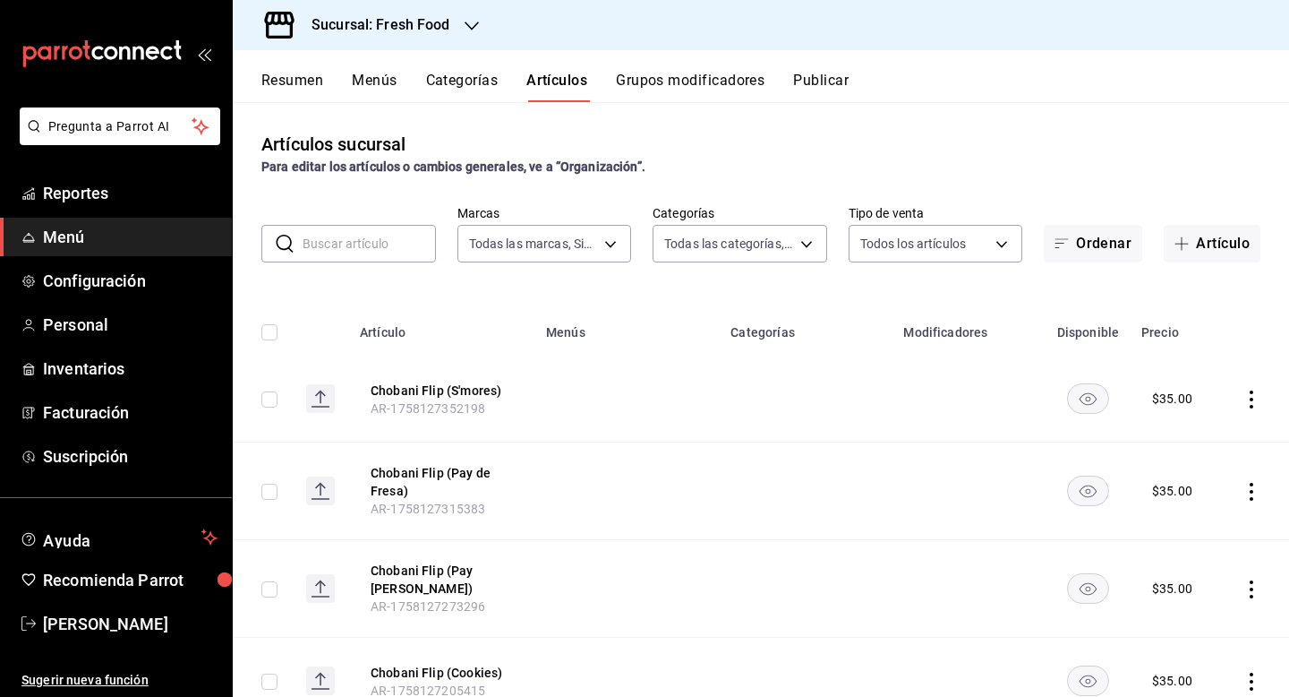
click at [470, 28] on icon "button" at bounding box center [472, 25] width 14 height 9
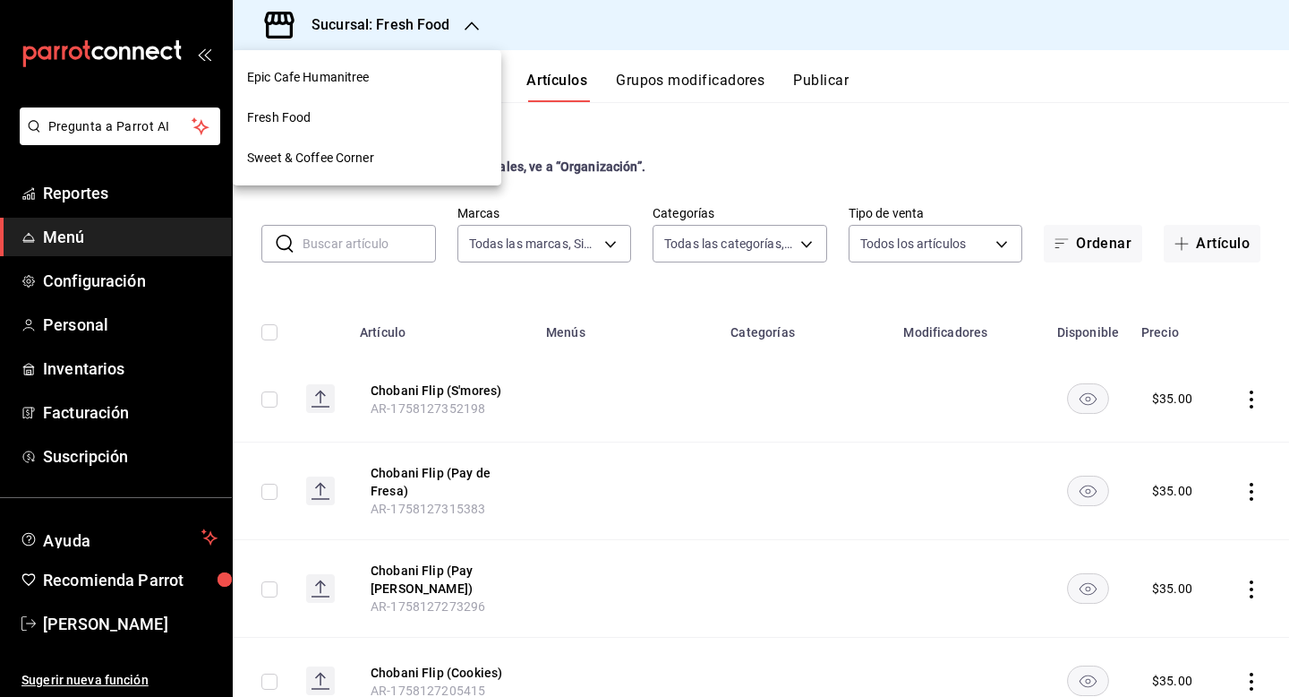
click at [424, 82] on div "Epic Cafe Humanitree" at bounding box center [367, 77] width 240 height 19
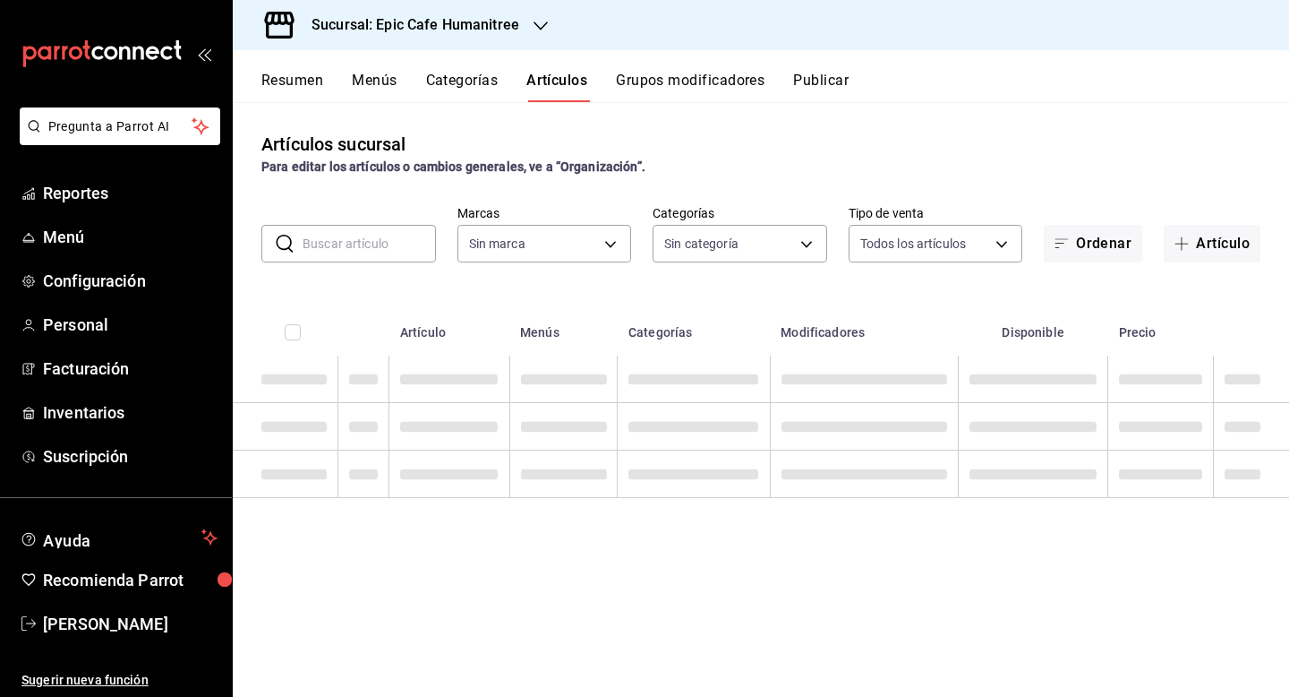
type input "a3bee725-c525-44a7-ac58-aa3170eb3fb4,9fab54cc-32ee-4335-a8af-fa557cca6bda,8f498…"
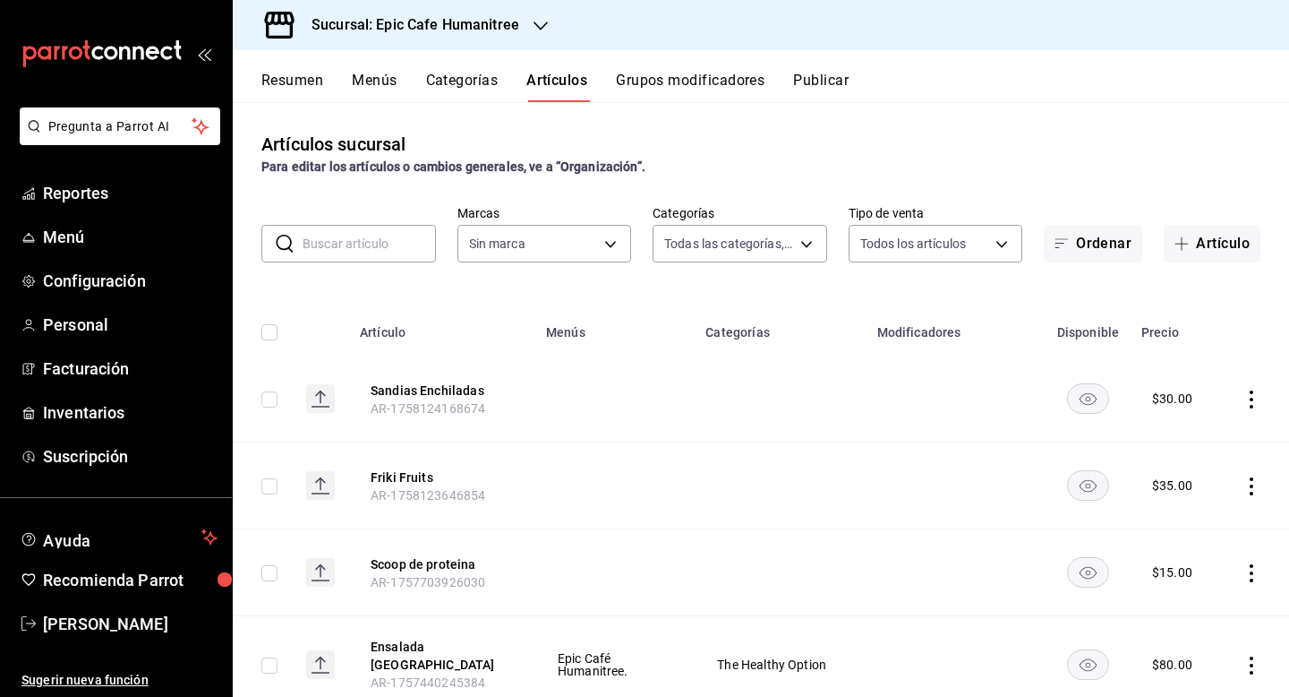
type input "e2a6dcd0-c09b-4f39-b209-5f97019748a2,3f18ad05-55ab-44ea-8b53-c1c2b2db6cb9"
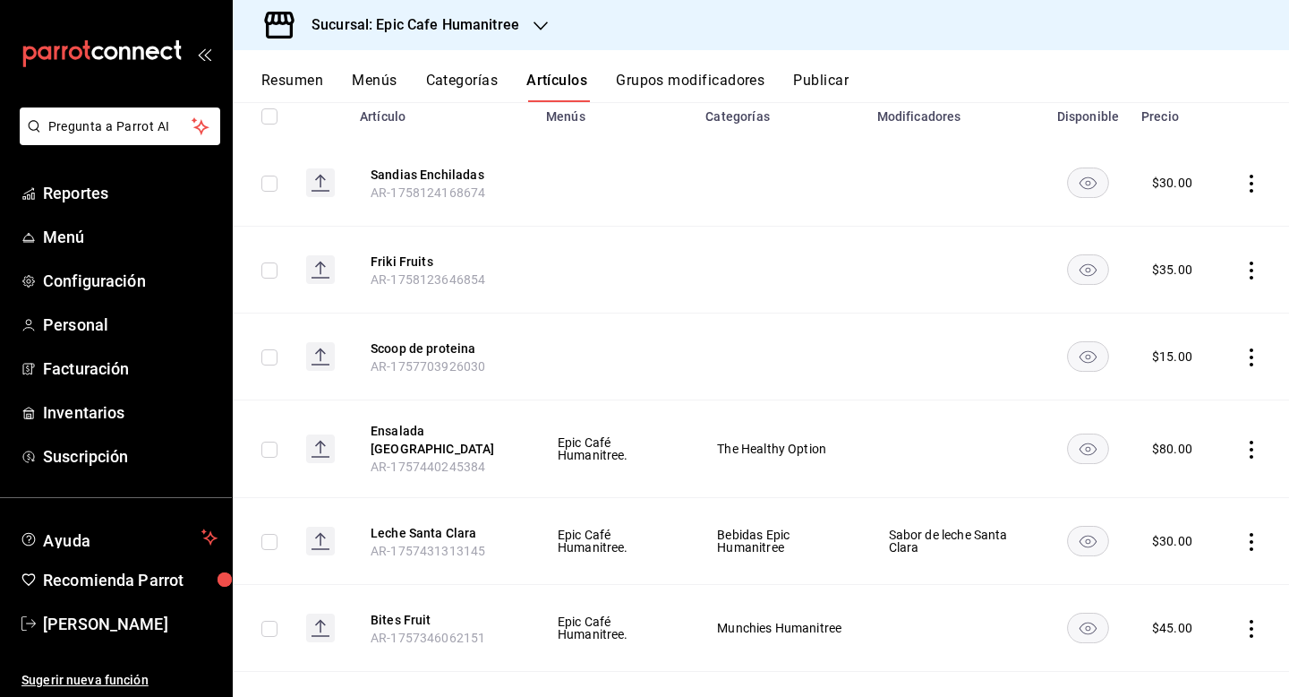
scroll to position [233, 0]
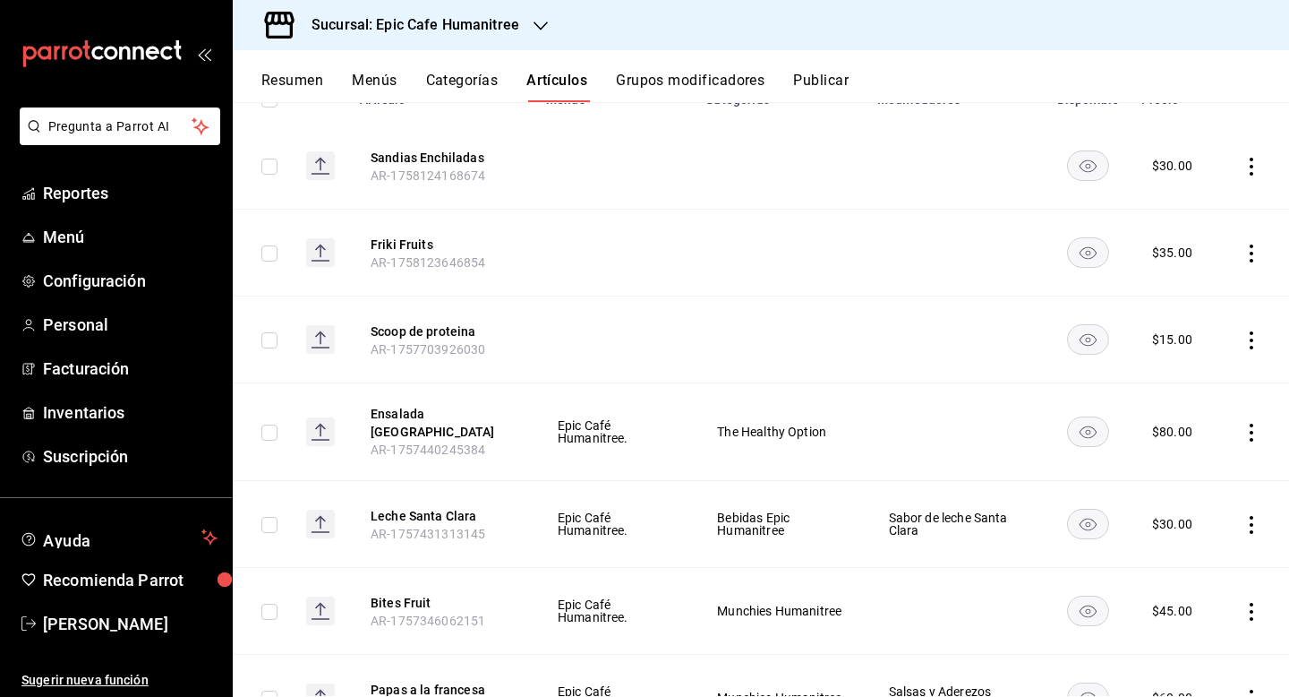
click at [1252, 336] on icon "actions" at bounding box center [1252, 340] width 18 height 18
click at [1194, 385] on span "Editar" at bounding box center [1198, 381] width 47 height 19
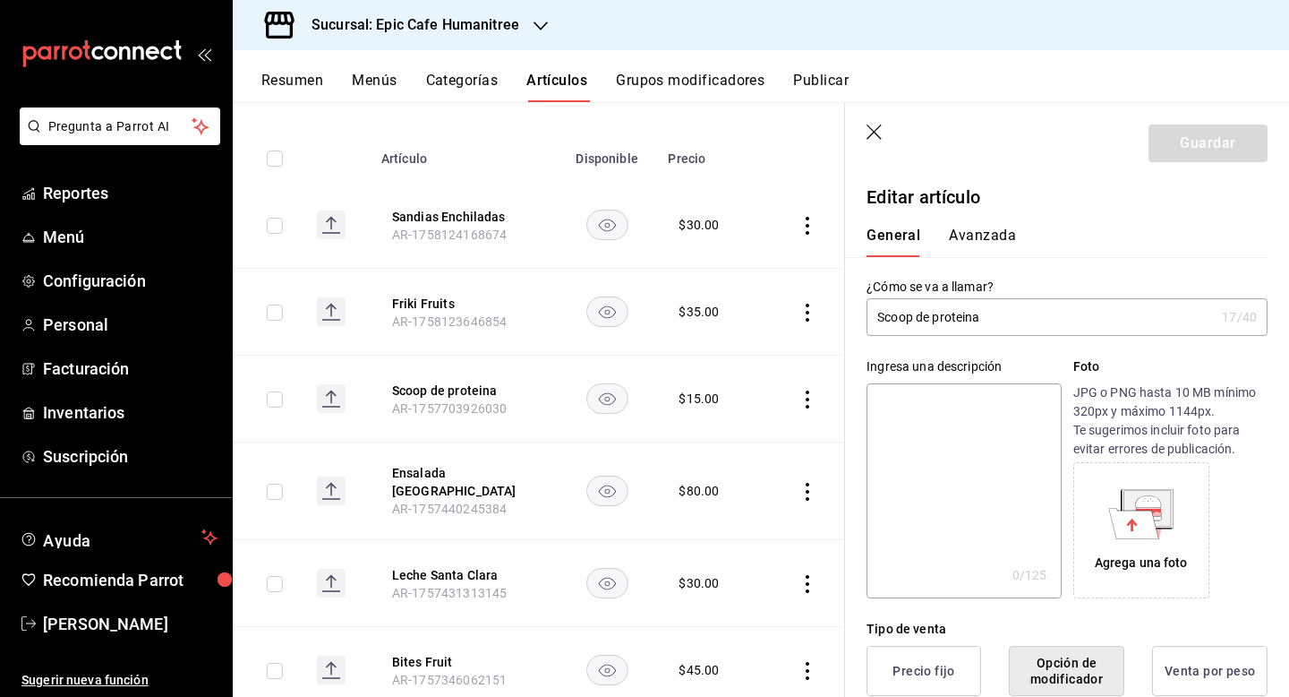
click at [940, 318] on input "Scoop de proteina" at bounding box center [1041, 317] width 348 height 36
type input "Scoop de Proteina"
click at [1185, 132] on button "Guardar" at bounding box center [1208, 143] width 119 height 38
click at [876, 133] on icon "button" at bounding box center [874, 131] width 15 height 15
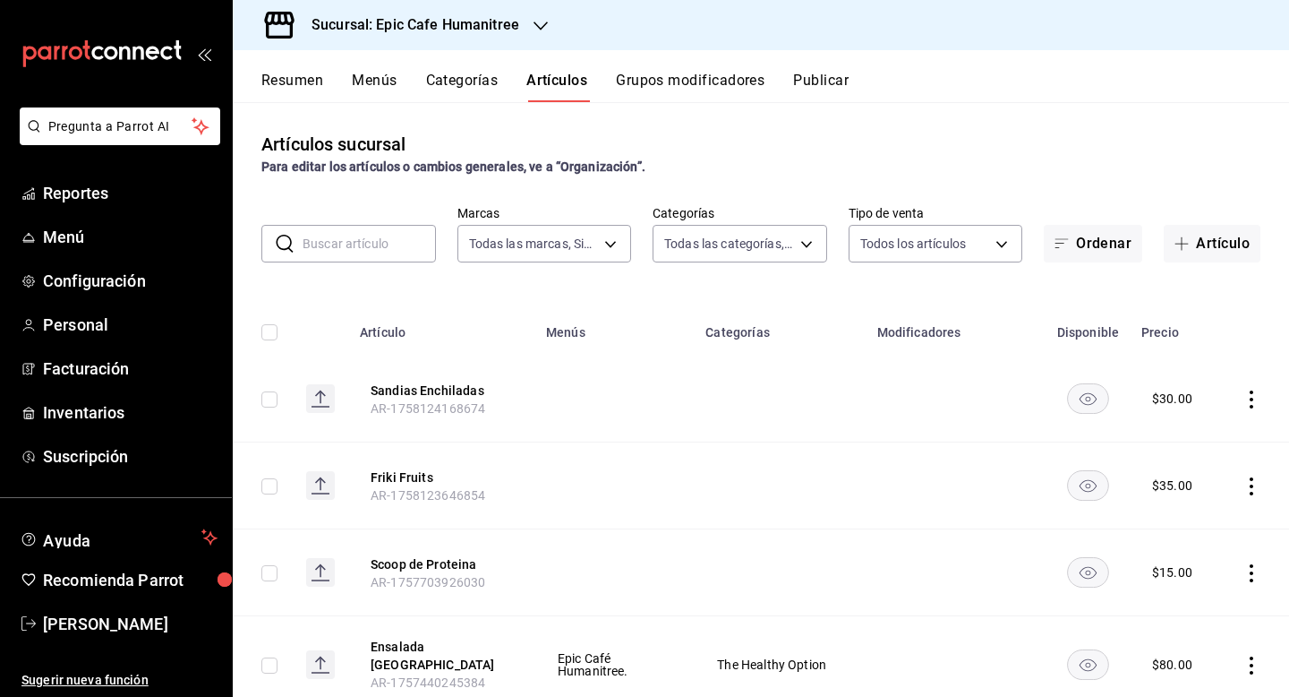
click at [536, 29] on icon "button" at bounding box center [541, 26] width 14 height 14
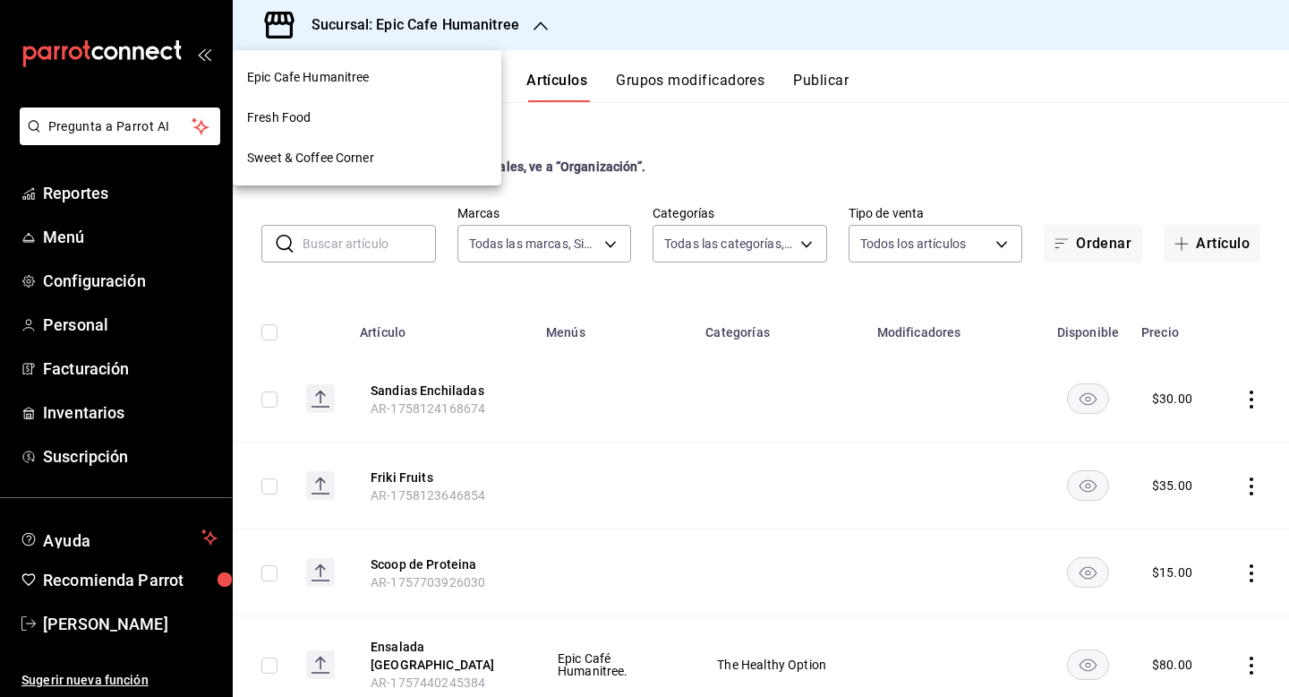
click at [467, 111] on div "Fresh Food" at bounding box center [367, 117] width 240 height 19
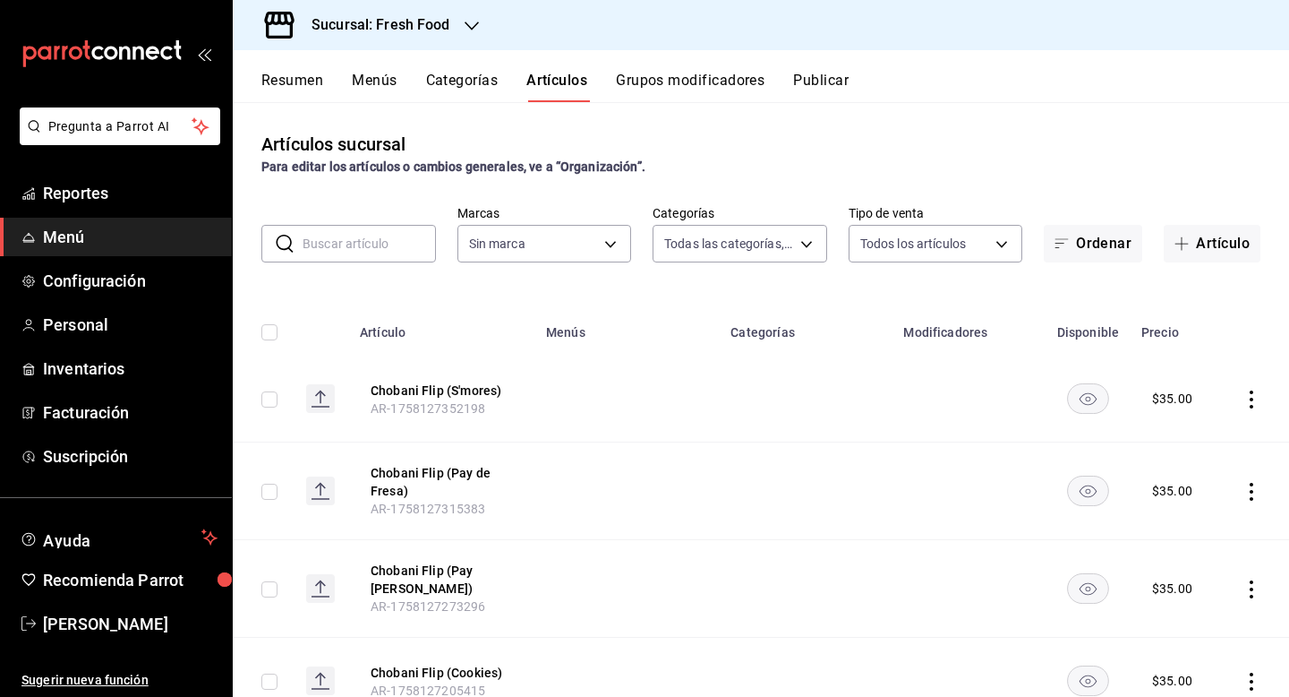
type input "607205d8-3a2d-4c2e-9df3-51caed97f767,0b460728-6364-42ef-89dc-bd26cc72a634,74d82…"
type input "8ab046c6-0e56-43ef-b272-b6267400ac64,c832d7f2-bfd0-461e-be2e-c17eaf69f67d"
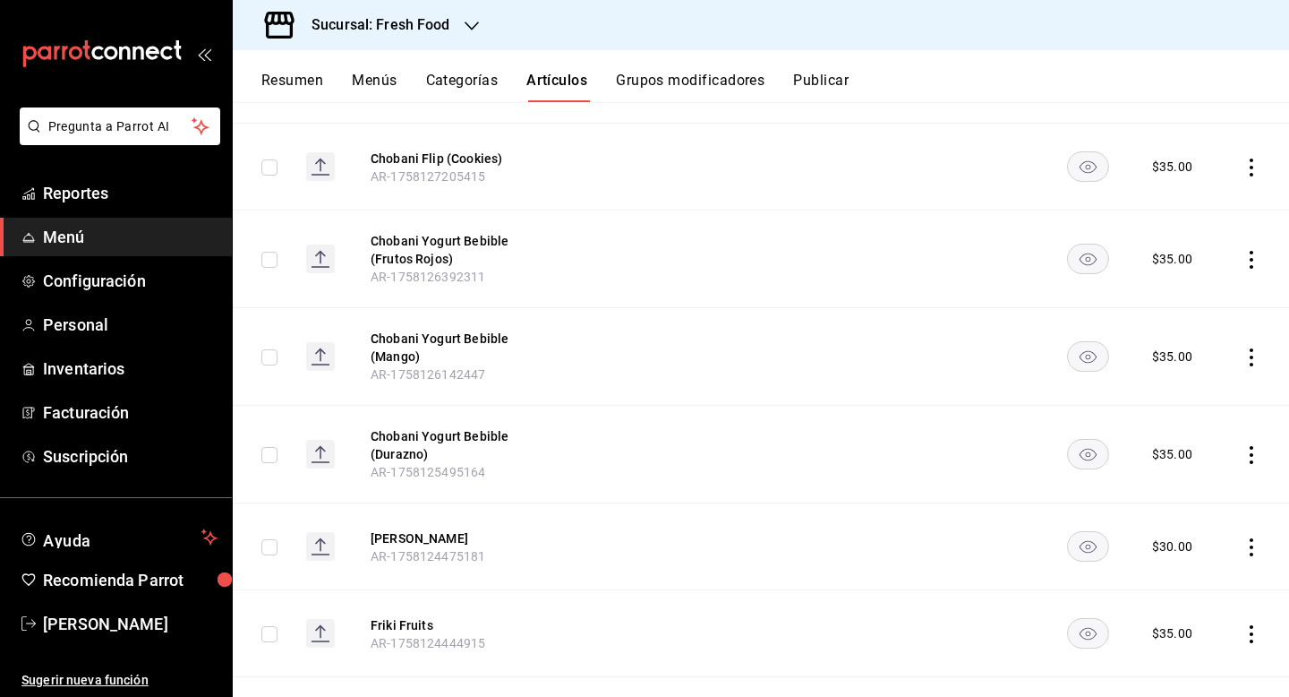
scroll to position [517, 0]
drag, startPoint x: 440, startPoint y: 448, endPoint x: 360, endPoint y: 433, distance: 81.0
click at [360, 433] on th "Chobani Yogurt Bebible (Durazno) AR-1758125495164" at bounding box center [442, 452] width 186 height 98
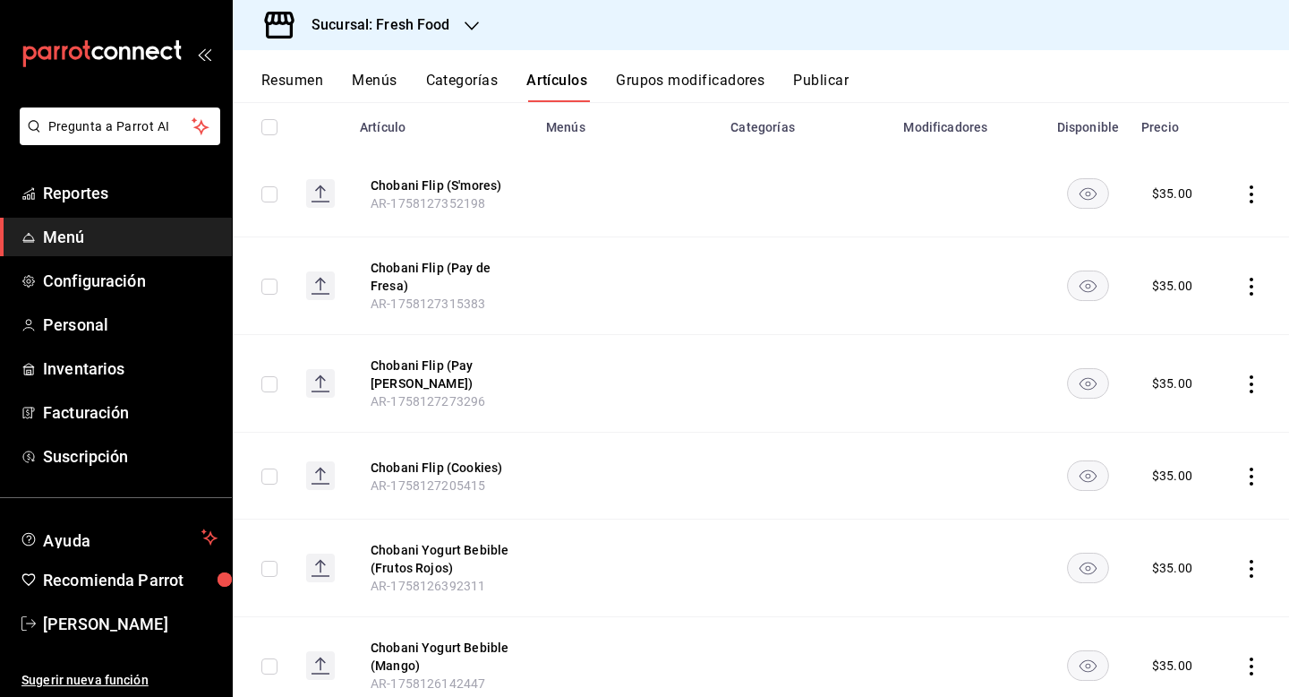
scroll to position [0, 0]
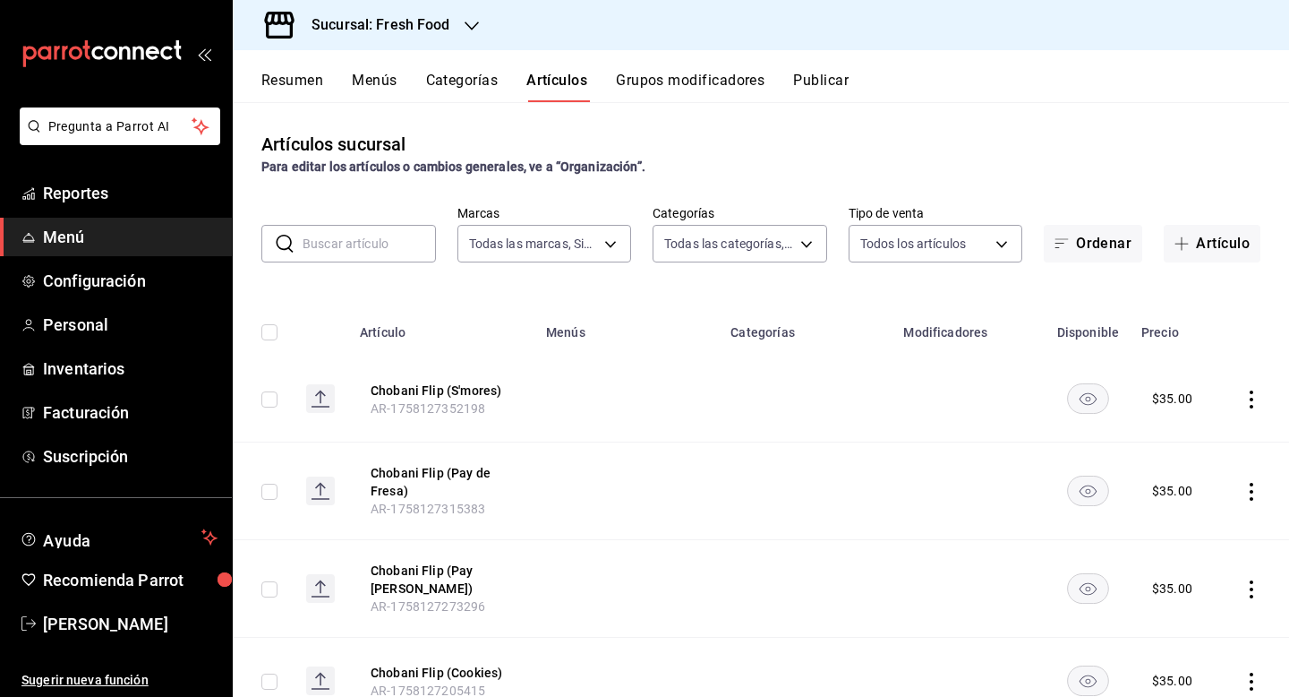
click at [465, 25] on icon "button" at bounding box center [472, 26] width 14 height 14
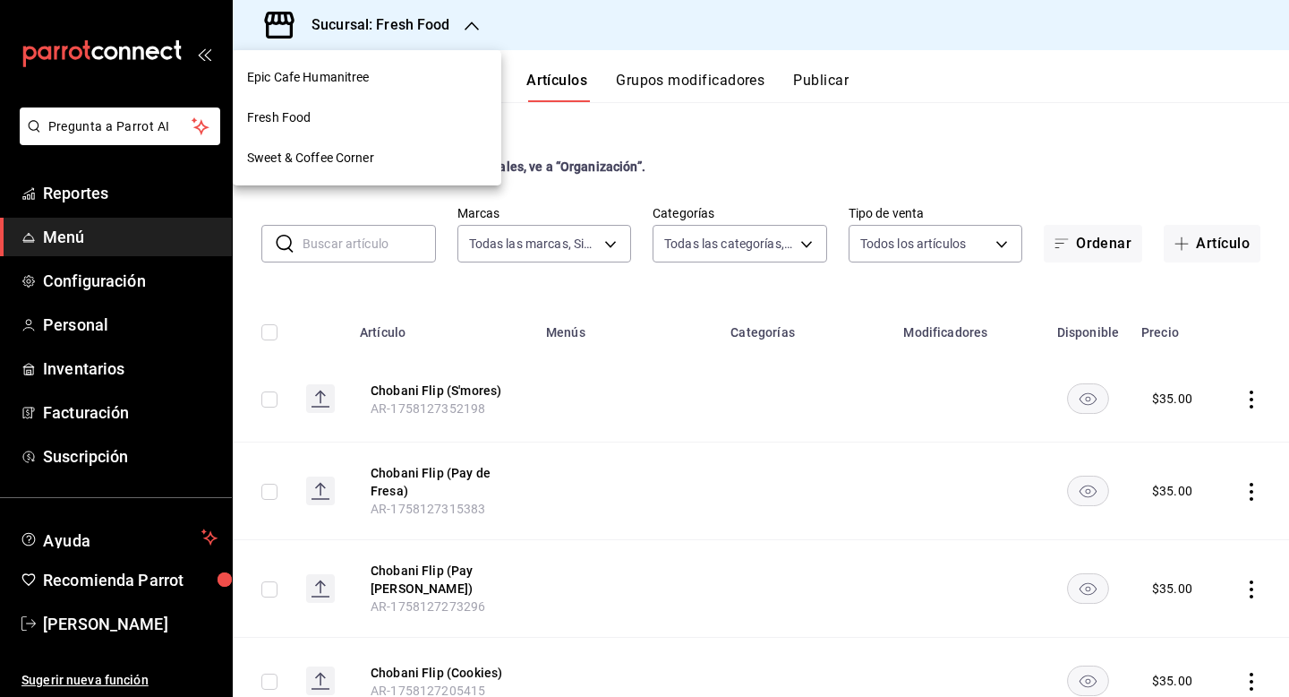
click at [414, 81] on div "Epic Cafe Humanitree" at bounding box center [367, 77] width 240 height 19
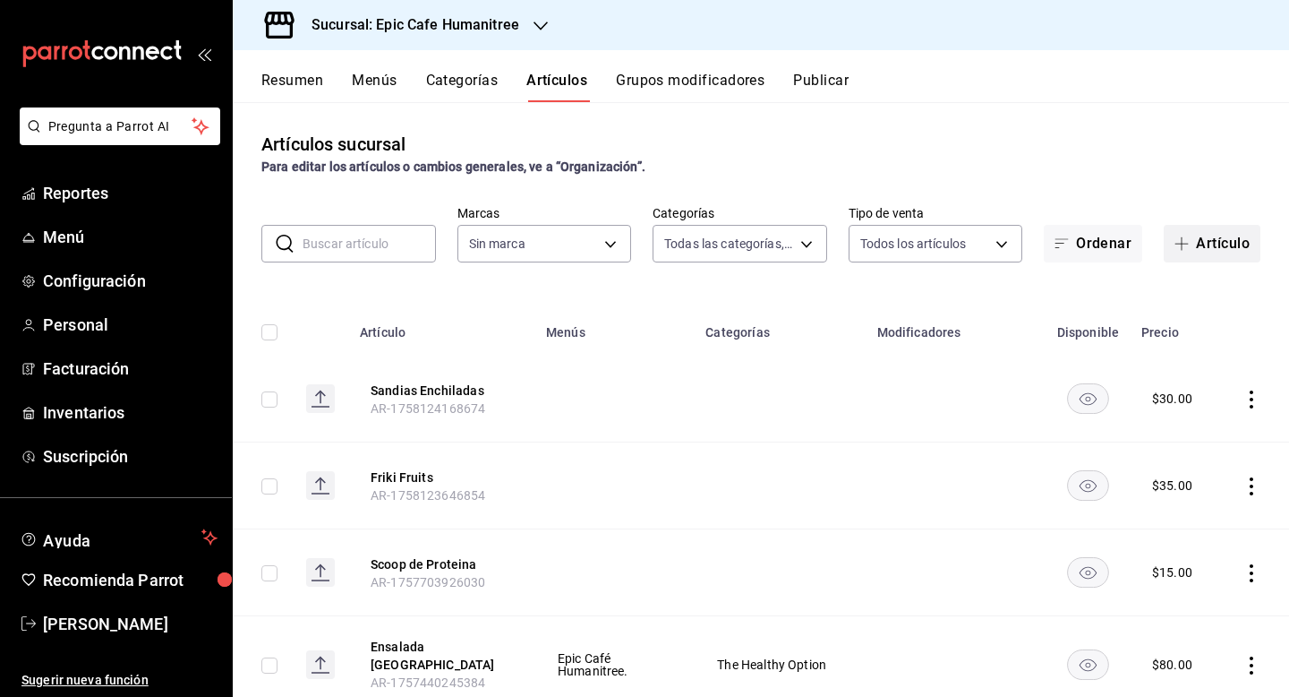
type input "a3bee725-c525-44a7-ac58-aa3170eb3fb4,9fab54cc-32ee-4335-a8af-fa557cca6bda,8f498…"
click at [1211, 243] on button "Artículo" at bounding box center [1212, 244] width 97 height 38
type input "e2a6dcd0-c09b-4f39-b209-5f97019748a2,3f18ad05-55ab-44ea-8b53-c1c2b2db6cb9"
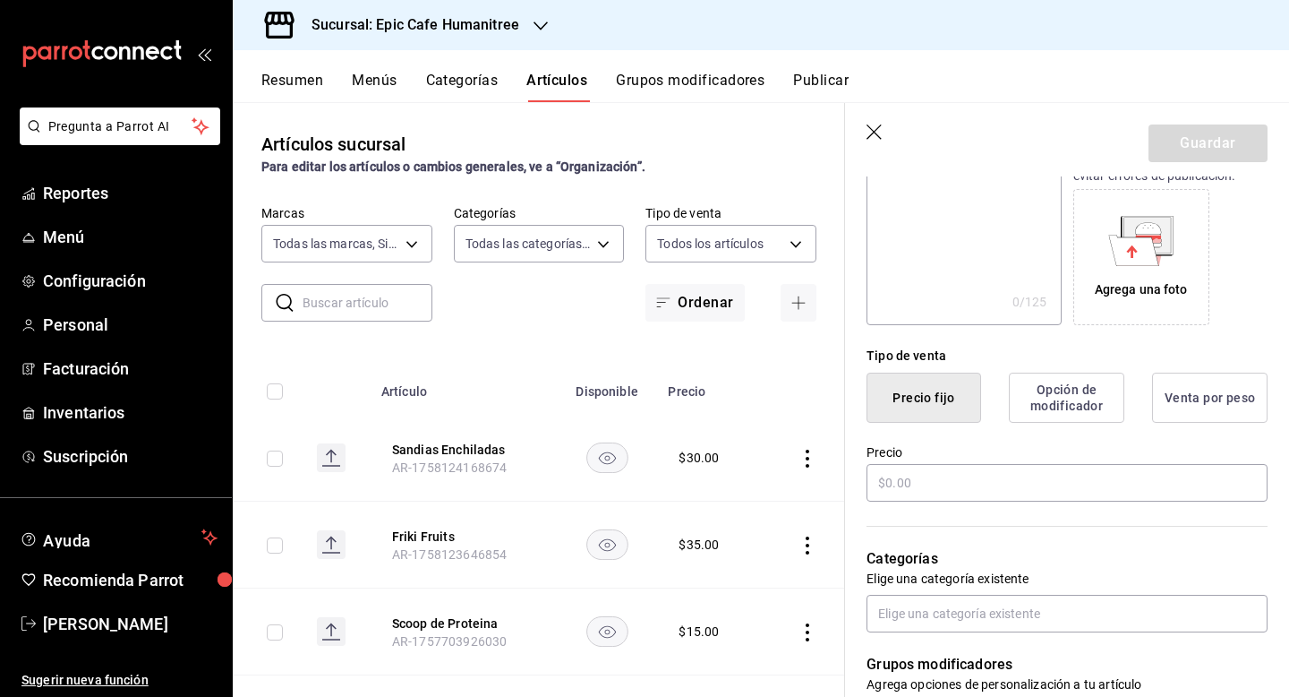
scroll to position [281, 0]
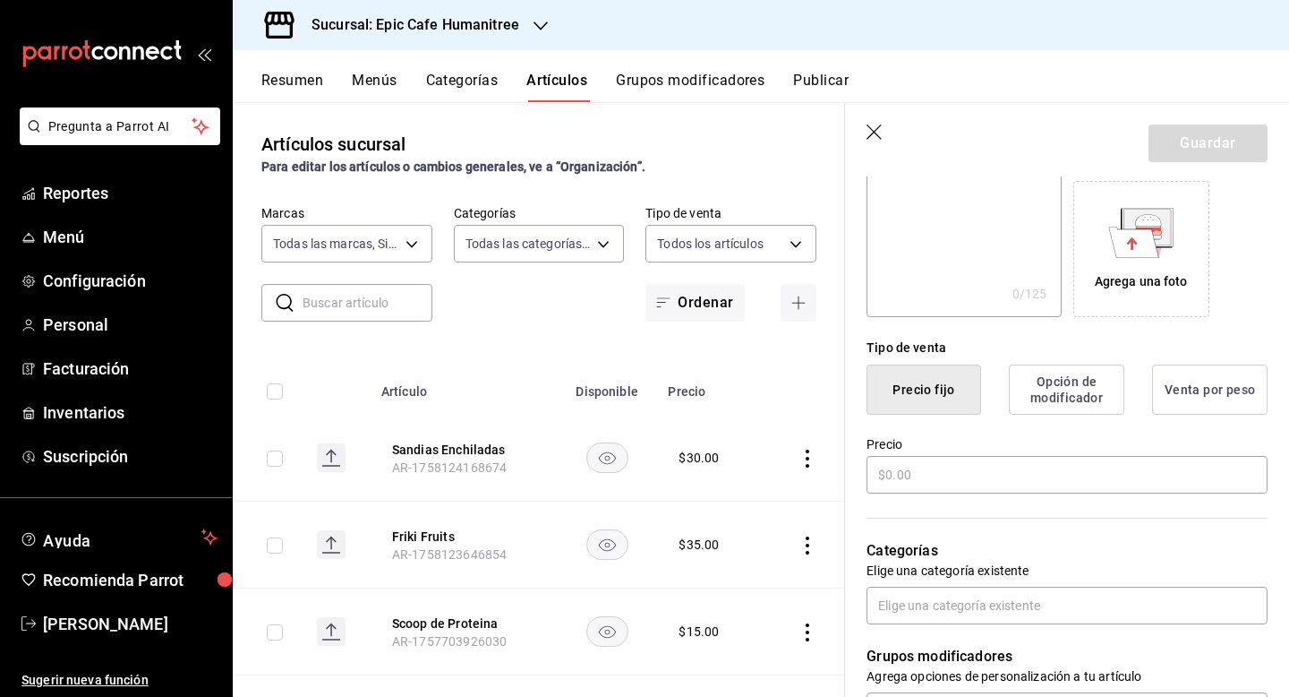
type input "Chobani Yogurt Bebible (Durazno)"
click at [1076, 401] on button "Opción de modificador" at bounding box center [1067, 389] width 116 height 50
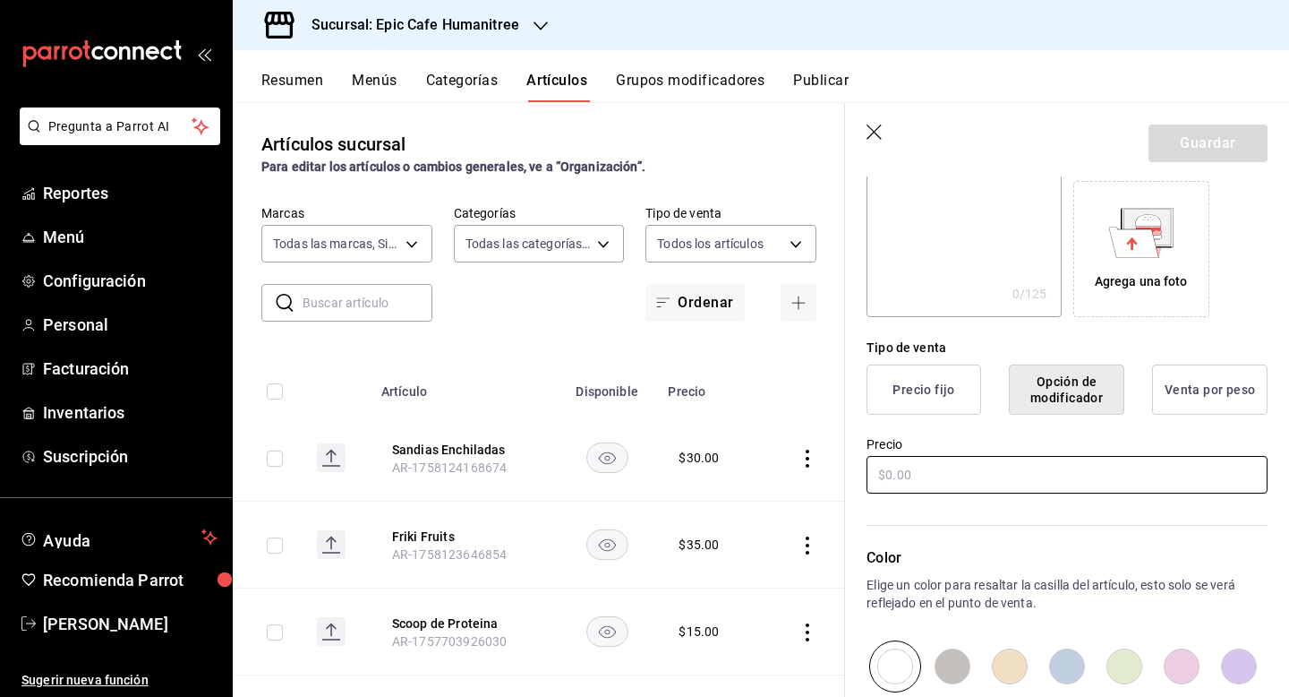
click at [911, 490] on input "text" at bounding box center [1067, 475] width 401 height 38
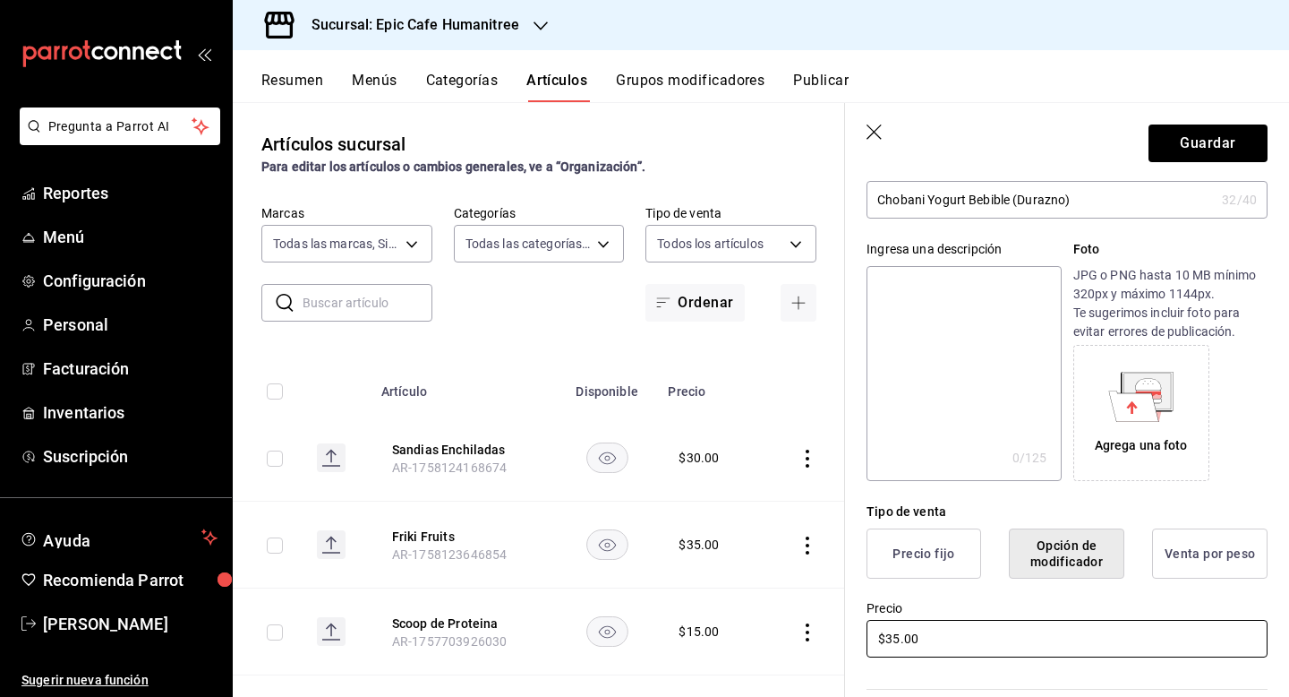
scroll to position [0, 0]
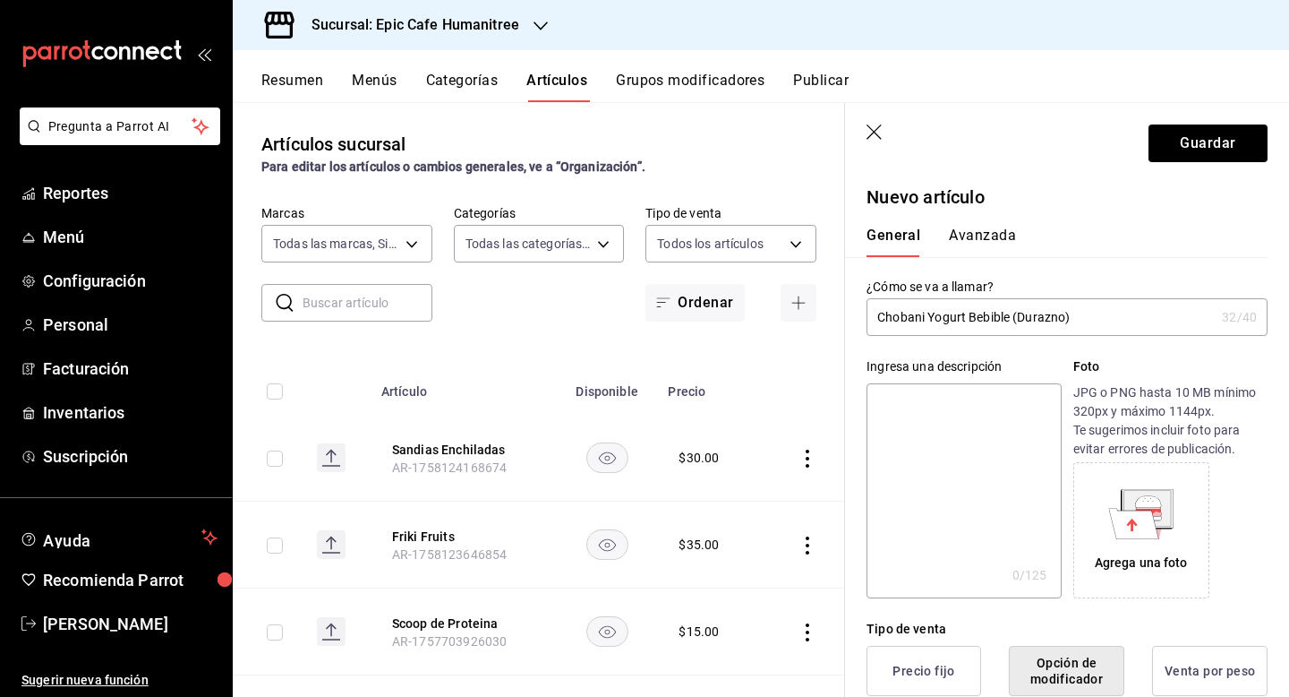
type input "$35.00"
drag, startPoint x: 1077, startPoint y: 317, endPoint x: 859, endPoint y: 321, distance: 218.5
click at [859, 321] on div "¿Cómo se va a llamar? Chobani Yogurt Bebible (Durazno) 32 /40 ¿Cómo se va a lla…" at bounding box center [1056, 296] width 423 height 79
click at [1203, 140] on button "Guardar" at bounding box center [1208, 143] width 119 height 38
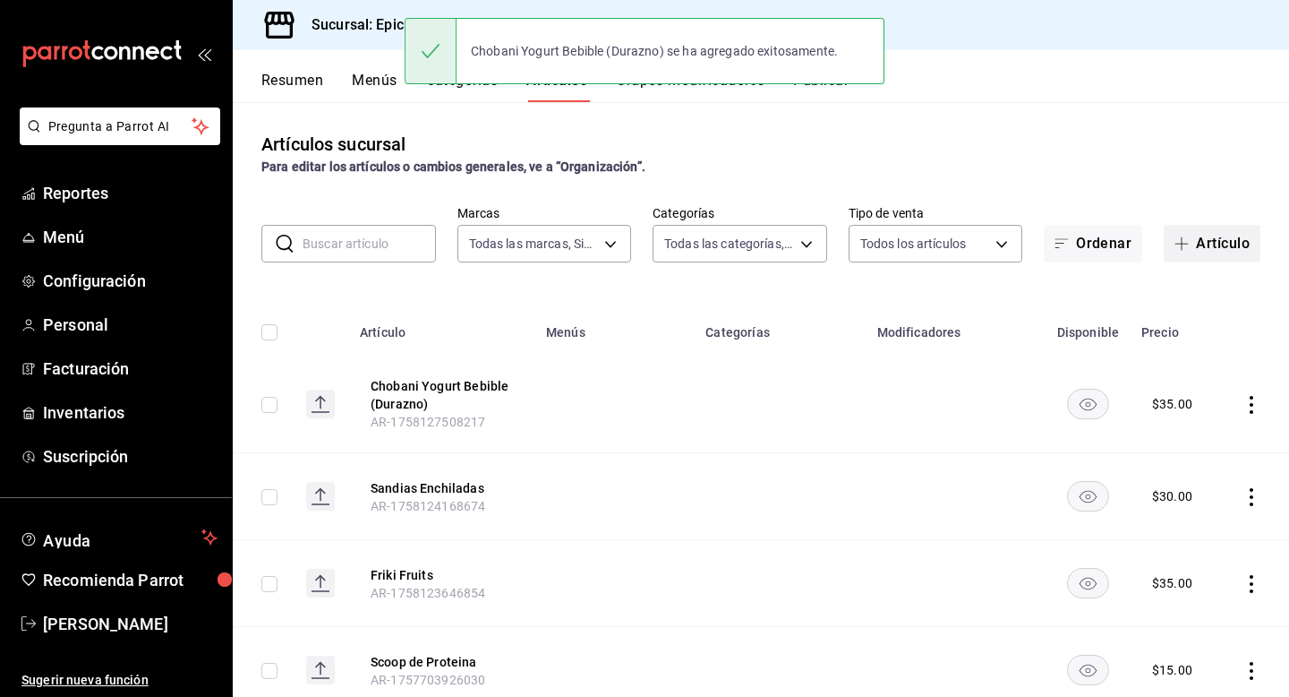
click at [1226, 235] on button "Artículo" at bounding box center [1212, 244] width 97 height 38
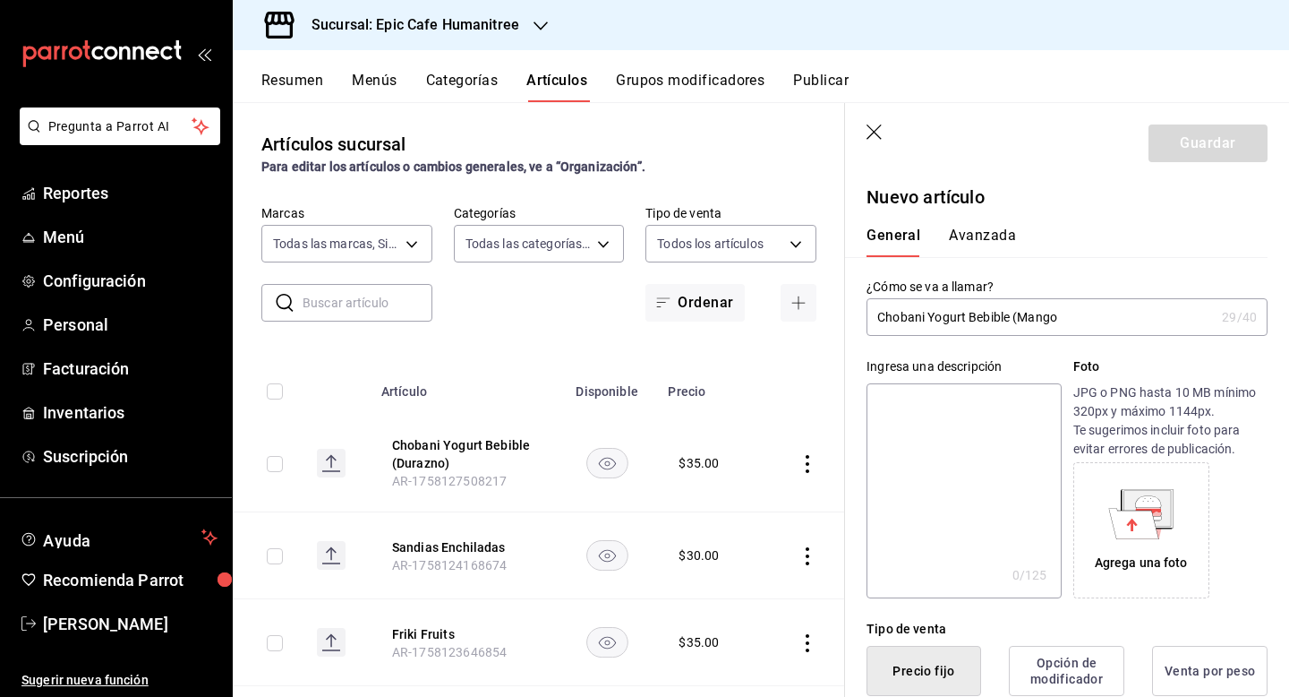
type input "Chobani Yogurt Bebible (Mango)"
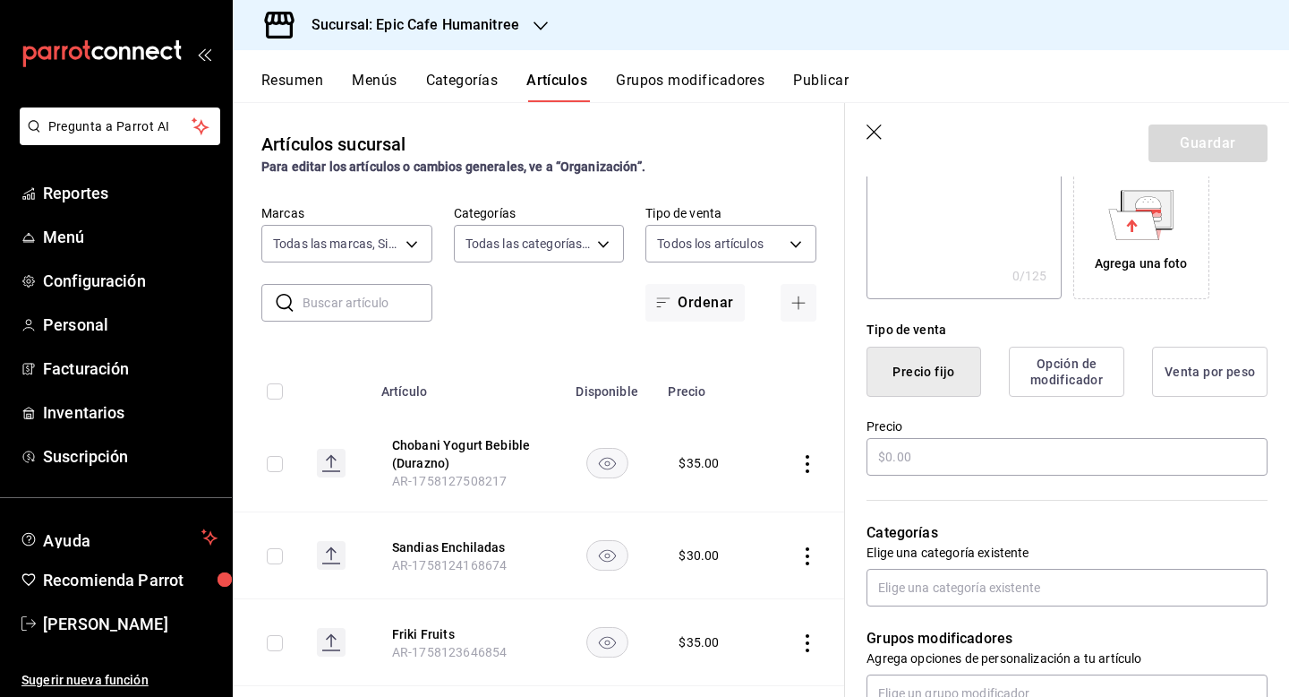
type input "Chobani Yogurt Bebible (Mango)"
click at [1072, 365] on button "Opción de modificador" at bounding box center [1067, 372] width 116 height 50
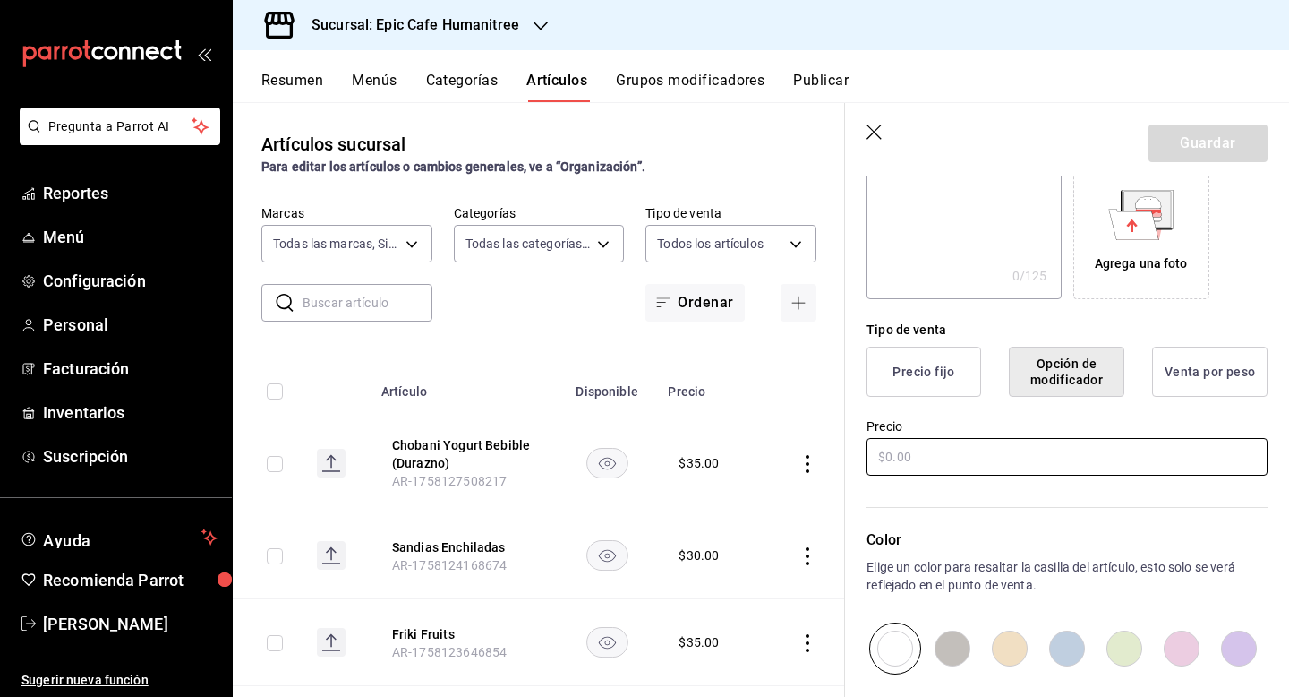
click at [947, 459] on input "text" at bounding box center [1067, 457] width 401 height 38
type input "$35.00"
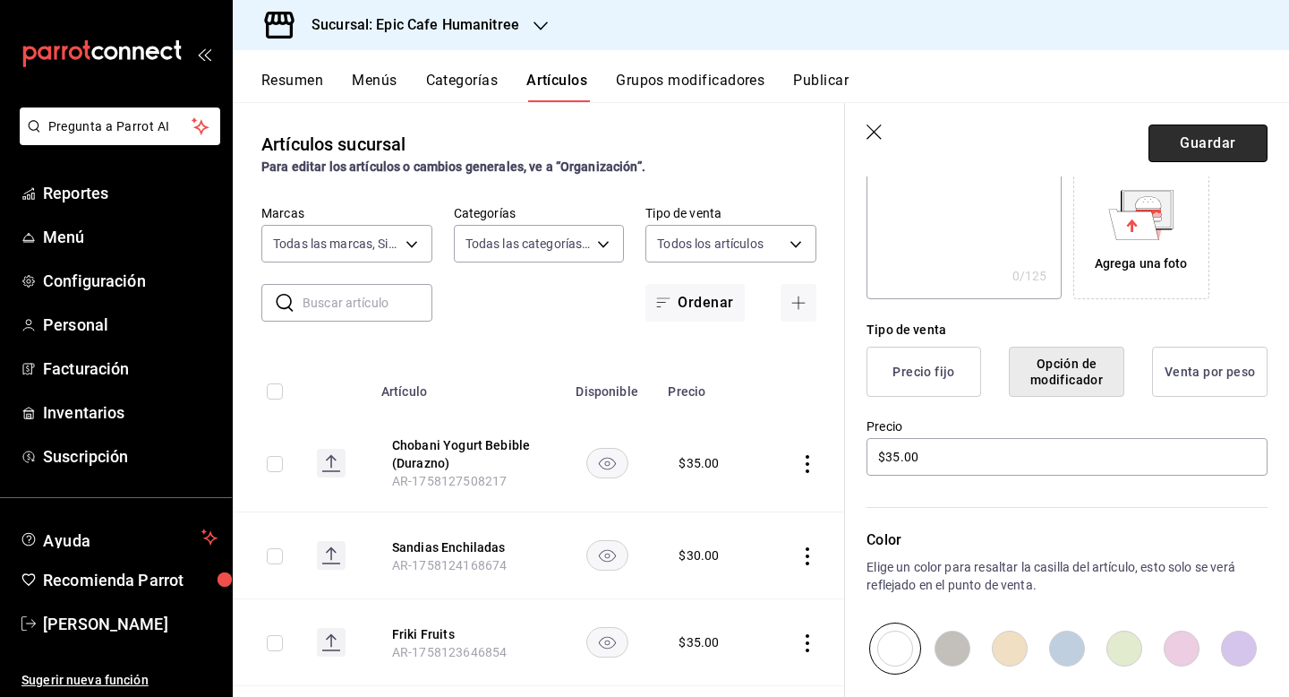
click at [1211, 146] on button "Guardar" at bounding box center [1208, 143] width 119 height 38
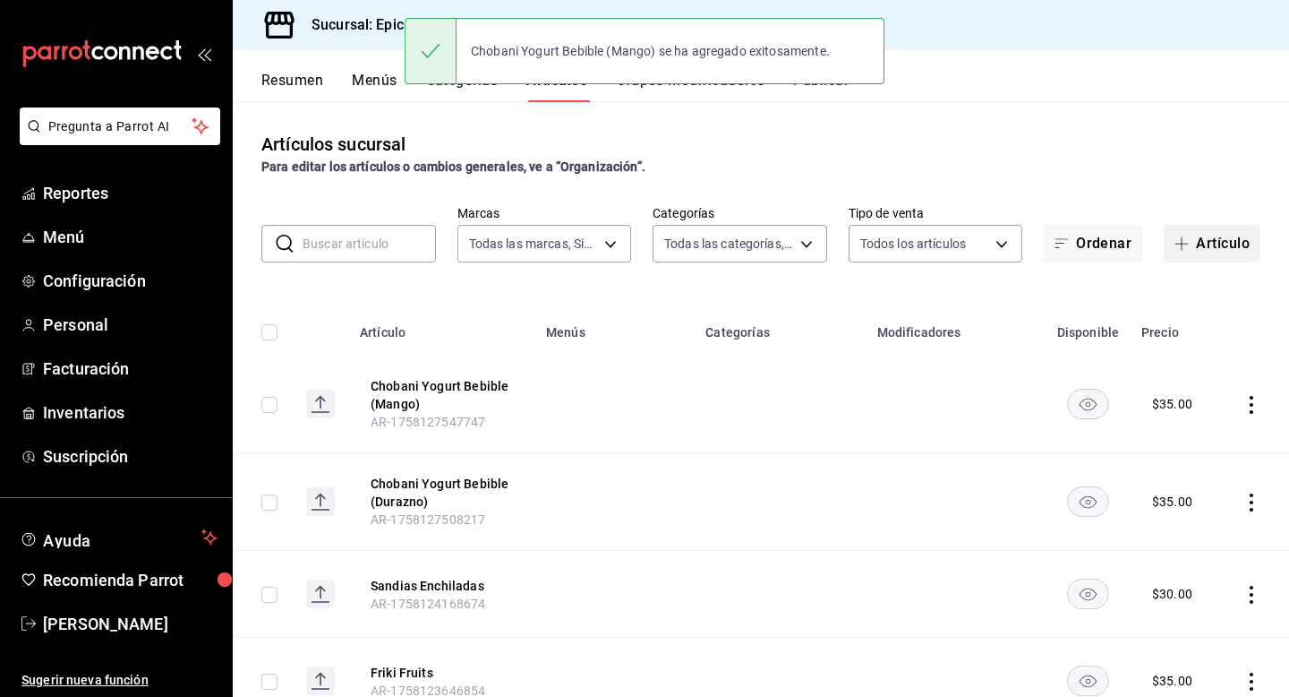
click at [1201, 245] on button "Artículo" at bounding box center [1212, 244] width 97 height 38
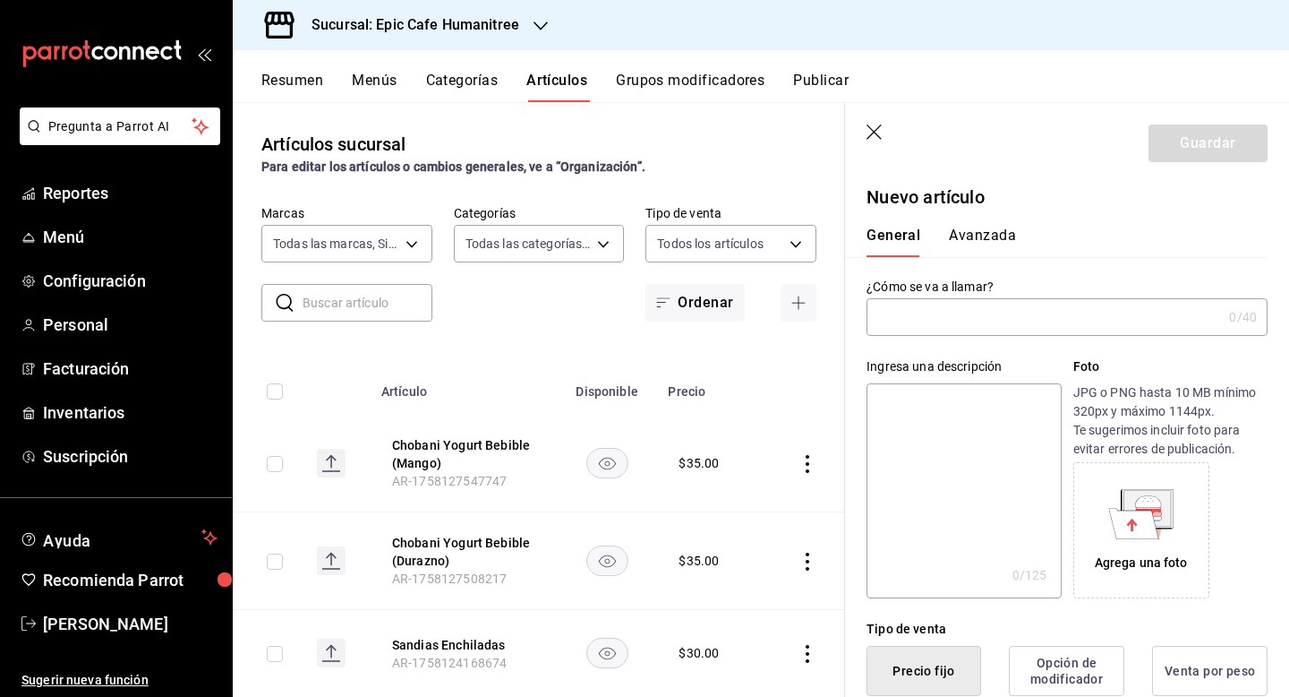
click at [956, 326] on input "text" at bounding box center [1044, 317] width 355 height 36
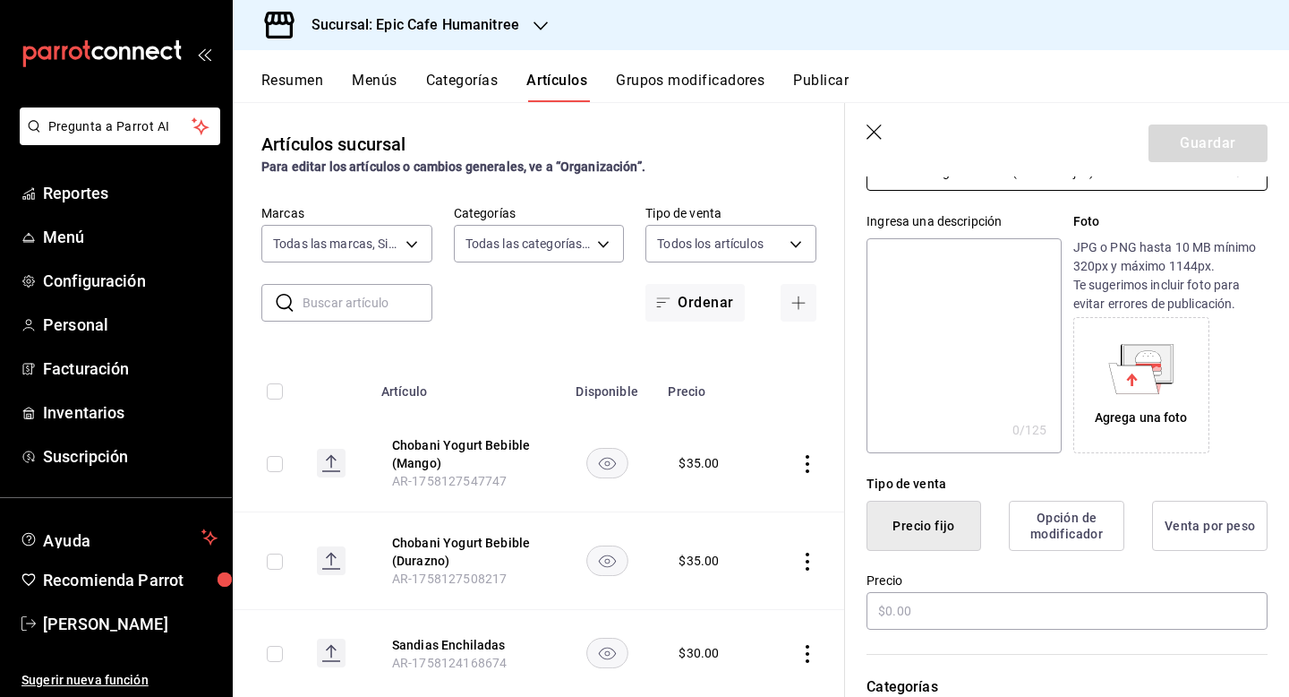
scroll to position [191, 0]
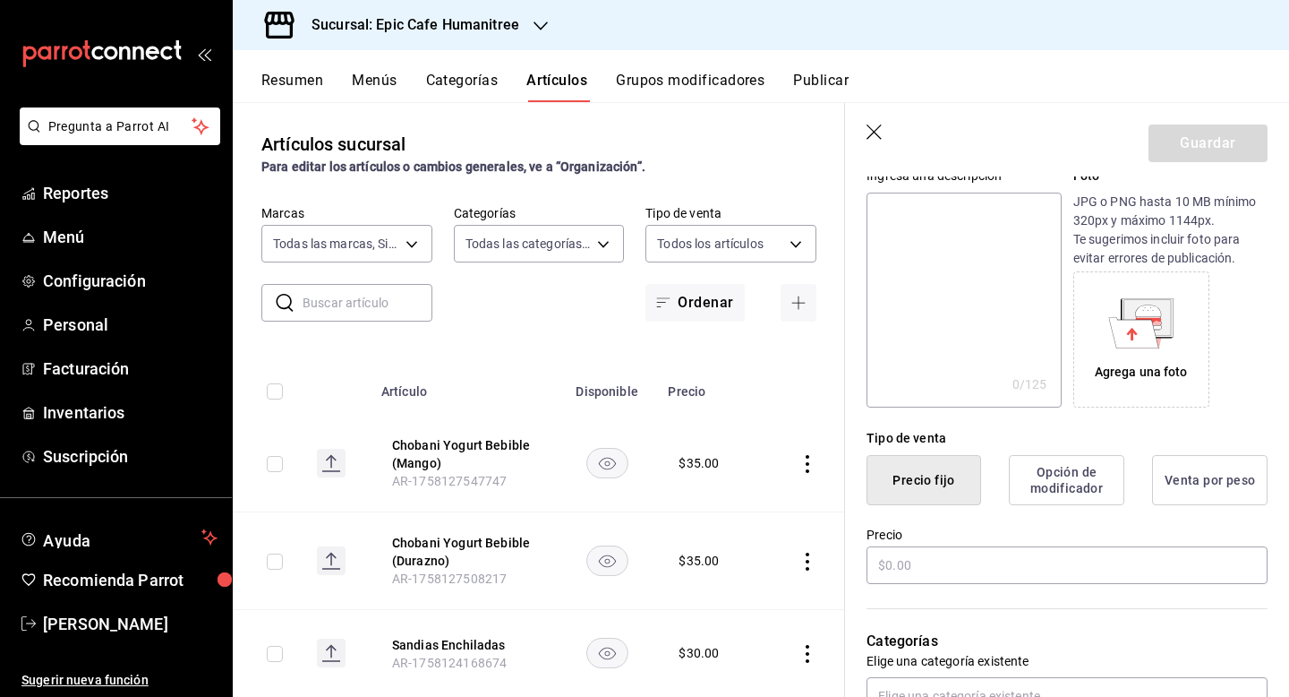
type input "Chobani Yogurt Bebible (Frutos Rojos)"
click at [1070, 480] on button "Opción de modificador" at bounding box center [1067, 480] width 116 height 50
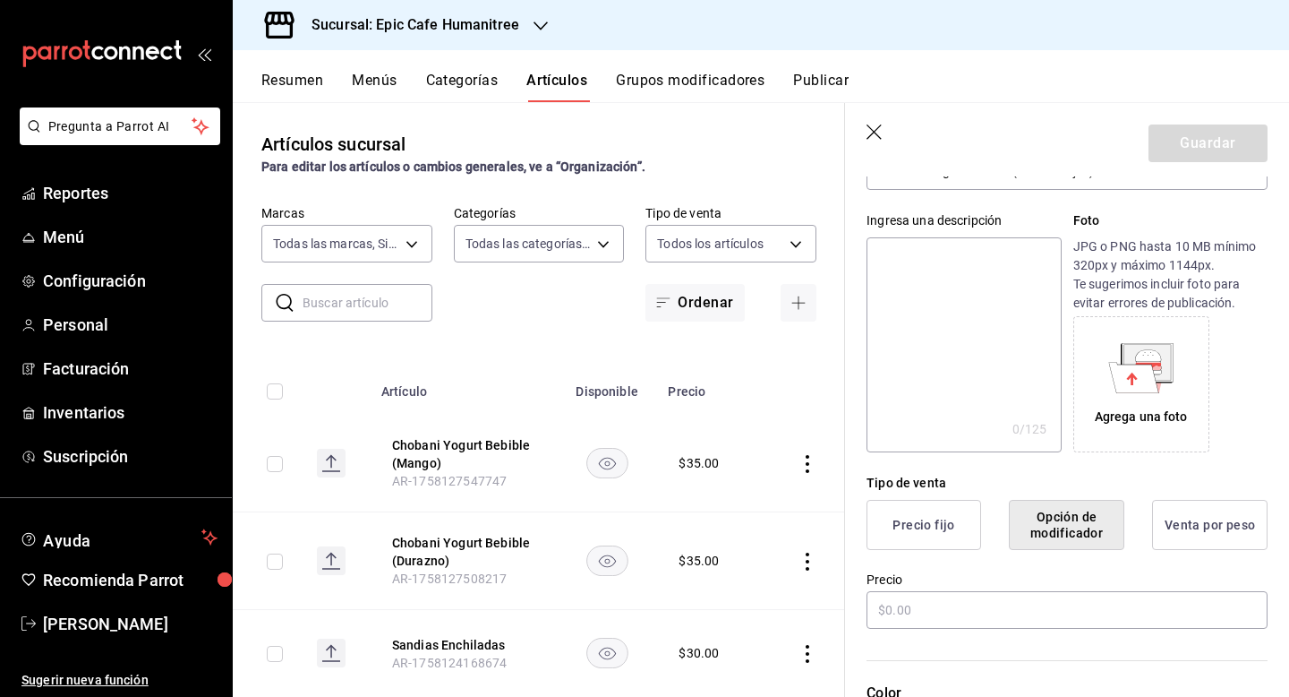
scroll to position [175, 0]
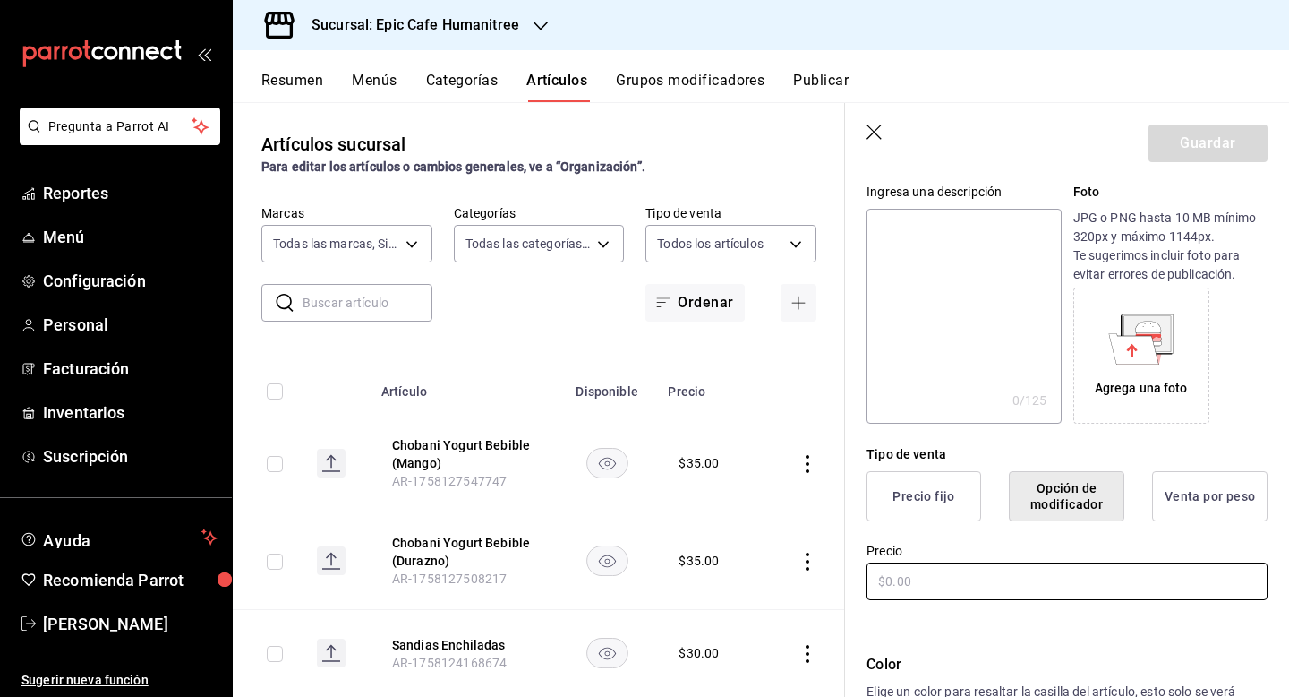
click at [979, 575] on input "text" at bounding box center [1067, 581] width 401 height 38
type input "$35.00"
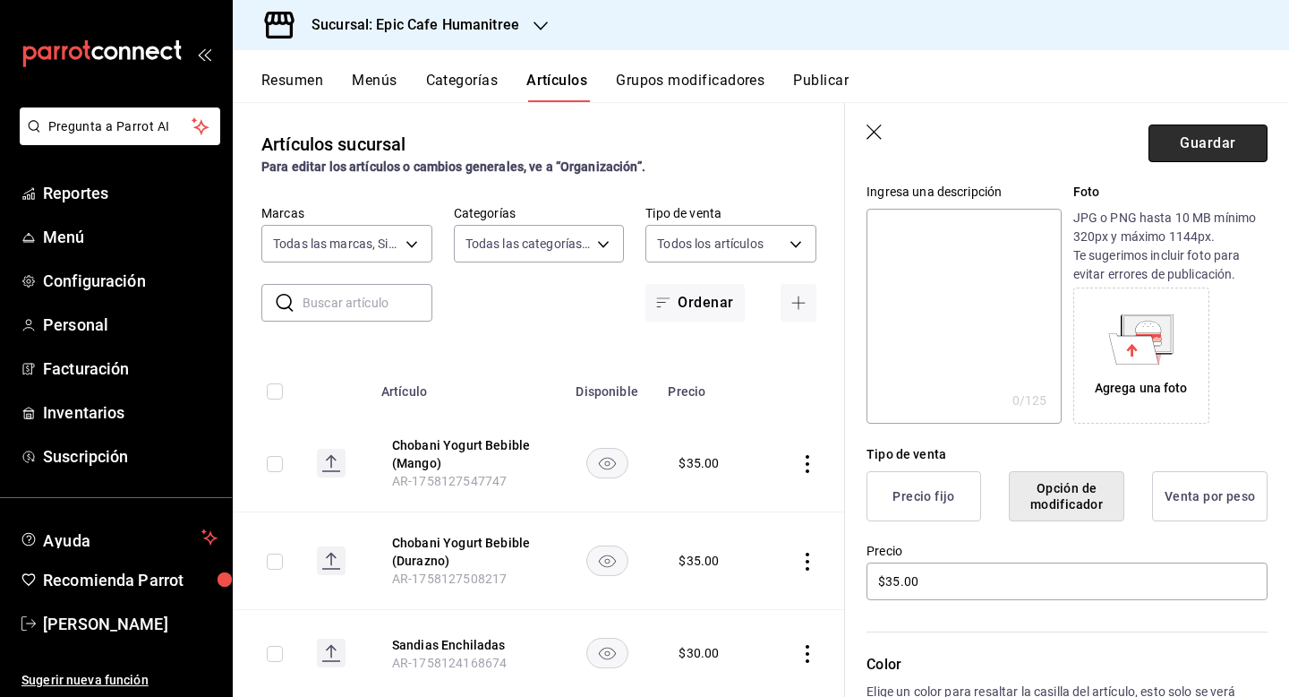
click at [1194, 138] on button "Guardar" at bounding box center [1208, 143] width 119 height 38
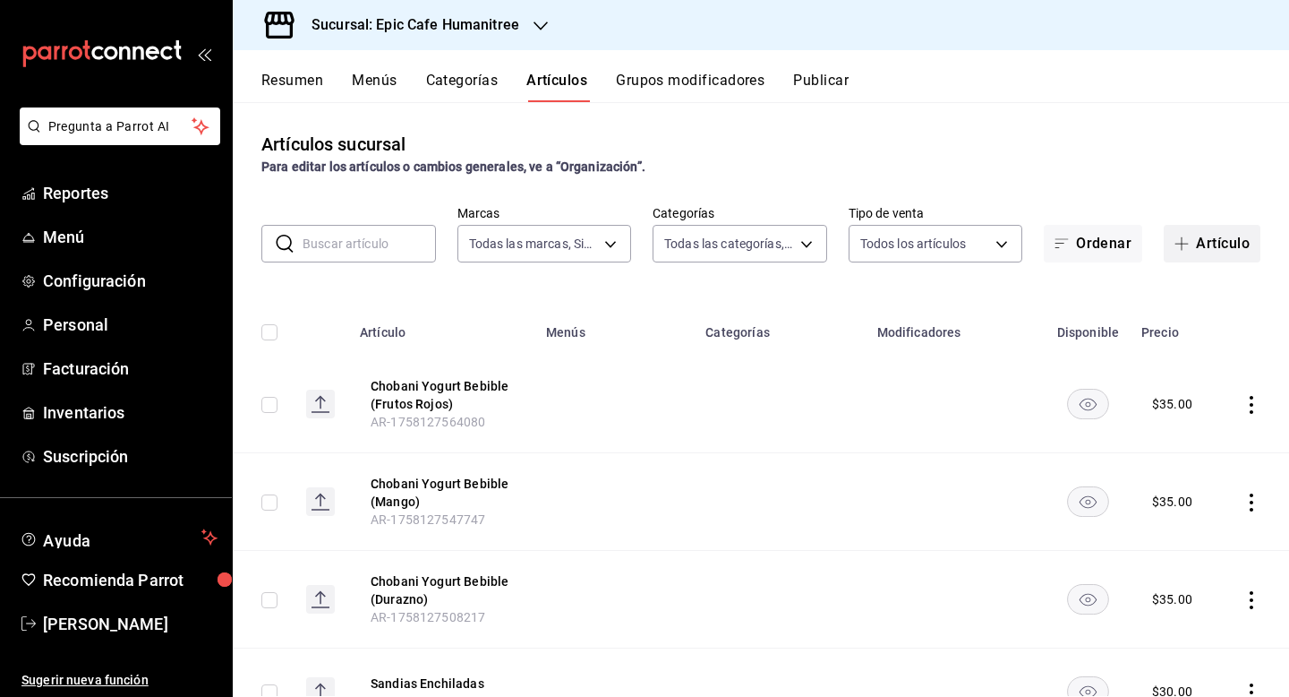
click at [1213, 240] on button "Artículo" at bounding box center [1212, 244] width 97 height 38
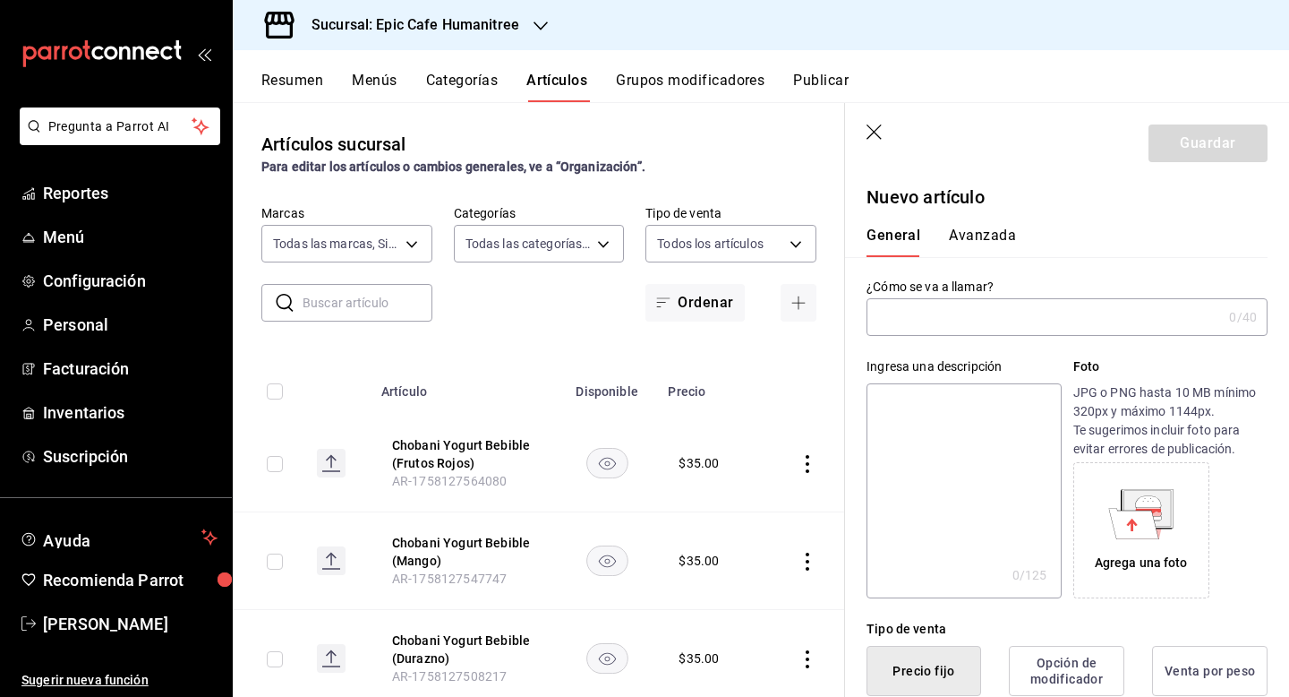
click at [960, 323] on input "text" at bounding box center [1044, 317] width 355 height 36
type input "Chobani Yogurt Bebible (Durazno)"
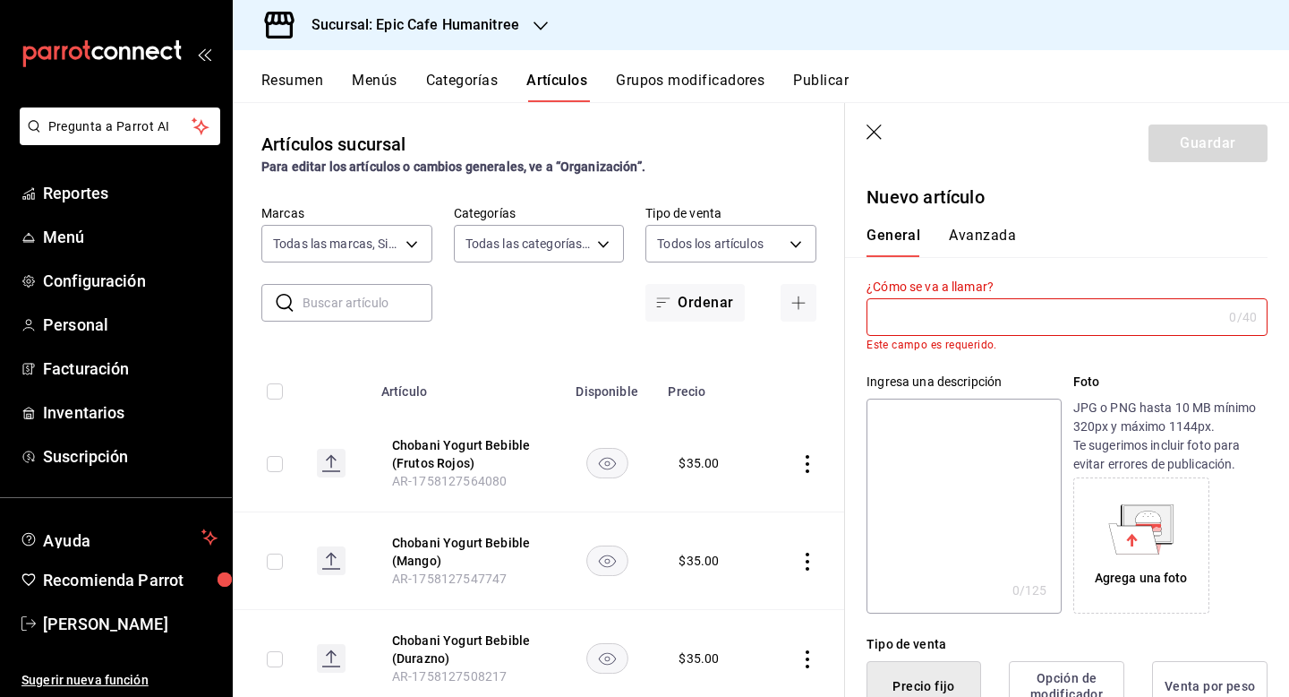
click at [974, 316] on input "text" at bounding box center [1044, 317] width 355 height 36
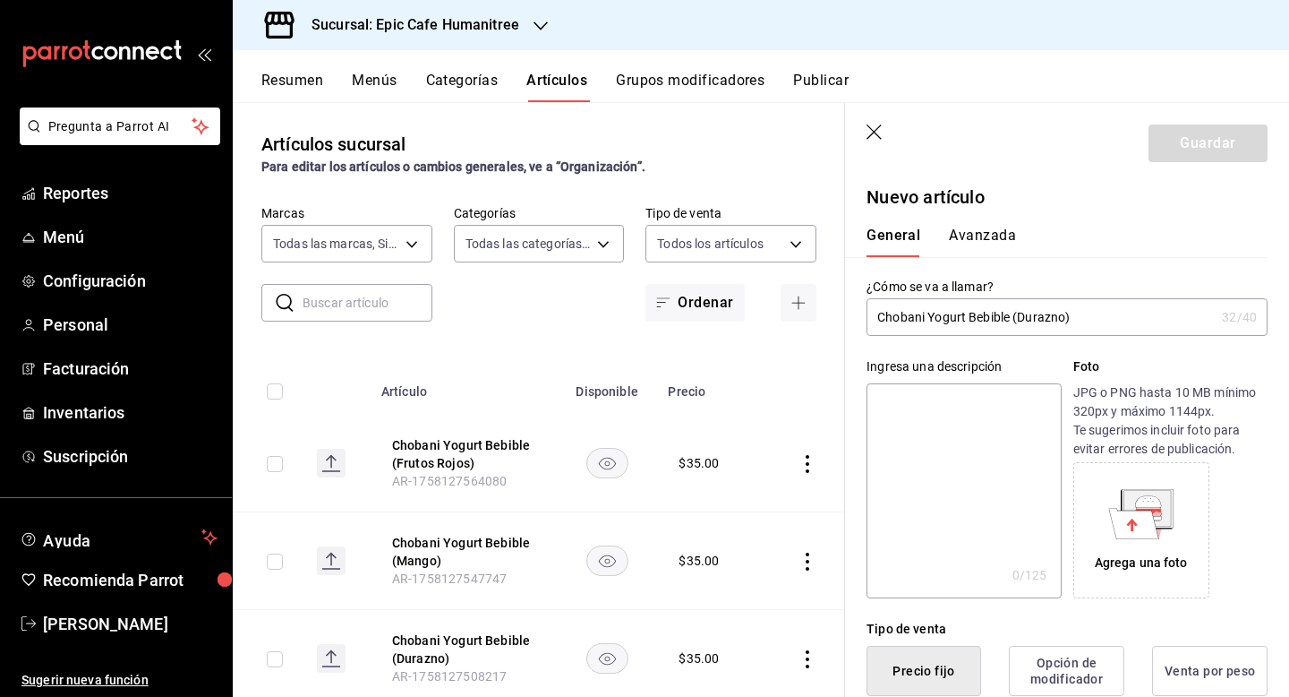
click at [1011, 318] on input "Chobani Yogurt Bebible (Durazno)" at bounding box center [1041, 317] width 348 height 36
click at [1002, 320] on input "Chobani Flip (Durazno)" at bounding box center [1041, 317] width 348 height 36
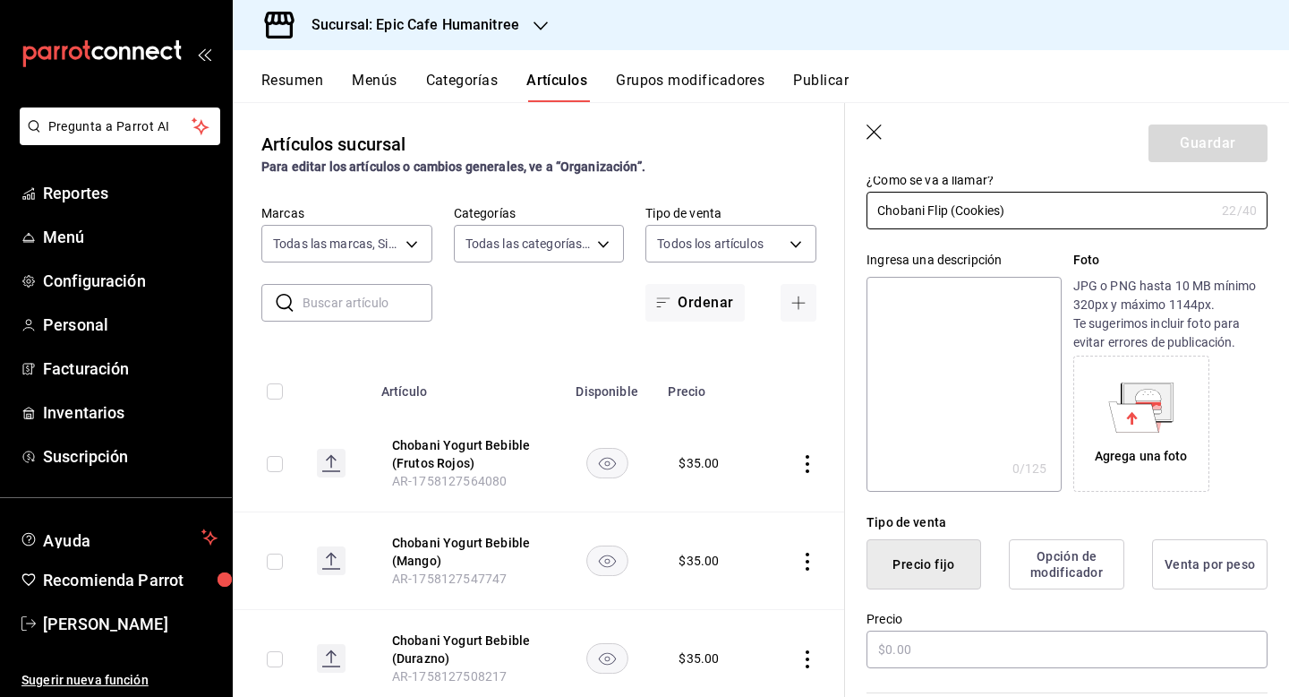
scroll to position [175, 0]
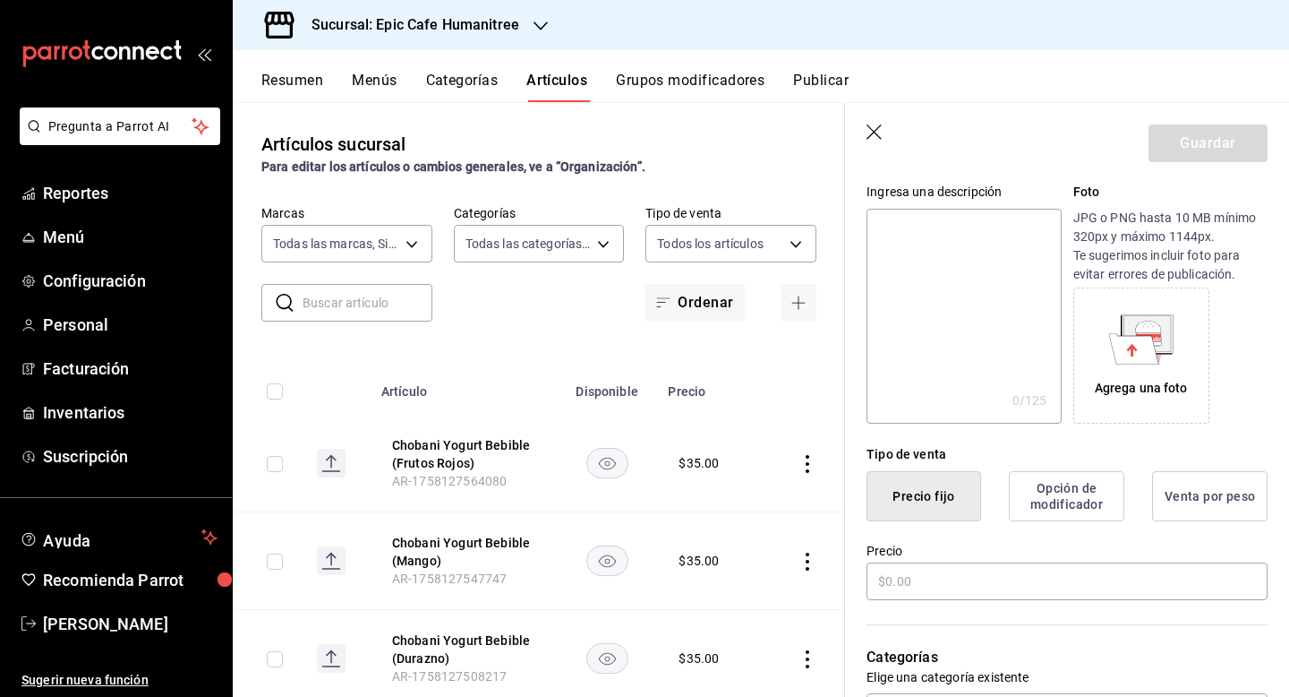
type input "Chobani Flip (Cookies)"
click at [1076, 494] on button "Opción de modificador" at bounding box center [1067, 496] width 116 height 50
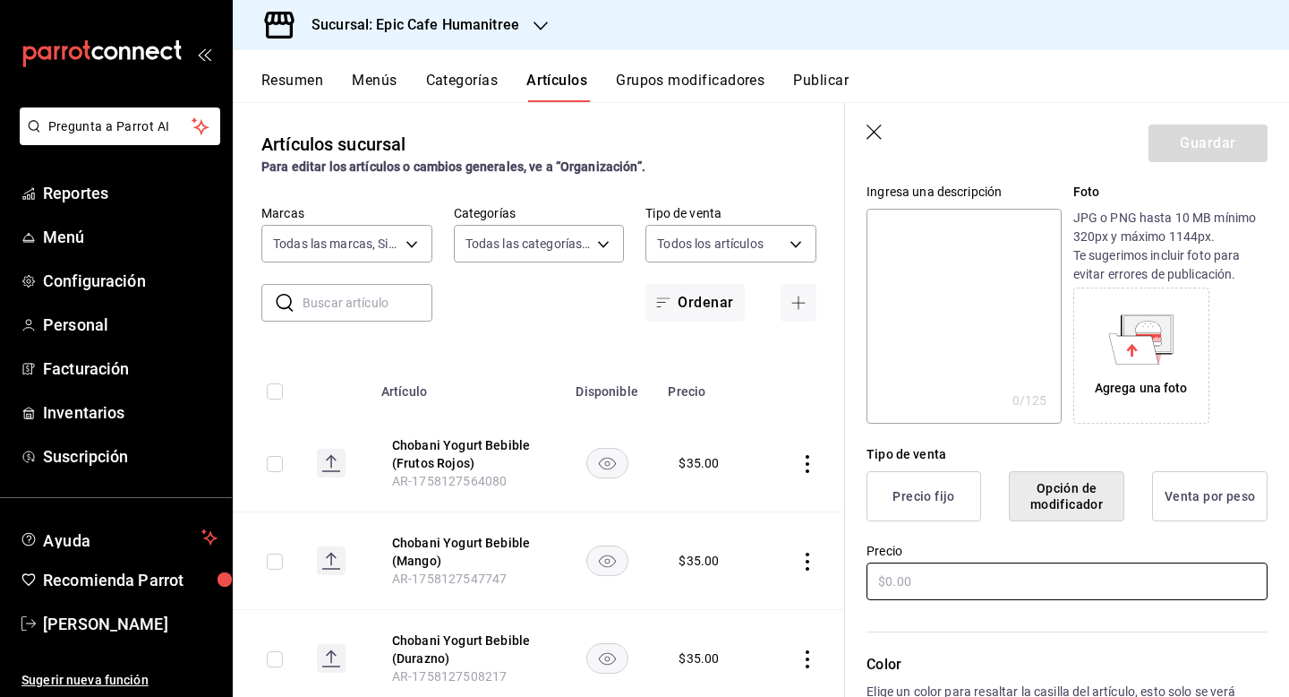
click at [963, 578] on input "text" at bounding box center [1067, 581] width 401 height 38
type input "$35.00"
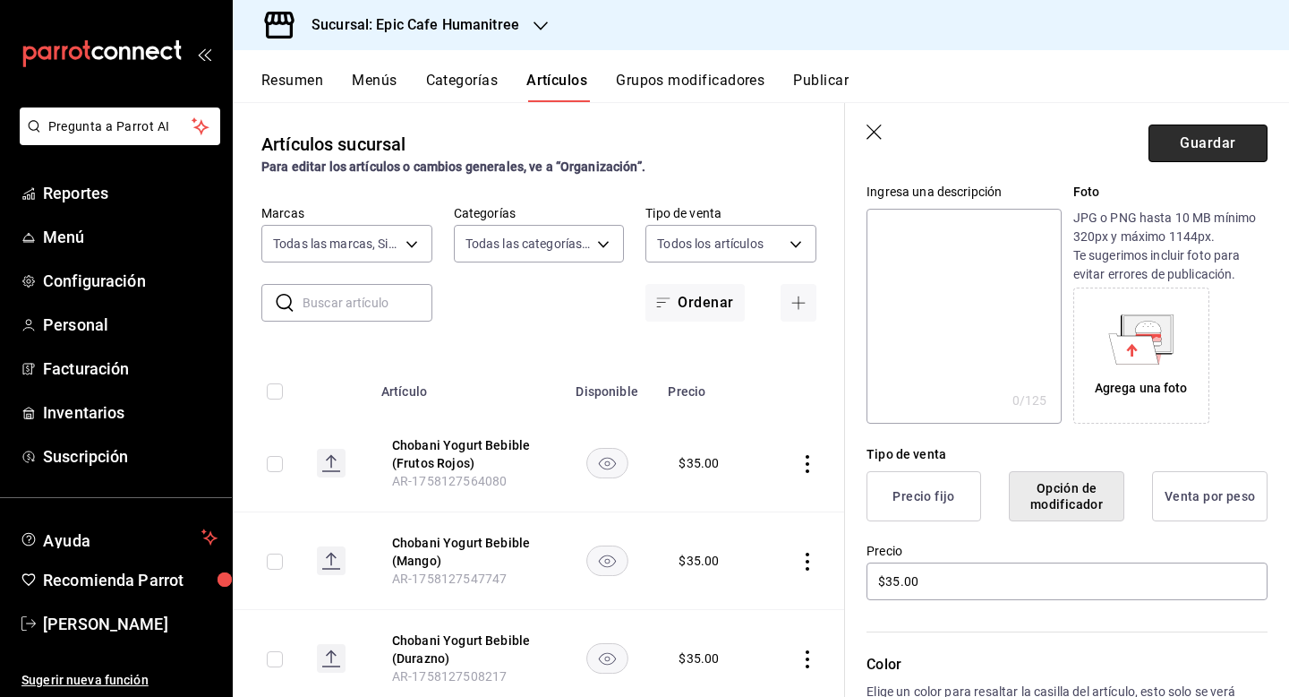
click at [1196, 143] on button "Guardar" at bounding box center [1208, 143] width 119 height 38
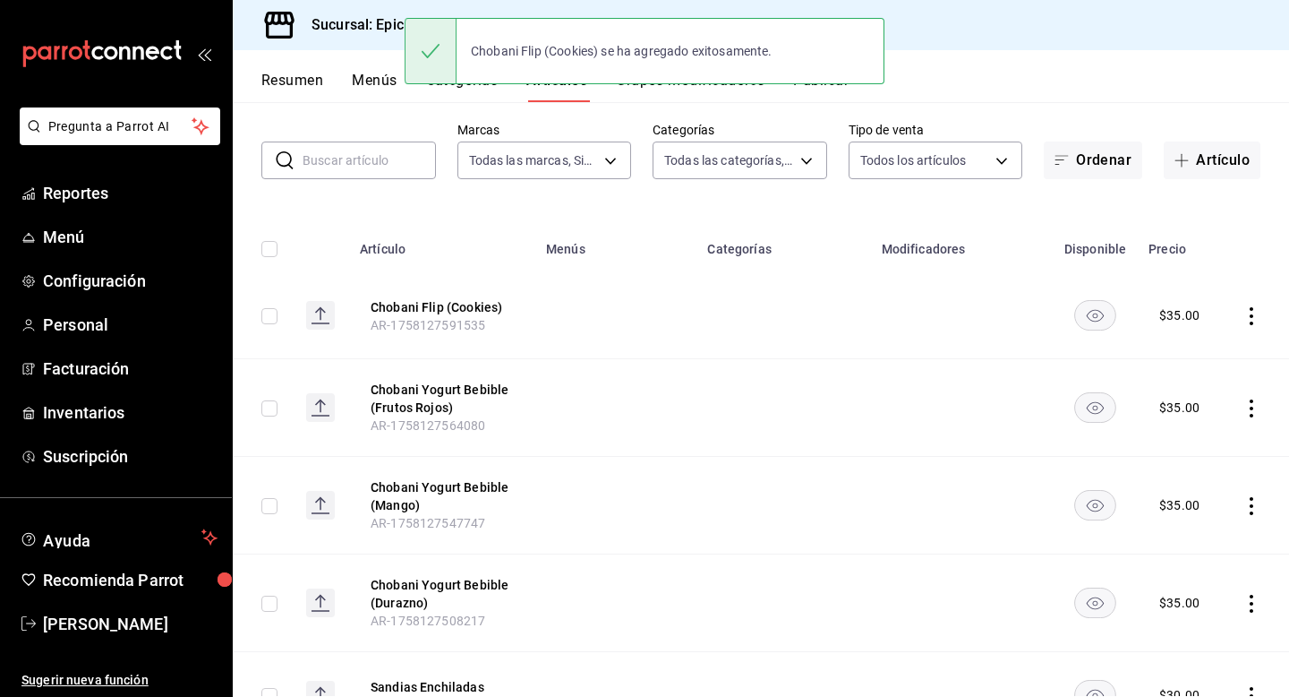
scroll to position [91, 0]
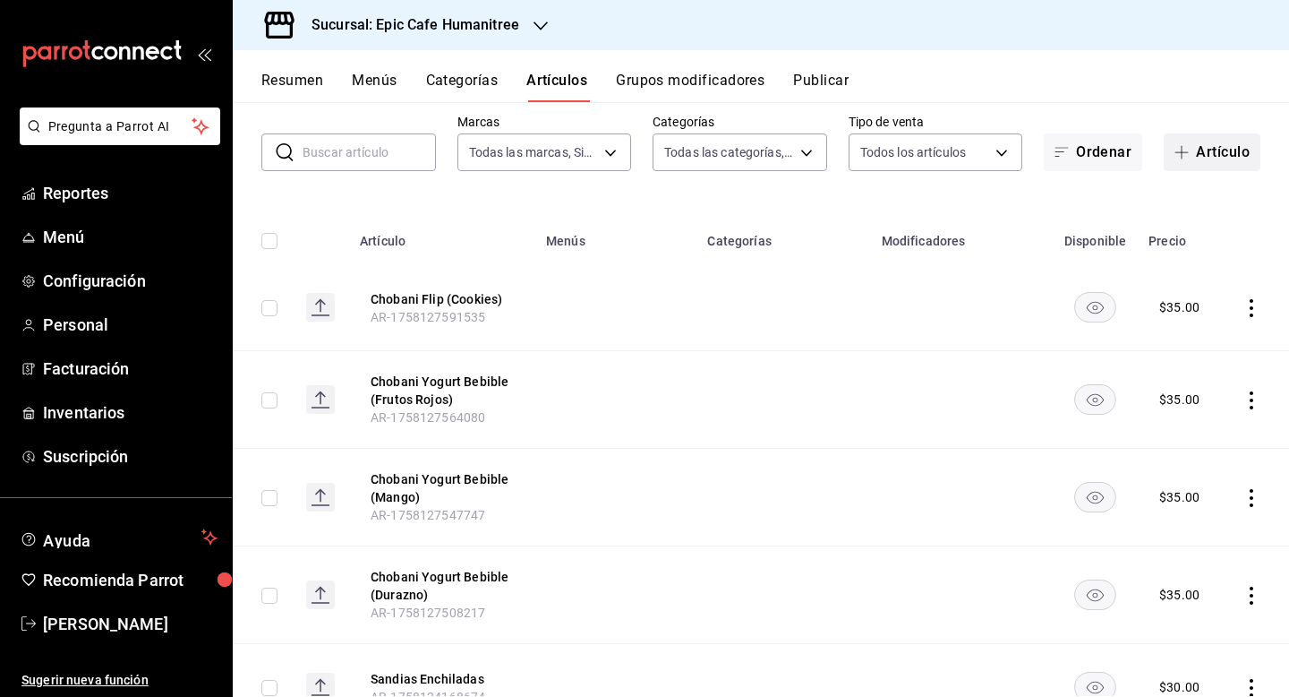
click at [1227, 155] on button "Artículo" at bounding box center [1212, 152] width 97 height 38
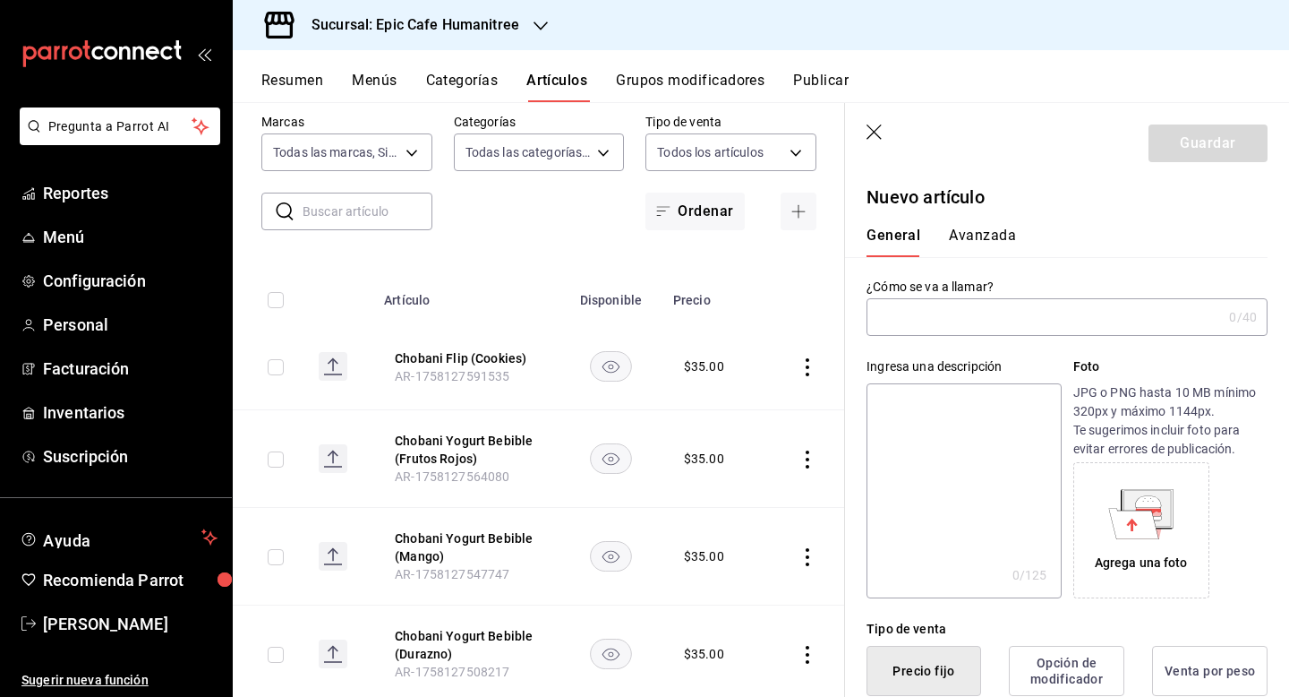
click at [979, 314] on input "text" at bounding box center [1044, 317] width 355 height 36
click at [1010, 318] on input "Chobani Yogurt Bebible (Durazno)" at bounding box center [1041, 317] width 348 height 36
click at [1000, 321] on input "Chobani Flip (Durazno)" at bounding box center [1041, 317] width 348 height 36
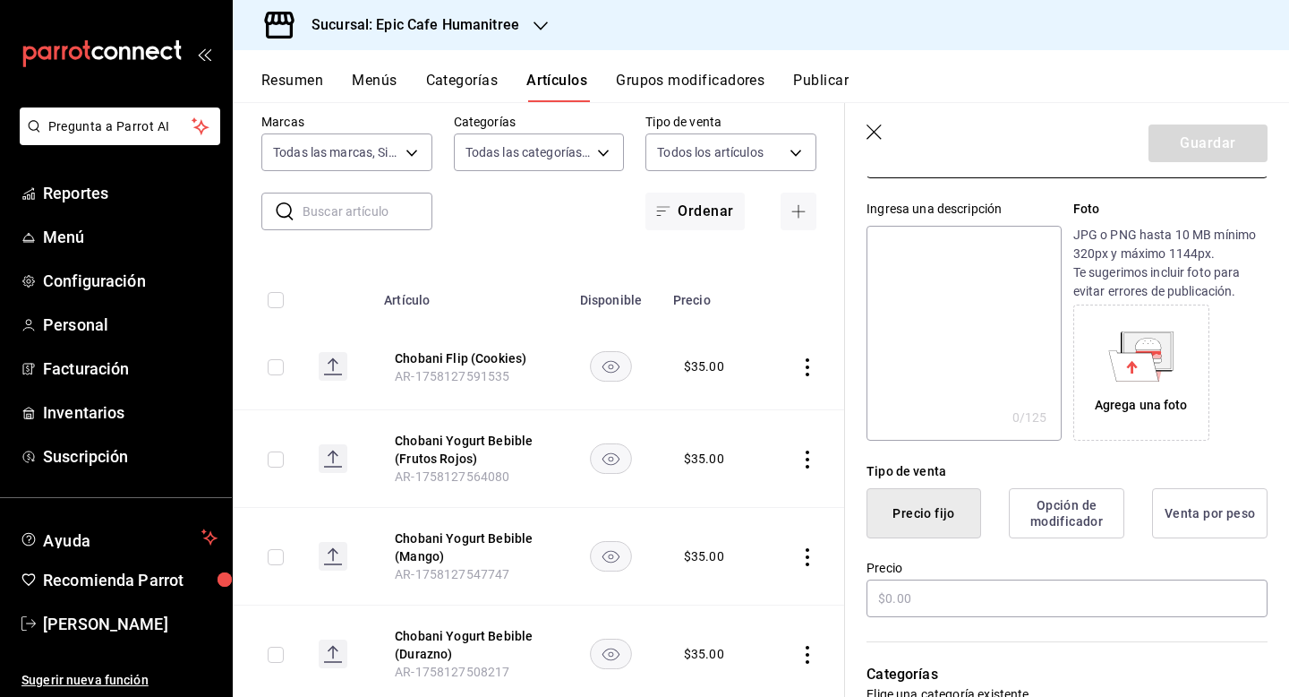
scroll to position [271, 0]
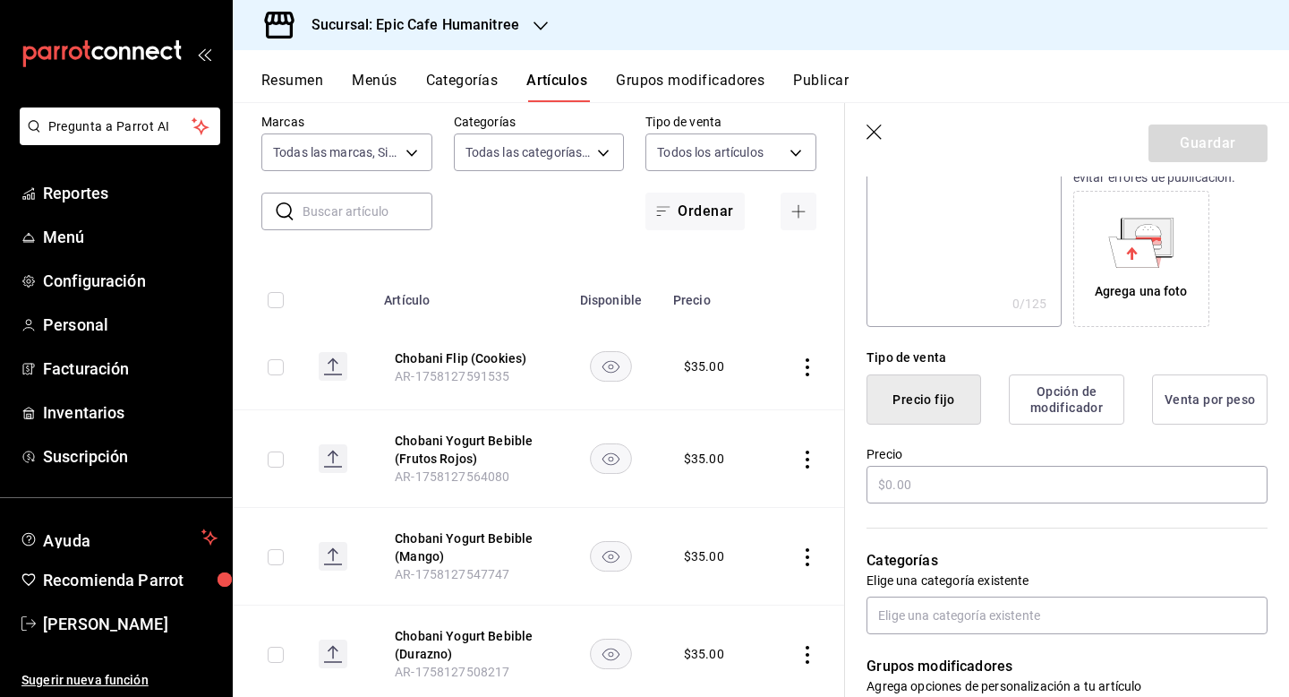
type input "Chobani Flip (Cookies)"
click at [1084, 415] on button "Opción de modificador" at bounding box center [1067, 399] width 116 height 50
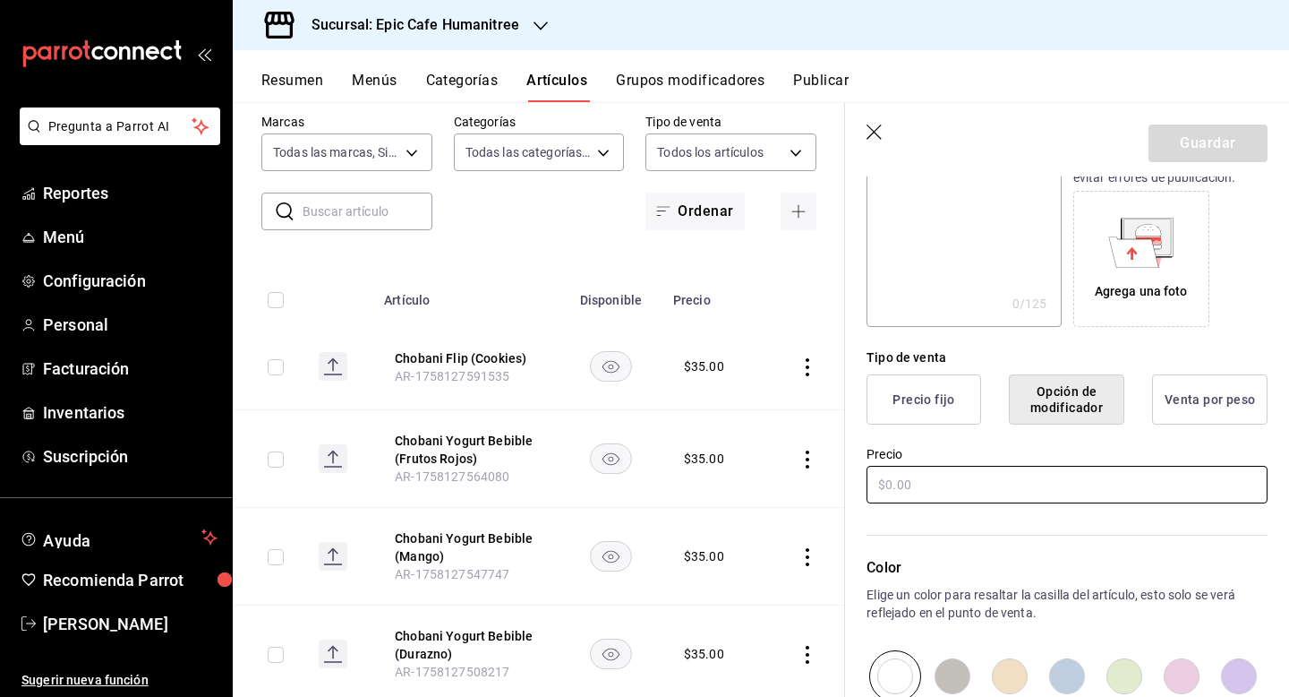
click at [947, 479] on input "text" at bounding box center [1067, 485] width 401 height 38
type input "$35.00"
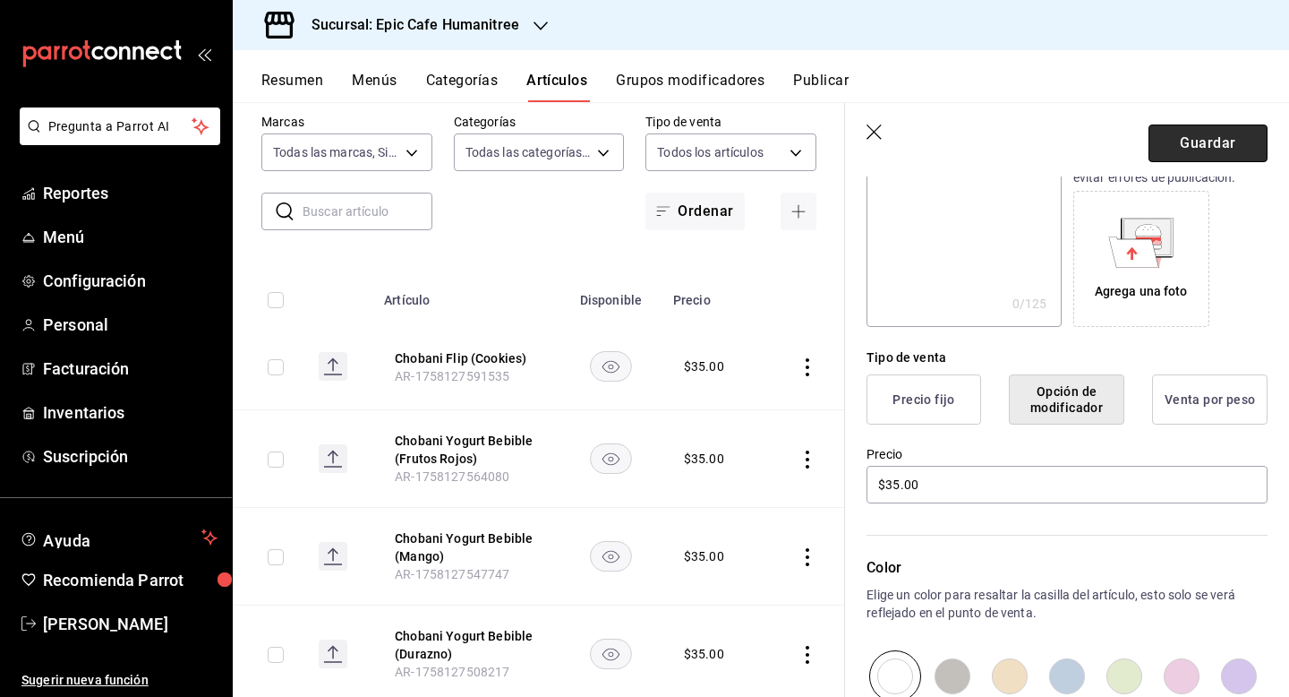
click at [1213, 137] on button "Guardar" at bounding box center [1208, 143] width 119 height 38
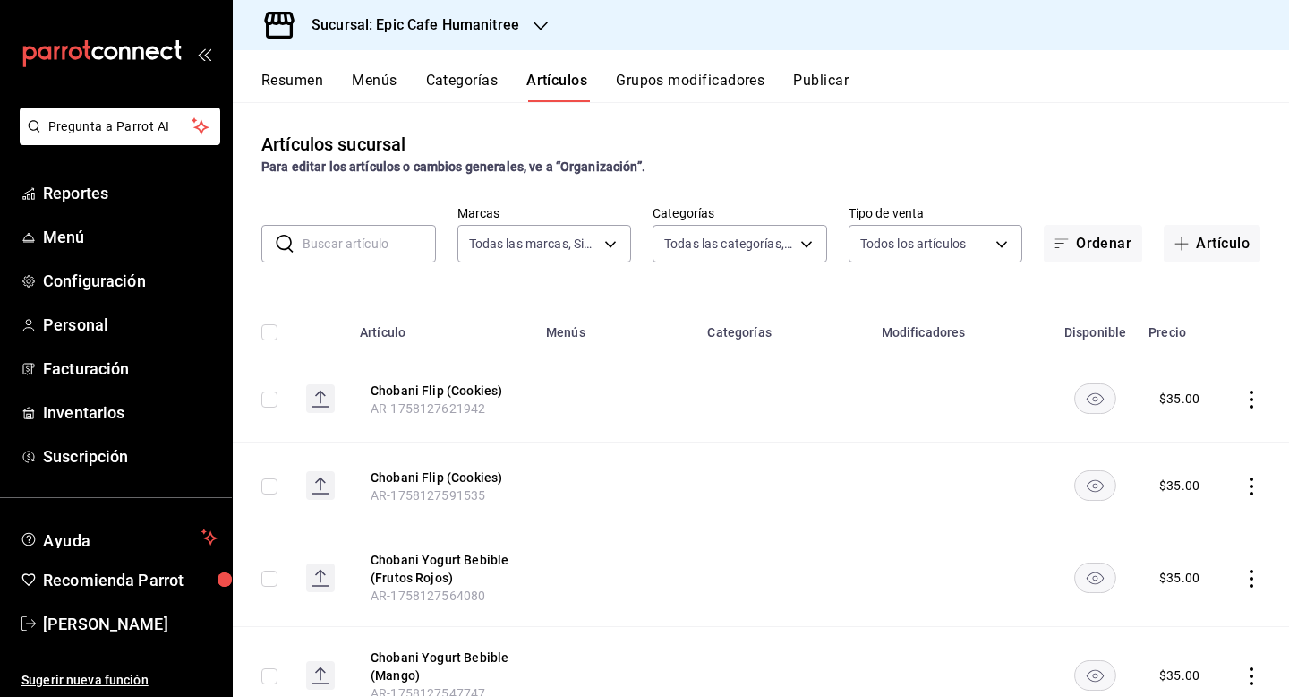
click at [1253, 395] on icon "actions" at bounding box center [1252, 399] width 18 height 18
click at [1198, 437] on span "Editar" at bounding box center [1198, 440] width 47 height 19
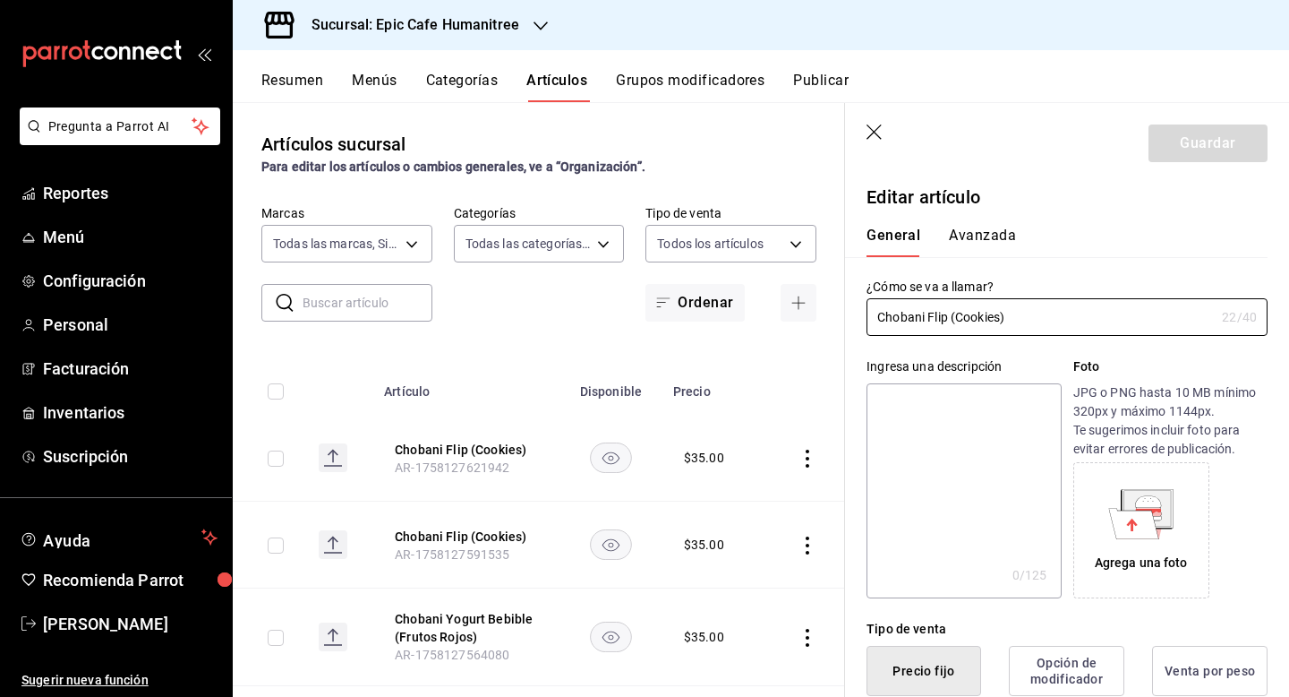
type input "$35.00"
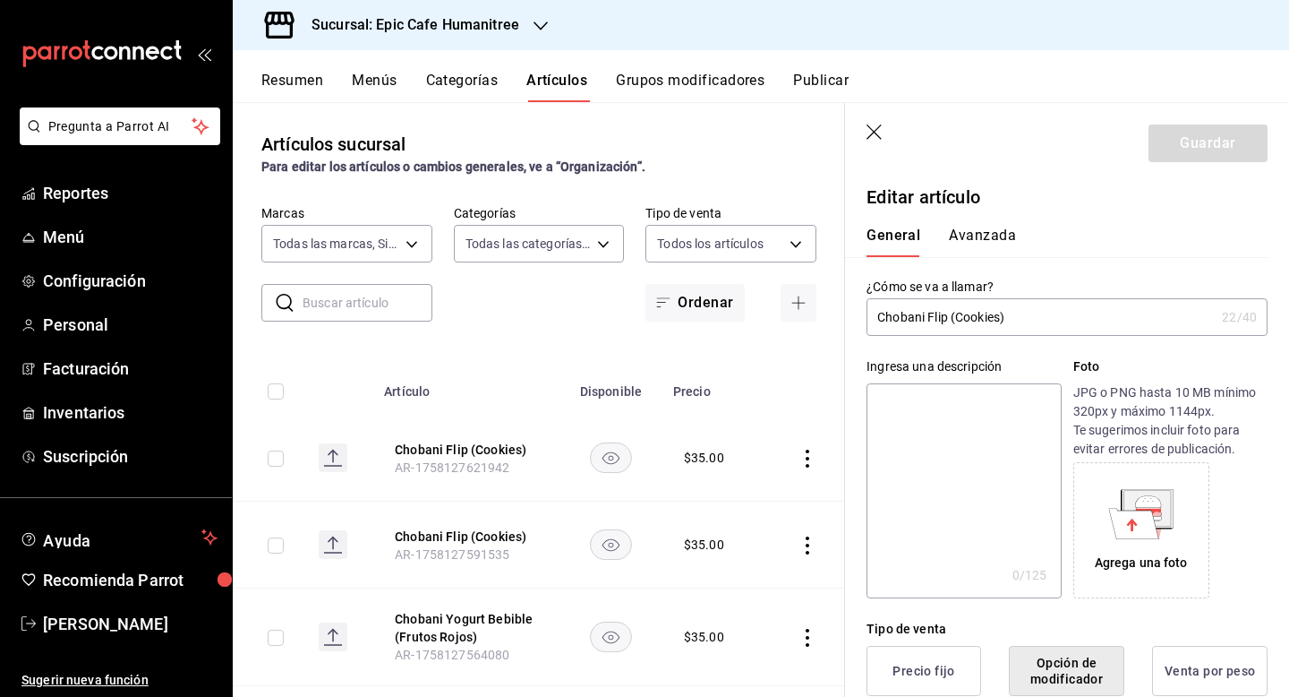
click at [1001, 322] on input "Chobani Flip (Cookies)" at bounding box center [1041, 317] width 348 height 36
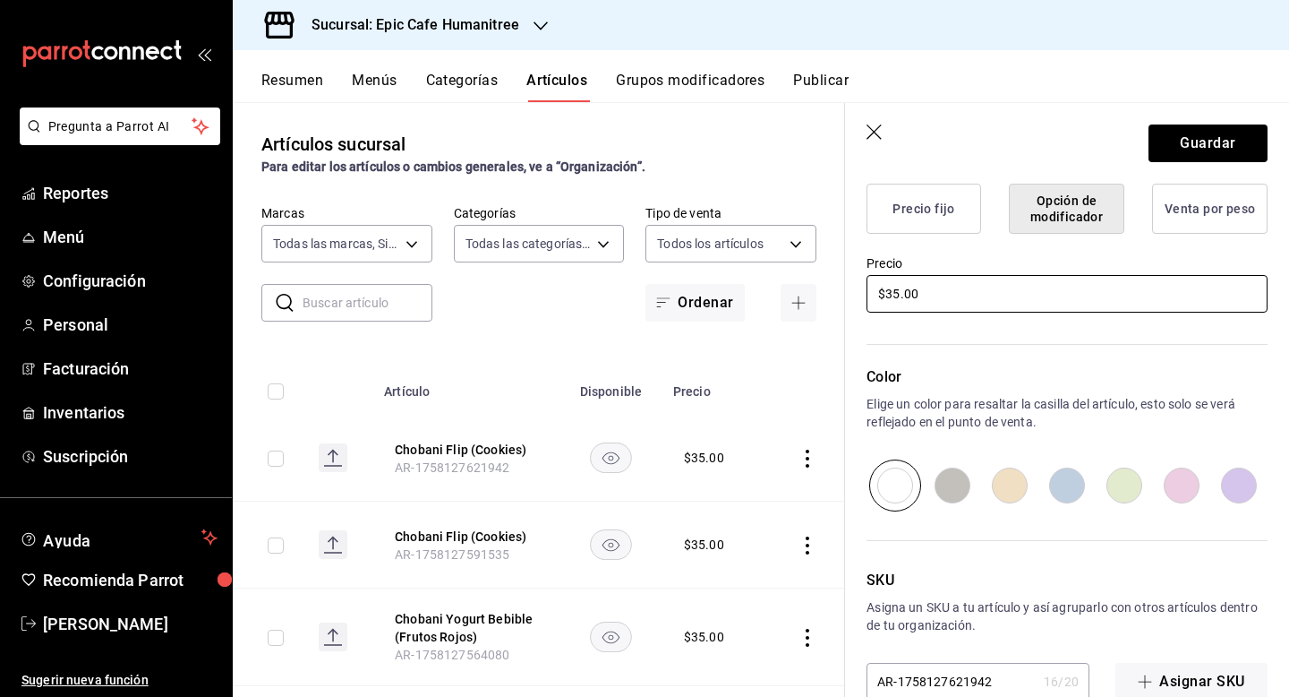
scroll to position [497, 0]
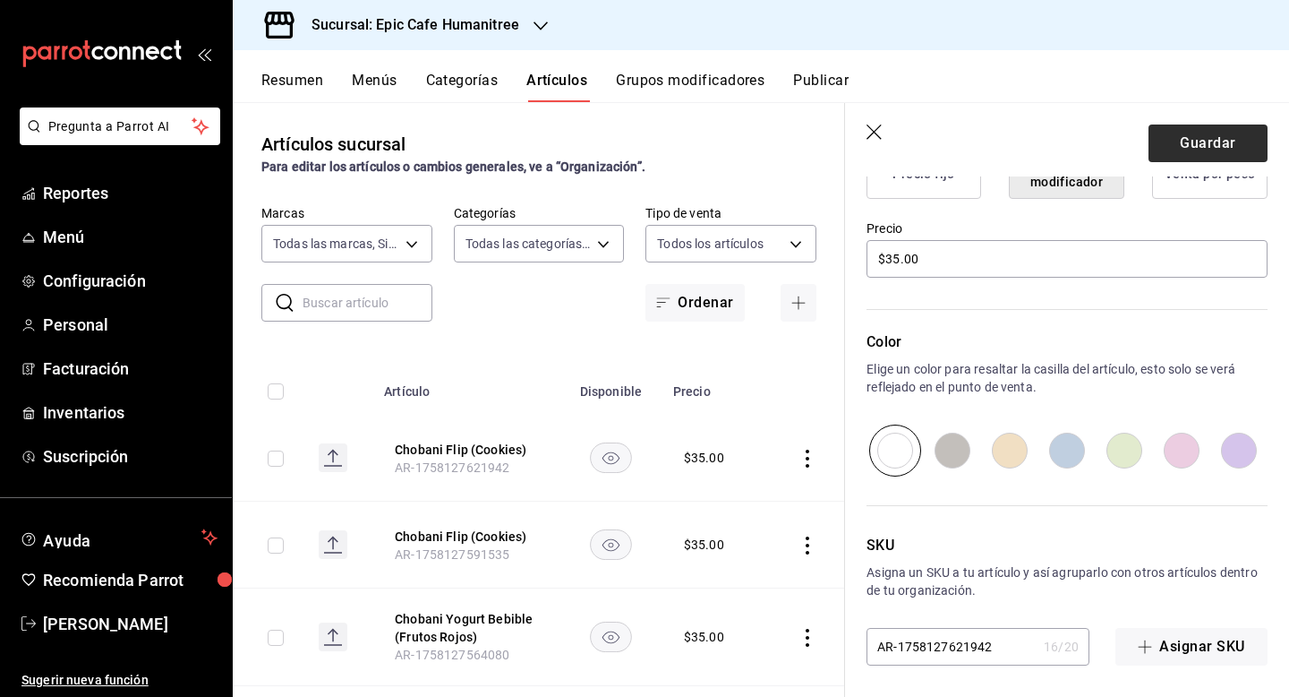
type input "Chobani Flip (Pay [PERSON_NAME])"
click at [1209, 145] on button "Guardar" at bounding box center [1208, 143] width 119 height 38
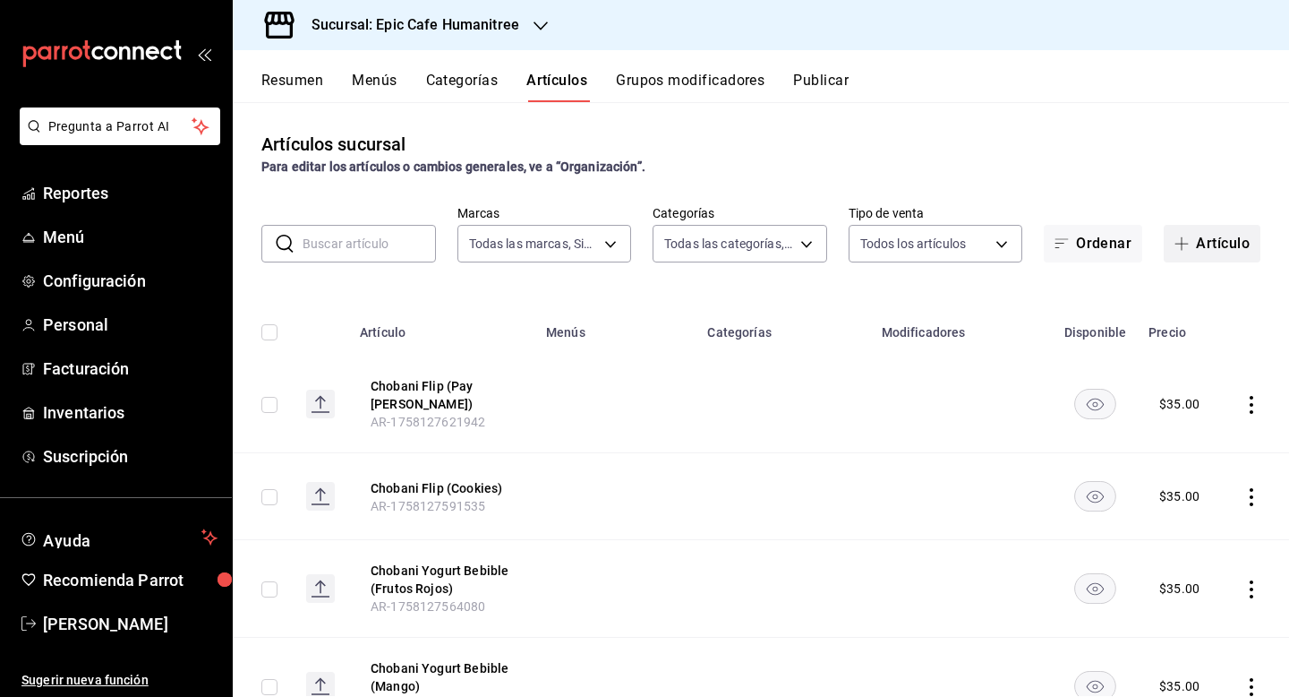
click at [1237, 239] on button "Artículo" at bounding box center [1212, 244] width 97 height 38
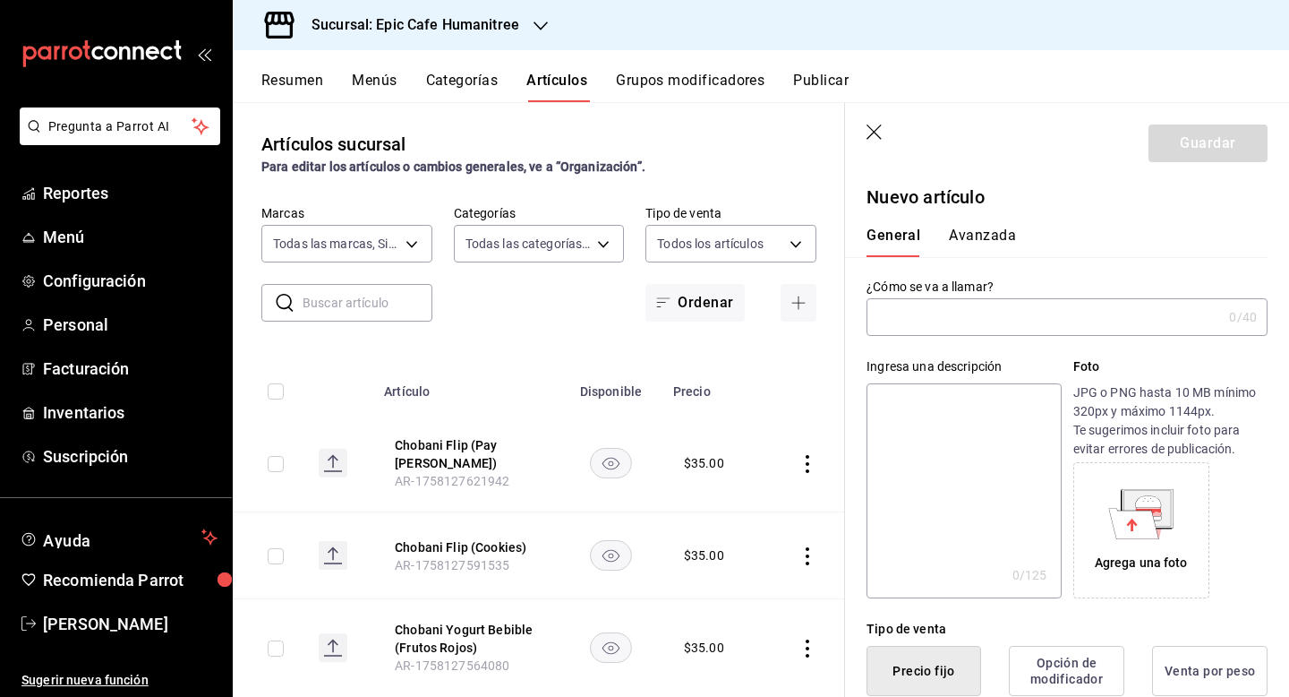
click at [935, 320] on input "text" at bounding box center [1044, 317] width 355 height 36
click at [1094, 314] on input "Chobani Yogurt Bebible (Durazno)" at bounding box center [1041, 317] width 348 height 36
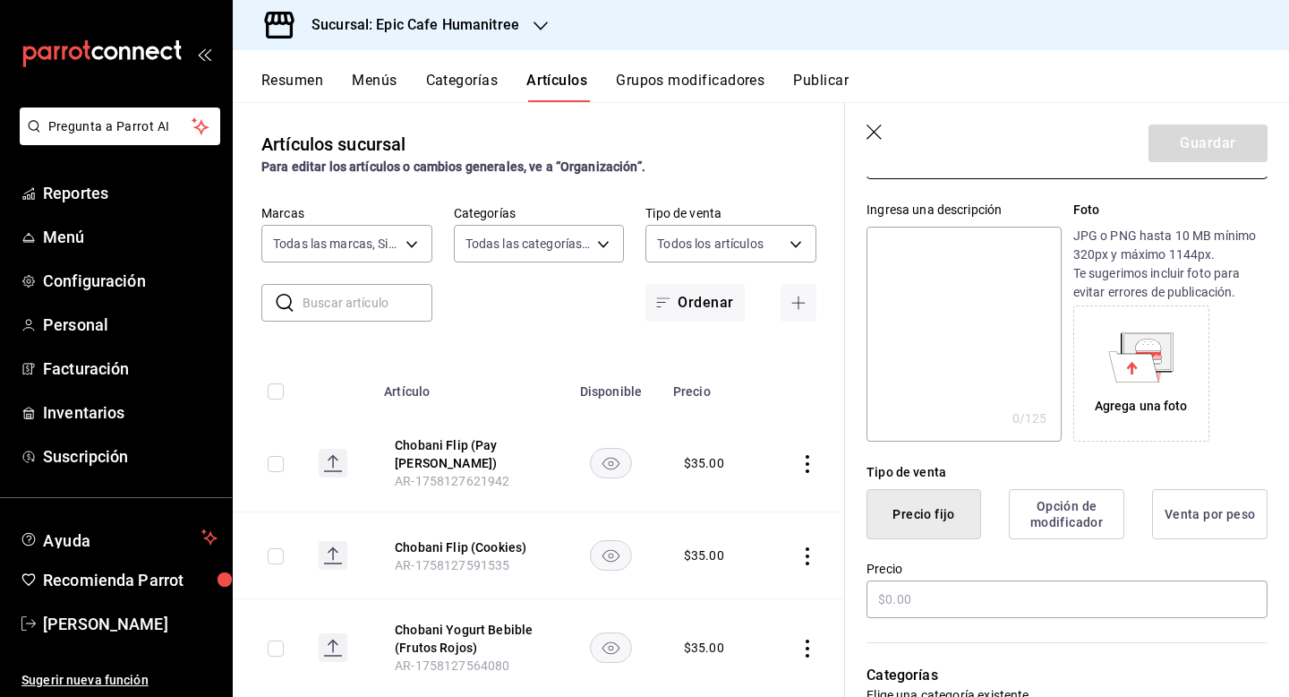
scroll to position [207, 0]
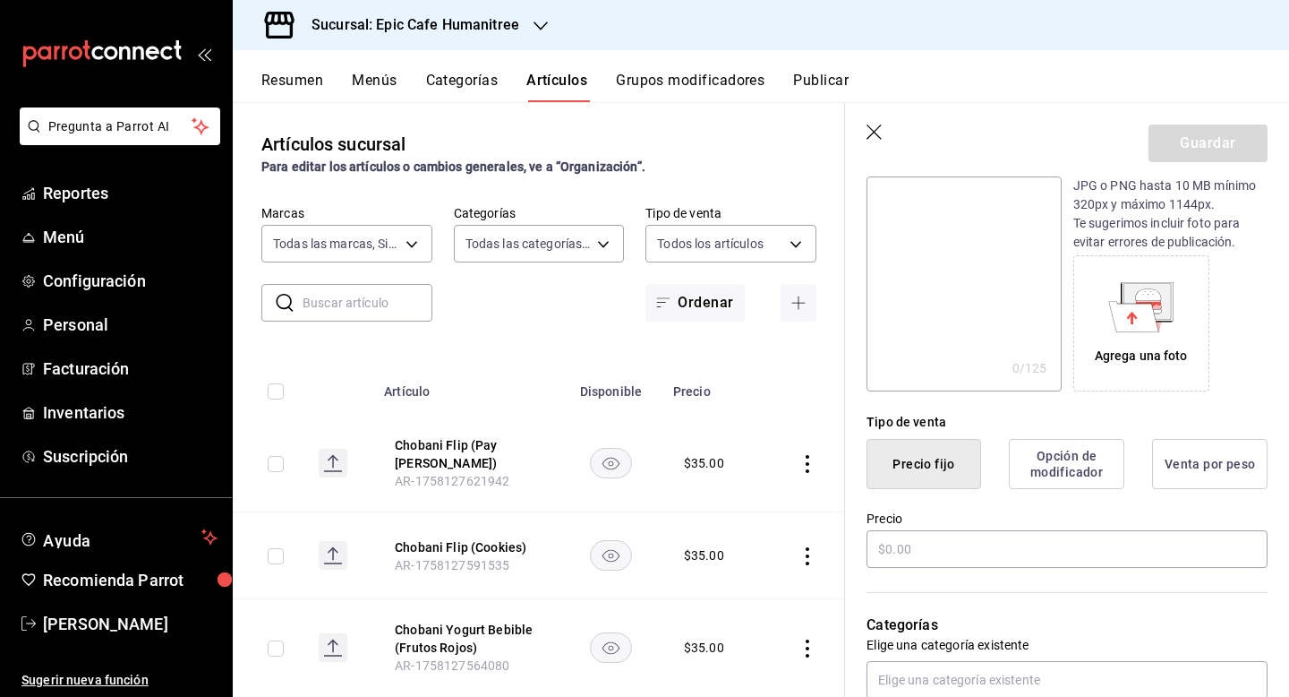
type input "Chobani Flip (Pay de Fresa)"
click at [1060, 460] on button "Opción de modificador" at bounding box center [1067, 464] width 116 height 50
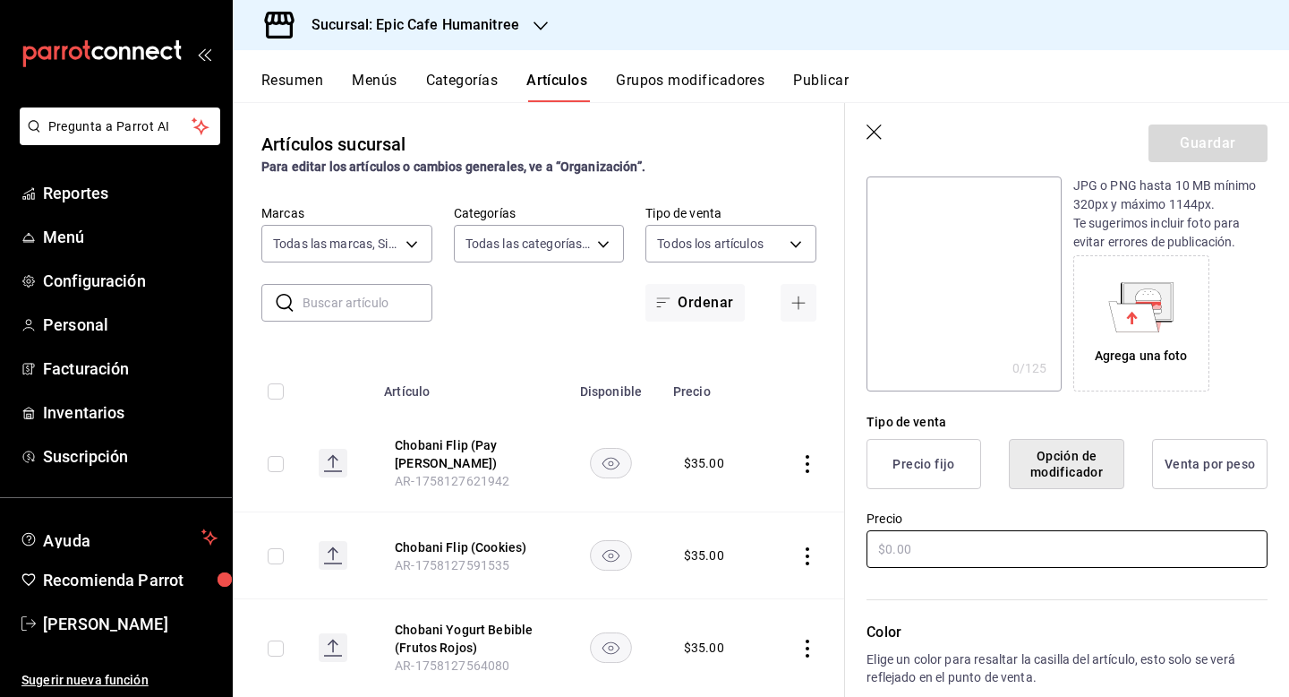
click at [929, 546] on input "text" at bounding box center [1067, 549] width 401 height 38
type input "$35.00"
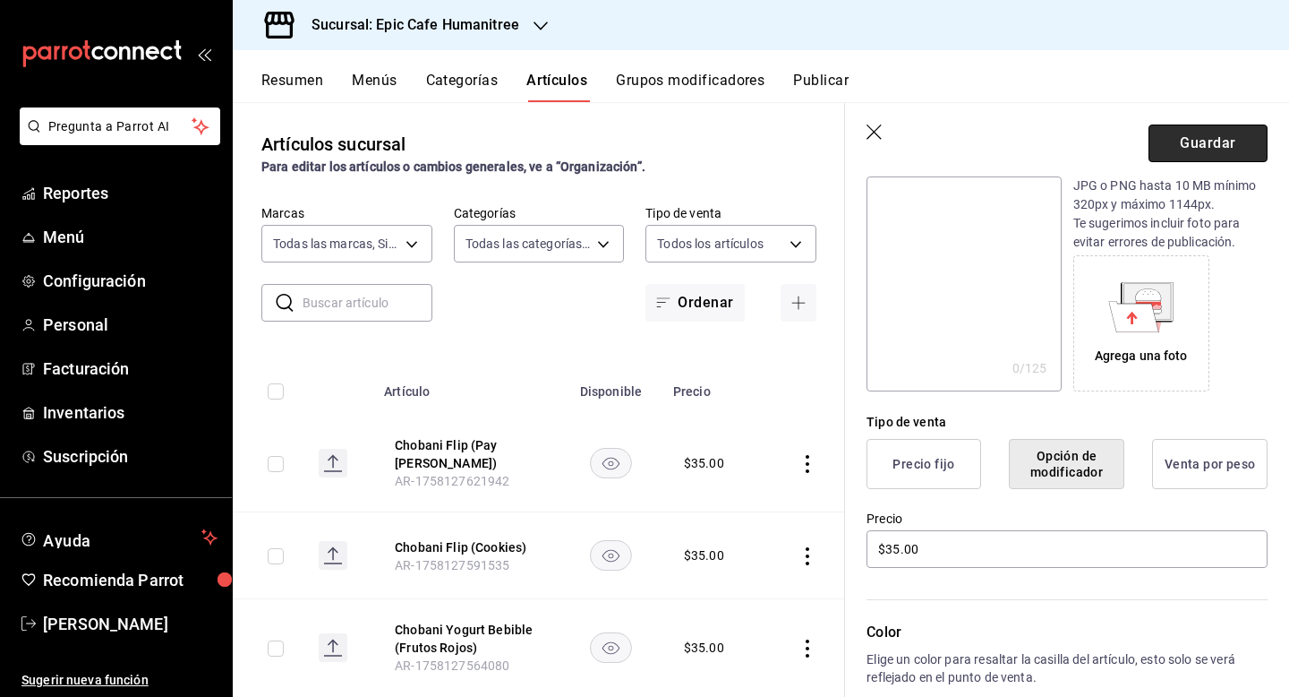
click at [1202, 140] on button "Guardar" at bounding box center [1208, 143] width 119 height 38
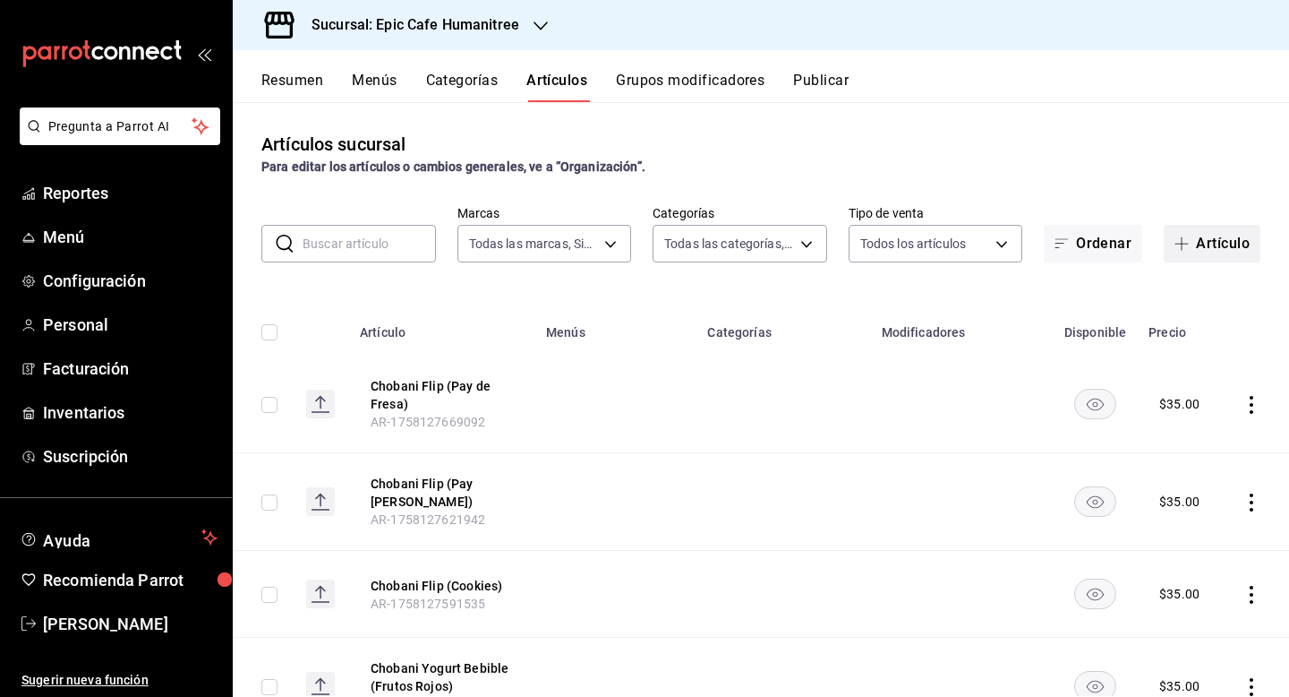
click at [1225, 246] on button "Artículo" at bounding box center [1212, 244] width 97 height 38
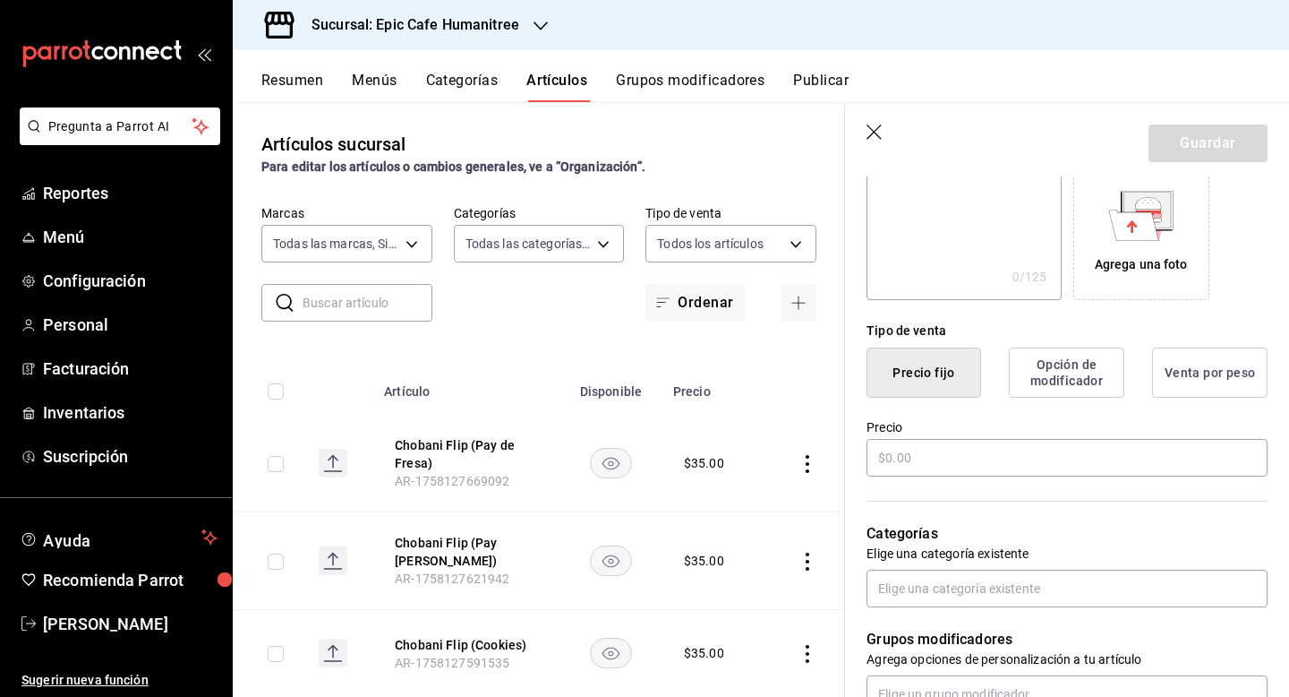
scroll to position [322, 0]
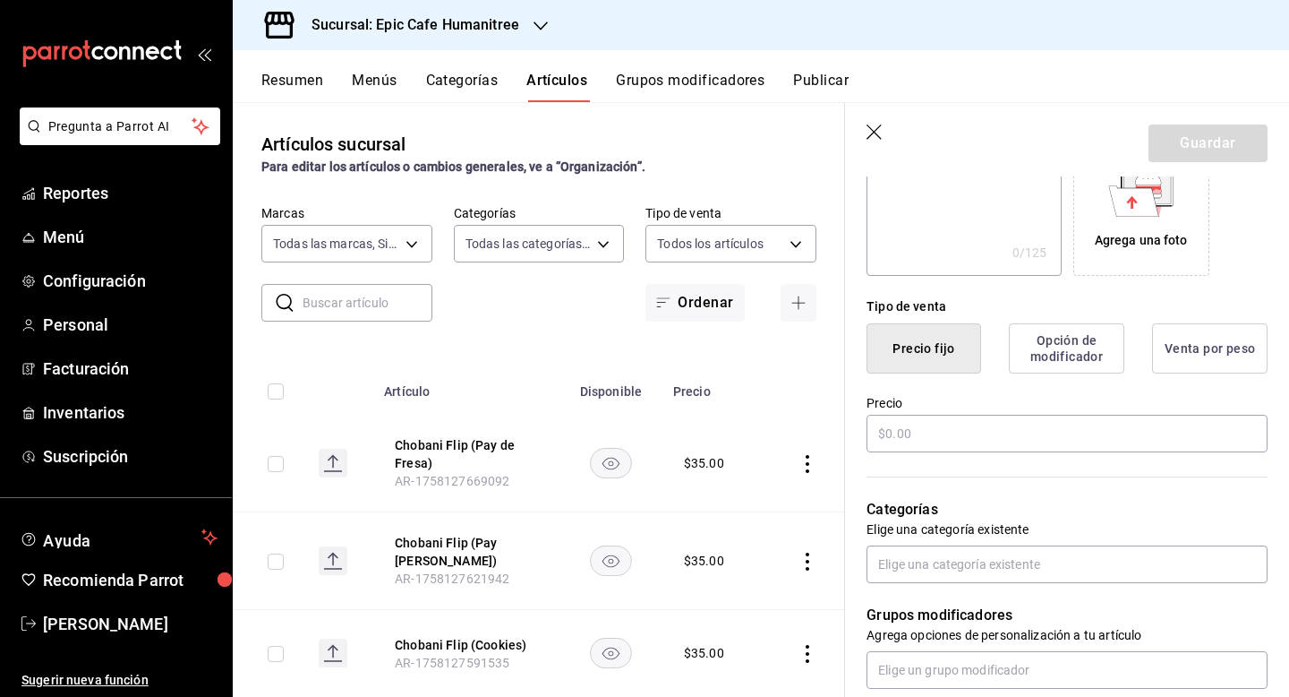
type input "Chobani Flip (S'mores)"
click at [1080, 339] on button "Opción de modificador" at bounding box center [1067, 348] width 116 height 50
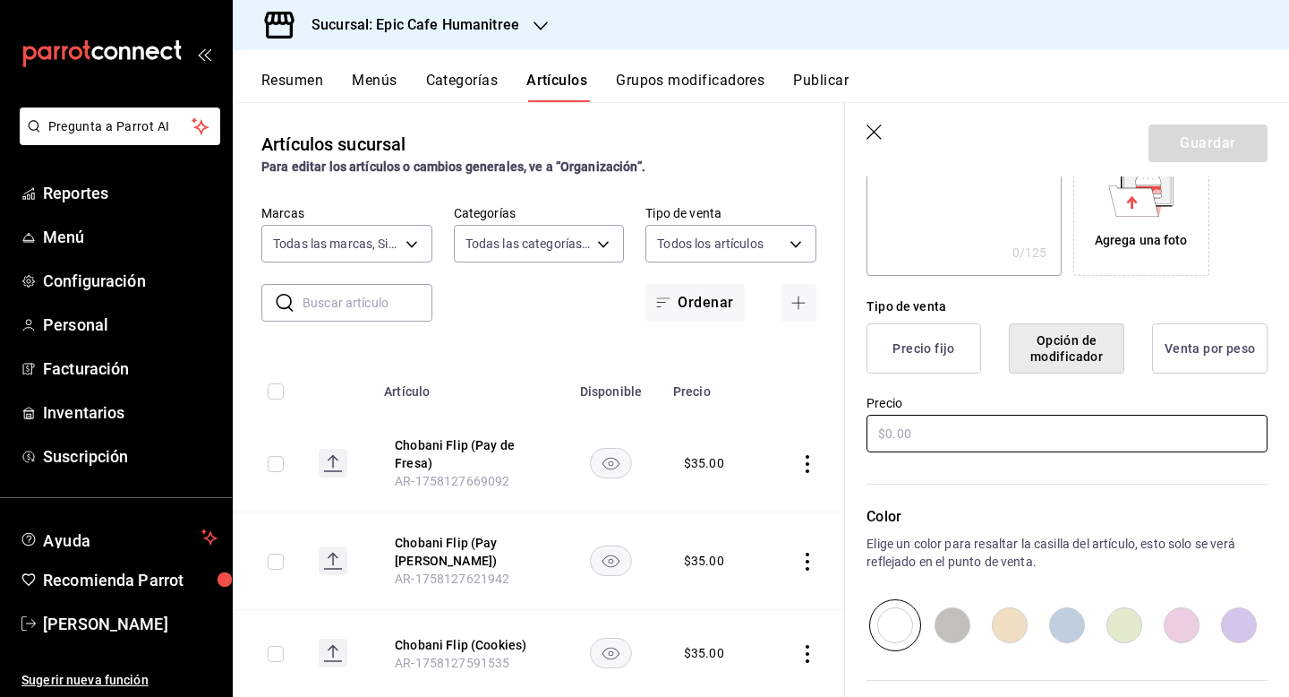
click at [960, 434] on input "text" at bounding box center [1067, 434] width 401 height 38
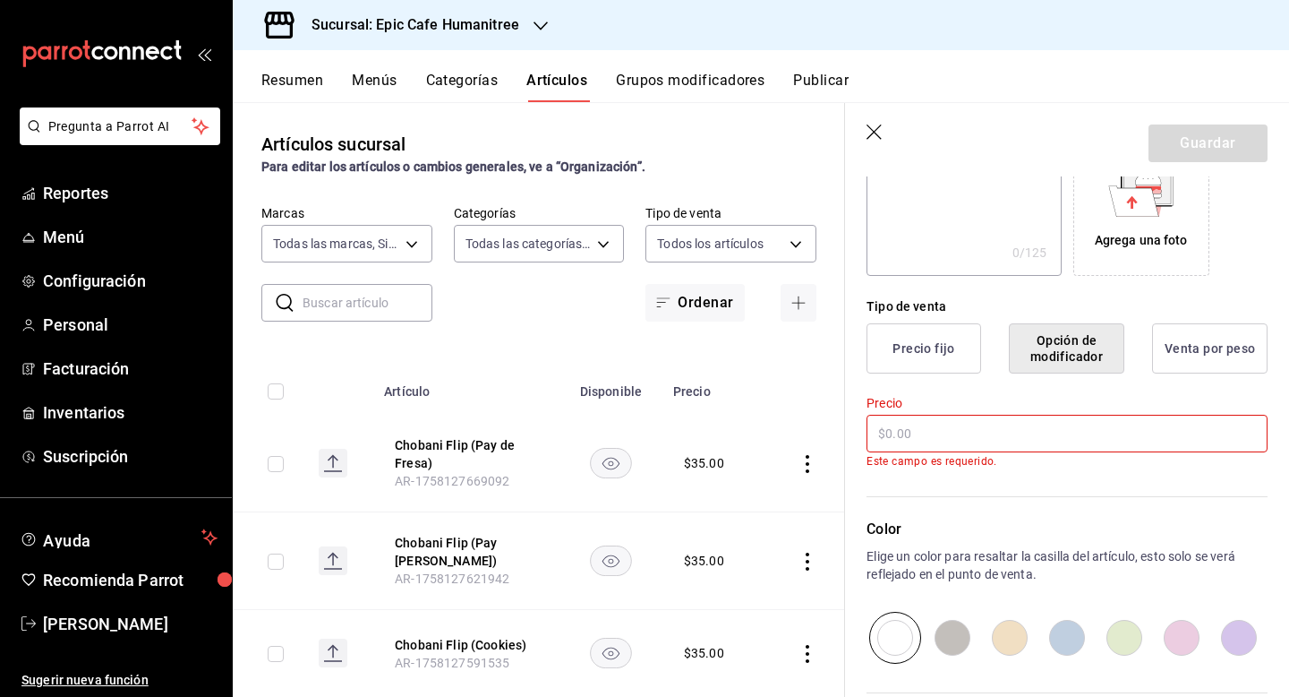
type input "$2.00"
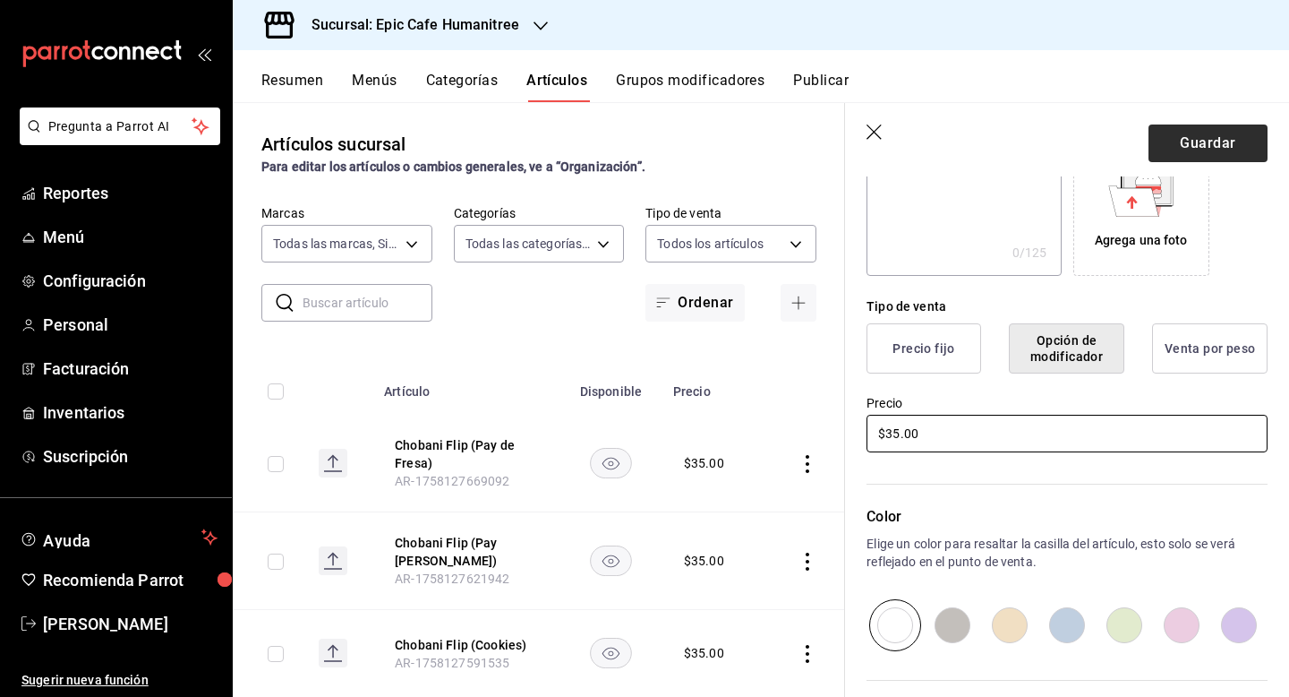
type input "$35.00"
click at [1202, 136] on button "Guardar" at bounding box center [1208, 143] width 119 height 38
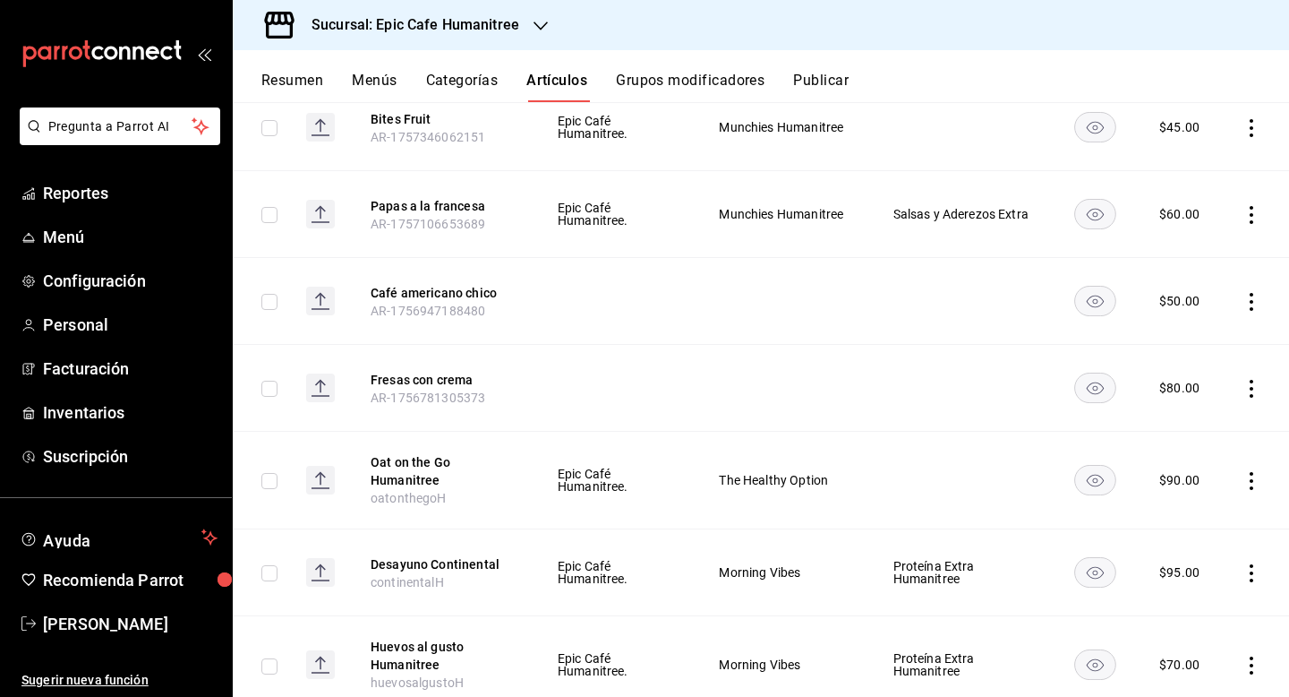
scroll to position [1399, 0]
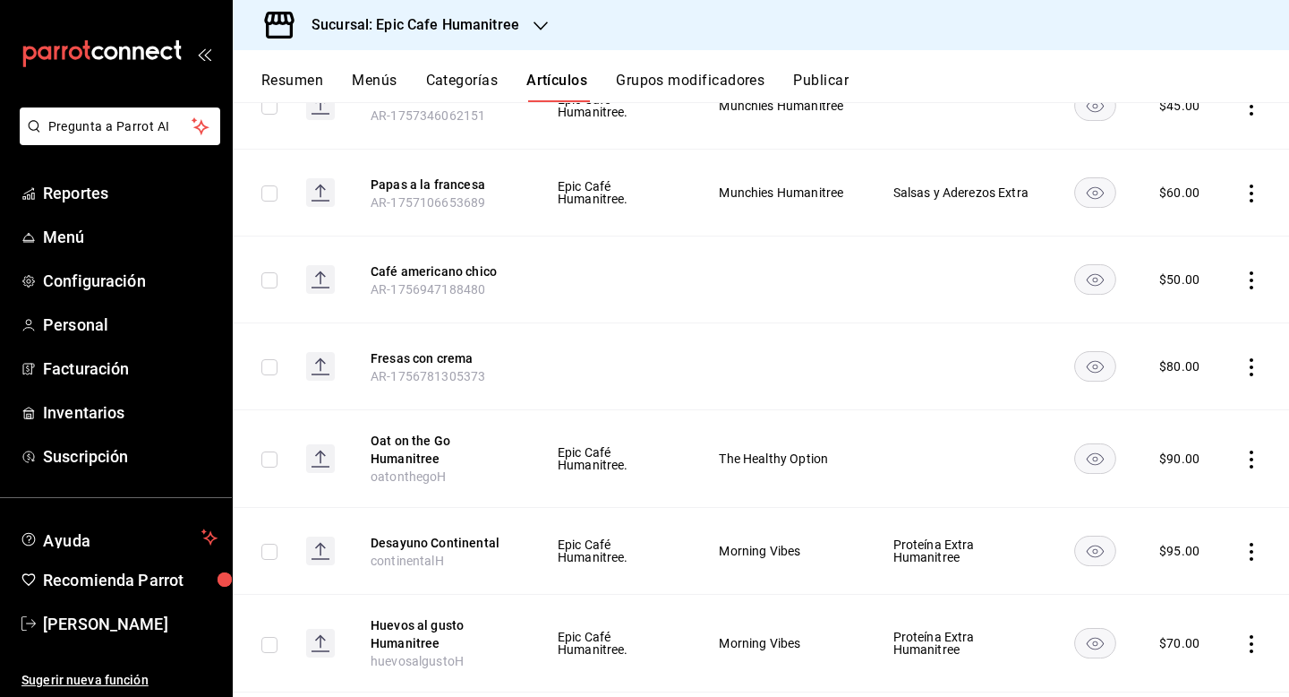
click at [1254, 359] on icon "actions" at bounding box center [1252, 367] width 18 height 18
click at [1201, 397] on span "Editar" at bounding box center [1198, 398] width 47 height 19
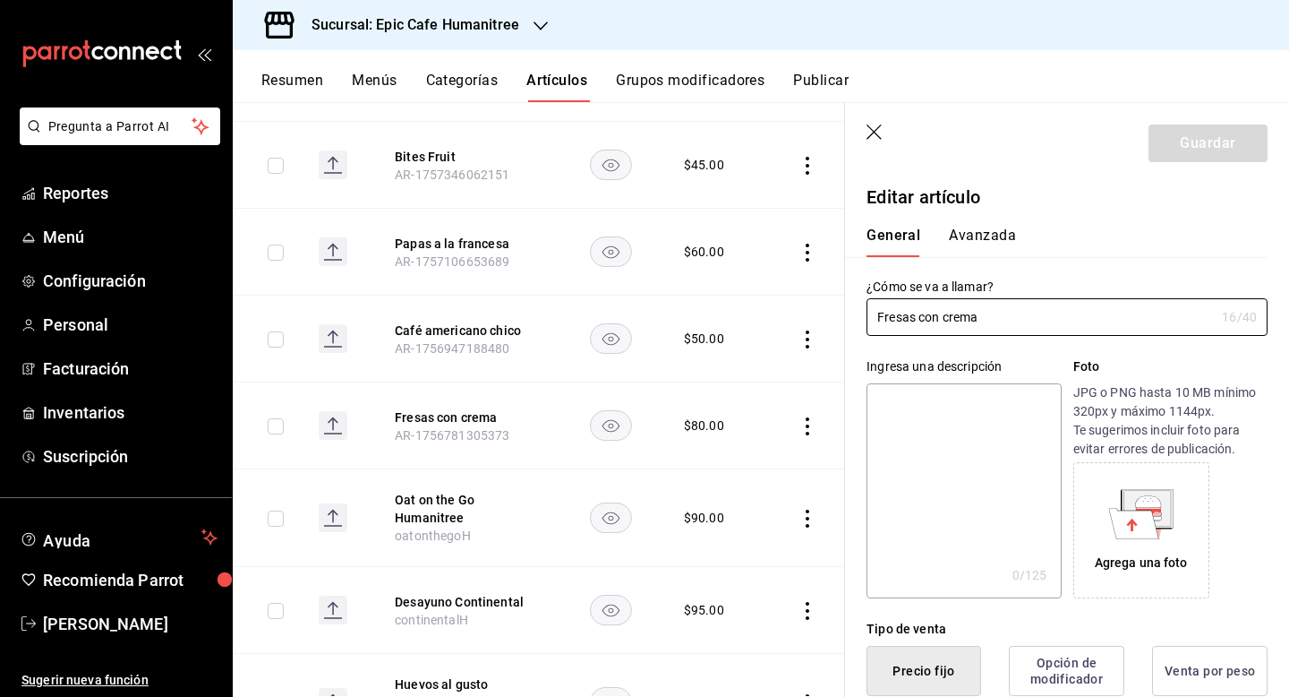
type input "$80.00"
click at [947, 316] on input "Fresas con crema" at bounding box center [1041, 317] width 348 height 36
type input "Fresas con Crema"
click at [1219, 141] on button "Guardar" at bounding box center [1208, 143] width 119 height 38
